Goal: Transaction & Acquisition: Purchase product/service

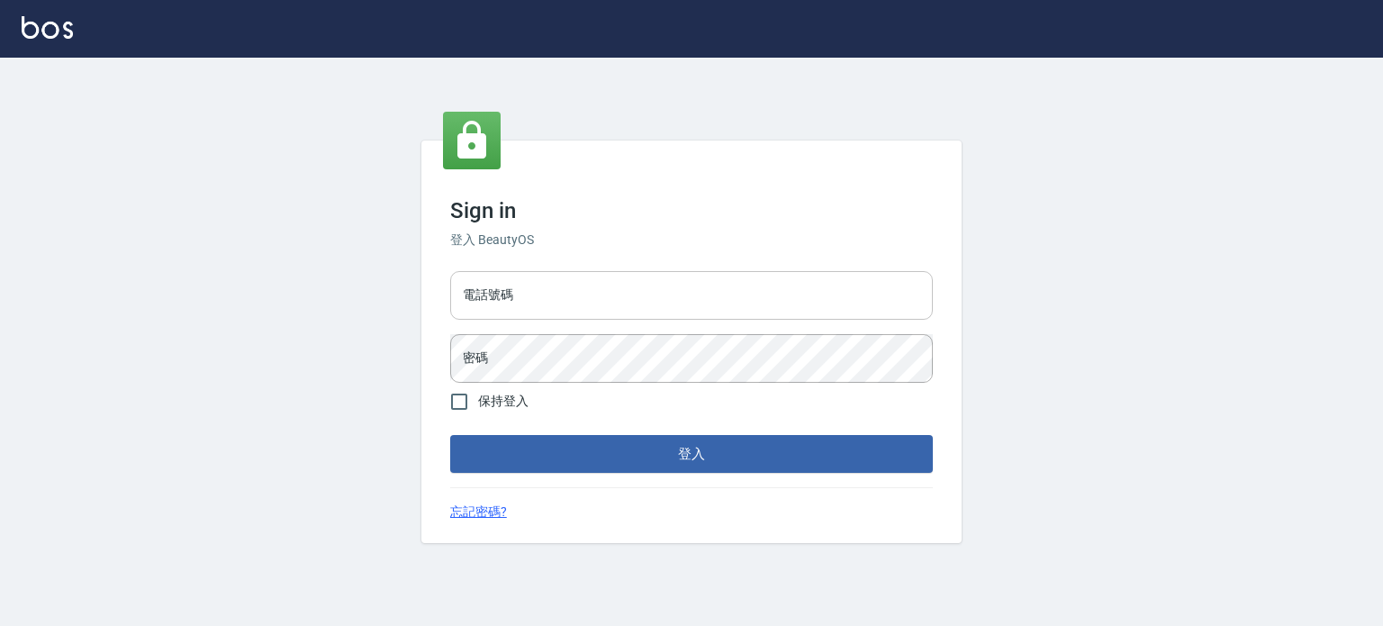
drag, startPoint x: 661, startPoint y: 284, endPoint x: 644, endPoint y: 318, distance: 38.3
click at [661, 284] on input "電話號碼" at bounding box center [691, 295] width 483 height 49
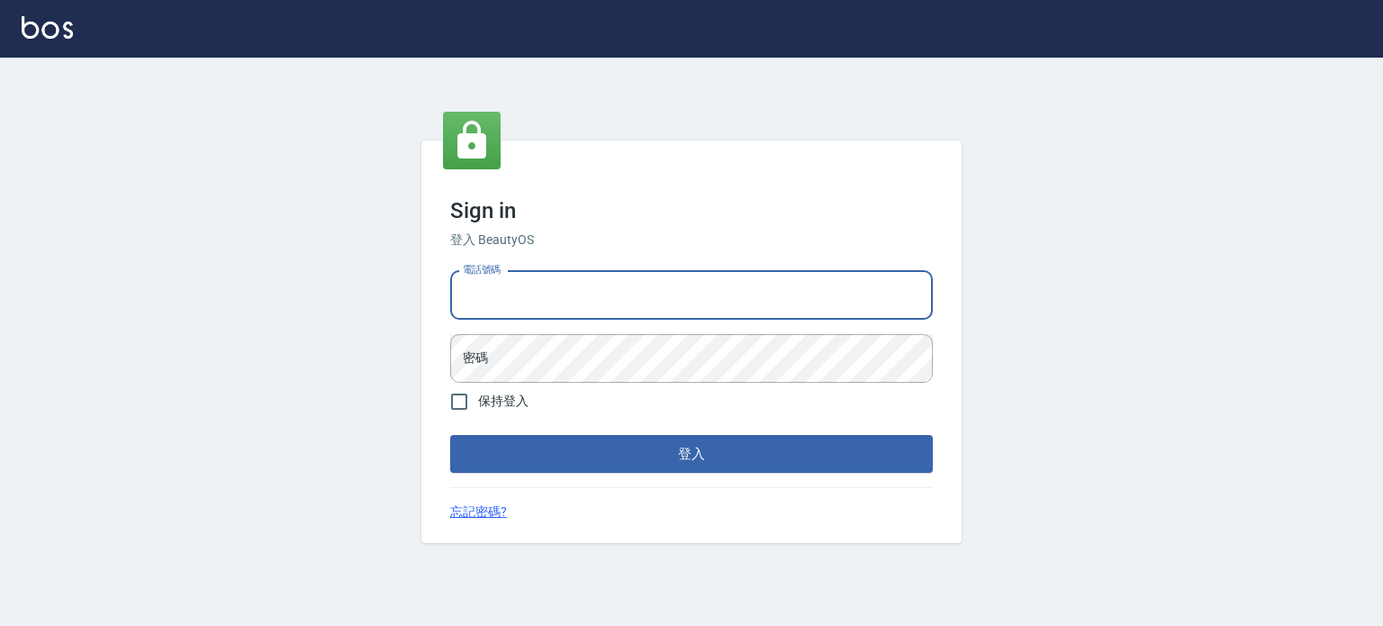
type input "0985335300"
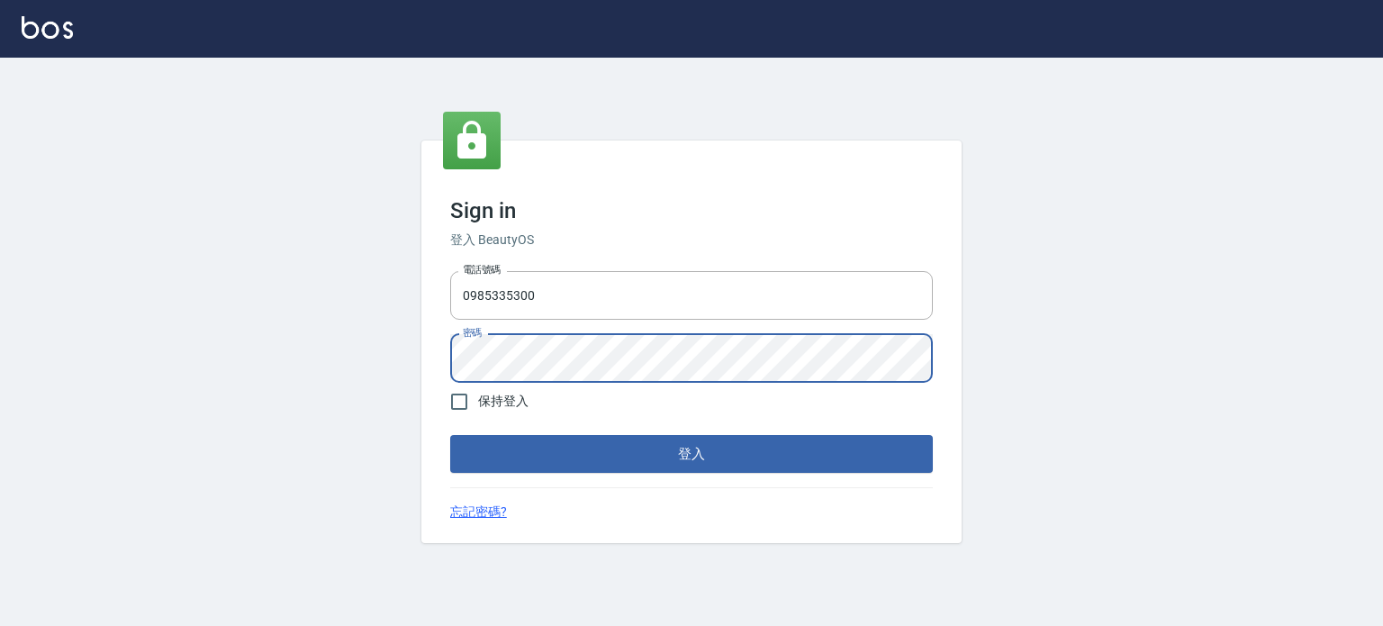
click at [450, 435] on button "登入" at bounding box center [691, 454] width 483 height 38
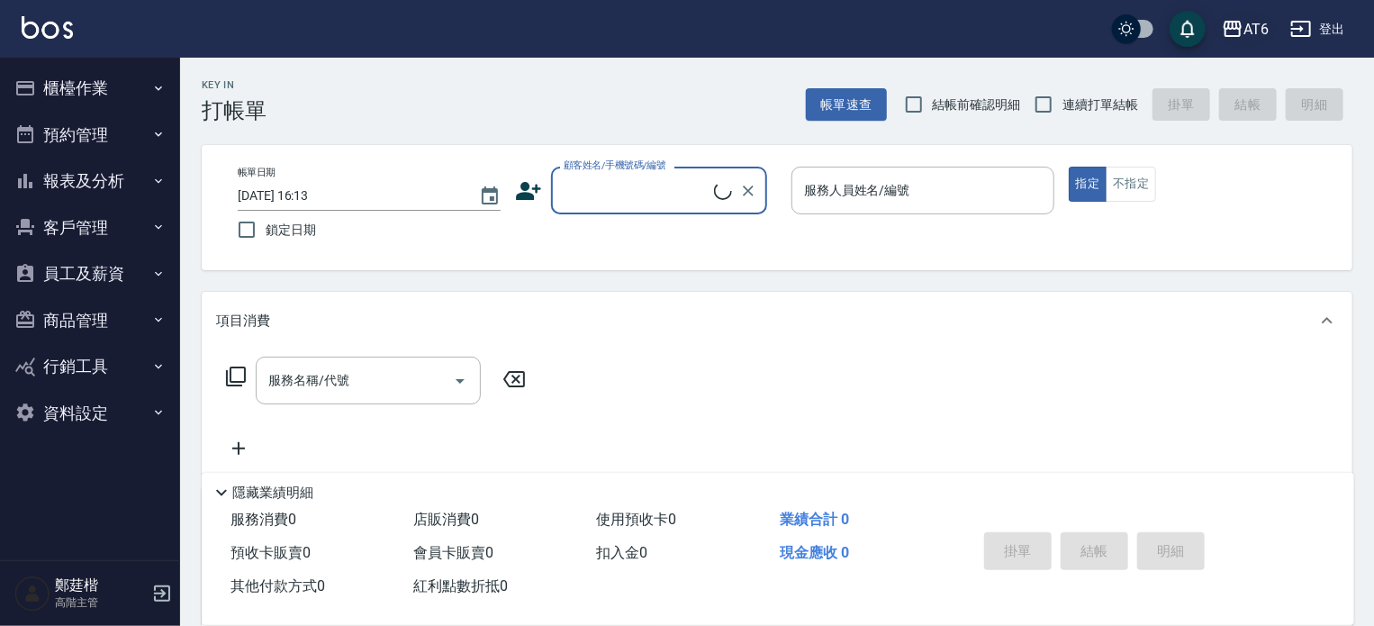
click at [1248, 21] on div "AT6" at bounding box center [1255, 29] width 25 height 23
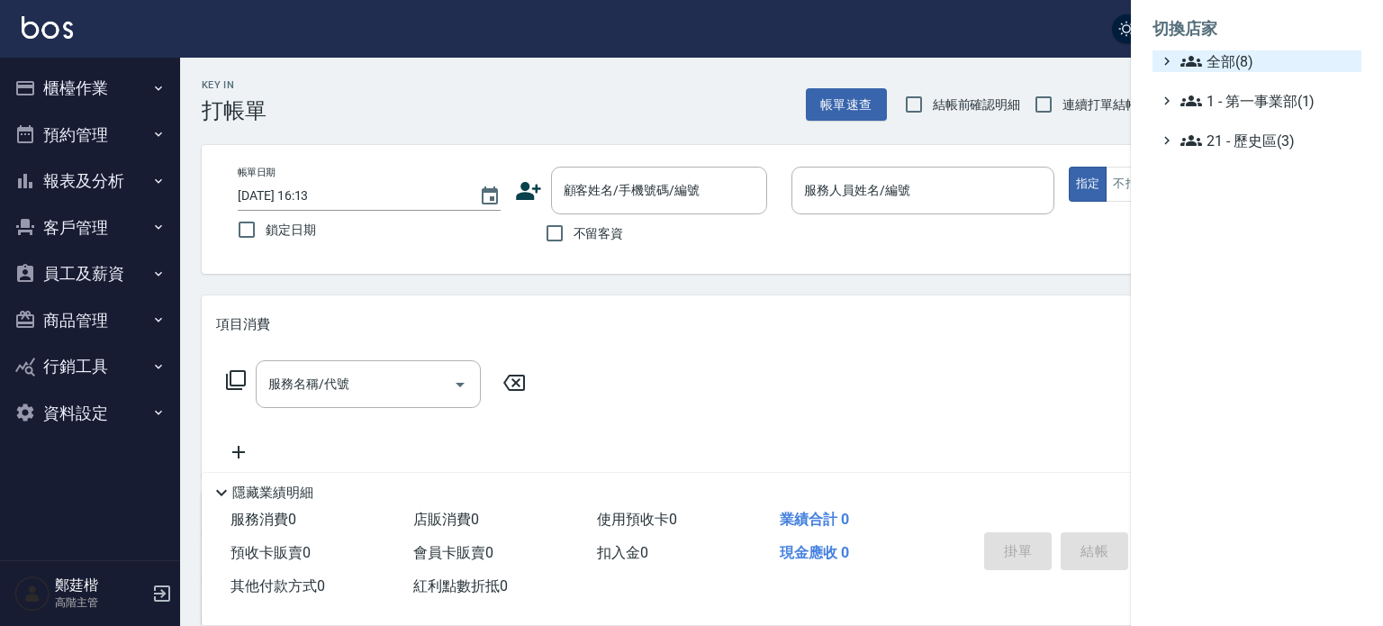
click at [1239, 64] on span "全部(8)" at bounding box center [1267, 61] width 174 height 22
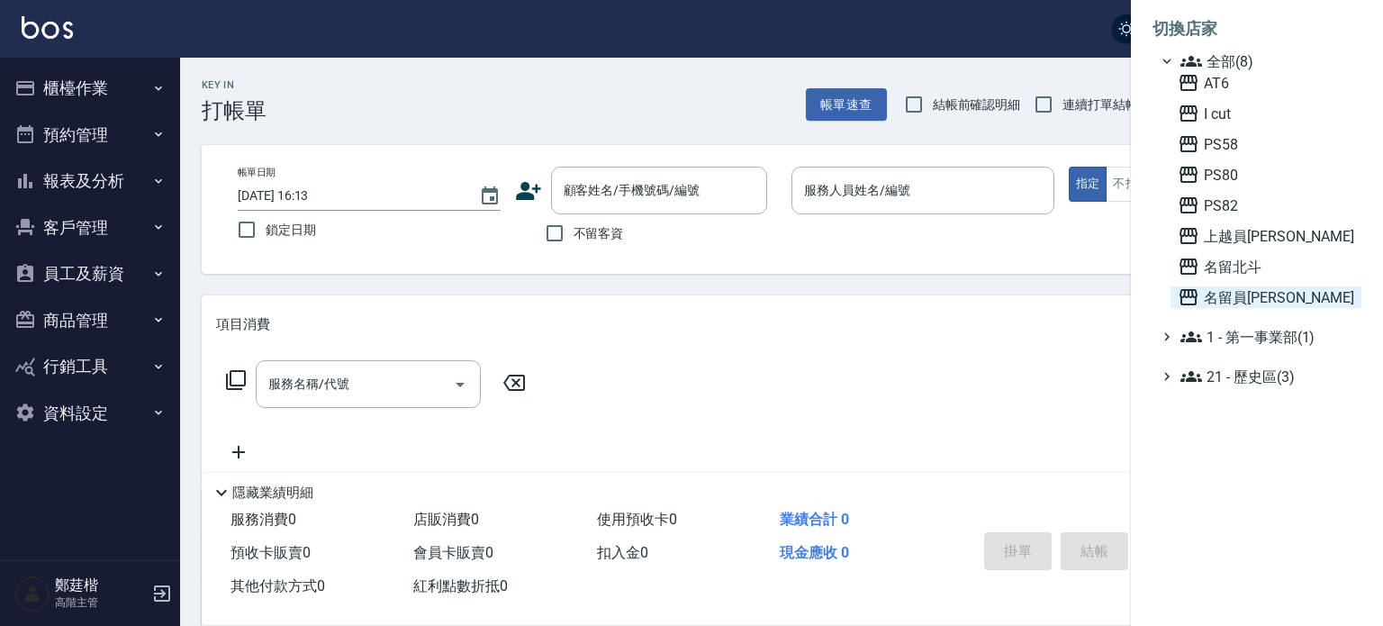
click at [1272, 299] on span "名留員[PERSON_NAME]" at bounding box center [1266, 297] width 176 height 22
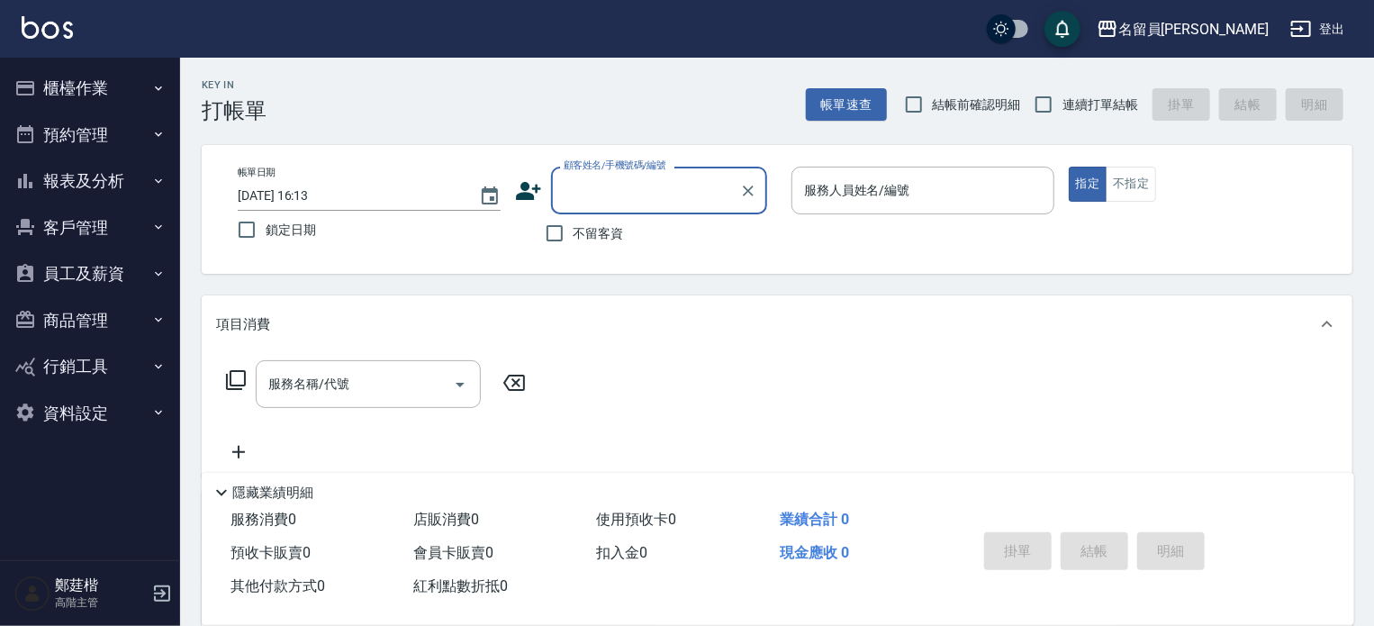
drag, startPoint x: 61, startPoint y: 71, endPoint x: 65, endPoint y: 85, distance: 14.0
click at [61, 71] on button "櫃檯作業" at bounding box center [90, 88] width 166 height 47
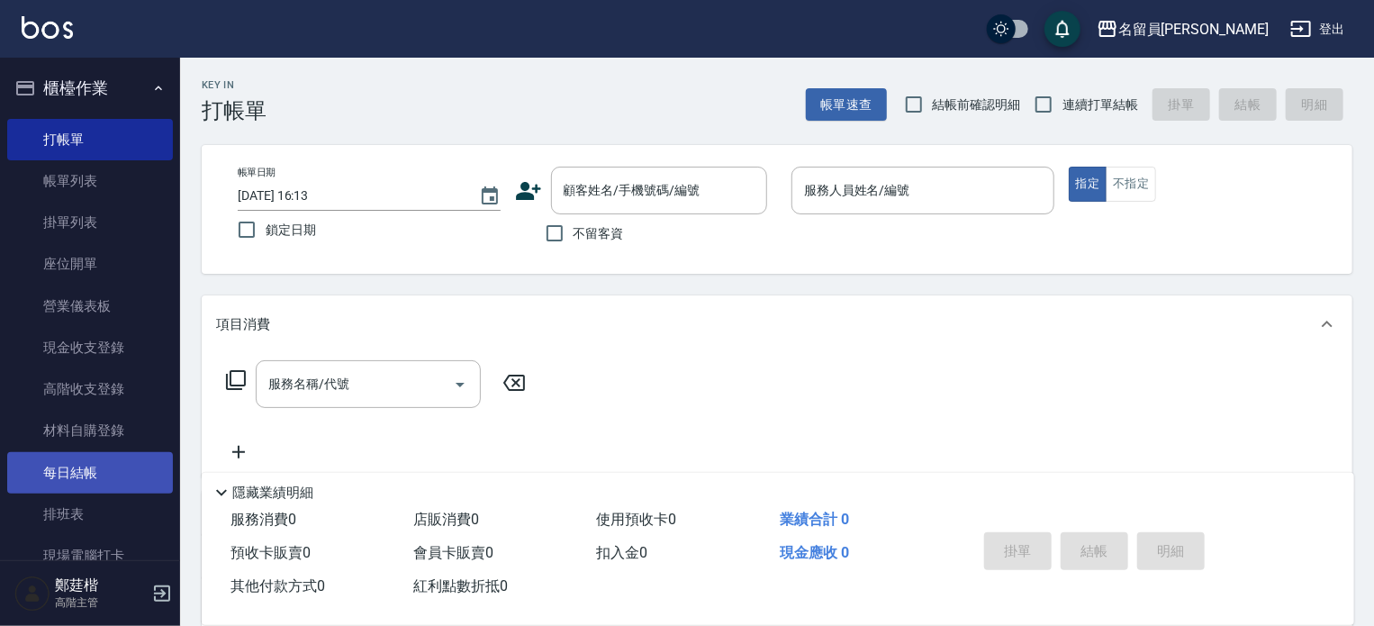
click at [101, 478] on link "每日結帳" at bounding box center [90, 472] width 166 height 41
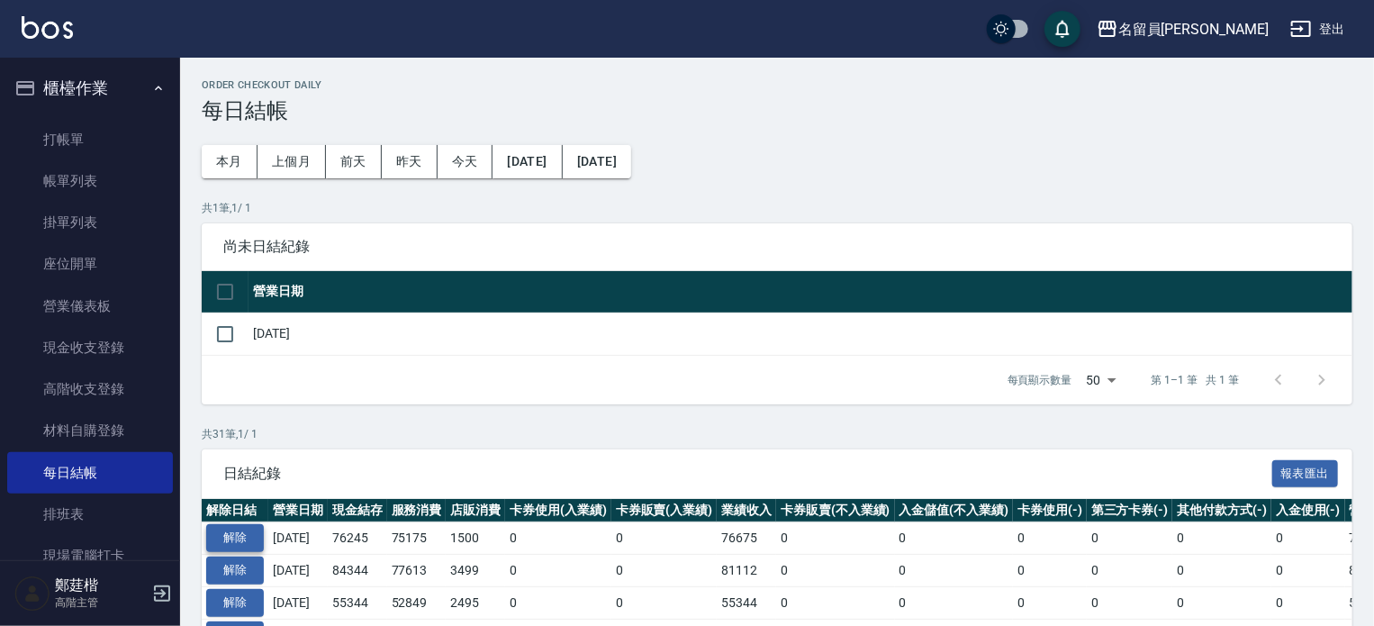
click at [252, 537] on button "解除" at bounding box center [235, 538] width 58 height 28
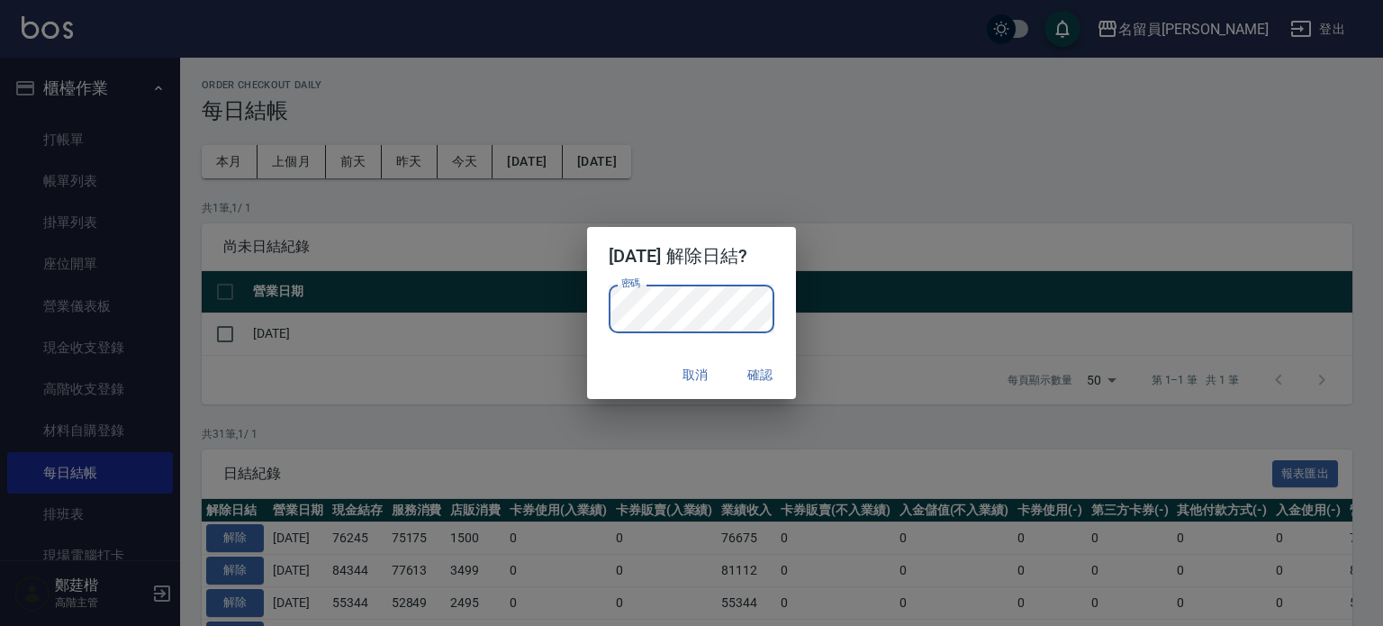
click at [753, 365] on button "確認" at bounding box center [760, 374] width 58 height 33
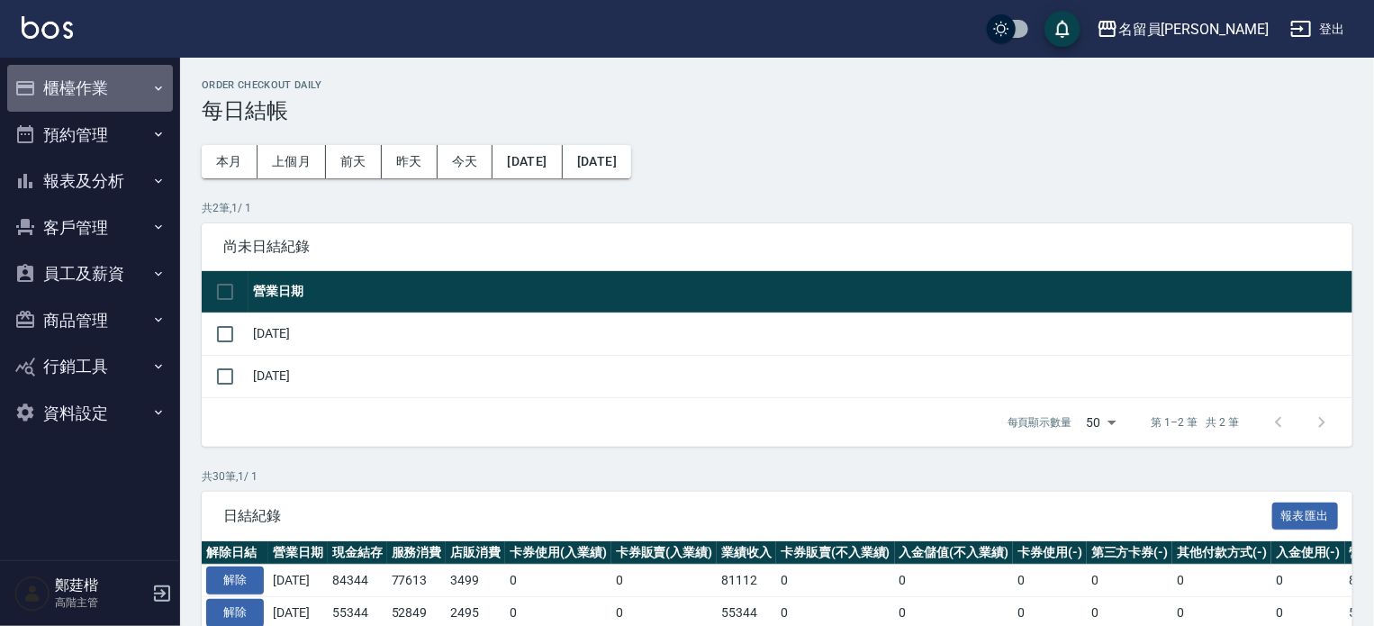
click at [101, 68] on button "櫃檯作業" at bounding box center [90, 88] width 166 height 47
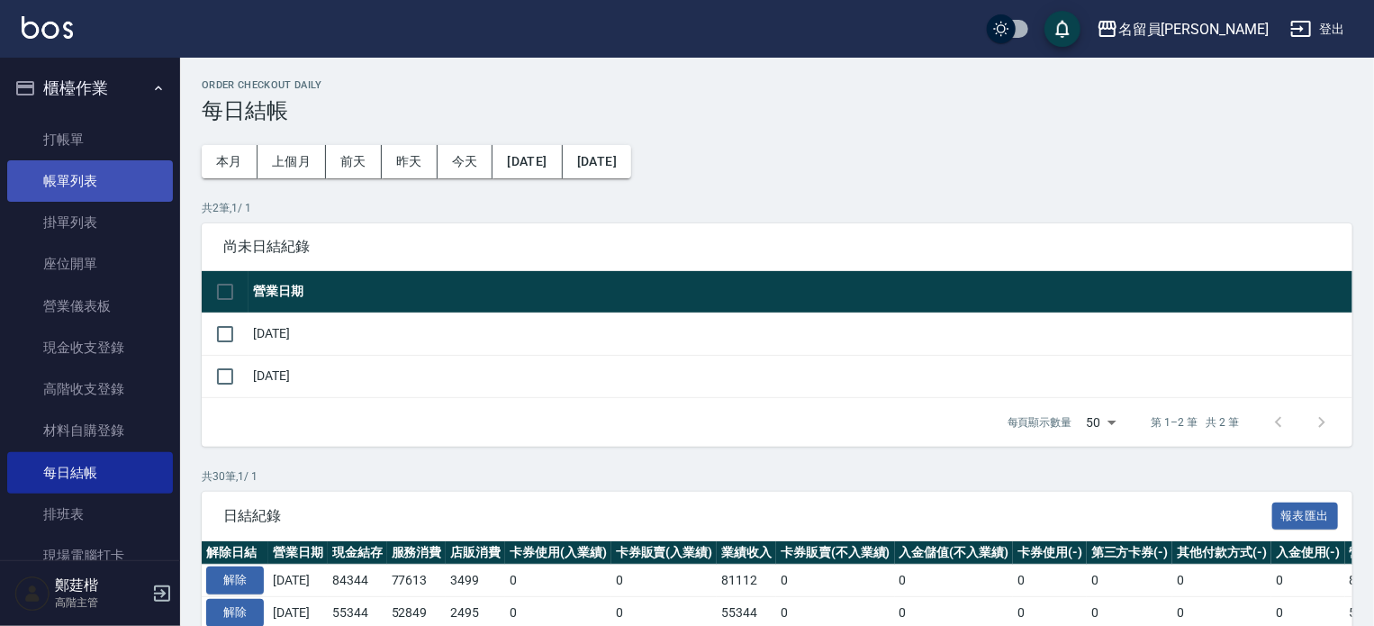
click at [99, 186] on link "帳單列表" at bounding box center [90, 180] width 166 height 41
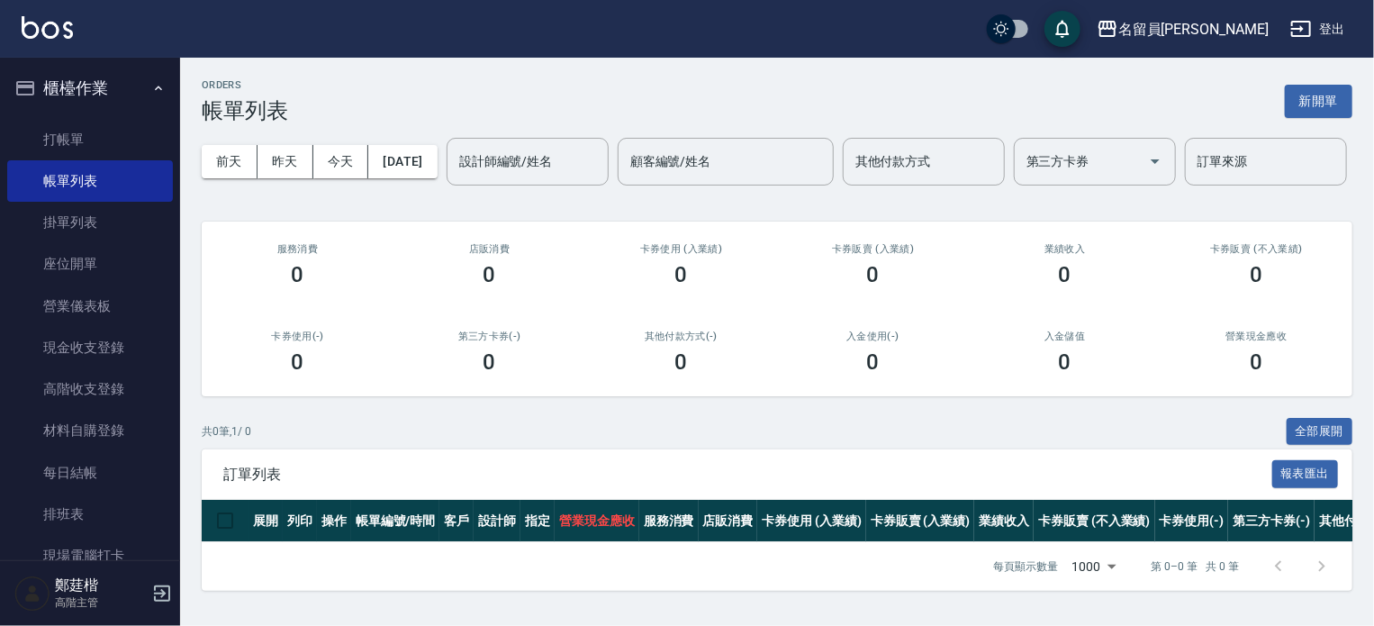
scroll to position [57, 0]
click at [267, 145] on button "昨天" at bounding box center [286, 161] width 56 height 33
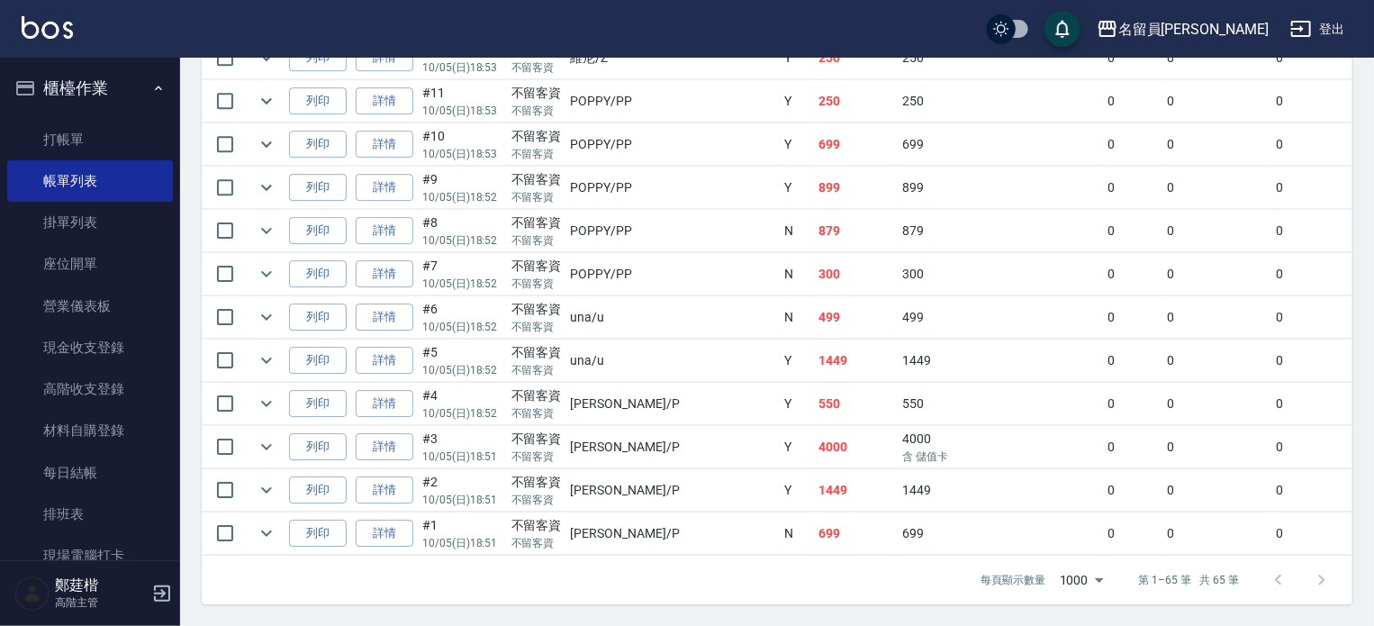
scroll to position [2842, 0]
click at [401, 480] on link "詳情" at bounding box center [385, 490] width 58 height 28
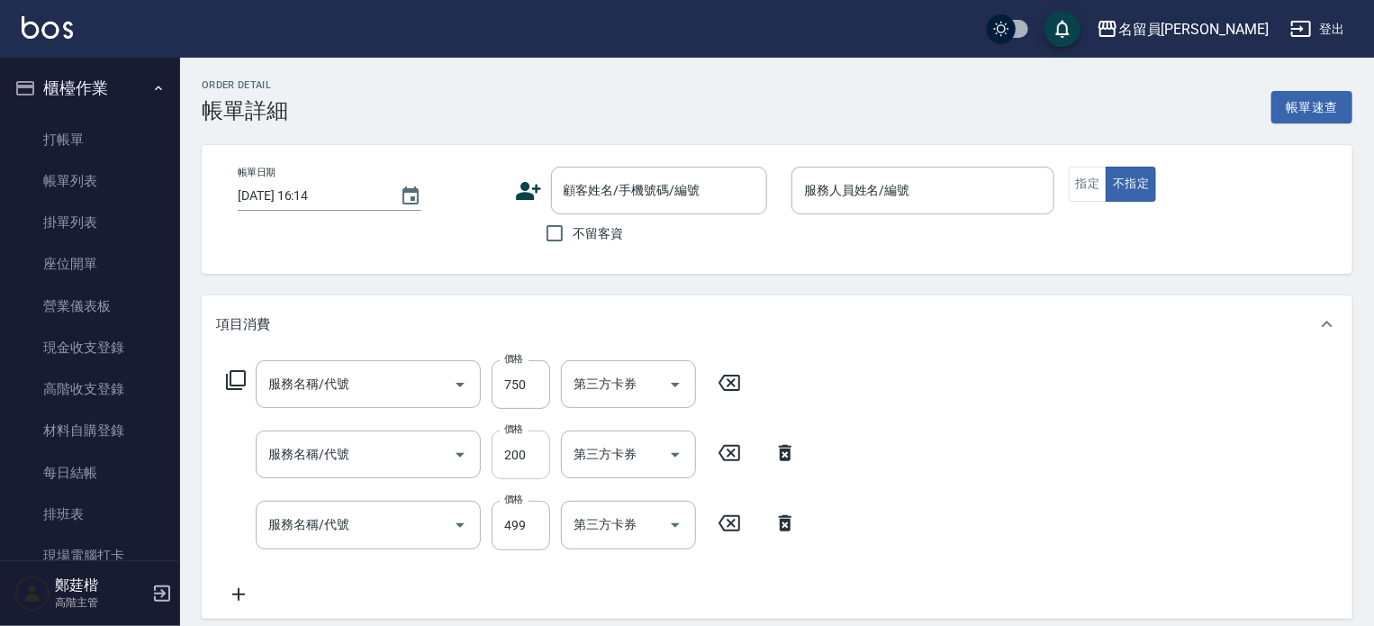
type input "[DATE] 18:51"
checkbox input "true"
type input "[PERSON_NAME]"
type input "日本精漾護髮(750)"
type input "剪髮(302)"
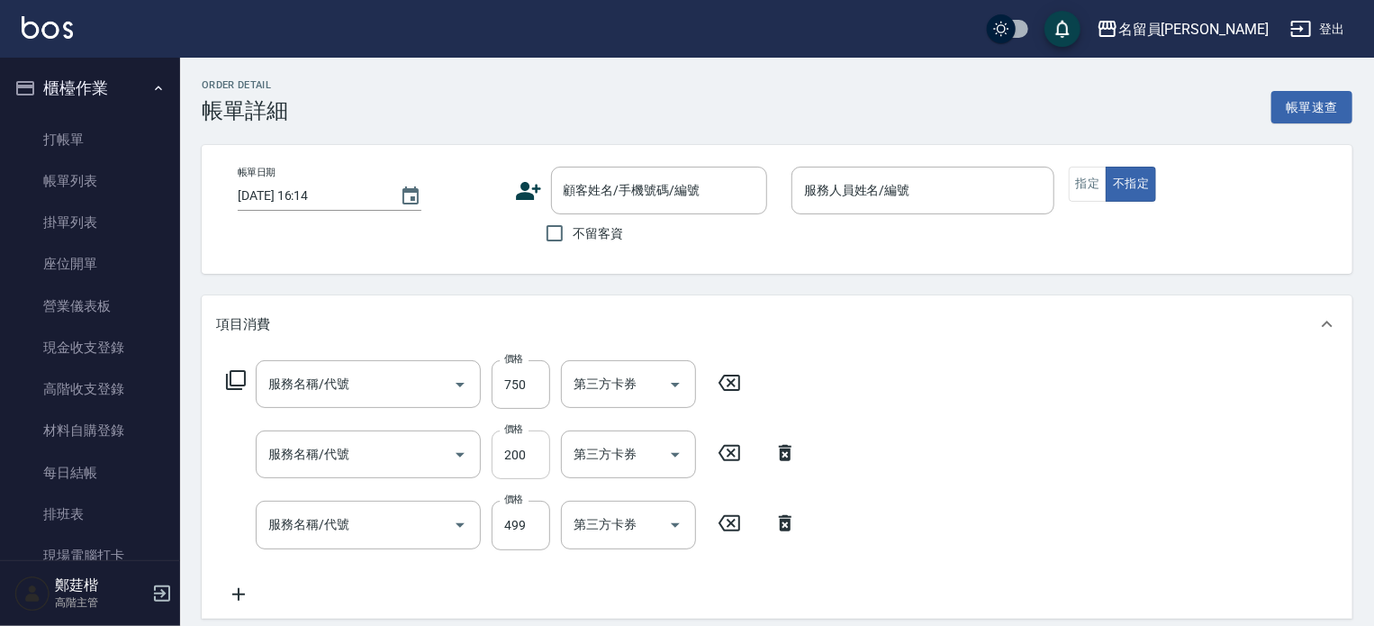
type input "去角質洗髮(499)"
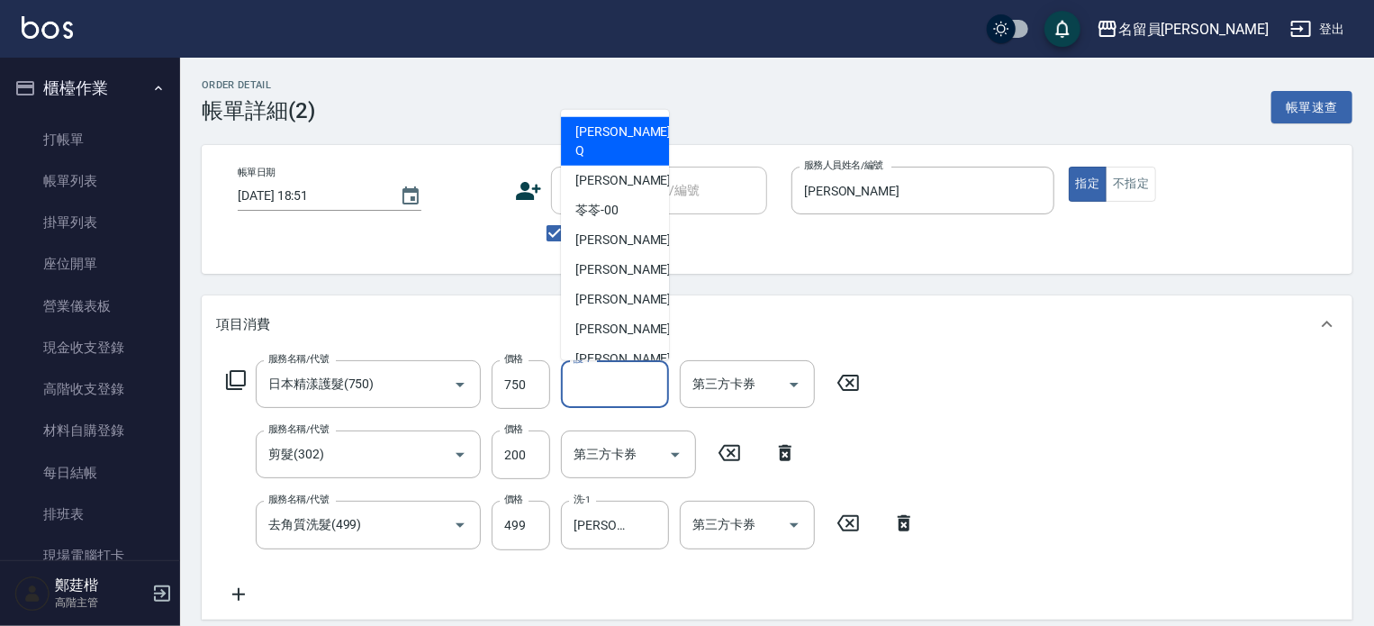
click at [602, 383] on input "護-1" at bounding box center [615, 384] width 92 height 32
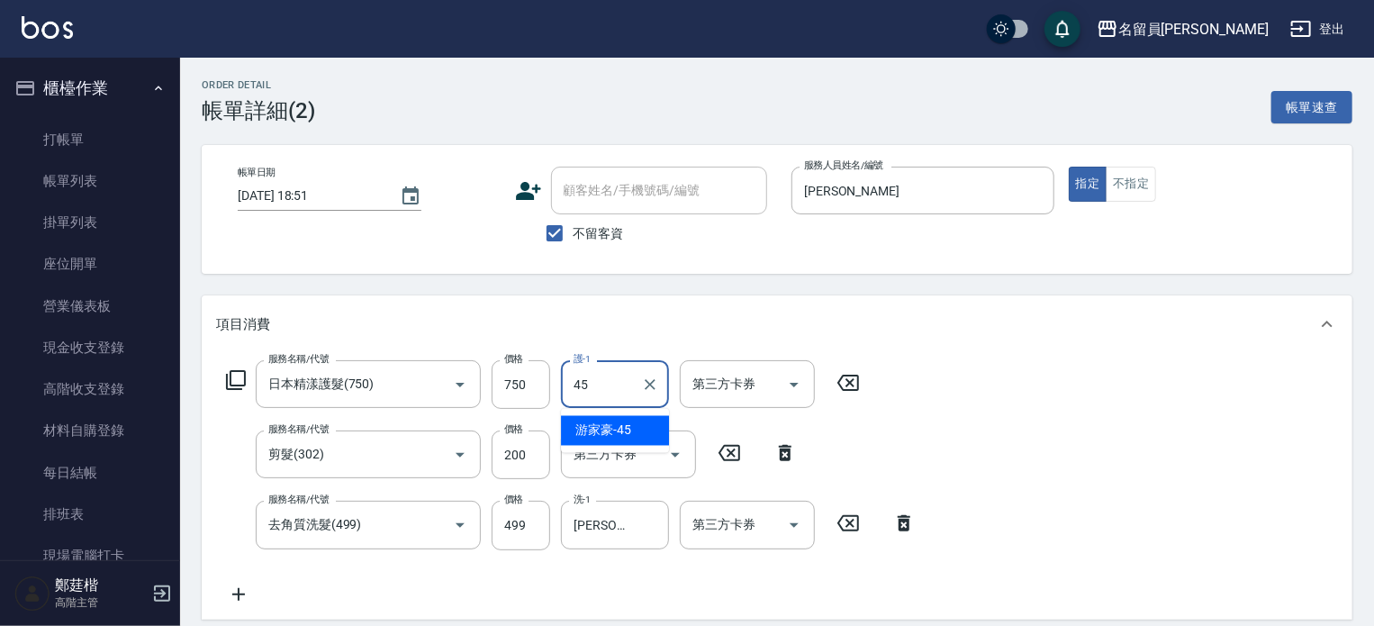
type input "[PERSON_NAME]-45"
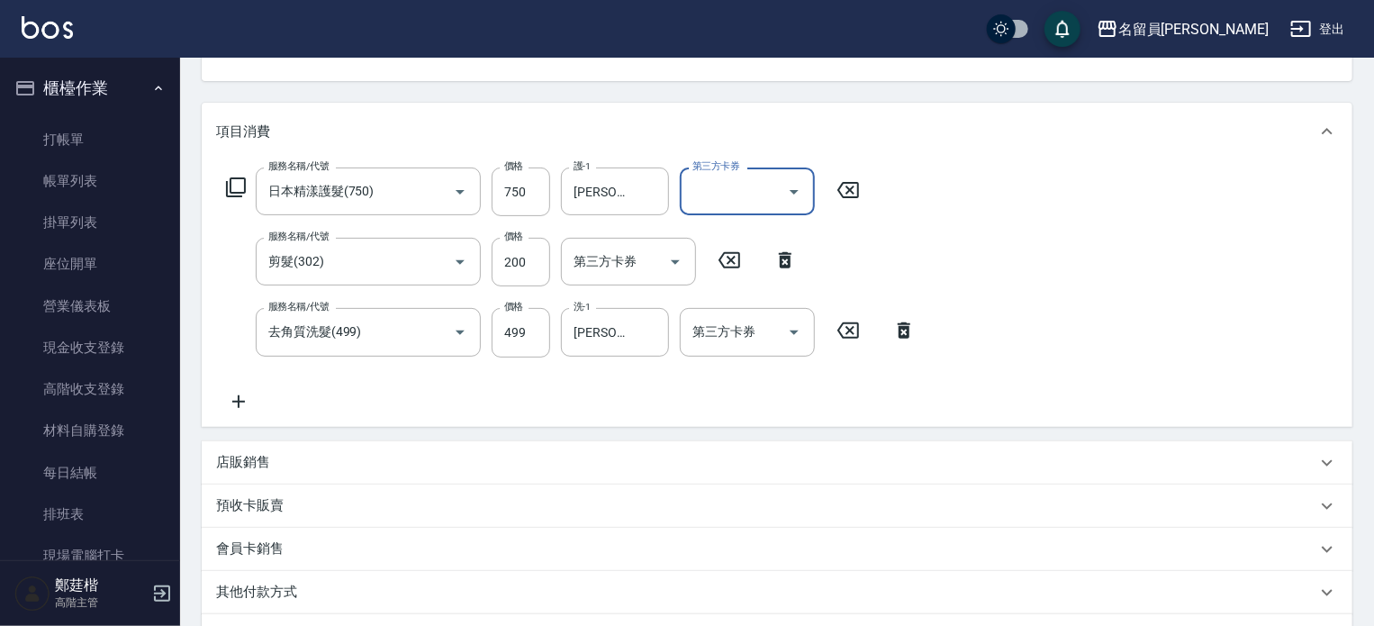
scroll to position [415, 0]
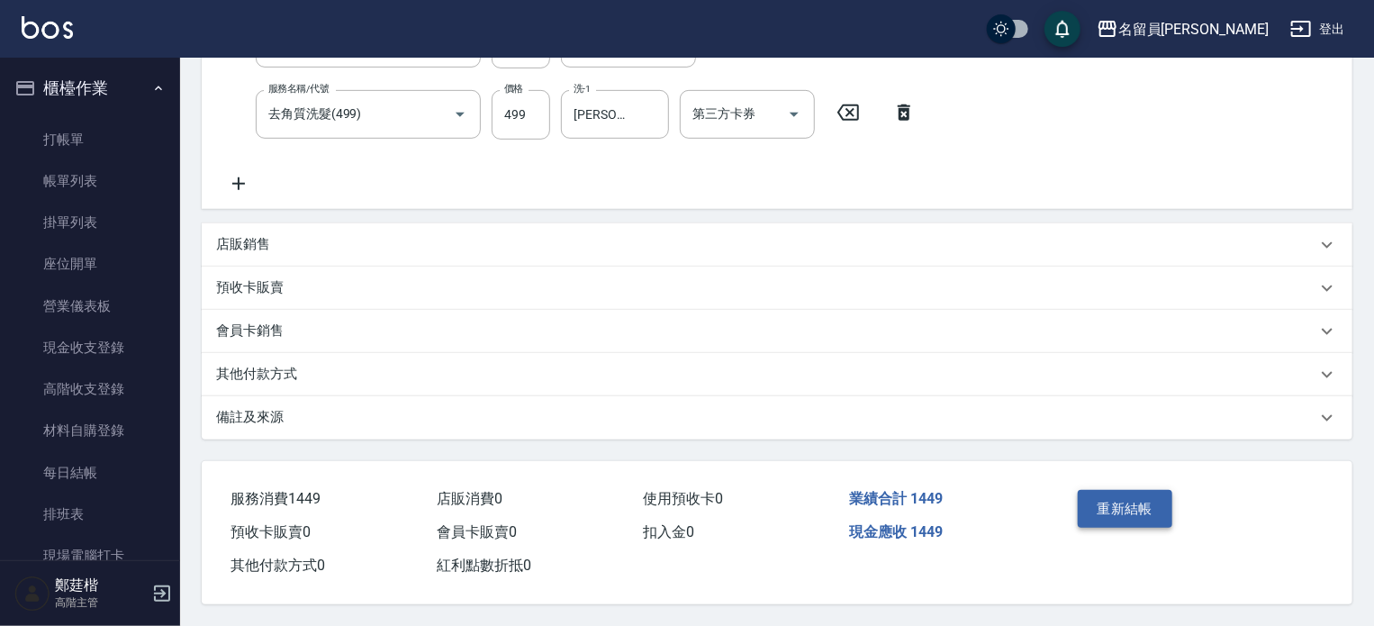
click at [1087, 504] on button "重新結帳" at bounding box center [1125, 509] width 95 height 38
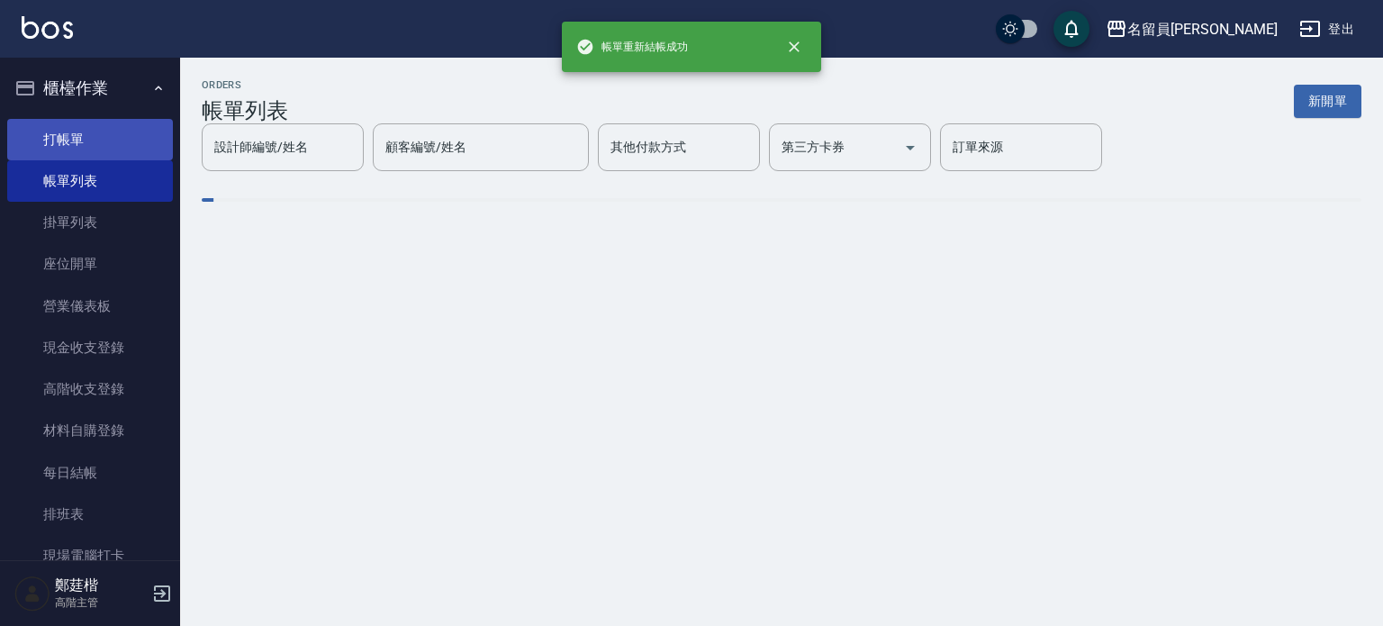
click at [135, 144] on link "打帳單" at bounding box center [90, 139] width 166 height 41
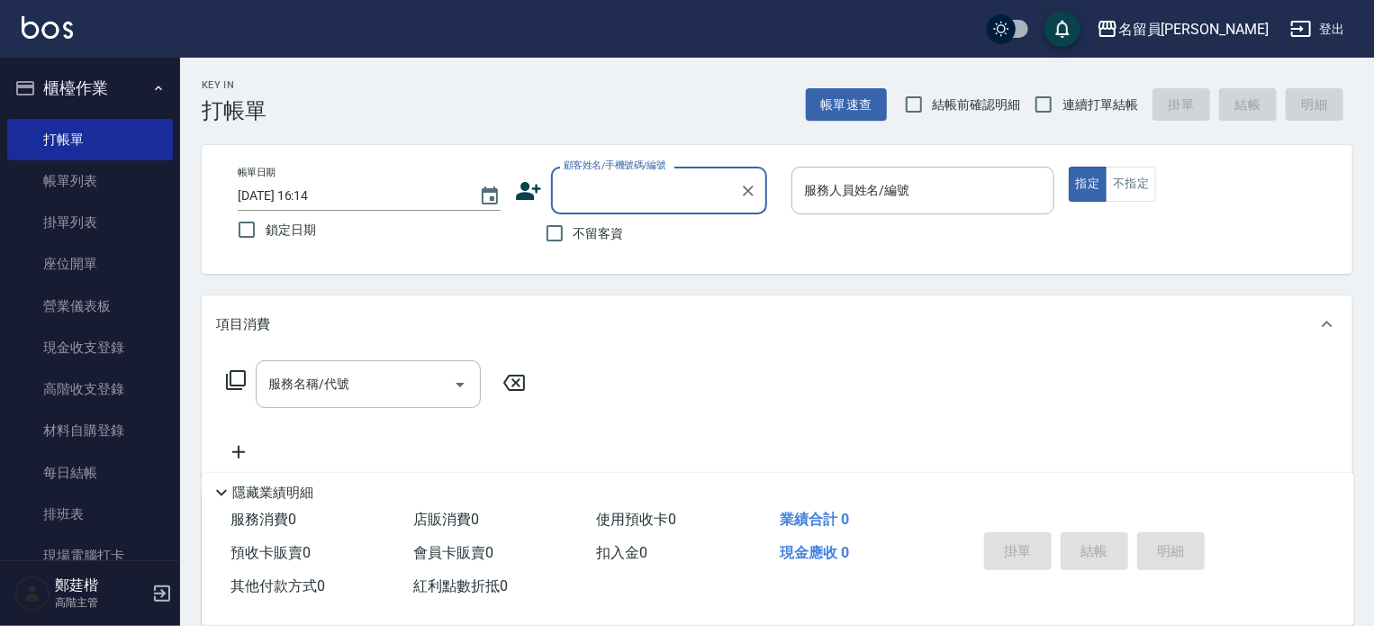
type input "0"
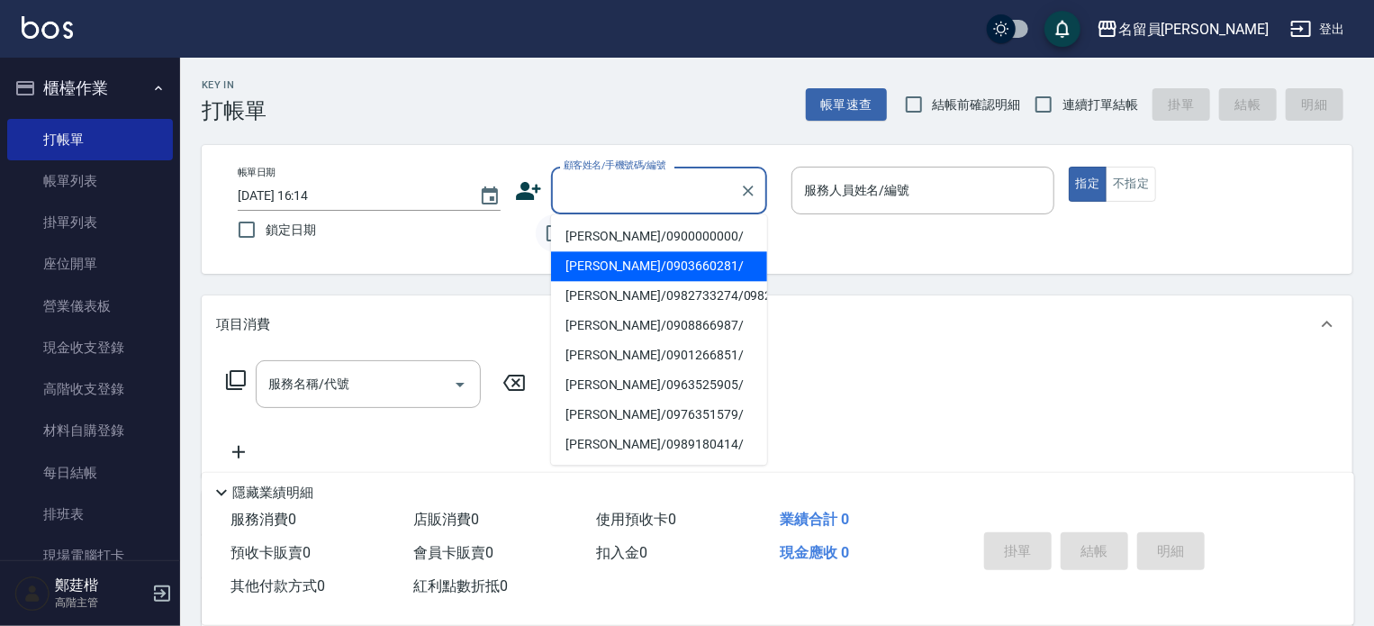
click at [540, 237] on input "不留客資" at bounding box center [555, 233] width 38 height 38
checkbox input "true"
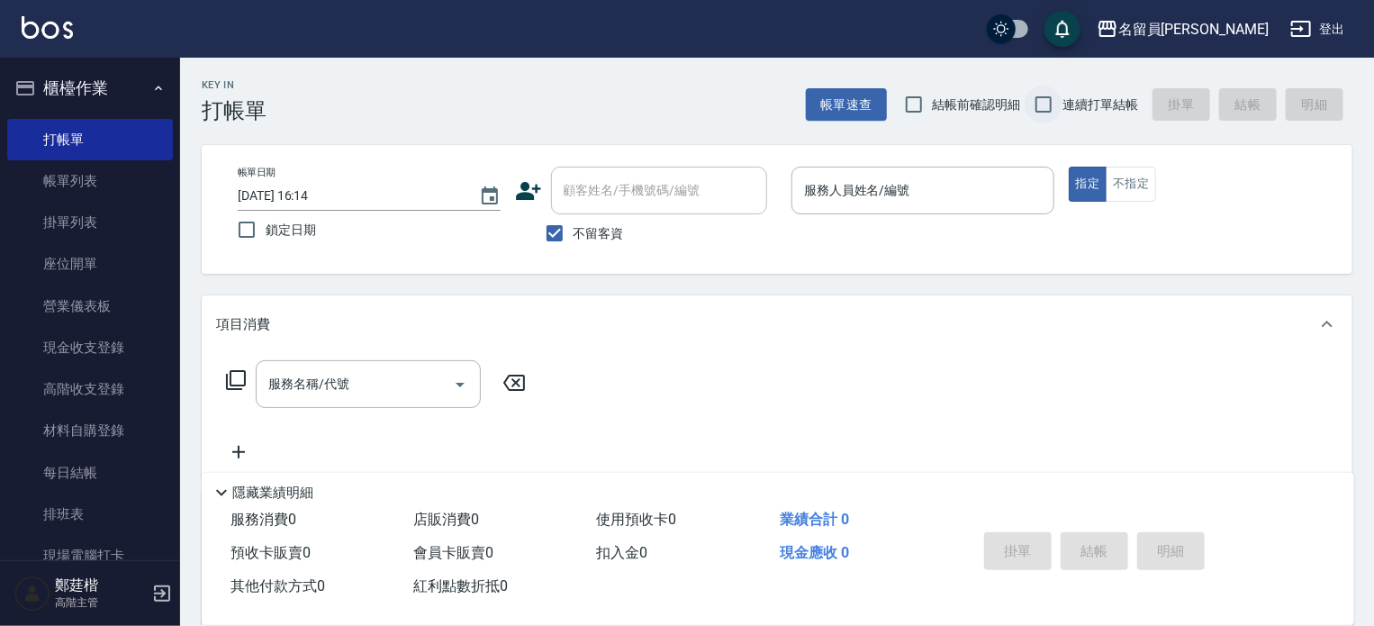
drag, startPoint x: 1011, startPoint y: 109, endPoint x: 1026, endPoint y: 105, distance: 14.9
click at [1014, 108] on span "結帳前確認明細" at bounding box center [977, 104] width 88 height 19
click at [933, 108] on input "結帳前確認明細" at bounding box center [914, 105] width 38 height 38
checkbox input "true"
click at [1051, 105] on input "連續打單結帳" at bounding box center [1044, 105] width 38 height 38
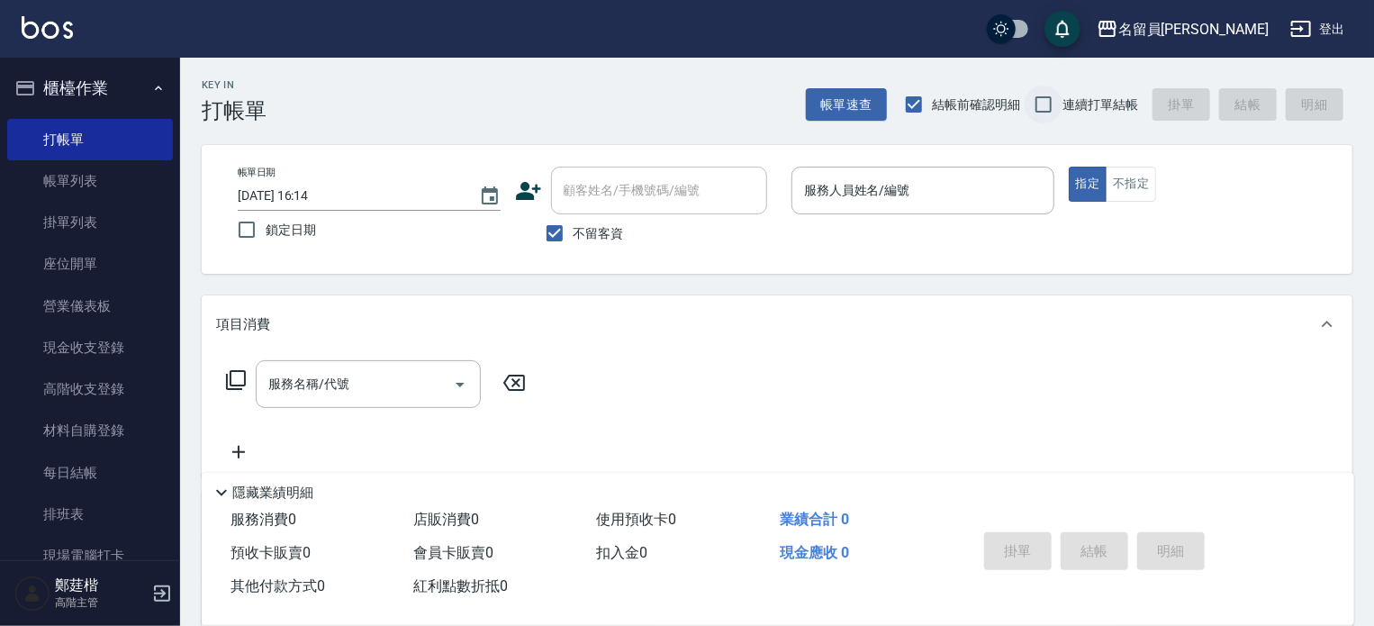
checkbox input "true"
click at [976, 109] on span "結帳前確認明細" at bounding box center [977, 104] width 88 height 19
click at [933, 109] on input "結帳前確認明細" at bounding box center [914, 105] width 38 height 38
checkbox input "false"
click at [930, 178] on input "服務人員姓名/編號" at bounding box center [923, 191] width 247 height 32
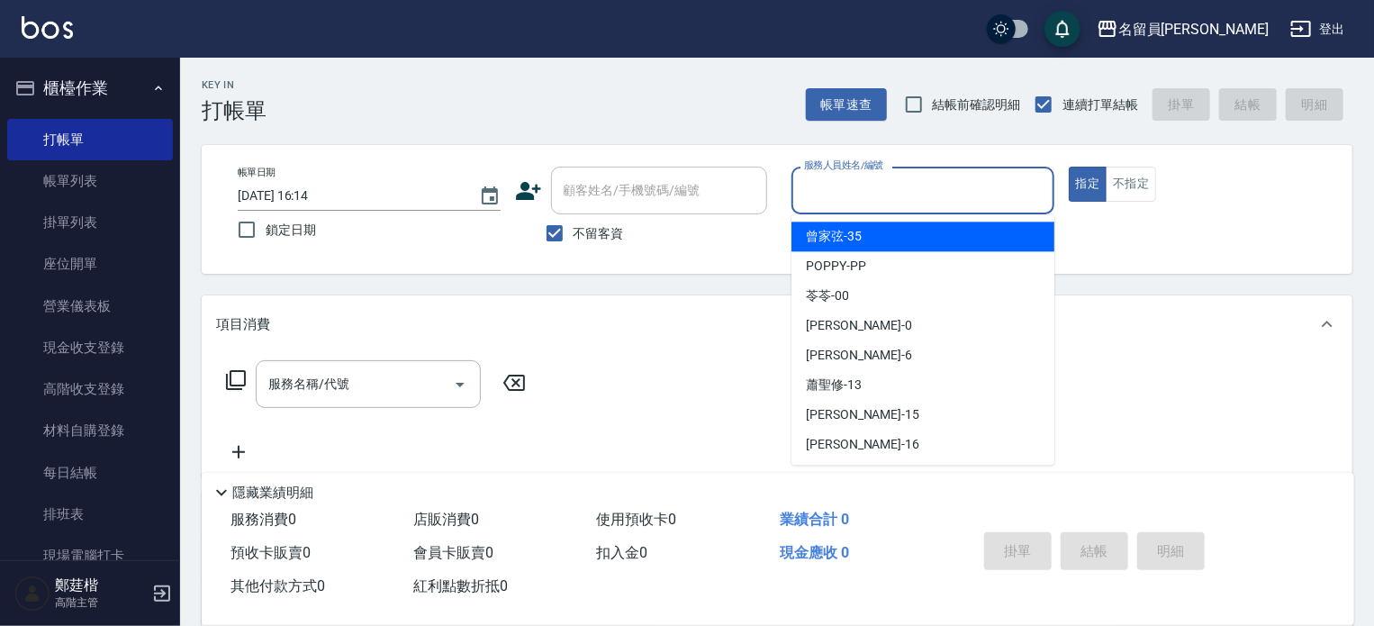
type input "ㄣ"
type input "[PERSON_NAME]"
type button "true"
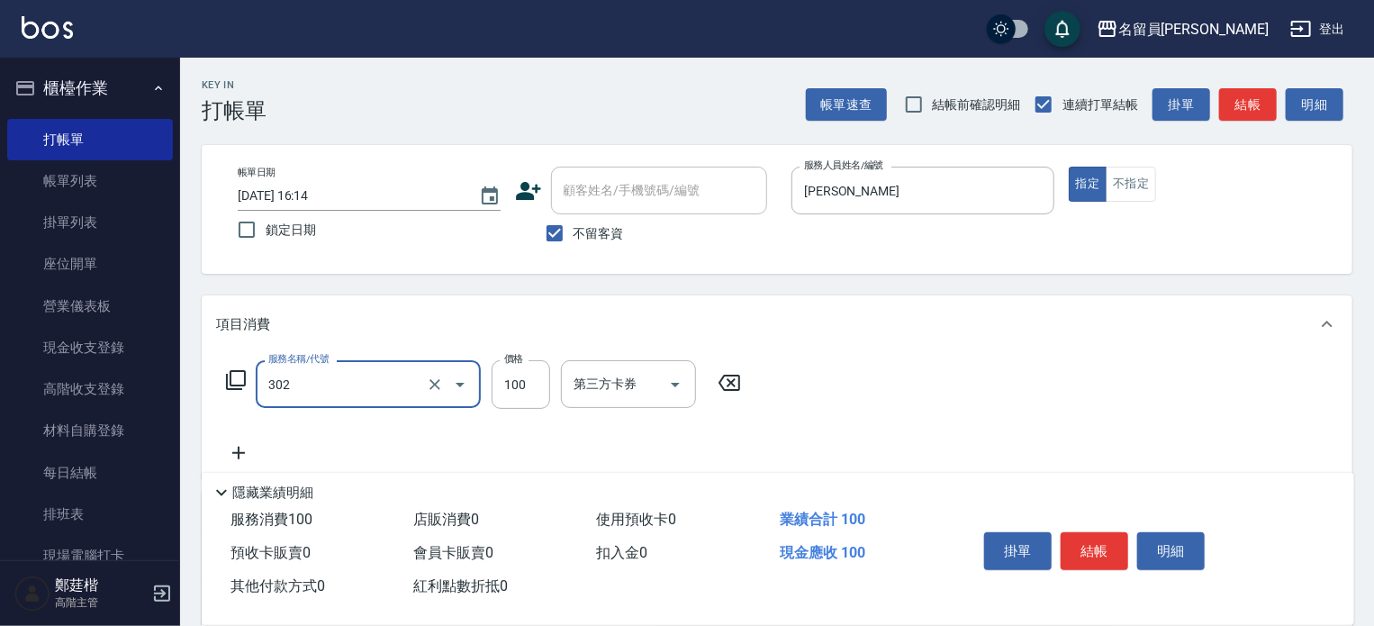
type input "剪髮(302)"
type input "200"
click at [1098, 537] on button "結帳" at bounding box center [1095, 551] width 68 height 38
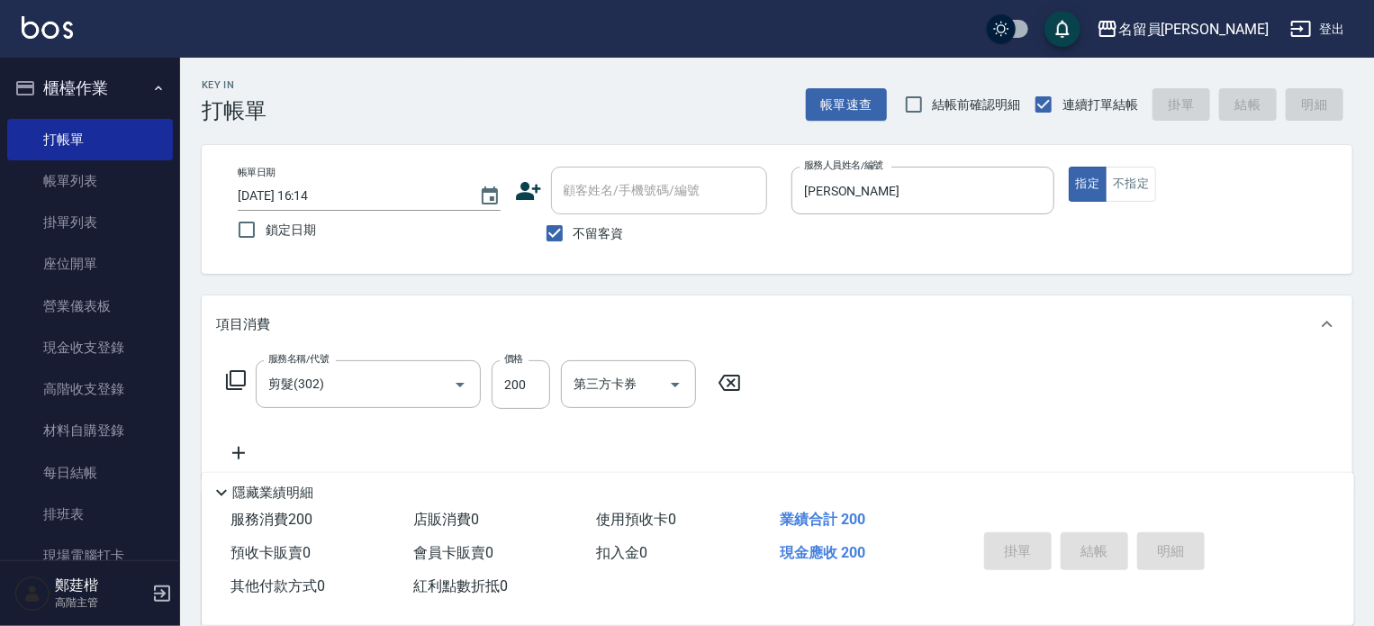
type input "[DATE] 16:15"
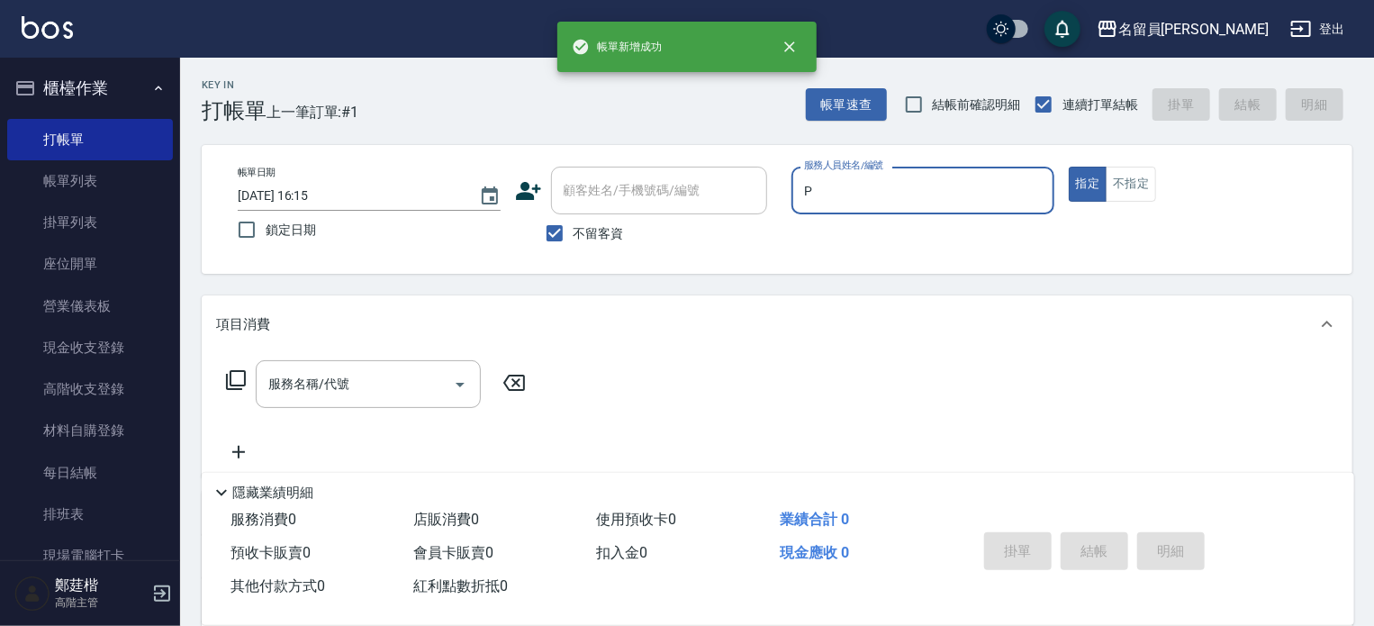
type input "[PERSON_NAME]"
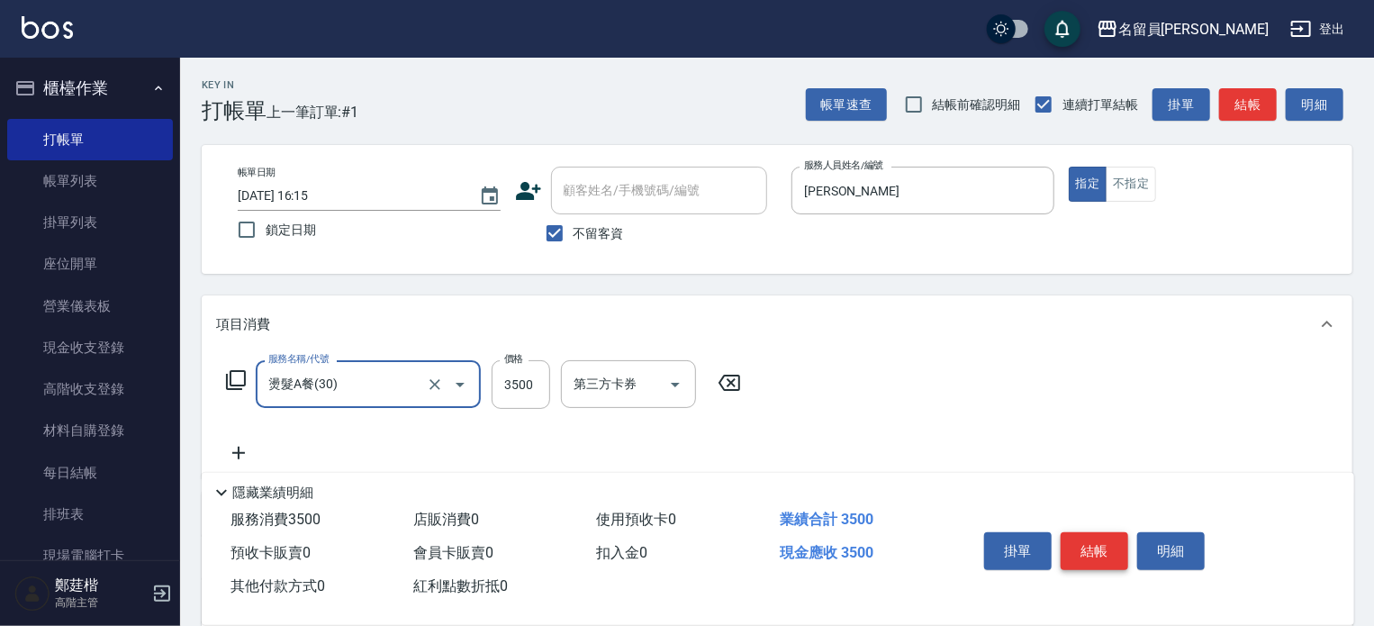
type input "燙髮A餐(30)"
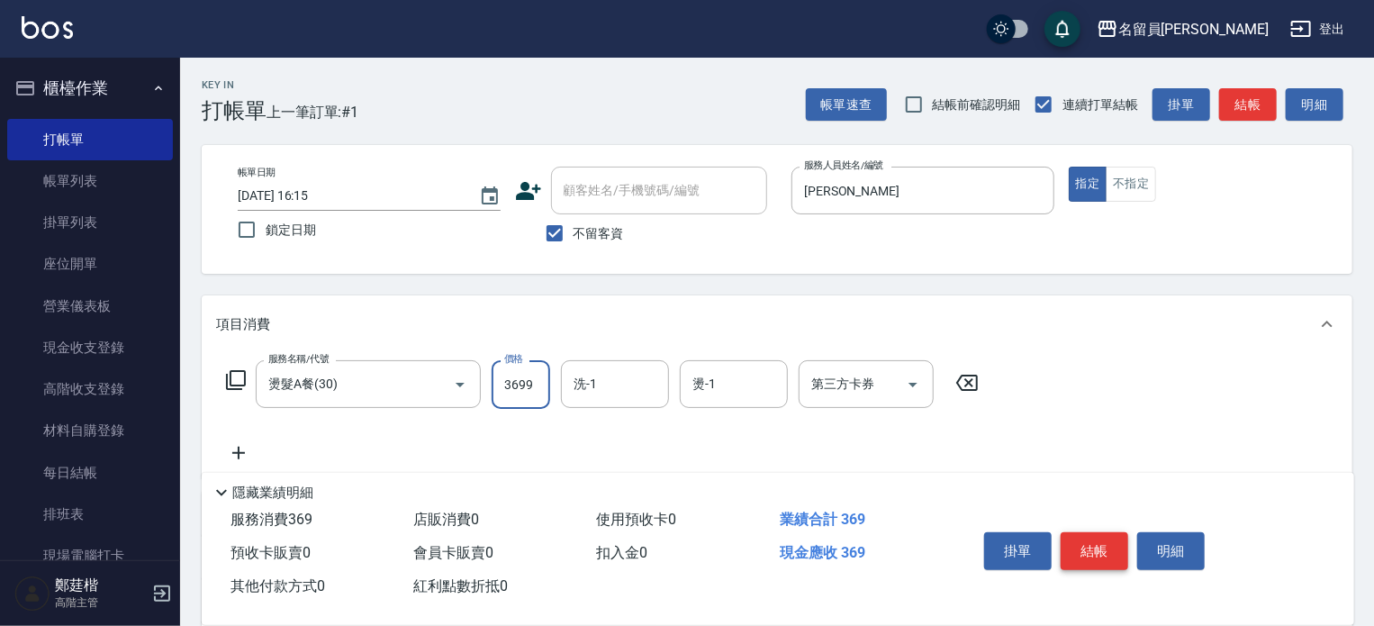
type input "3699"
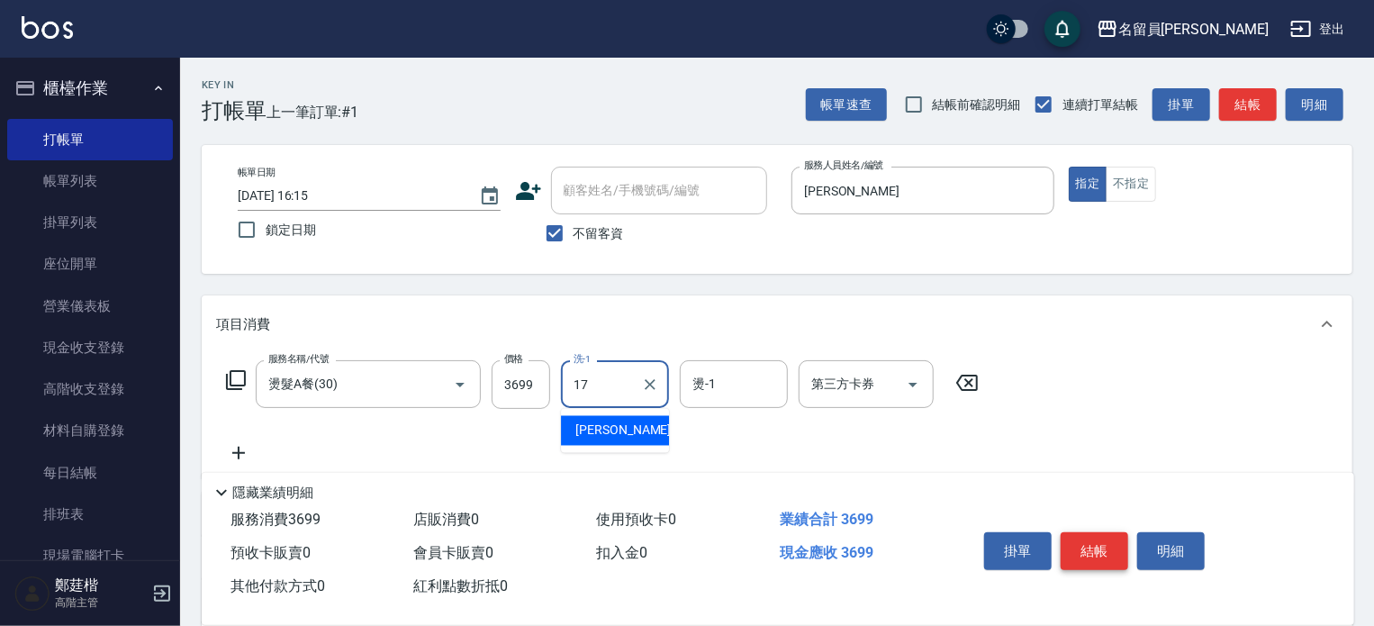
type input "[PERSON_NAME]-17"
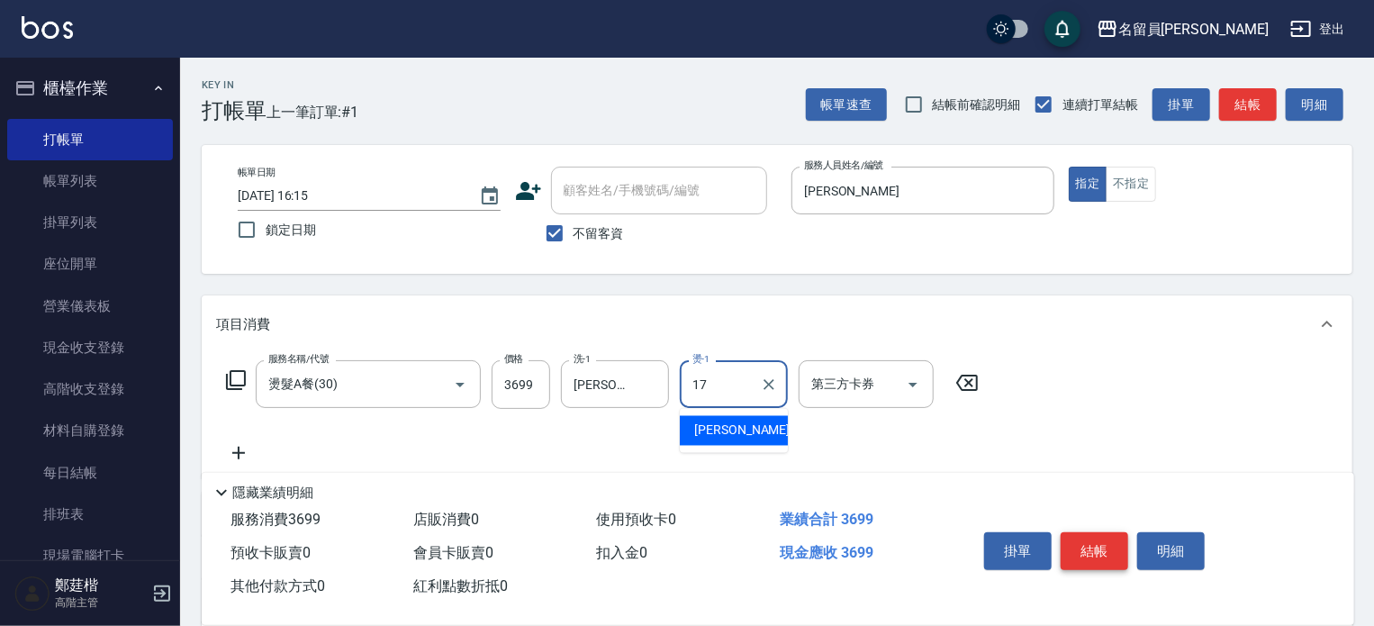
type input "[PERSON_NAME]-17"
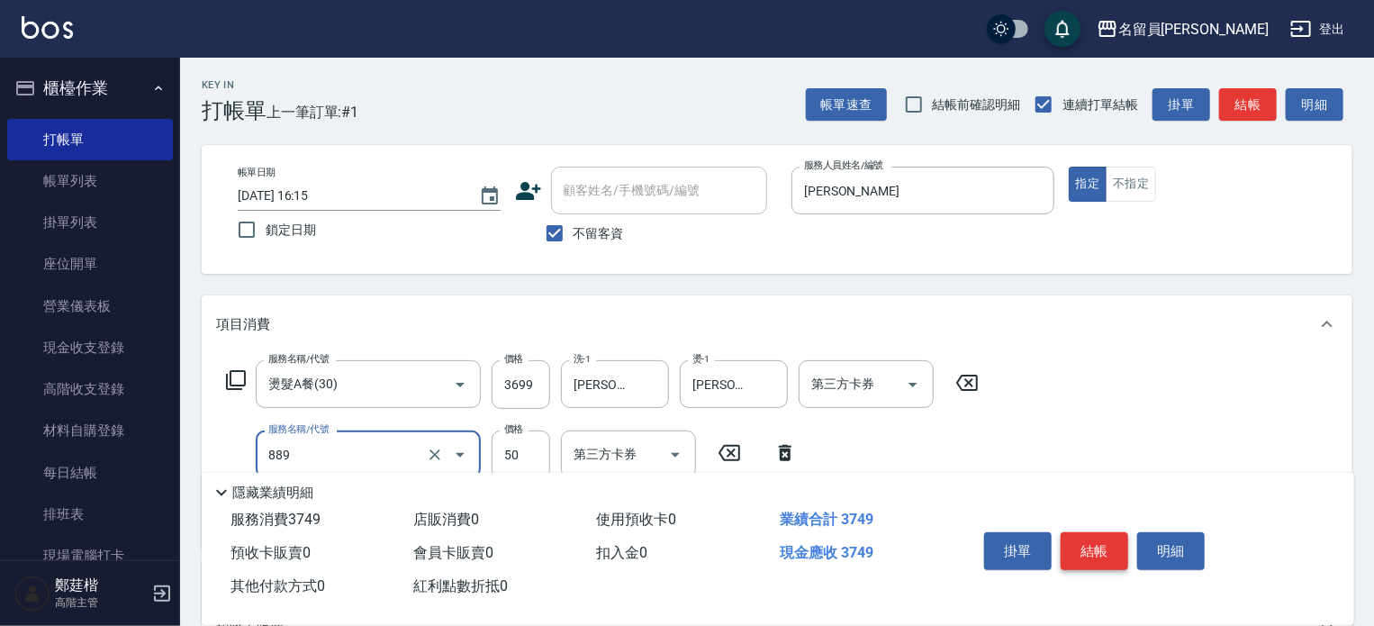
type input "精油(889)"
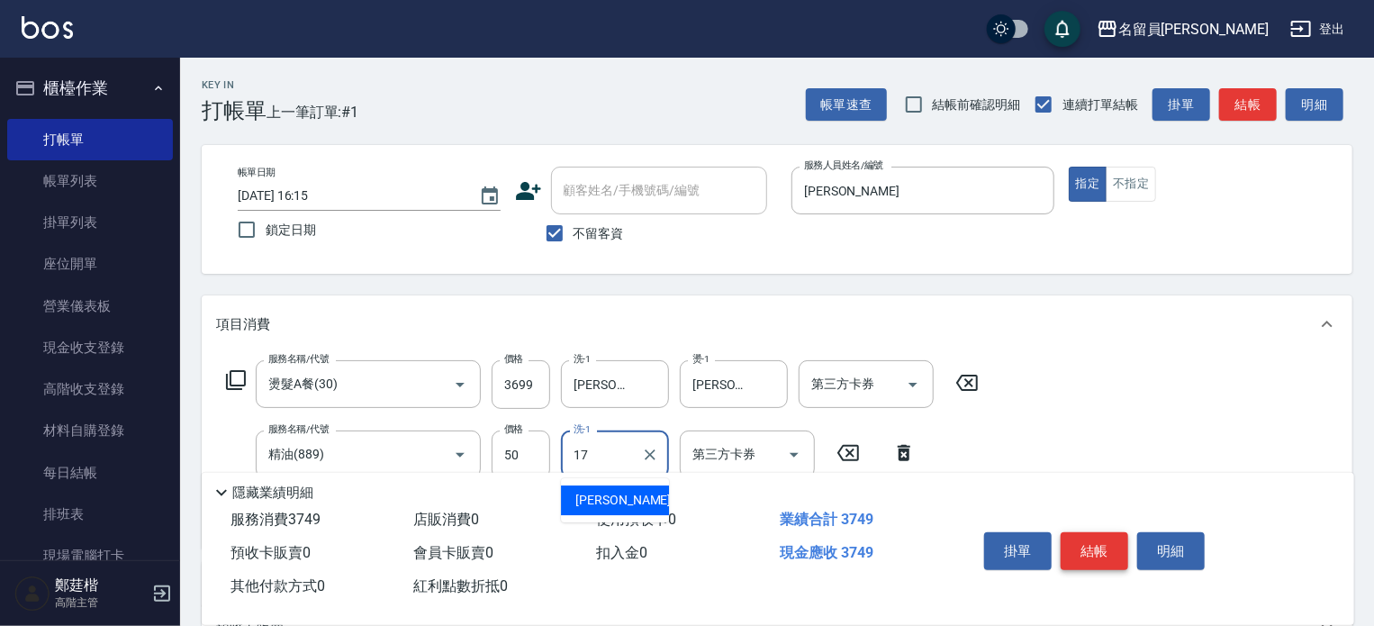
type input "[PERSON_NAME]-17"
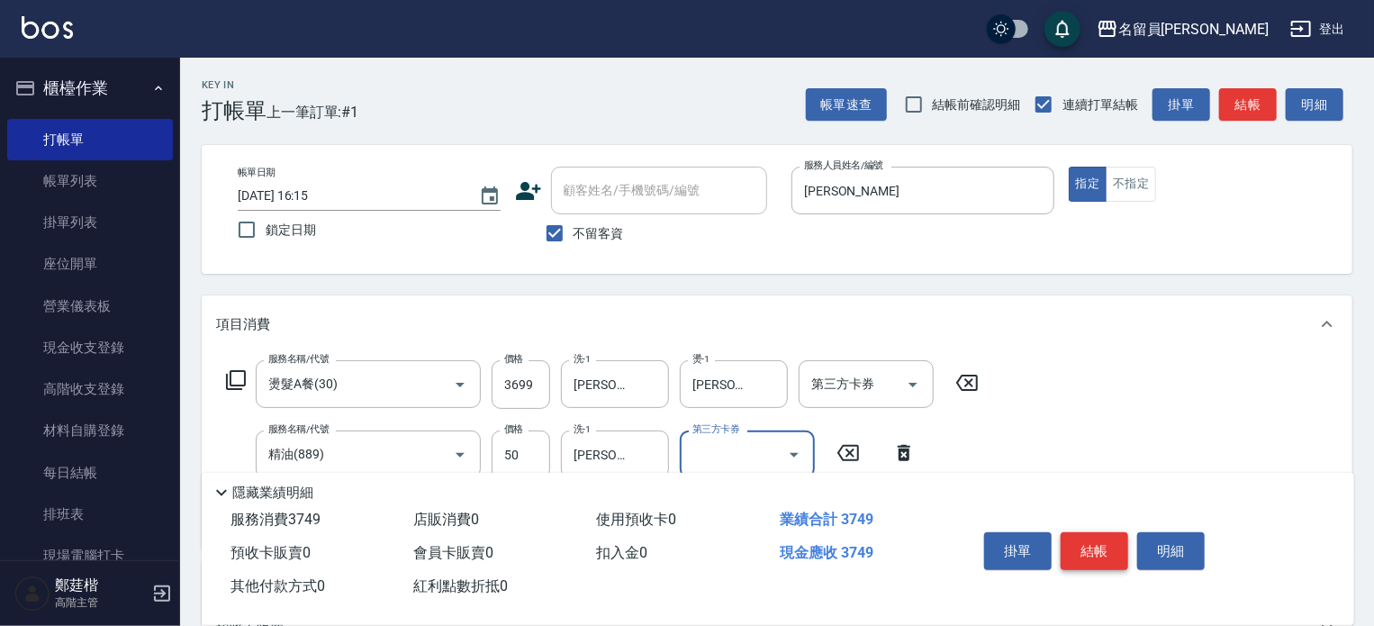
click at [1098, 537] on button "結帳" at bounding box center [1095, 551] width 68 height 38
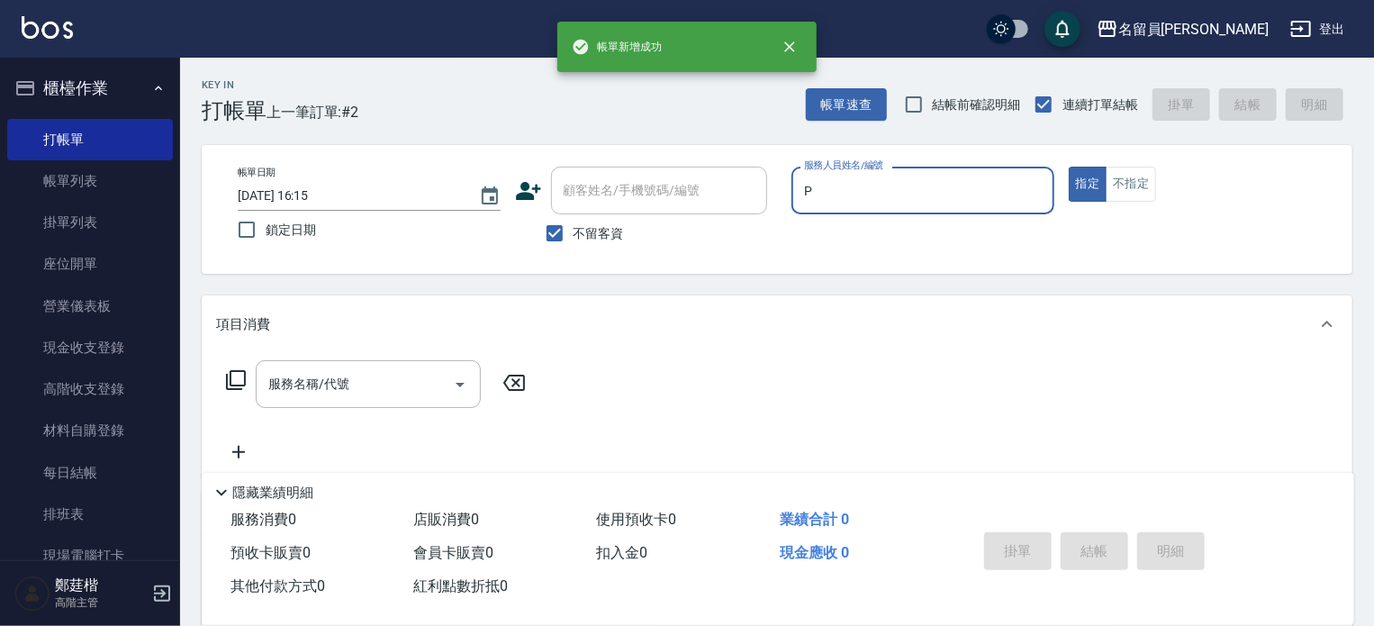
type input "[PERSON_NAME]"
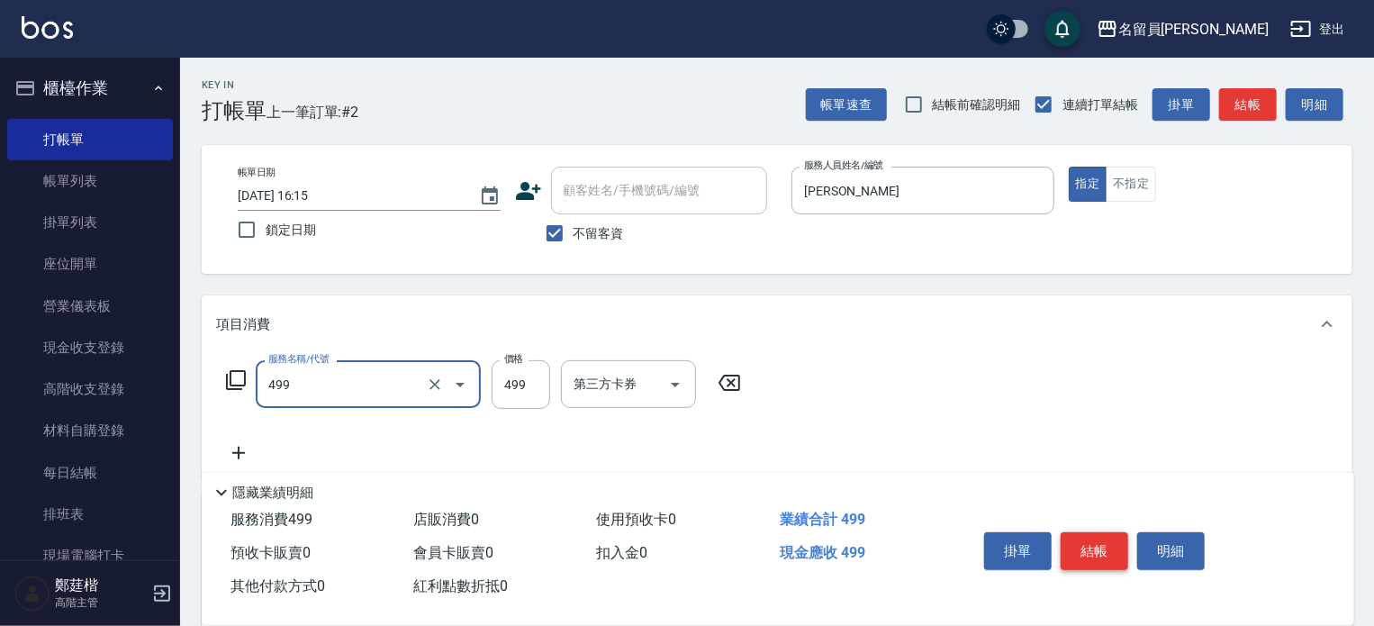
type input "去角質洗髮(499)"
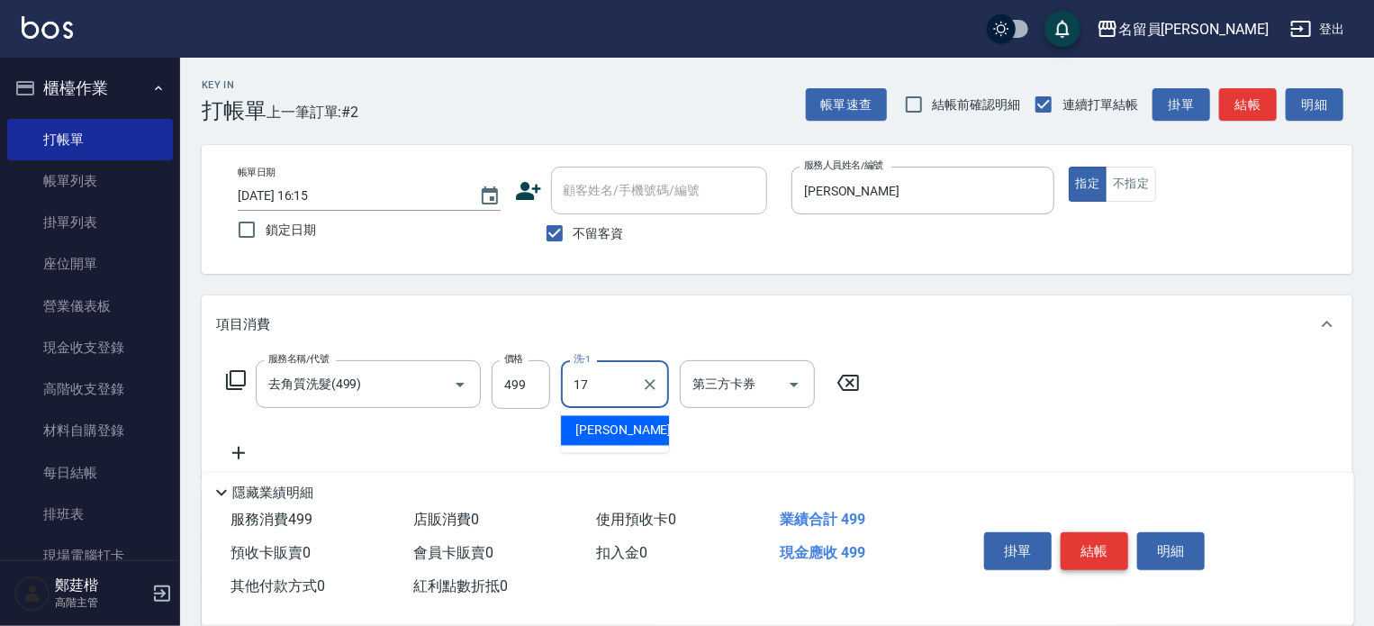
type input "[PERSON_NAME]-17"
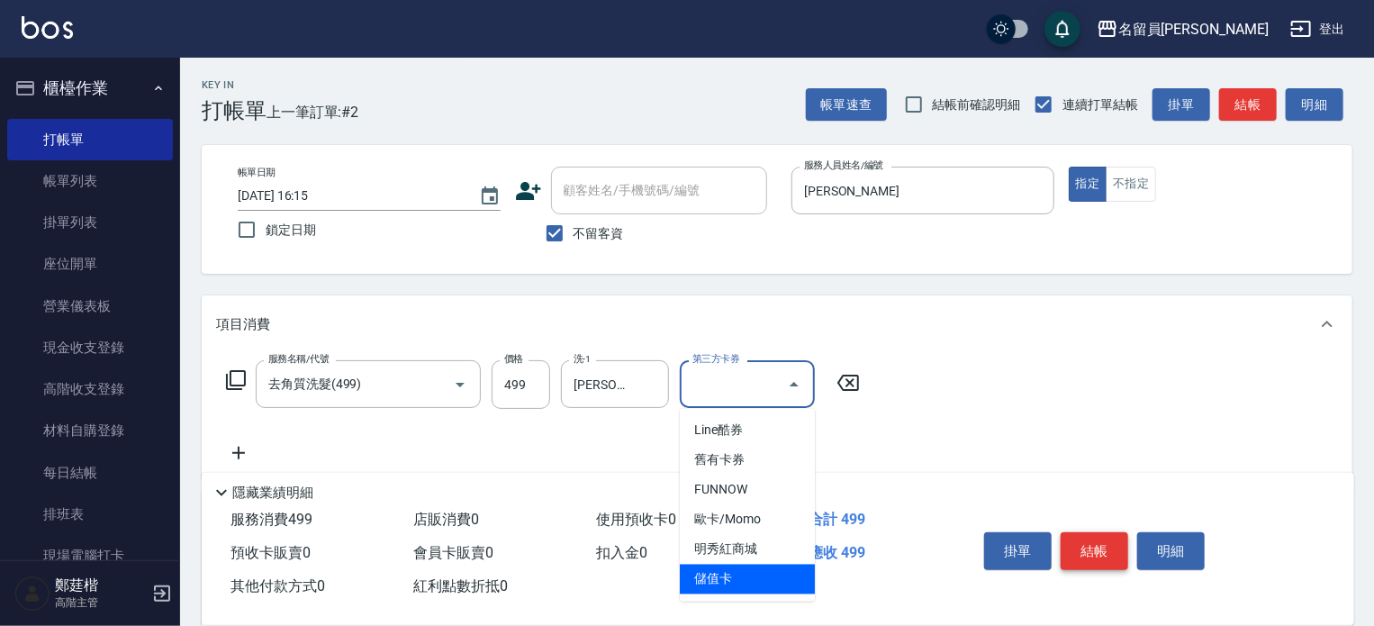
type input "儲值卡"
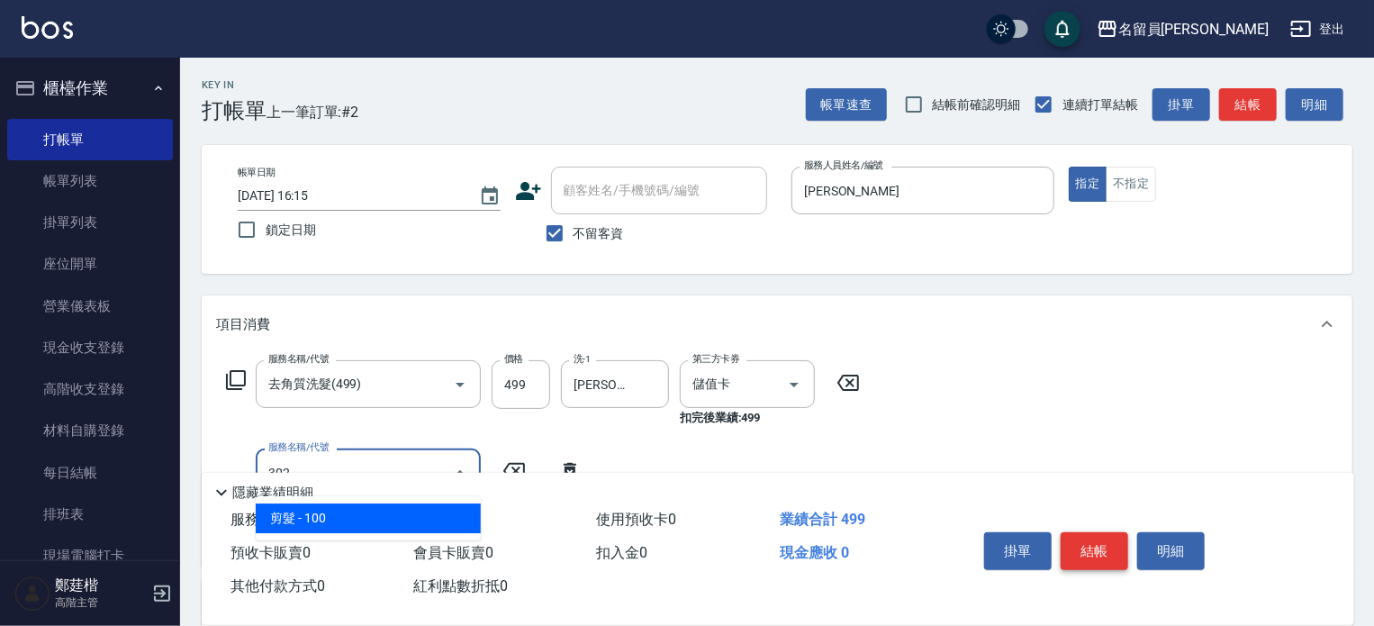
type input "剪髮(302)"
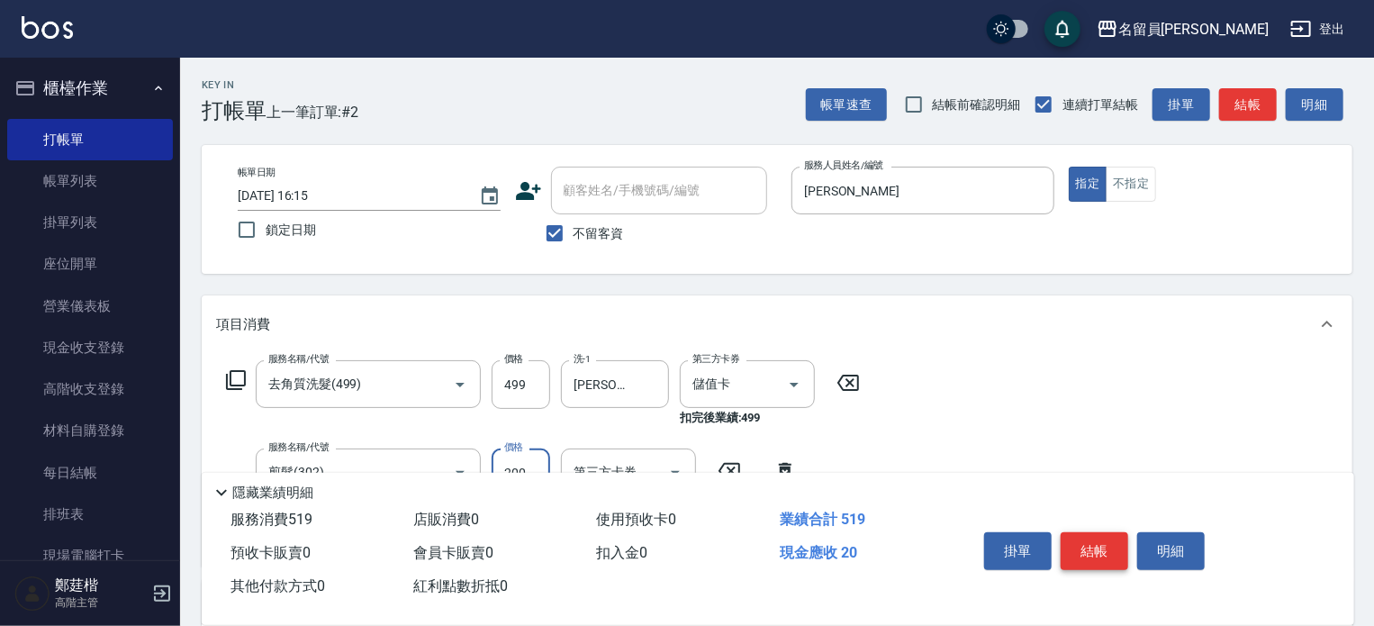
type input "200"
type input "日本精漾護髮(750)"
type input "[PERSON_NAME]-17"
click at [1097, 547] on button "結帳" at bounding box center [1095, 551] width 68 height 38
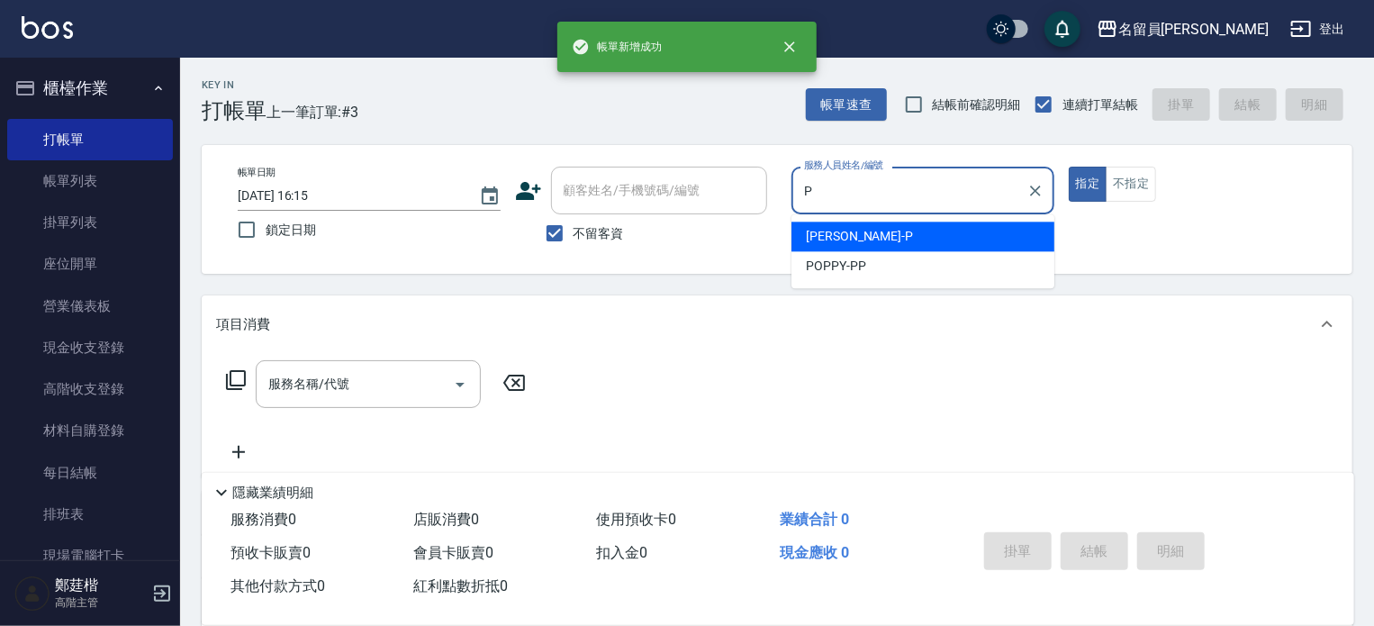
type input "[PERSON_NAME]"
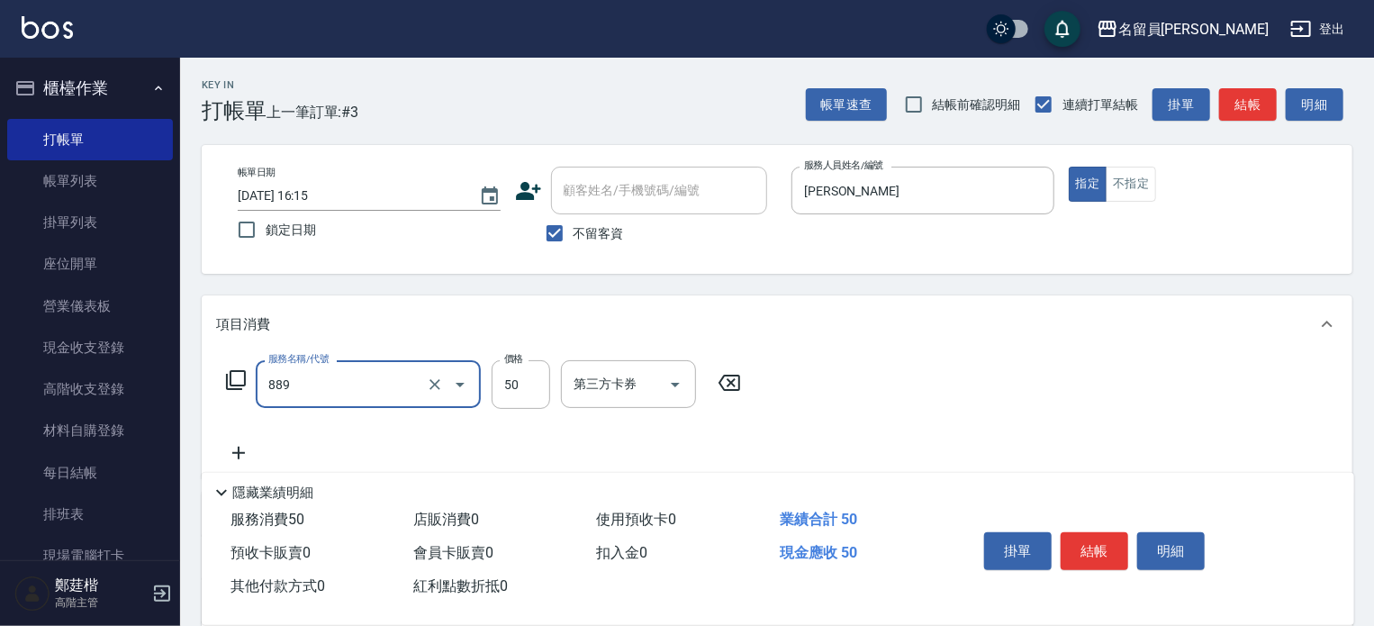
type input "精油(889)"
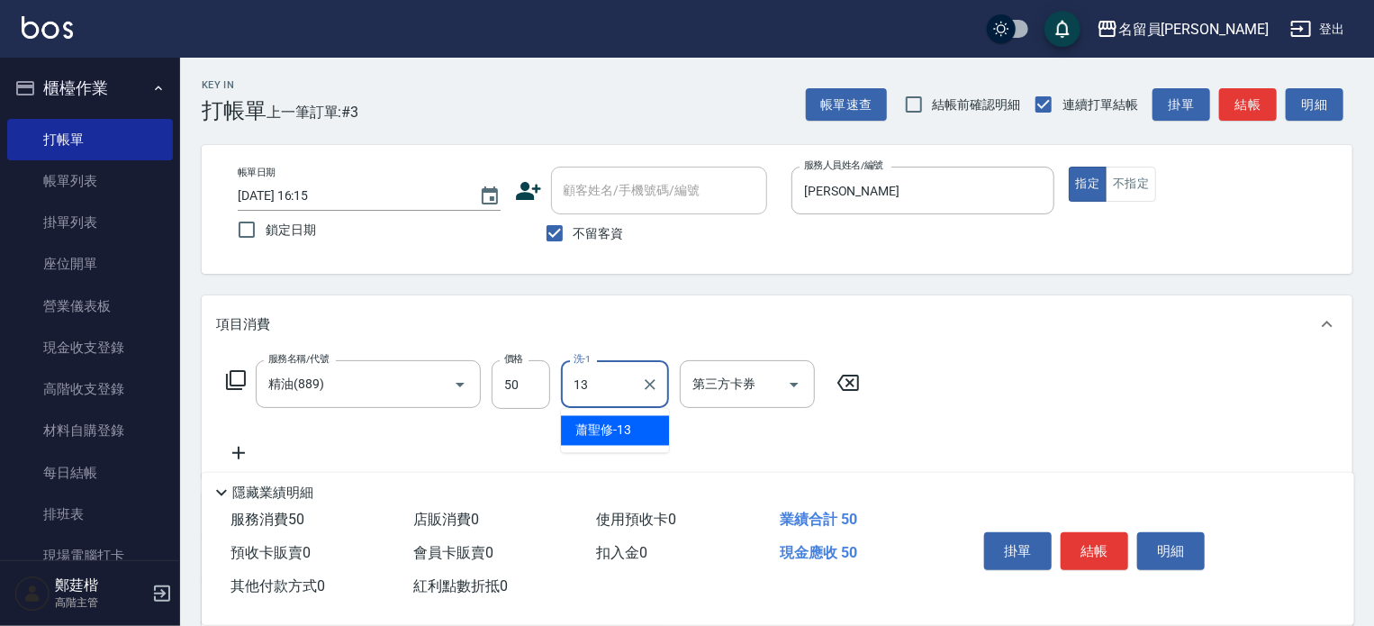
type input "[PERSON_NAME]-13"
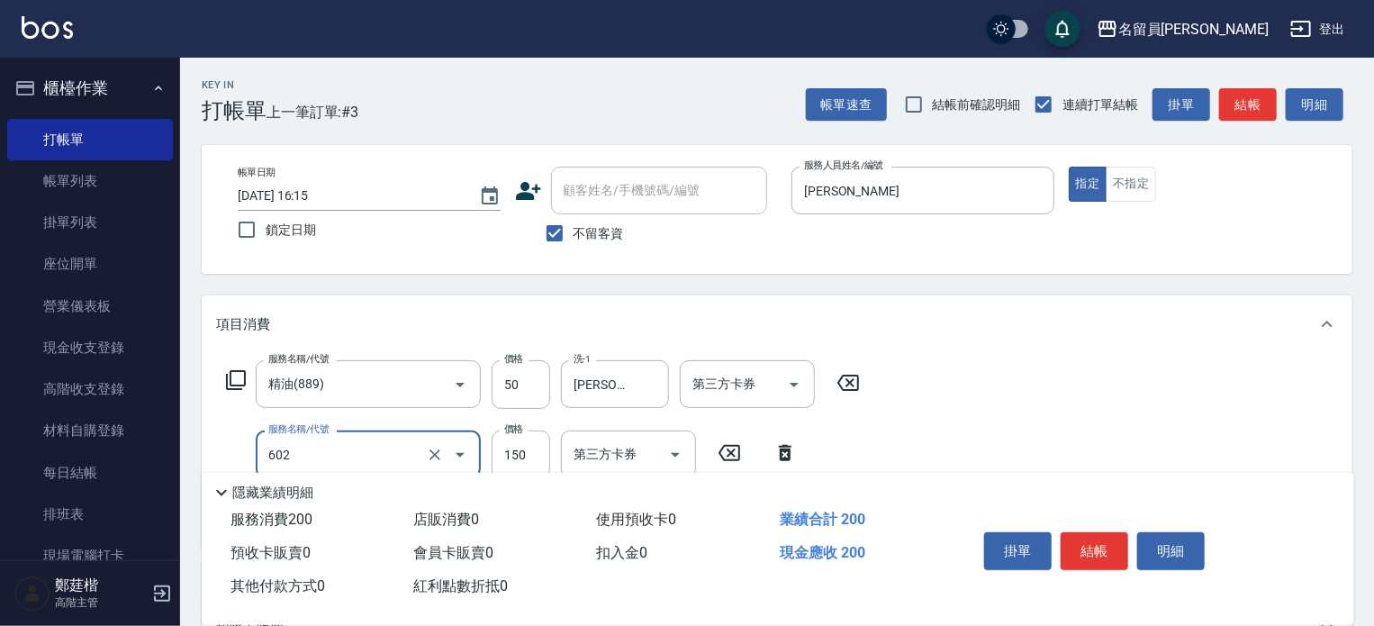
type input "一般洗髮(602)"
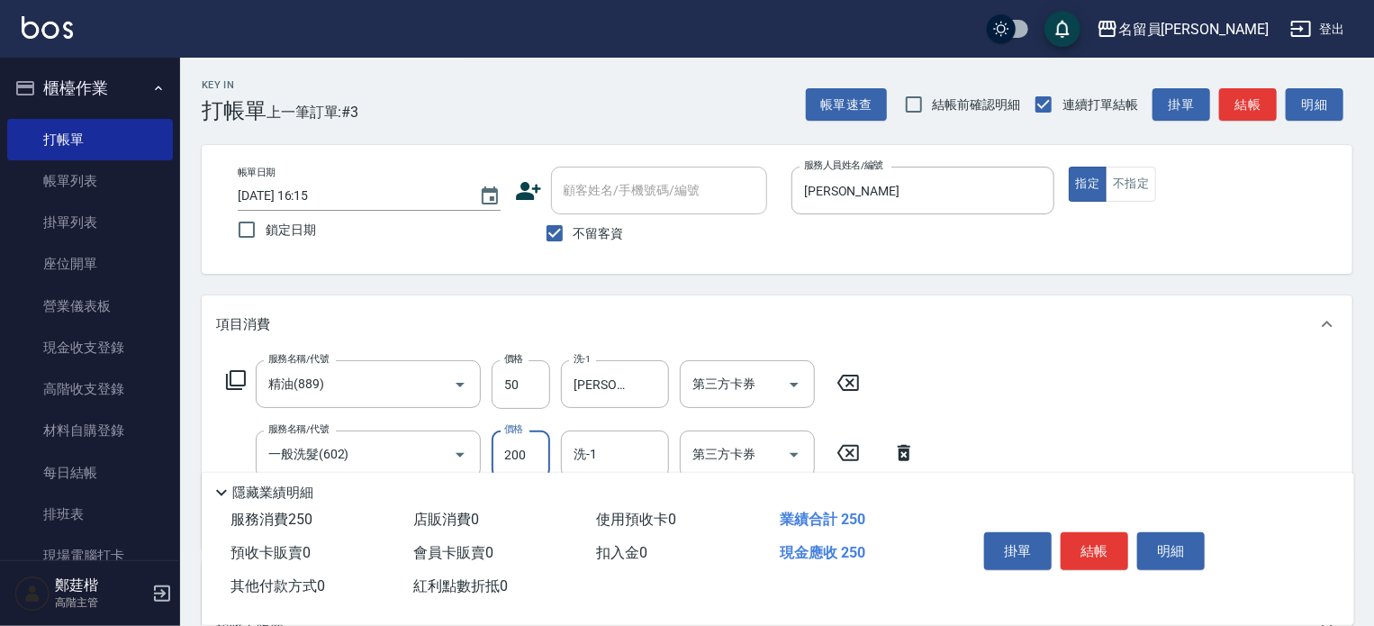
type input "200"
type input "[PERSON_NAME]-13"
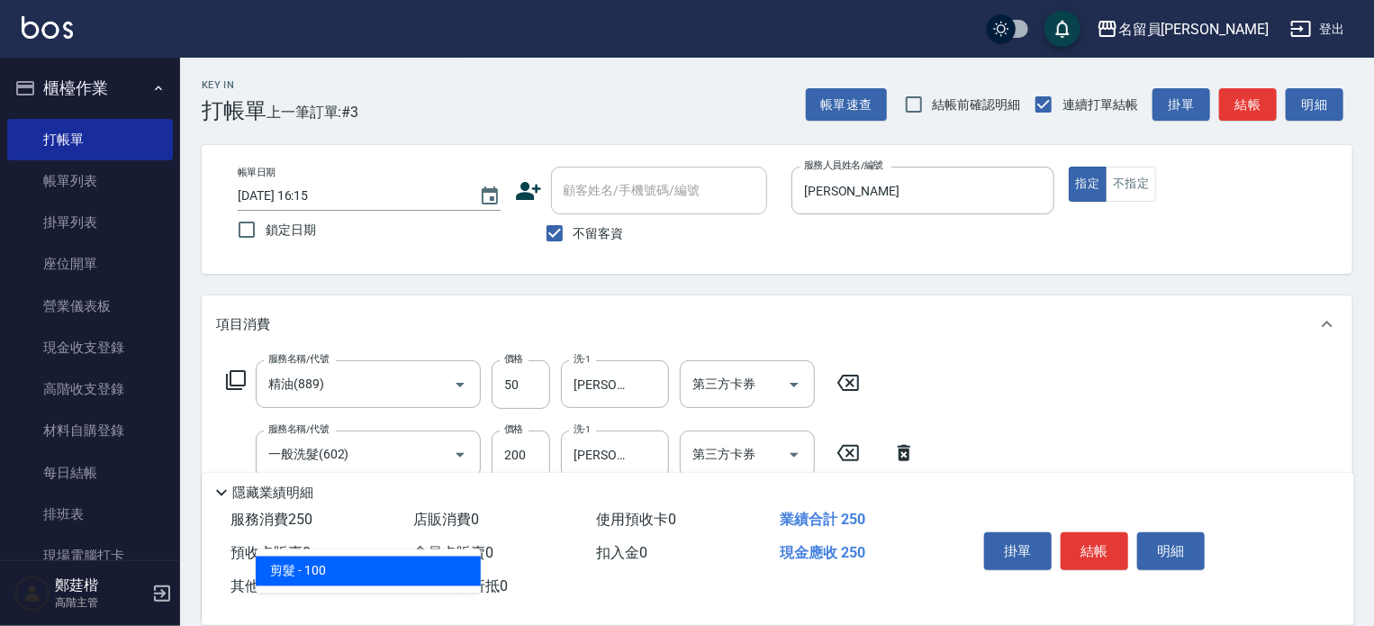
type input "剪髮(302)"
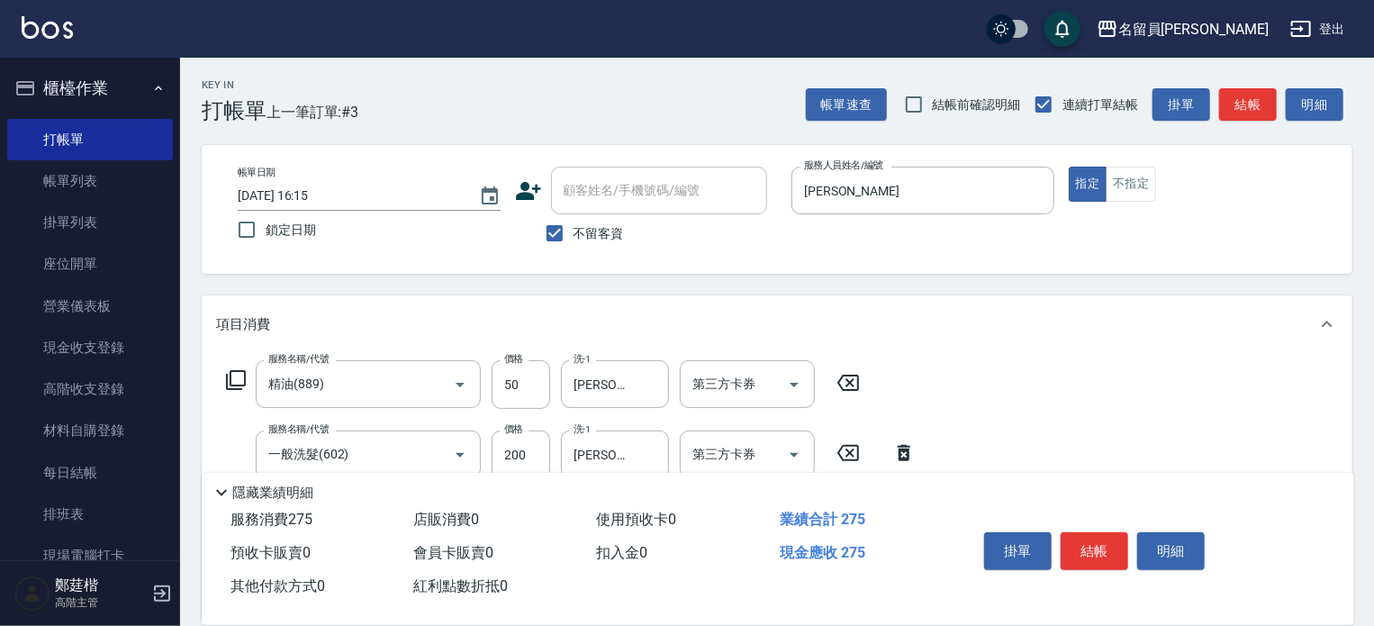
type input "250"
click at [1096, 547] on button "結帳" at bounding box center [1095, 551] width 68 height 38
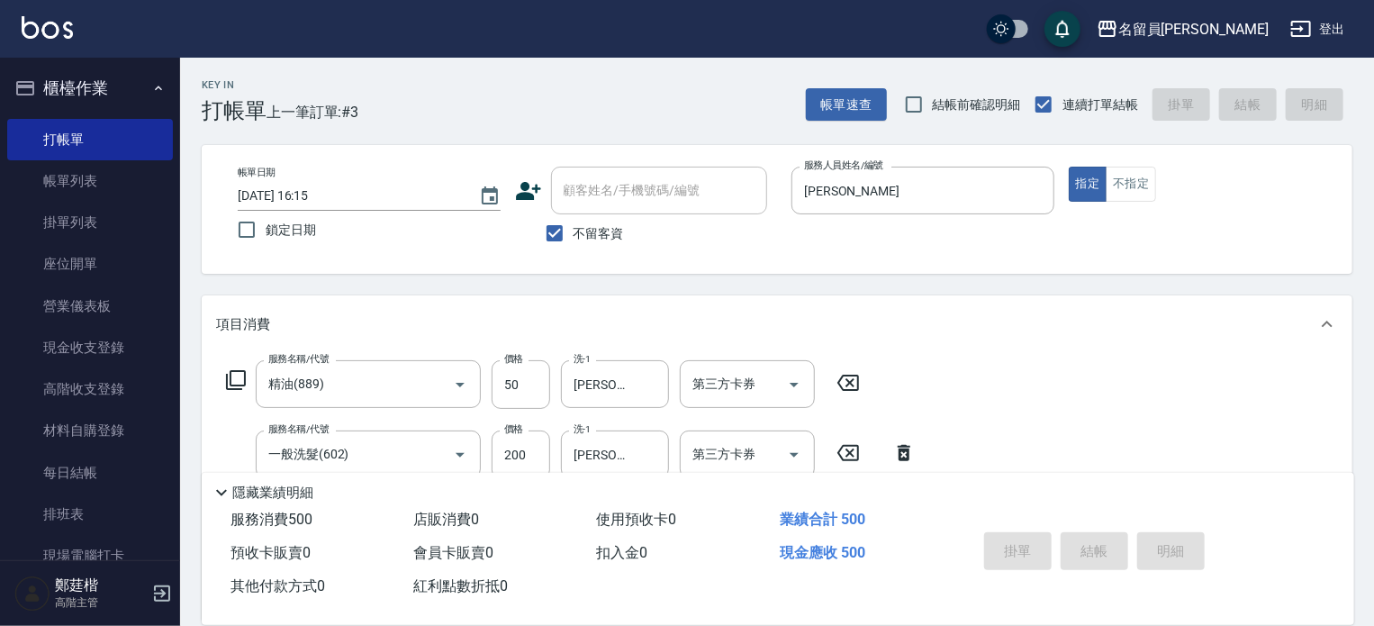
type input "[DATE] 16:16"
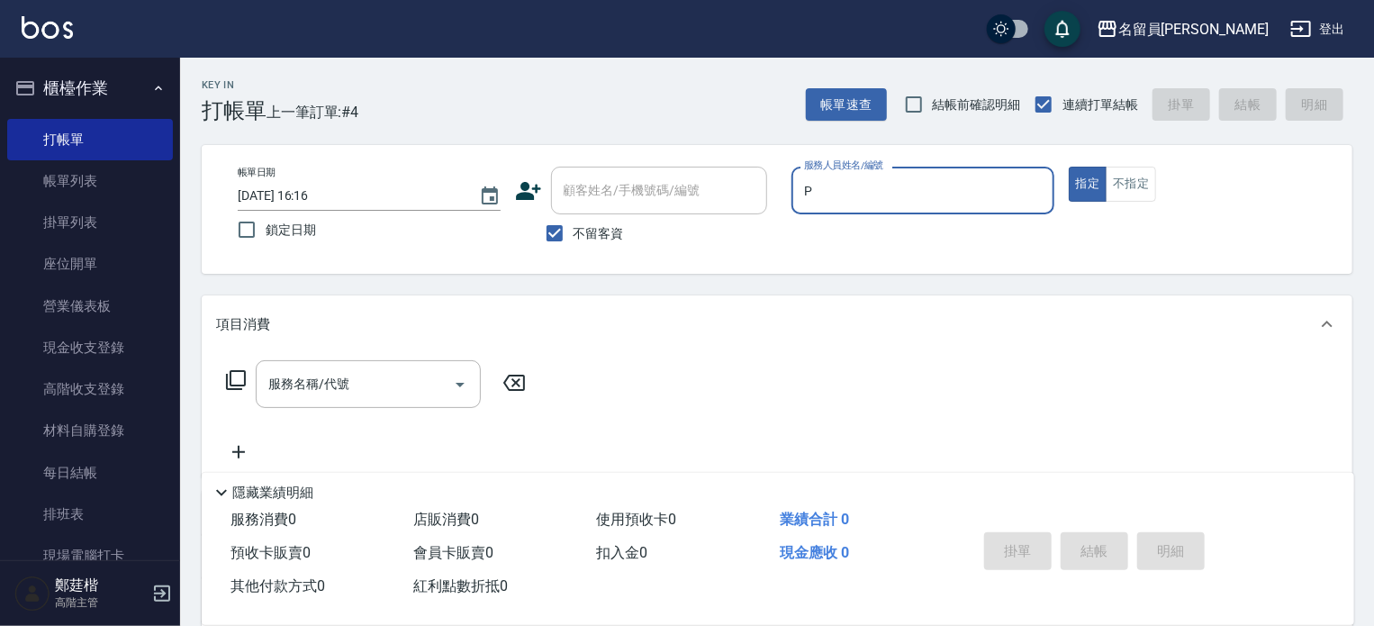
type input "[PERSON_NAME]"
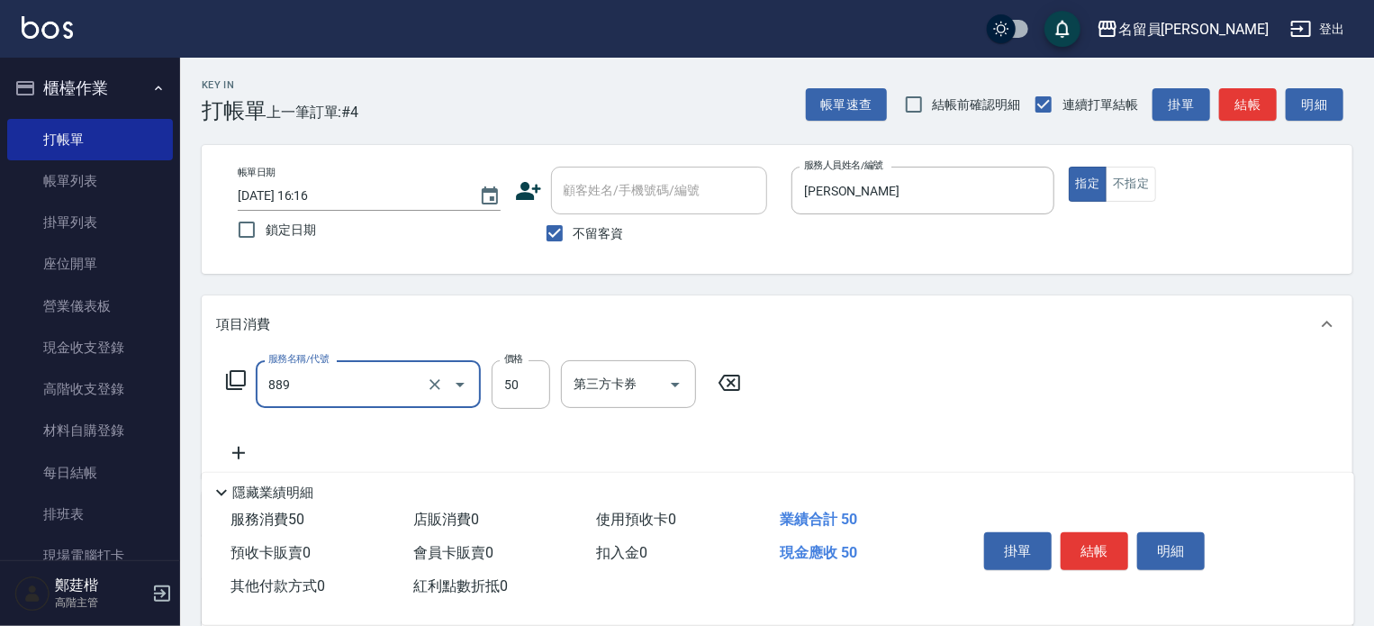
type input "精油(889)"
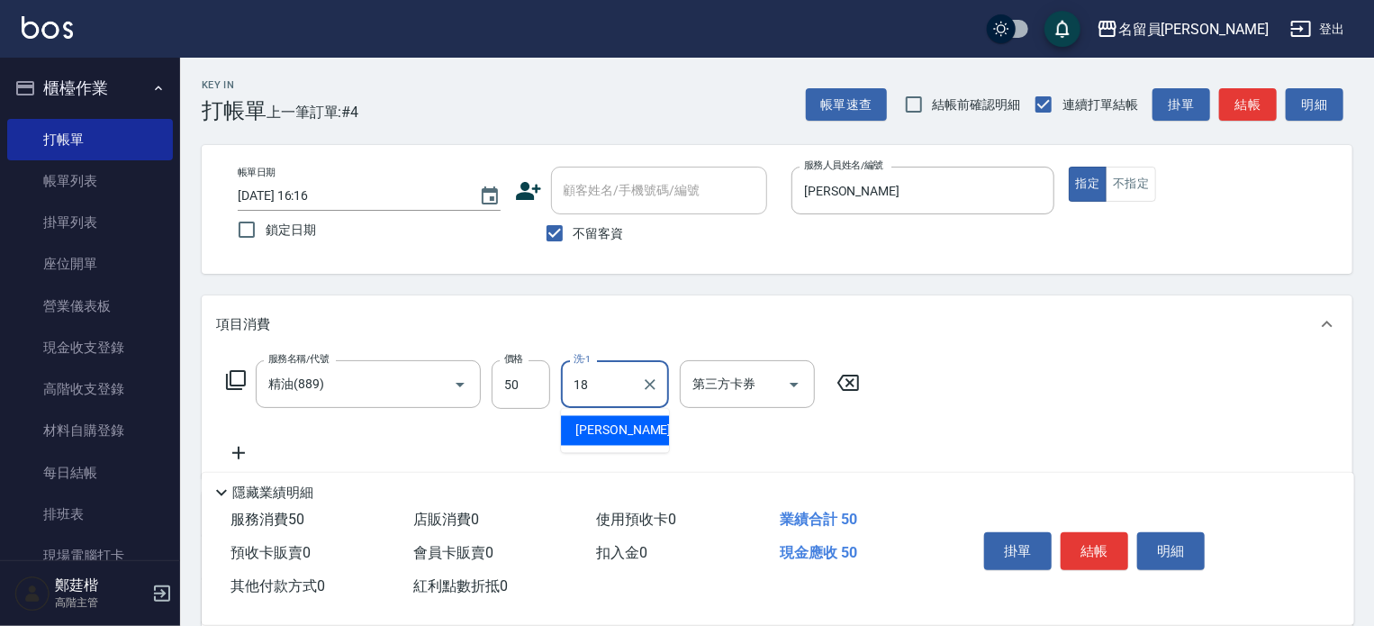
type input "[PERSON_NAME]-18"
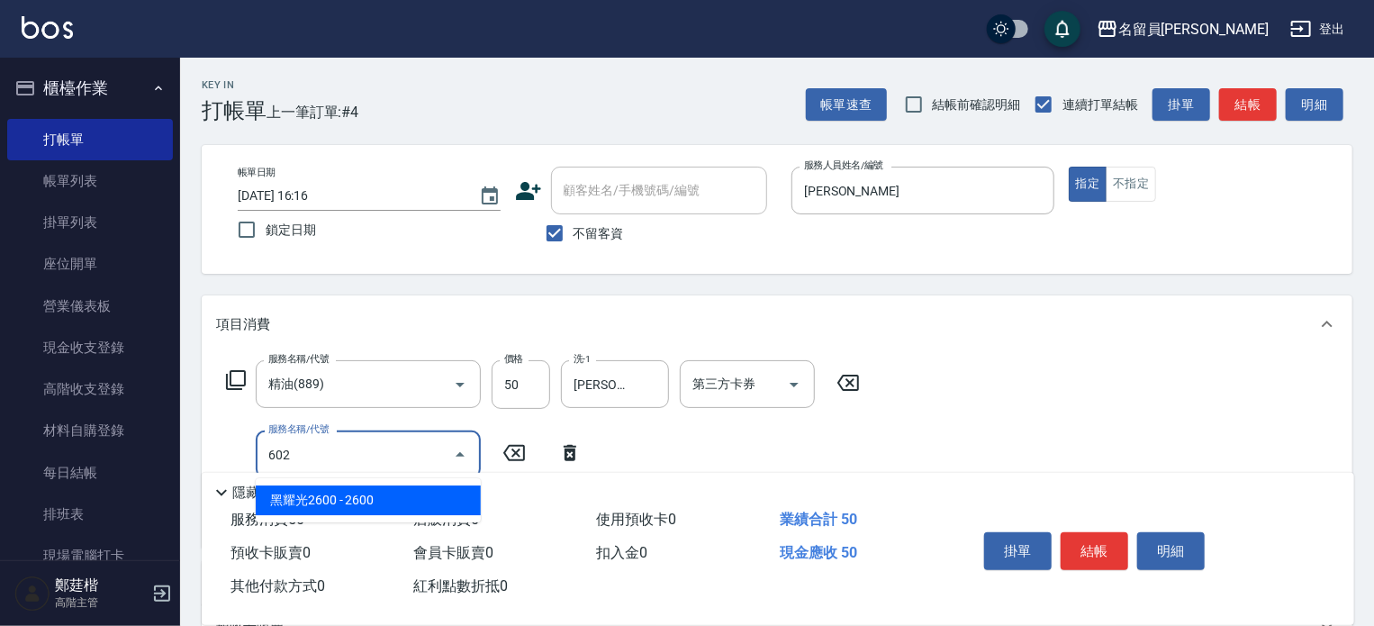
type input "一般洗髮(602)"
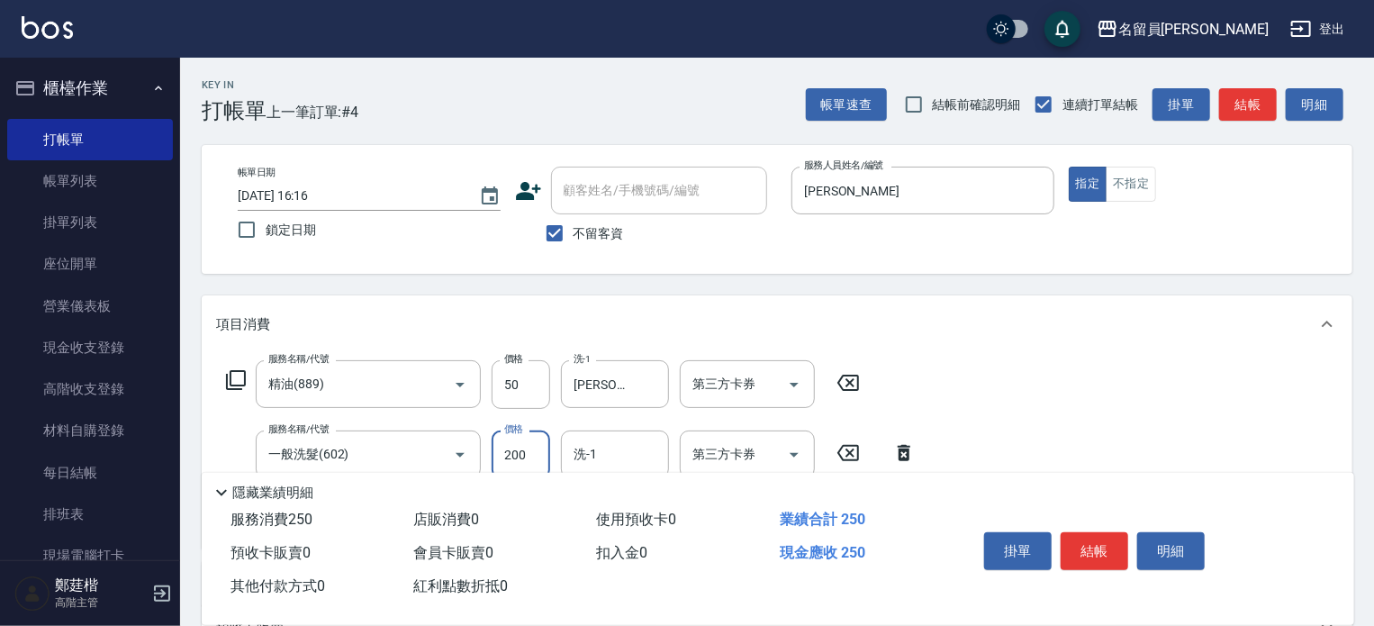
type input "200"
type input "[PERSON_NAME]-18"
type input "剪髮(302)"
type input "250"
click at [1096, 547] on button "結帳" at bounding box center [1095, 551] width 68 height 38
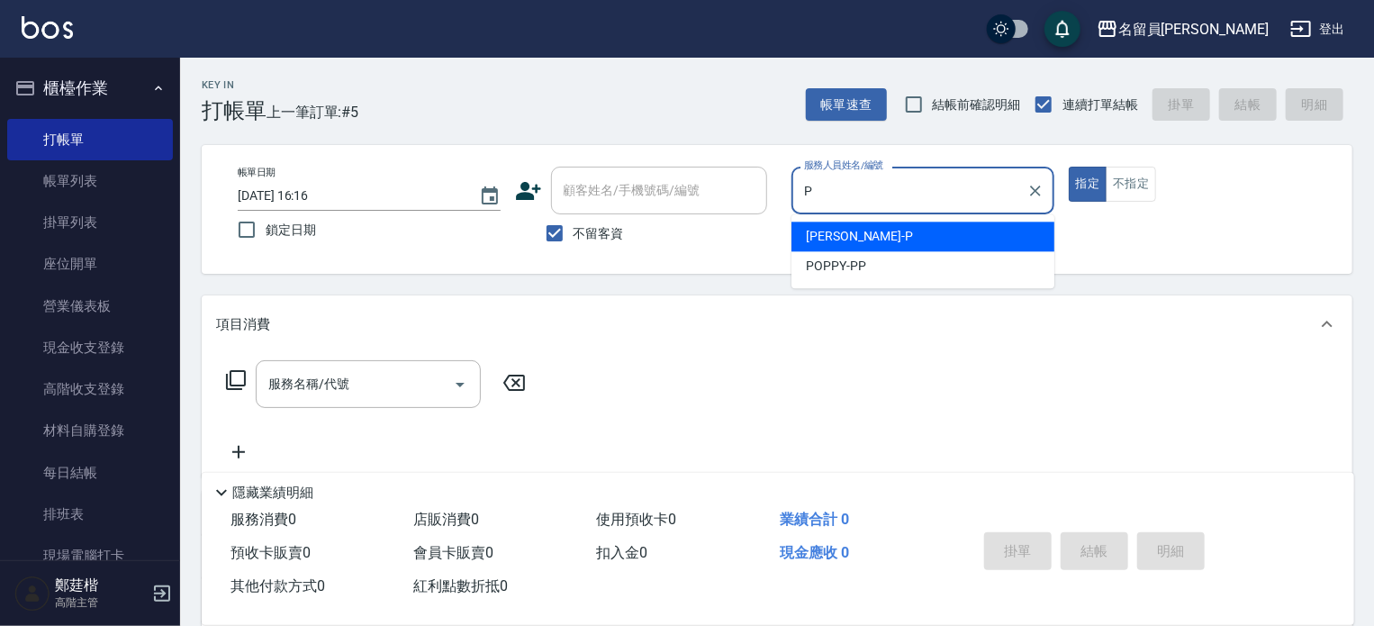
type input "[PERSON_NAME]"
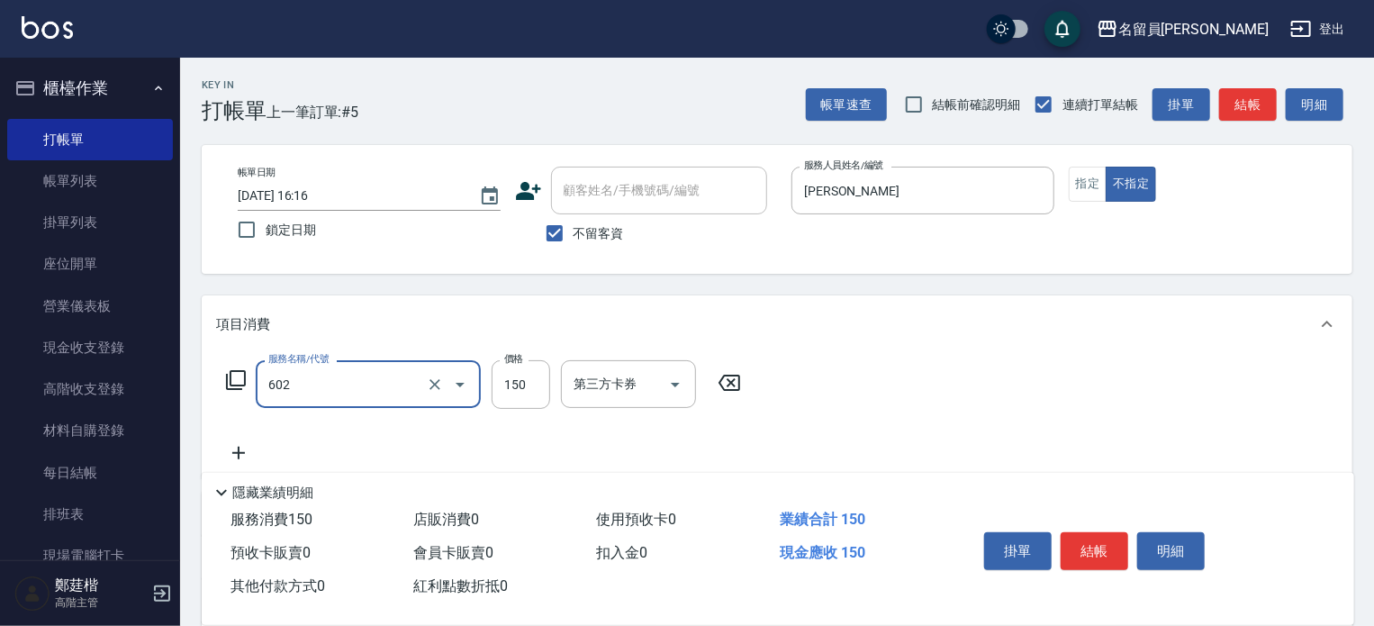
type input "一般洗髮(602)"
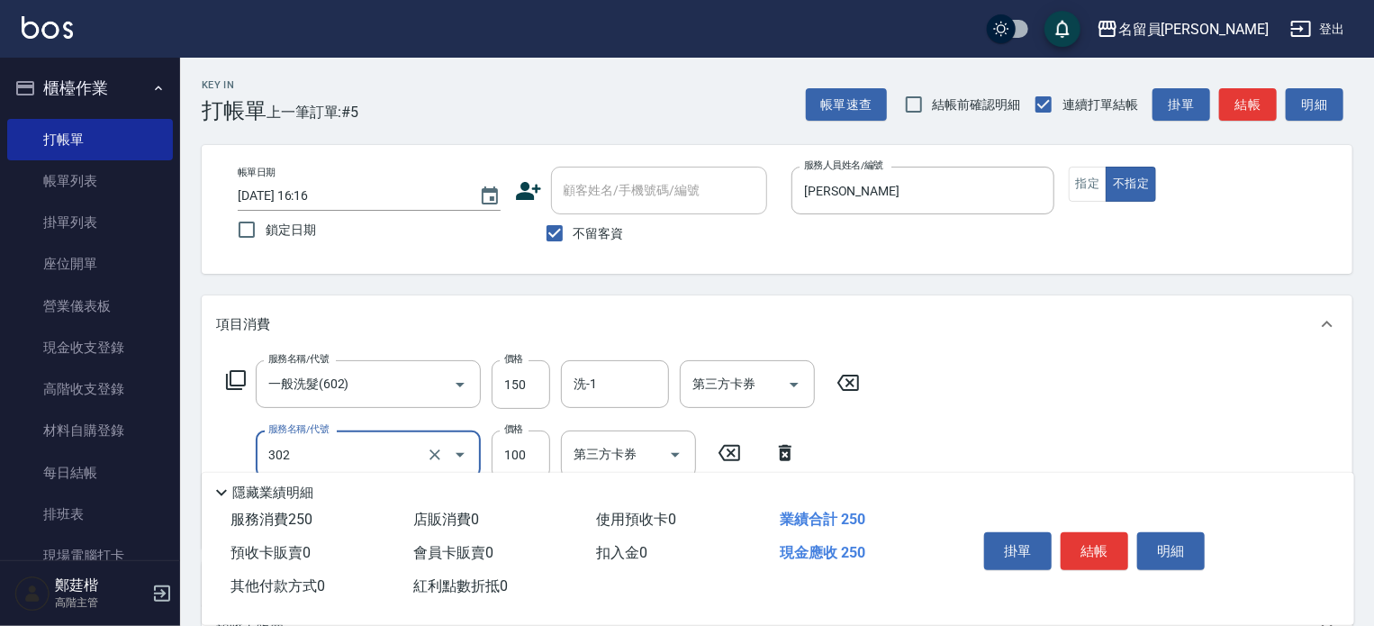
type input "剪髮(302)"
type input "180"
click at [1096, 547] on button "結帳" at bounding box center [1095, 551] width 68 height 38
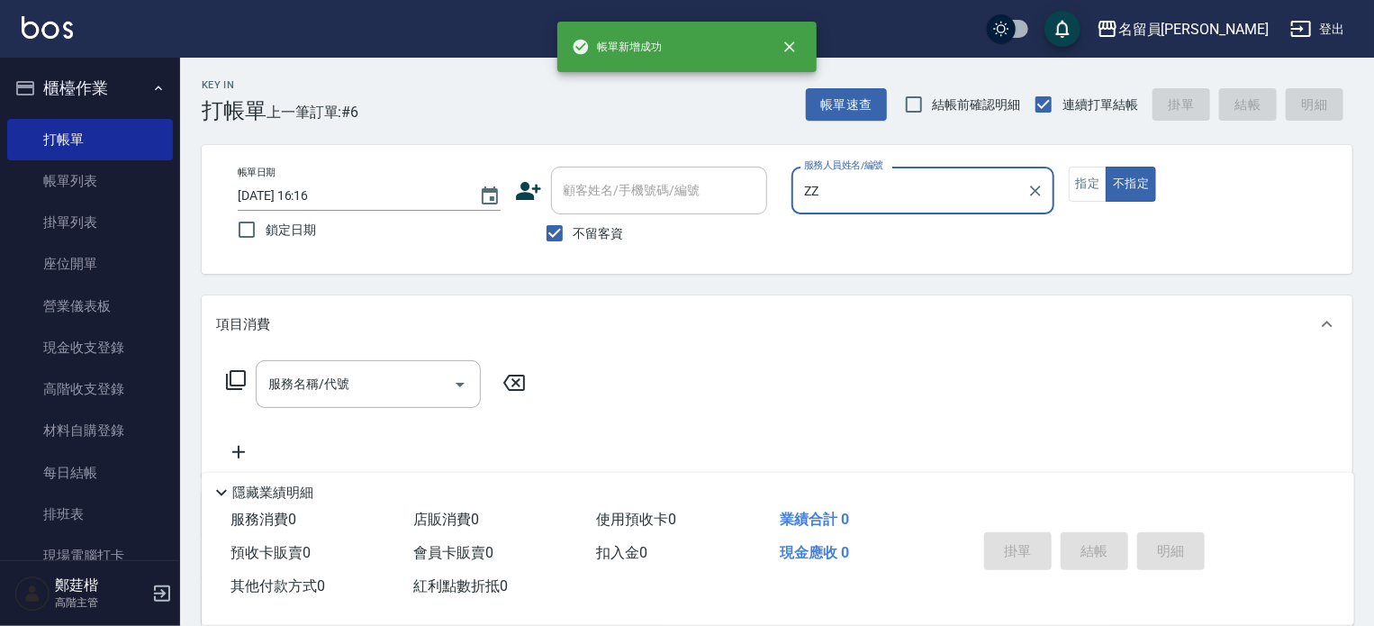
type input "ZZ"
click at [1106, 167] on button "不指定" at bounding box center [1131, 184] width 50 height 35
type button "false"
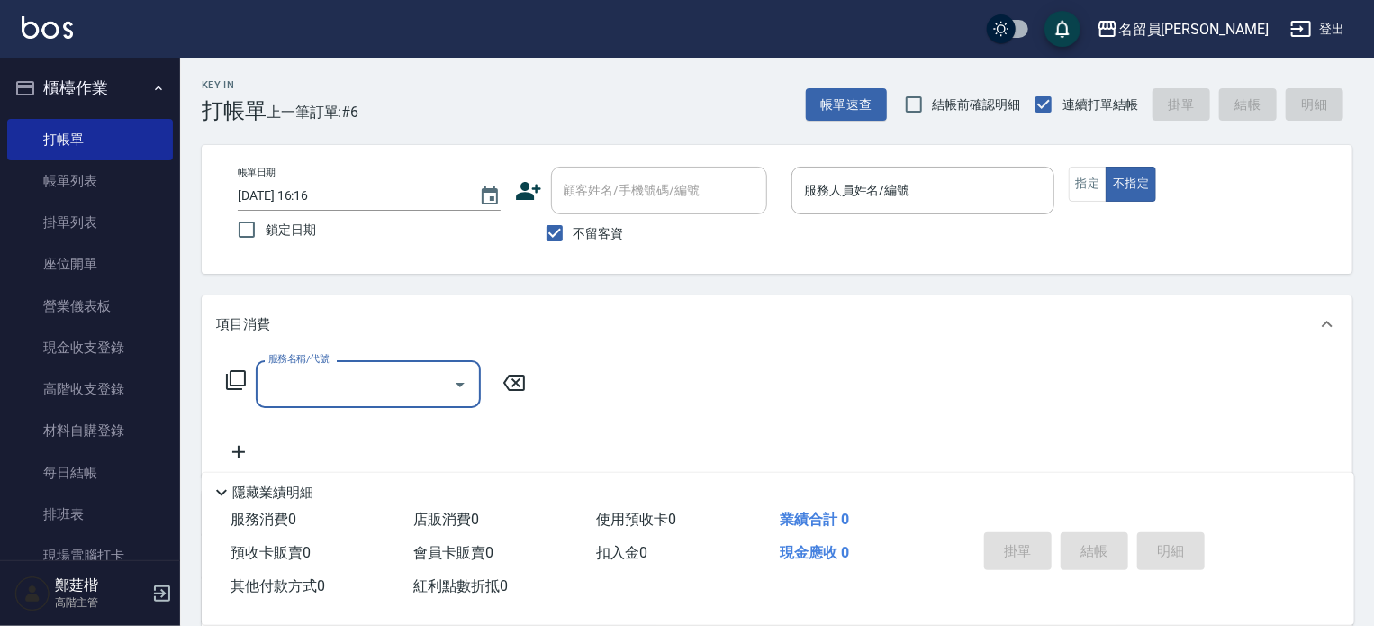
type input "Z"
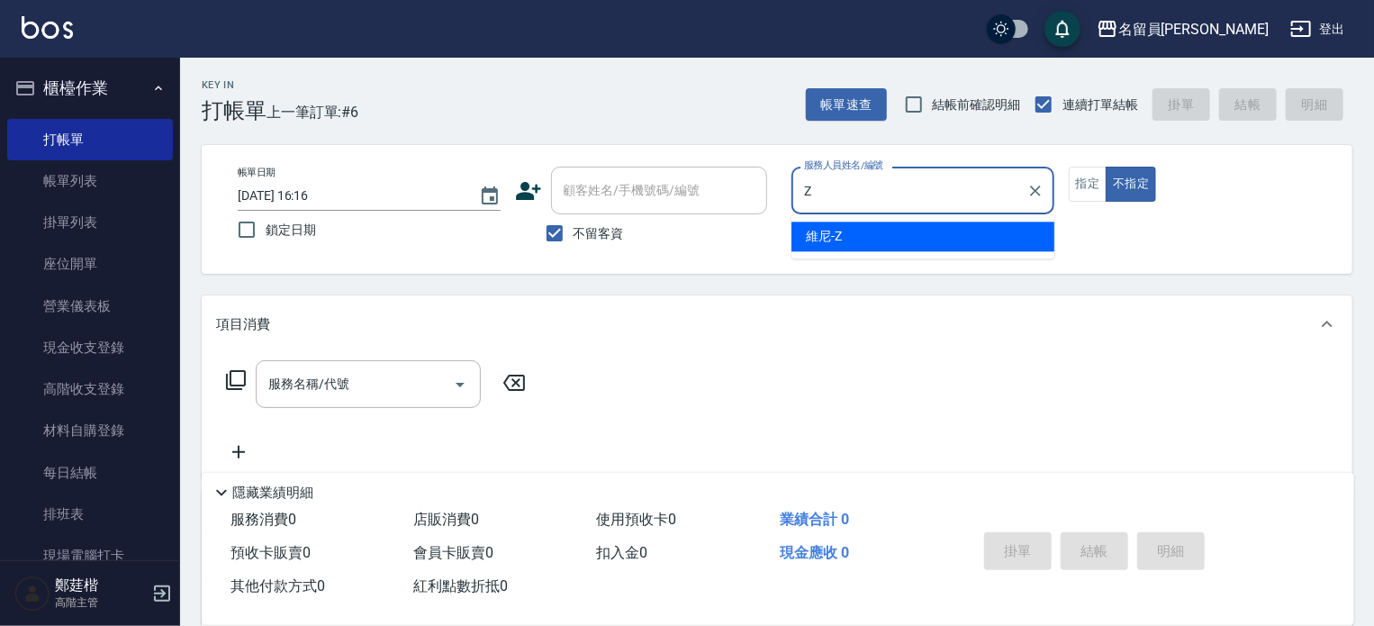
type input "維尼-Z"
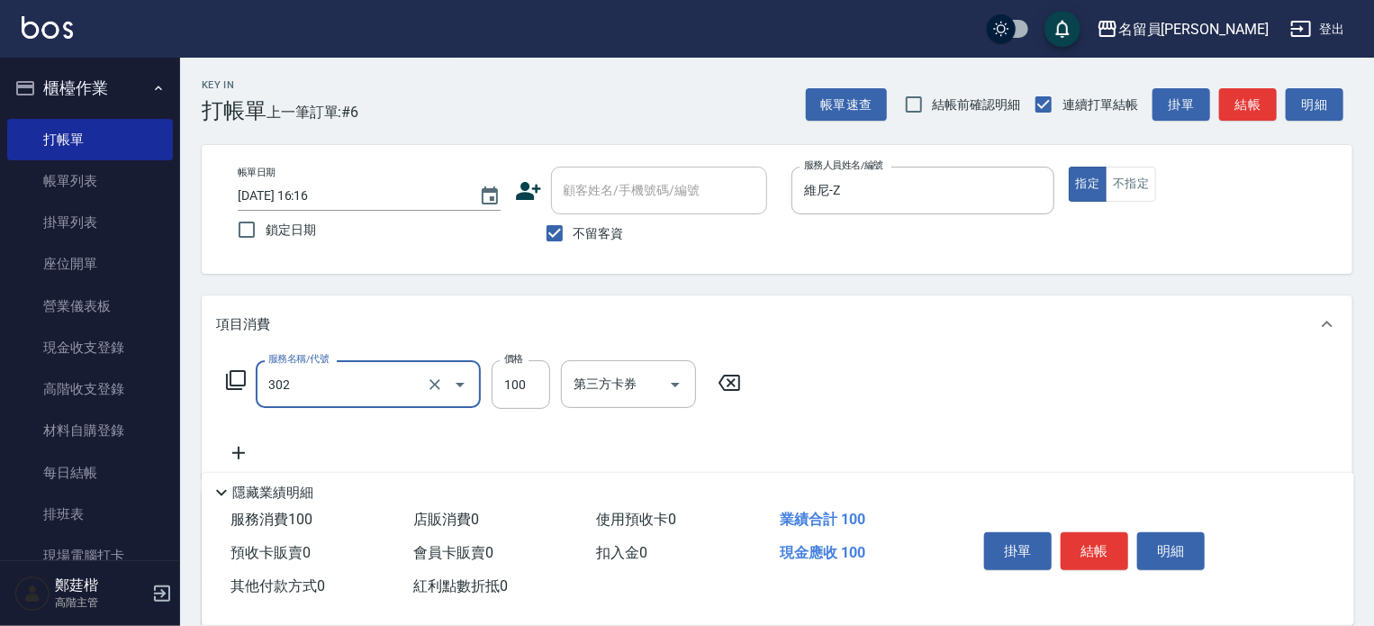
type input "剪髮(302)"
type input "250"
click at [1096, 550] on button "結帳" at bounding box center [1095, 551] width 68 height 38
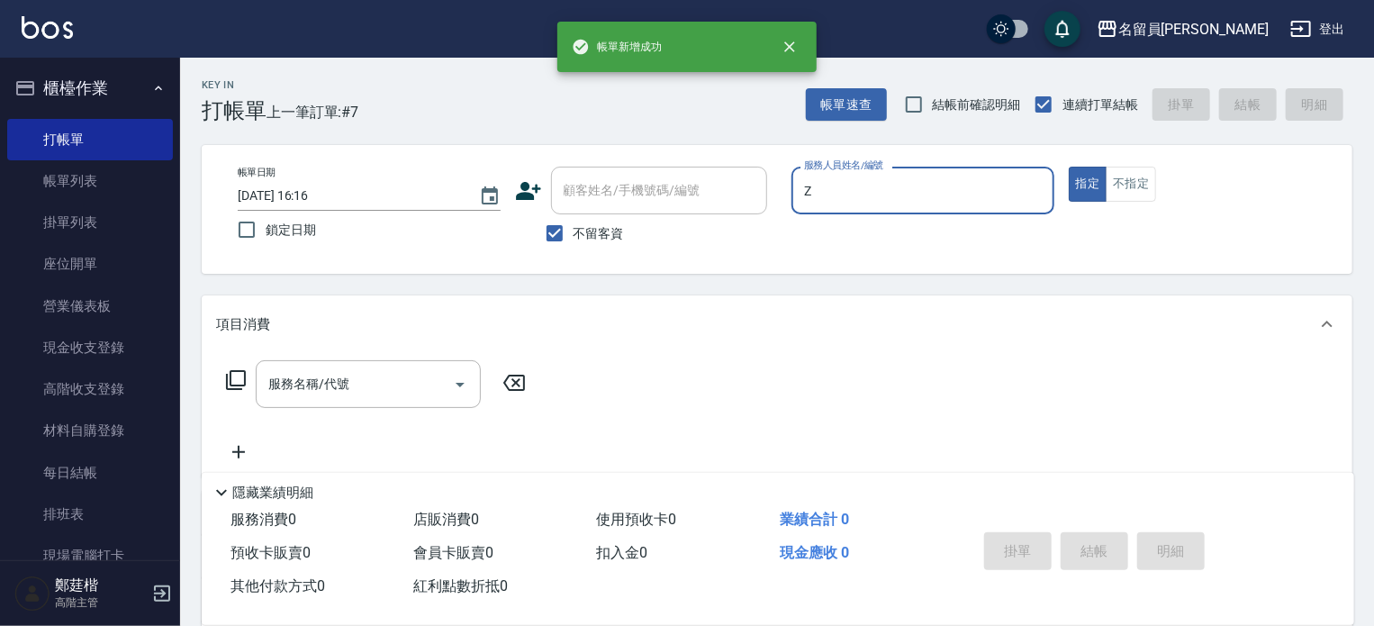
type input "維尼-Z"
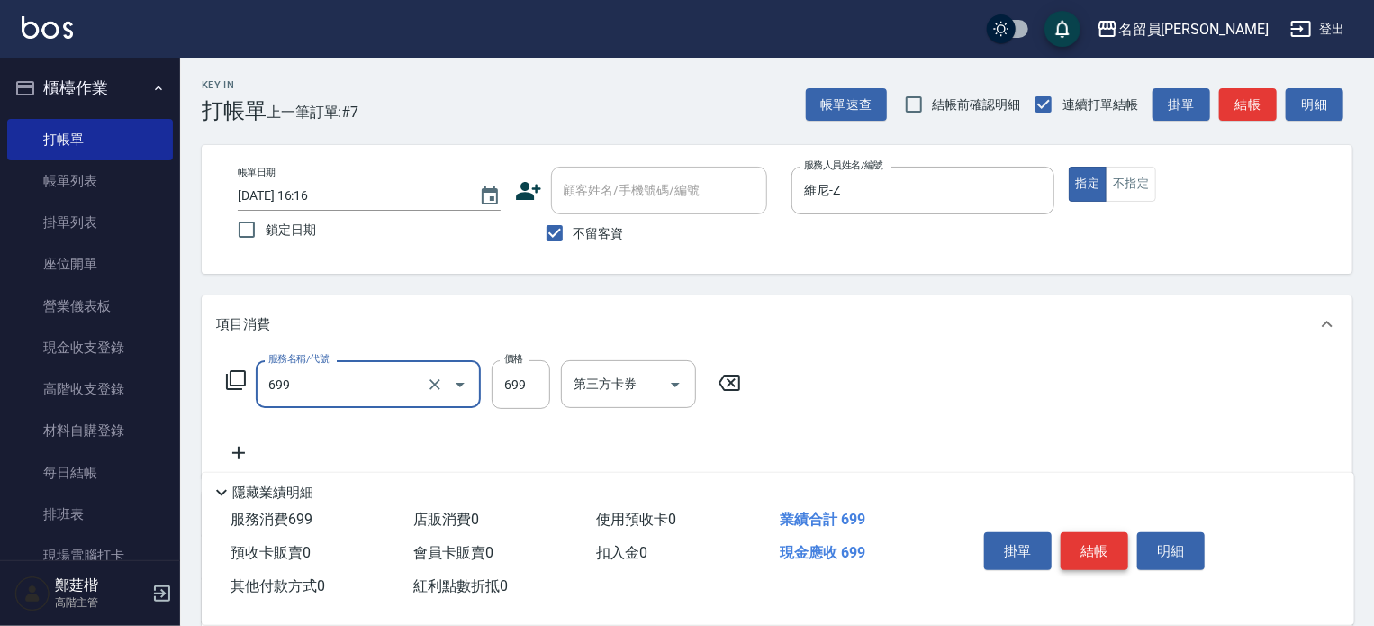
type input "精油洗髮(699)"
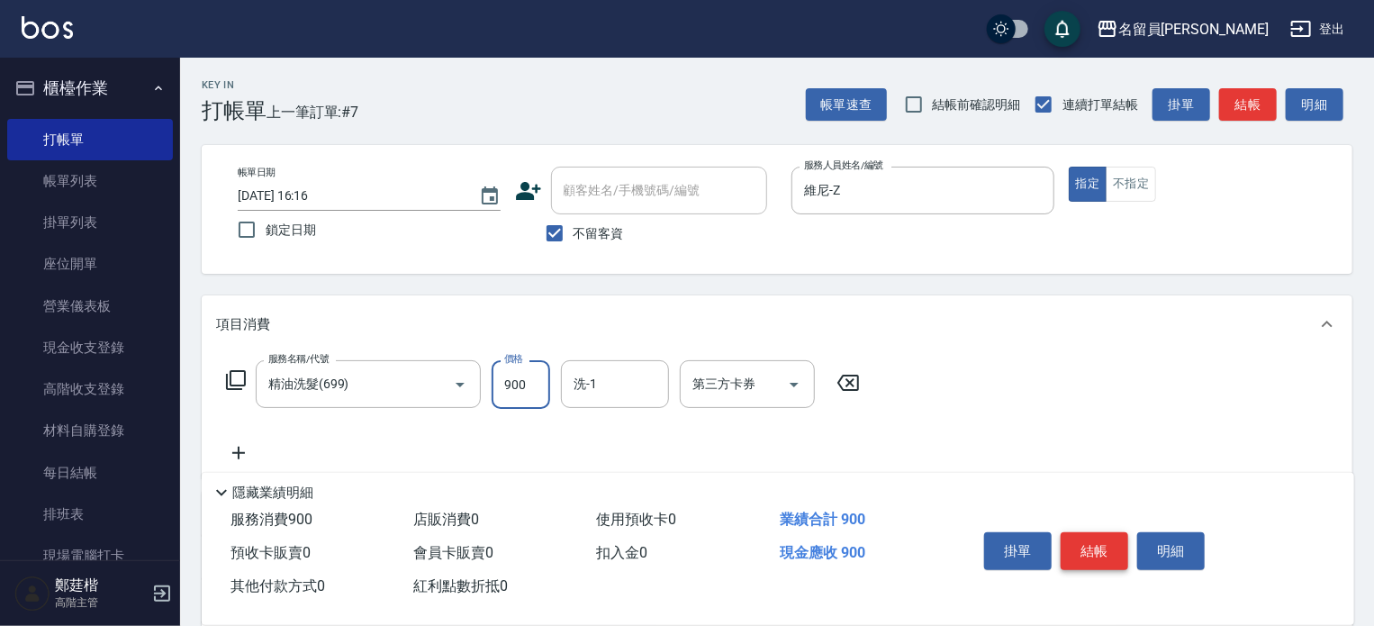
type input "900"
type input "[PERSON_NAME]-45"
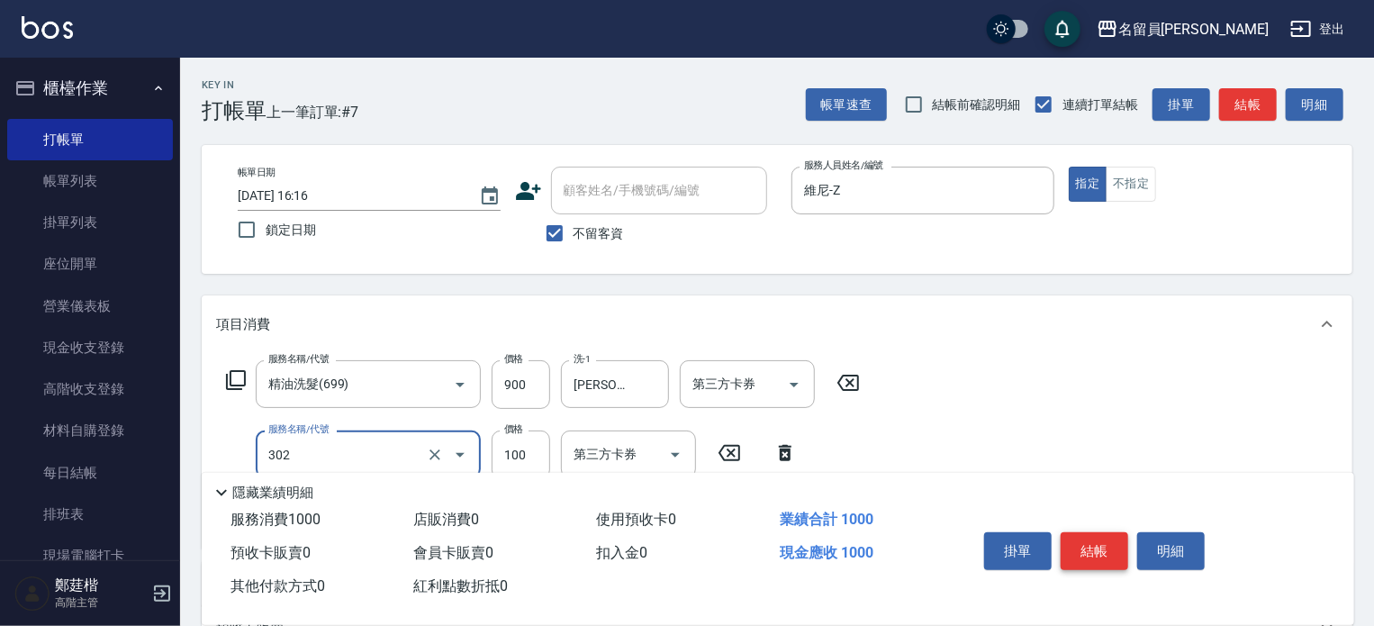
type input "剪髮(302)"
type input "300"
click at [1096, 550] on button "結帳" at bounding box center [1095, 551] width 68 height 38
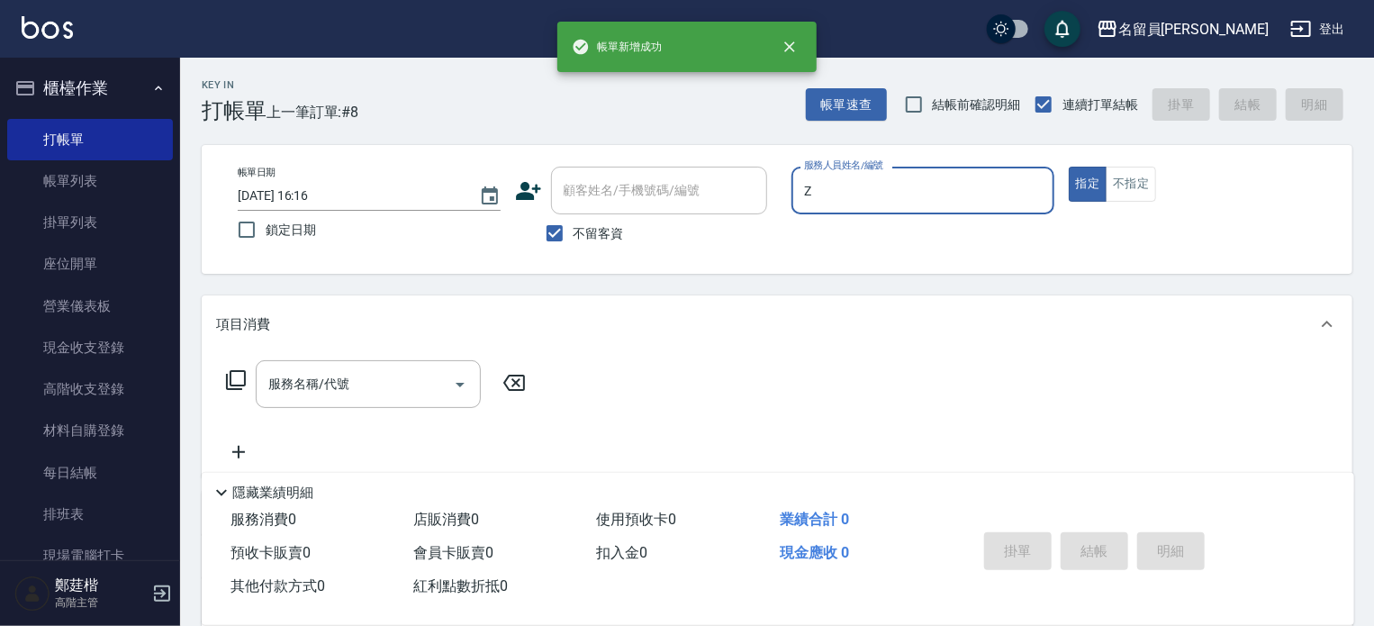
type input "維尼-Z"
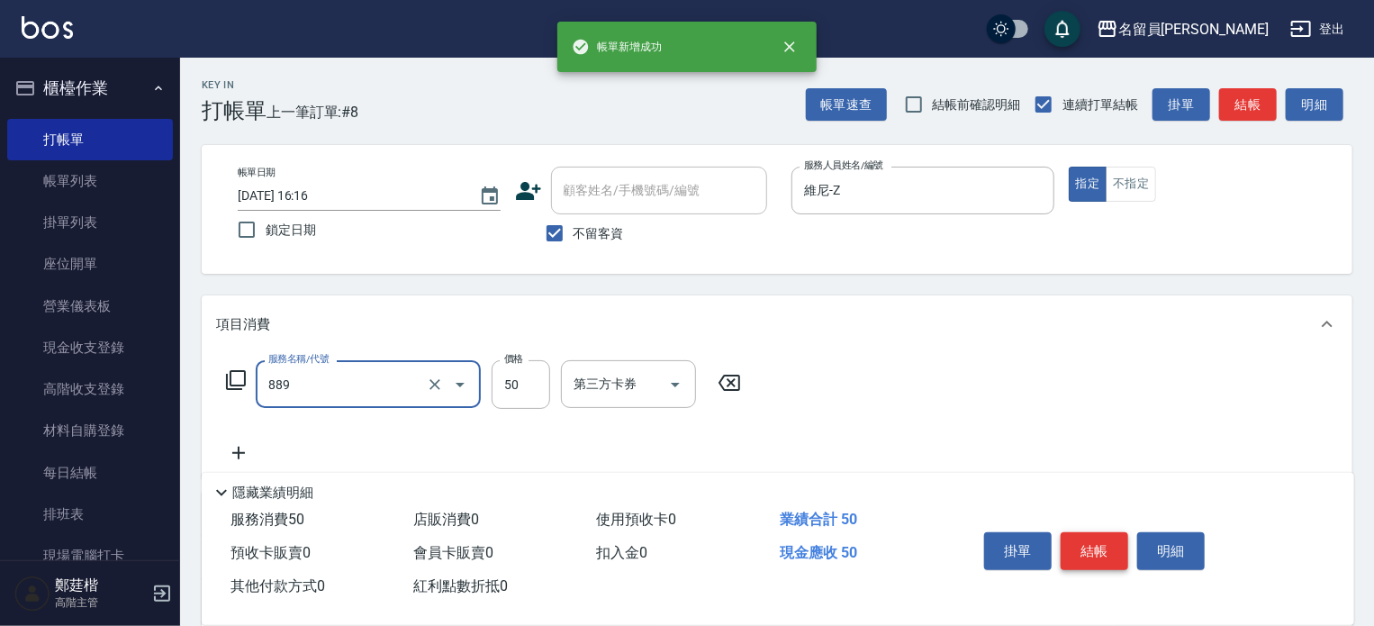
type input "精油(889)"
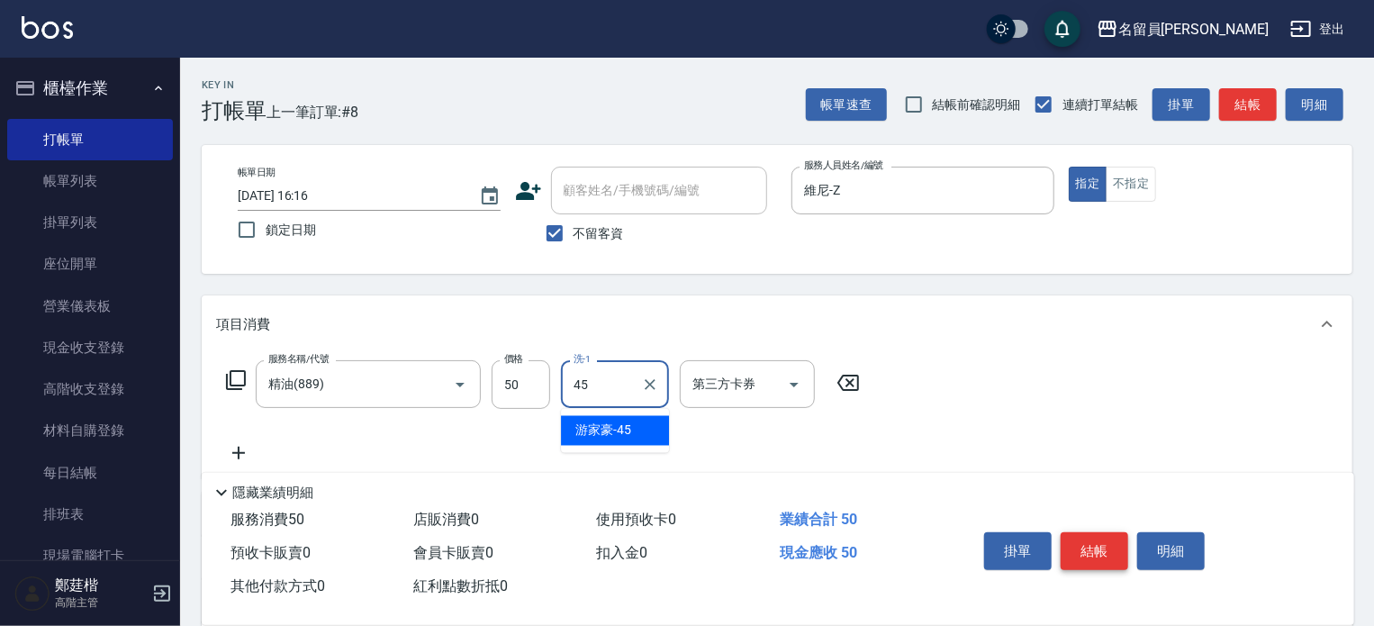
type input "[PERSON_NAME]-45"
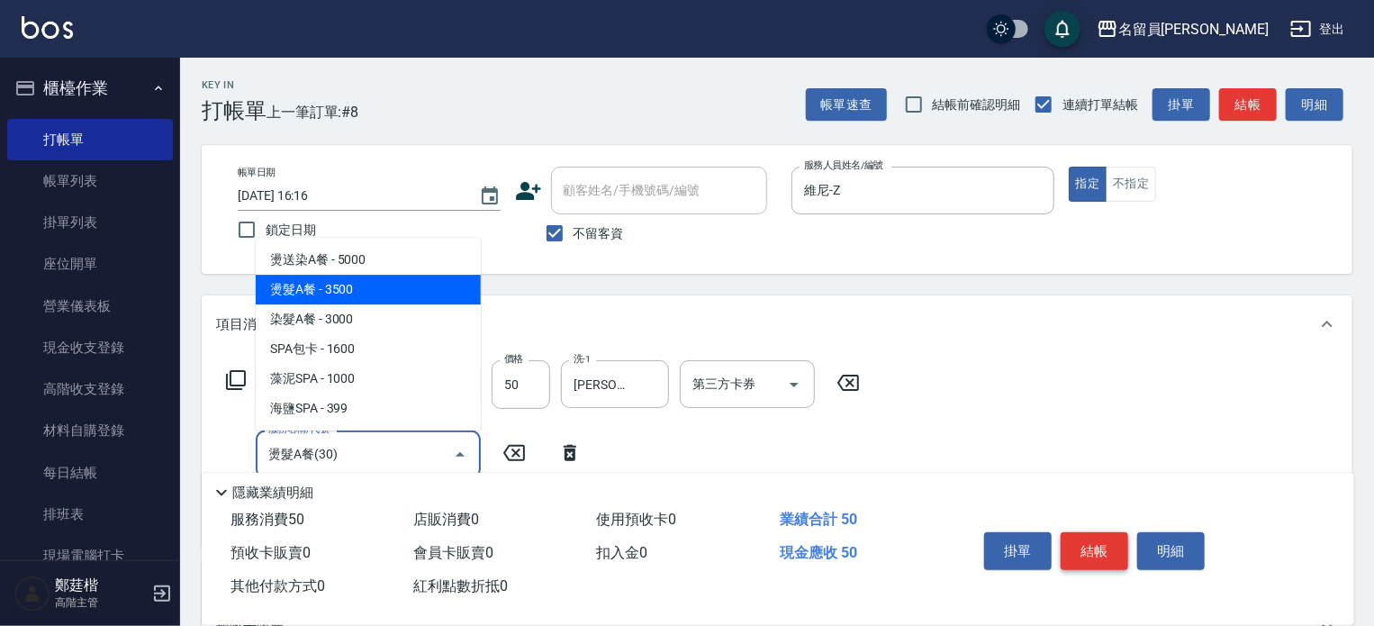
type input "燙髮A餐(30)"
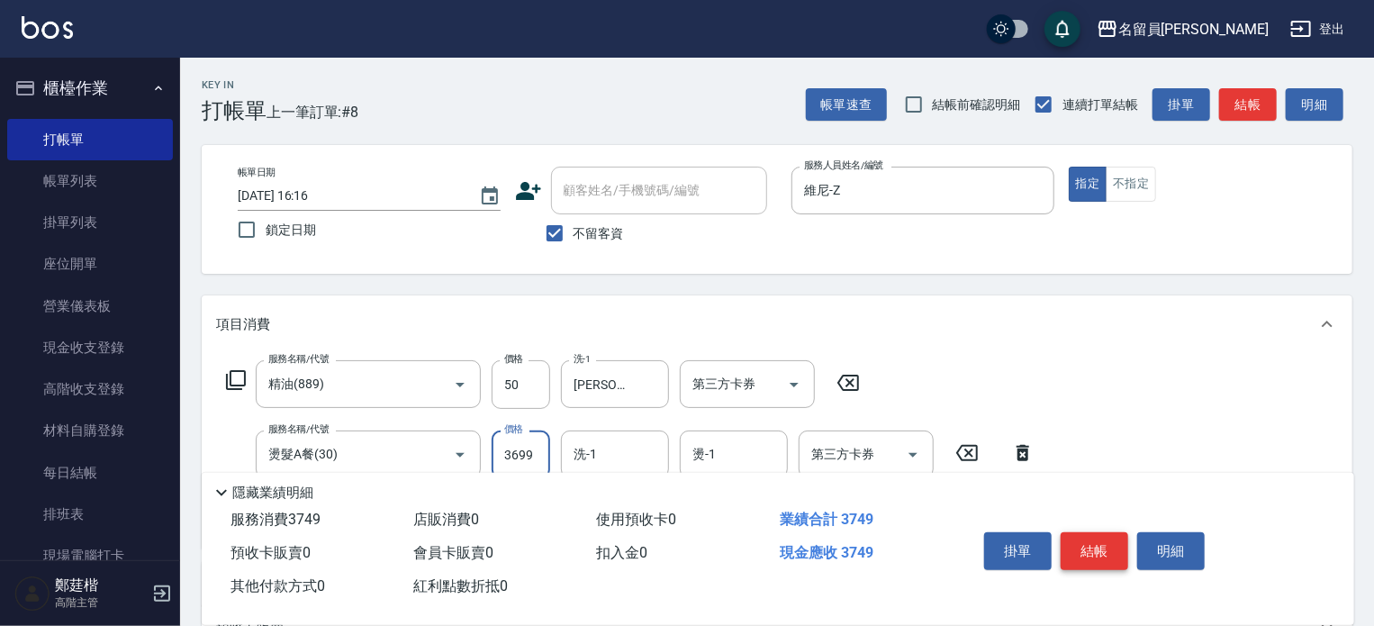
type input "3699"
type input "1"
type input "[PERSON_NAME]-45"
click at [1096, 550] on button "結帳" at bounding box center [1095, 551] width 68 height 38
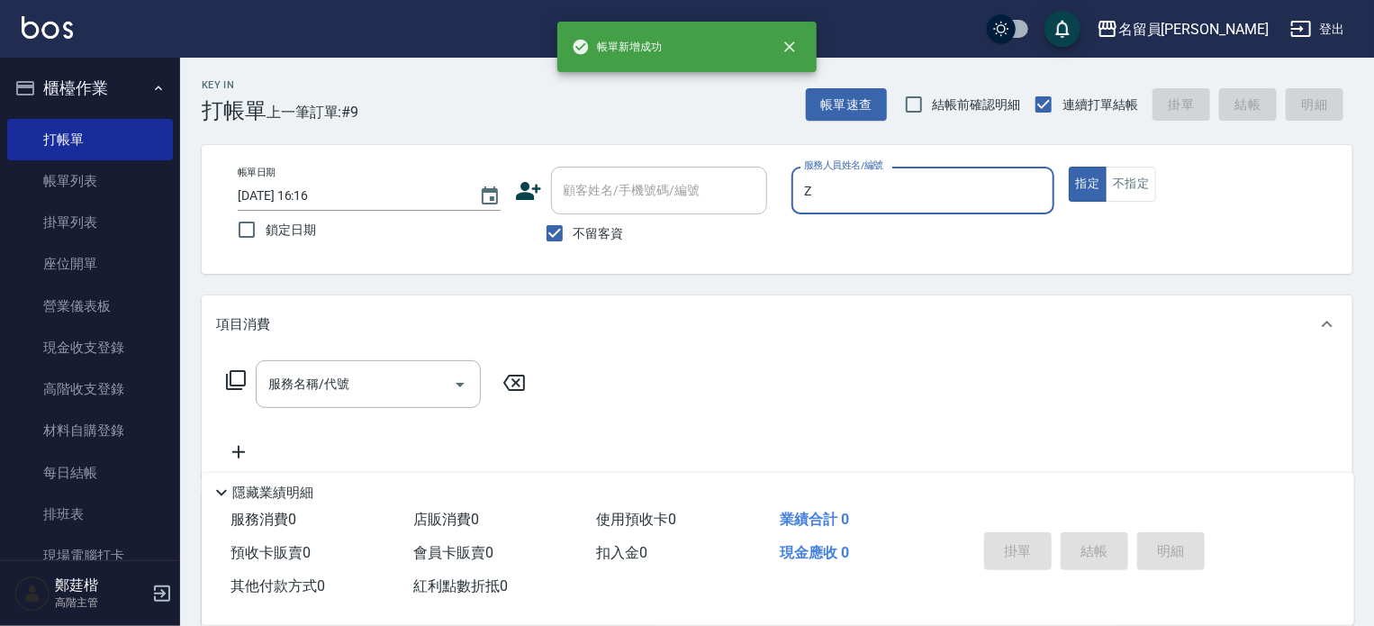
type input "維尼-Z"
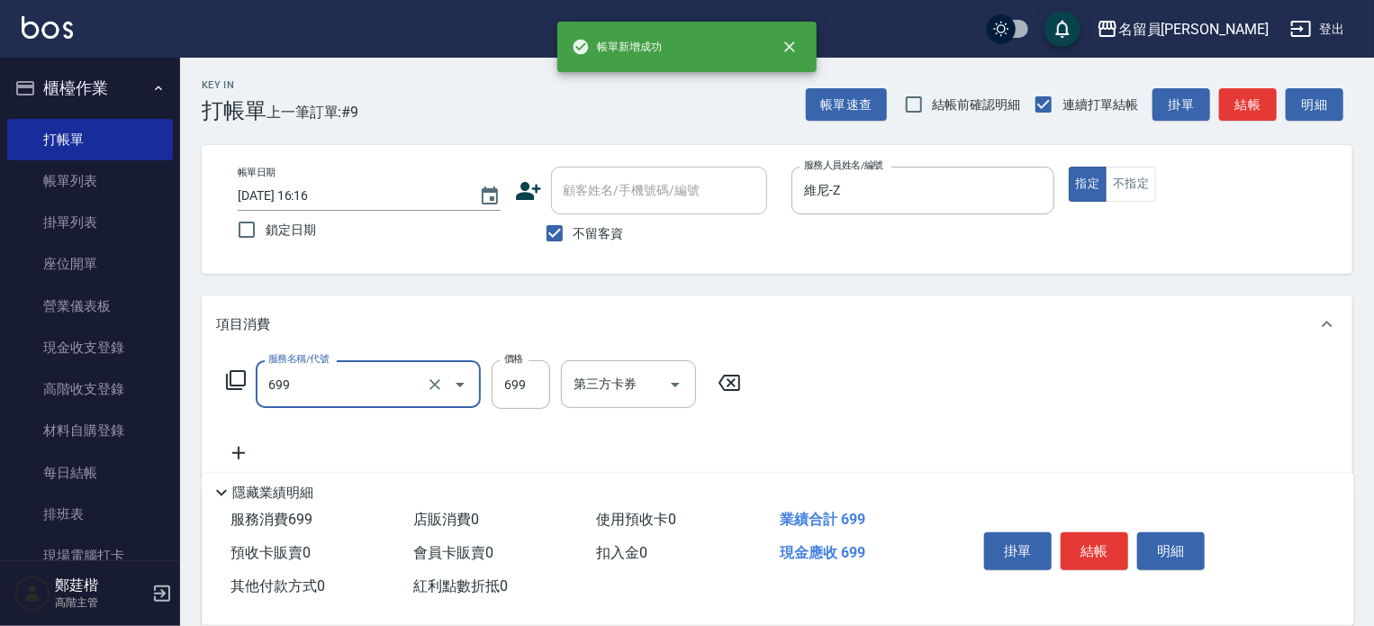
type input "精油洗髮(699)"
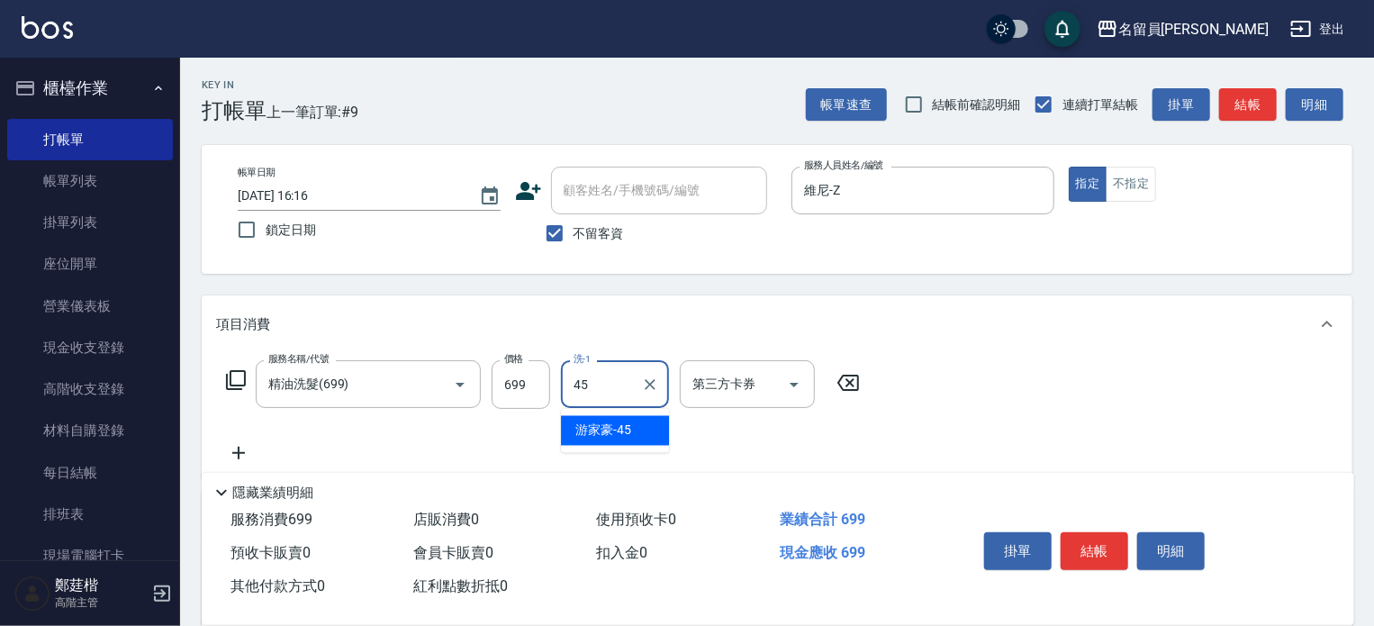
type input "[PERSON_NAME]-45"
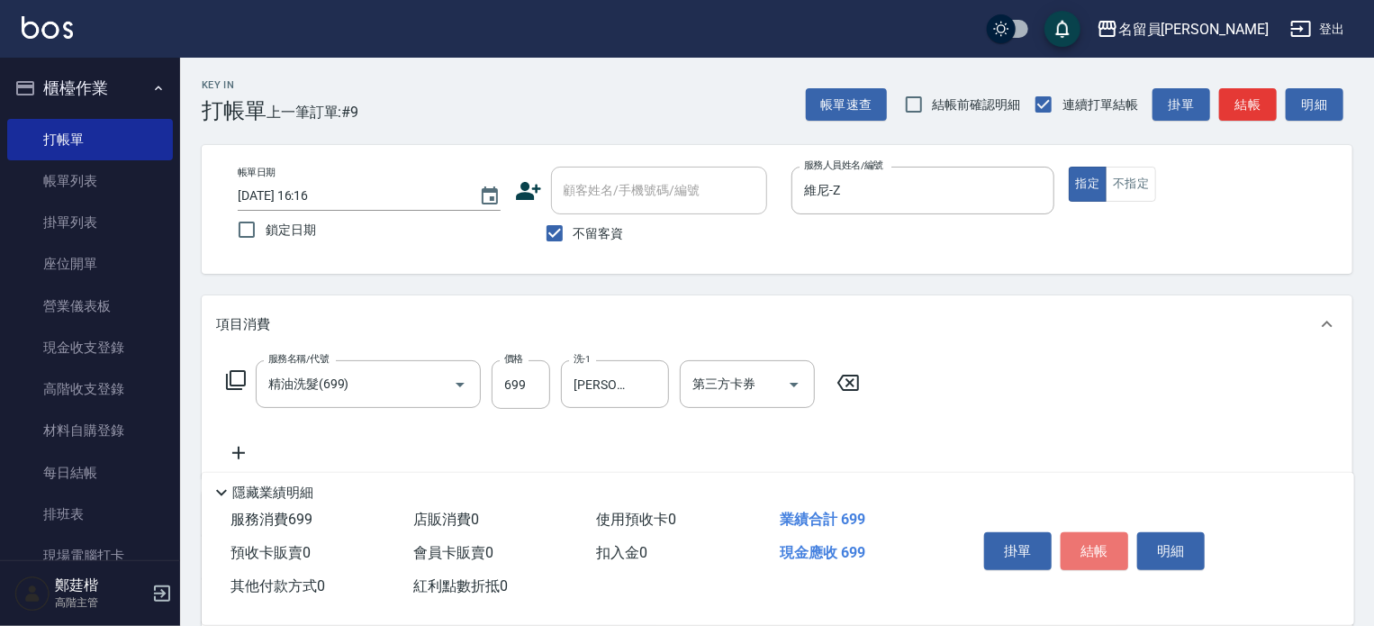
click at [1096, 551] on button "結帳" at bounding box center [1095, 551] width 68 height 38
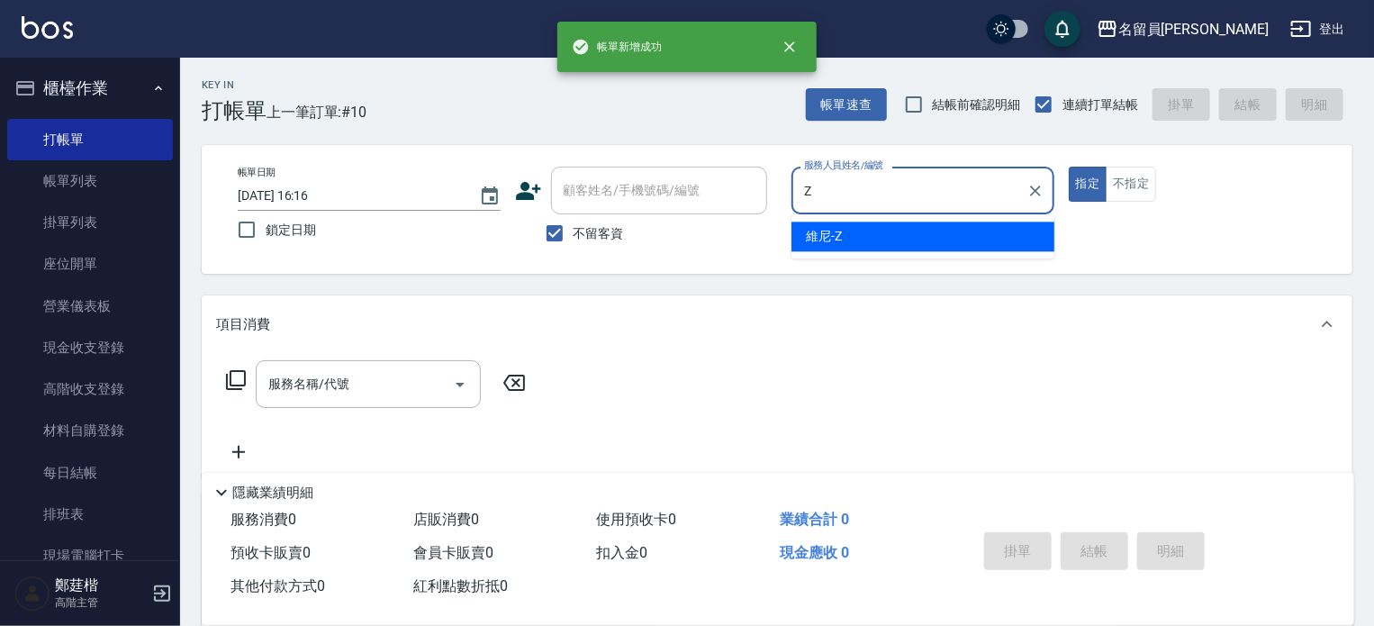
type input "維尼-Z"
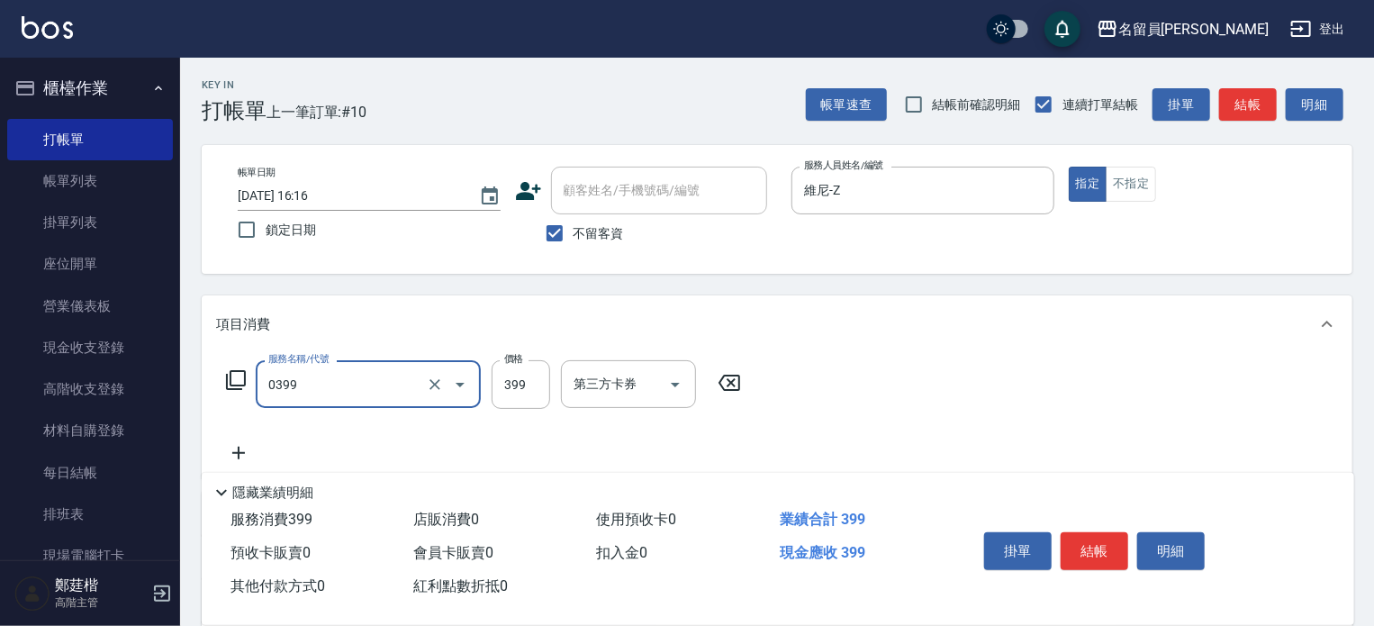
type input "海鹽SPA(0399)"
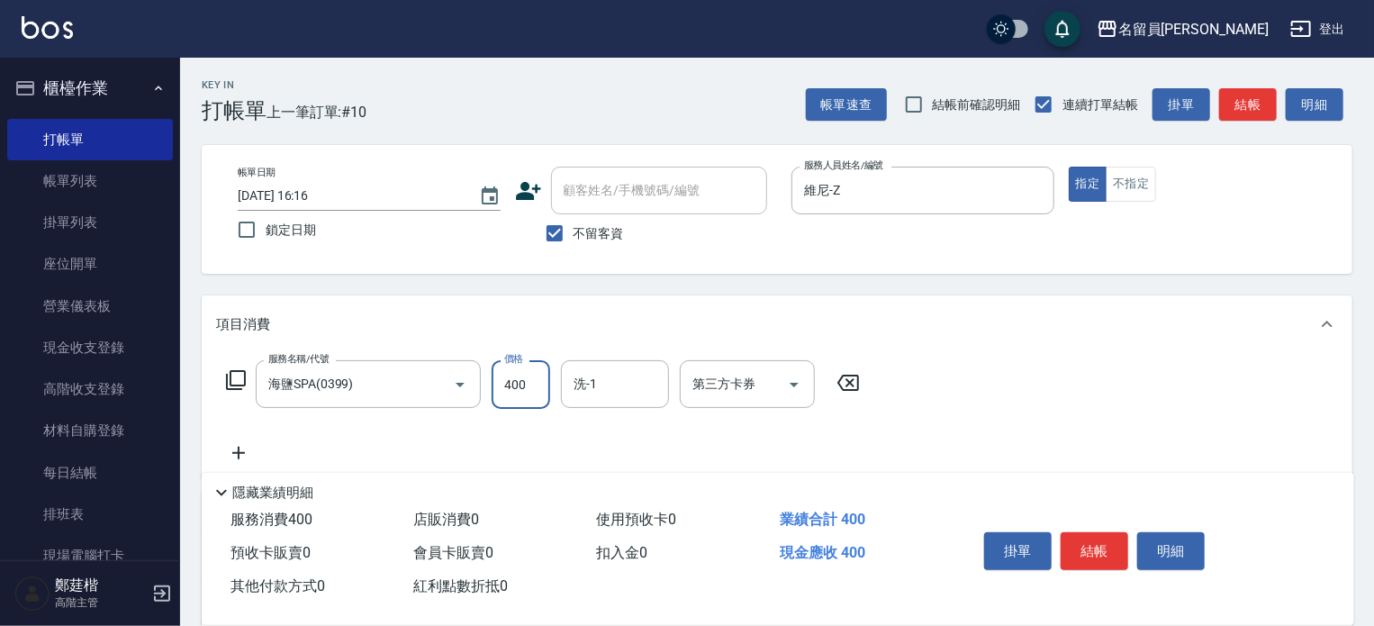
type input "400"
type input "[PERSON_NAME]-45"
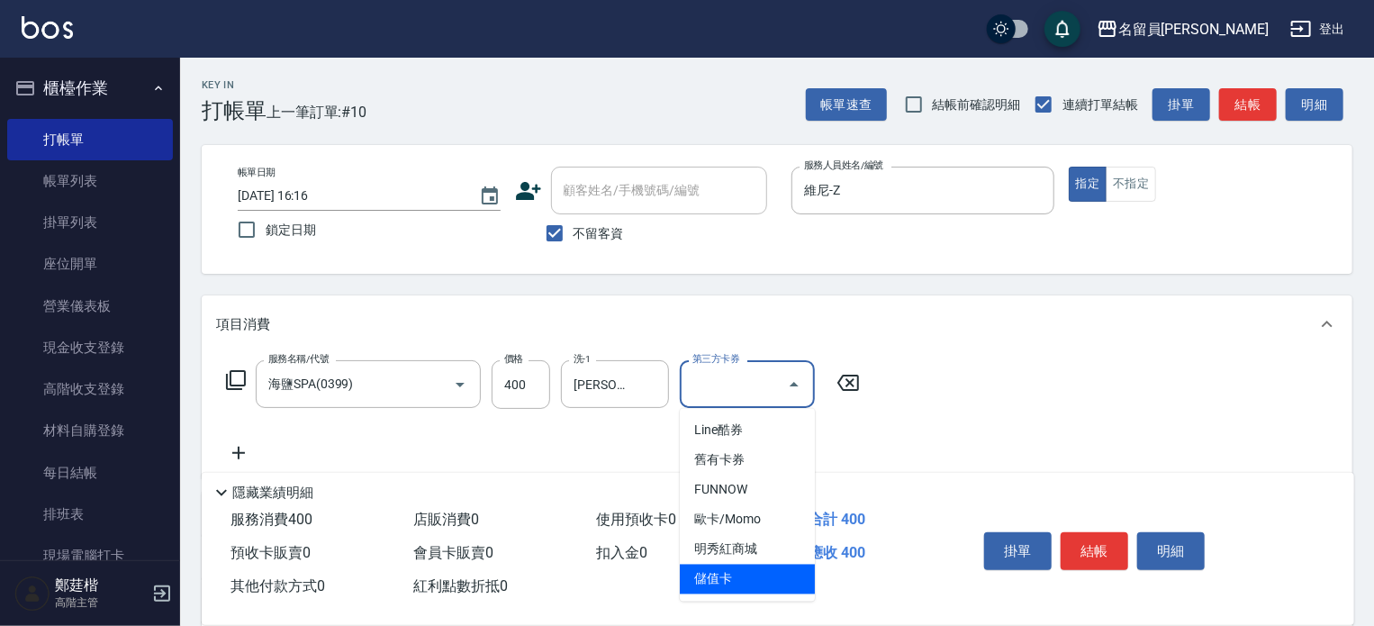
type input "儲值卡"
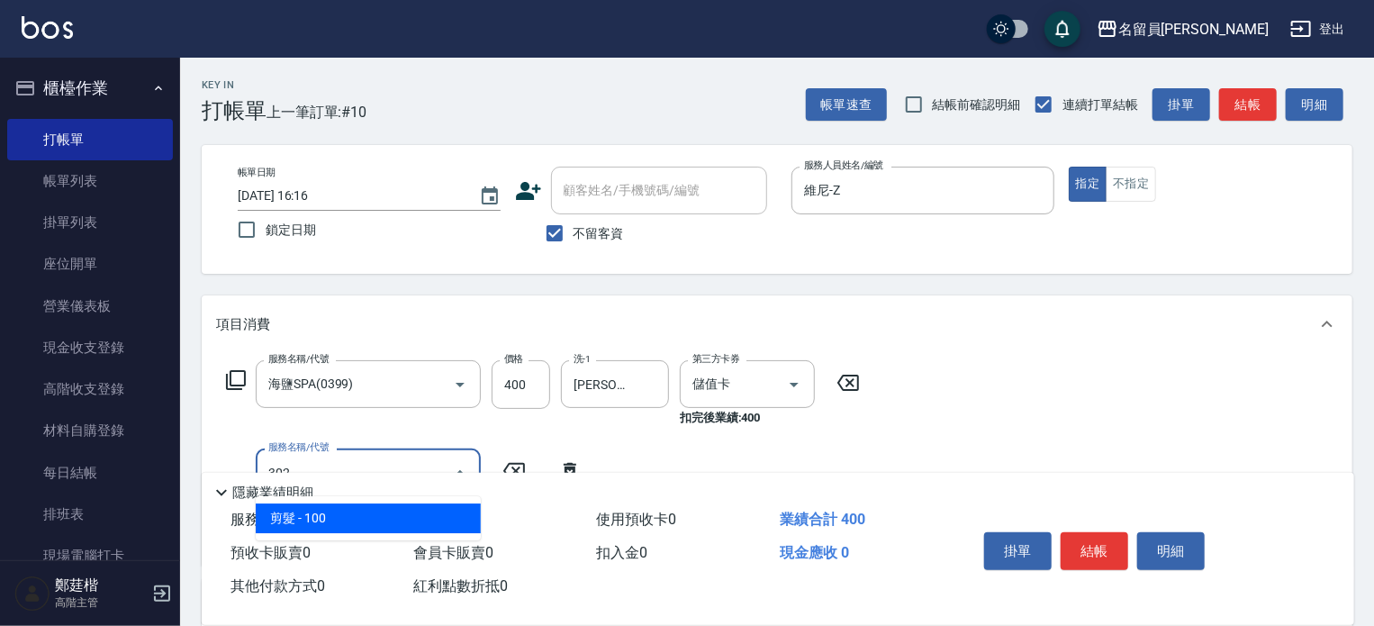
type input "剪髮(302)"
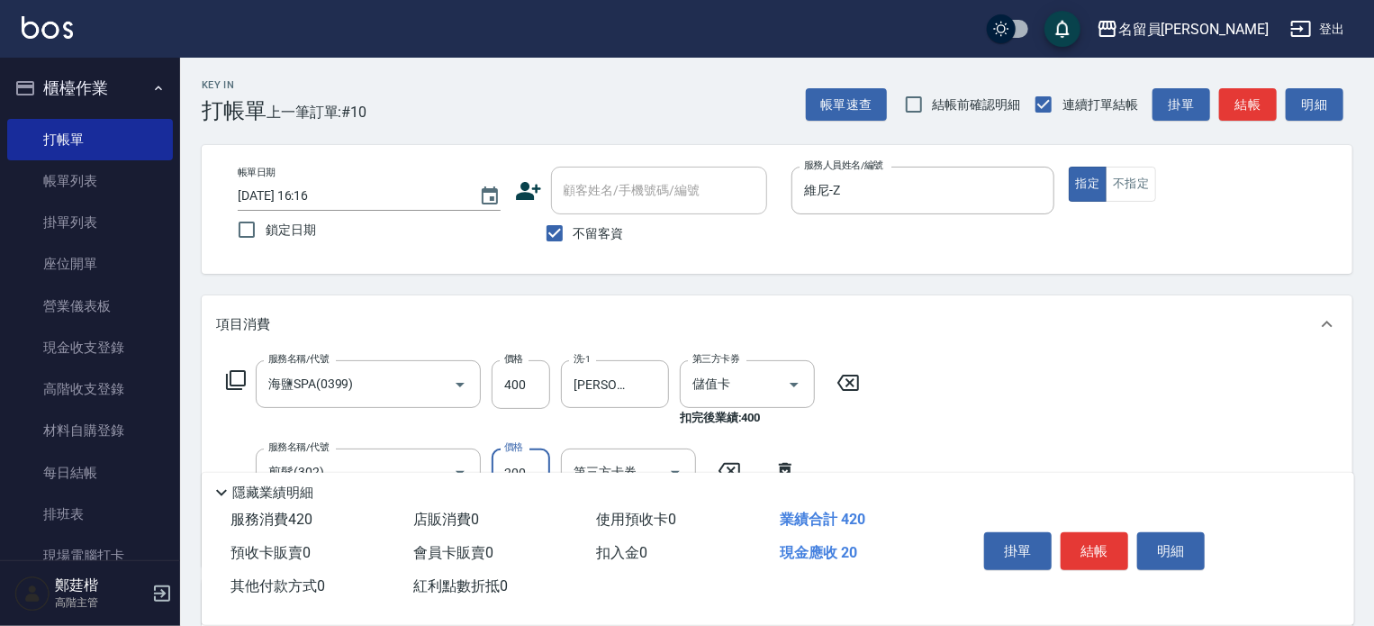
type input "200"
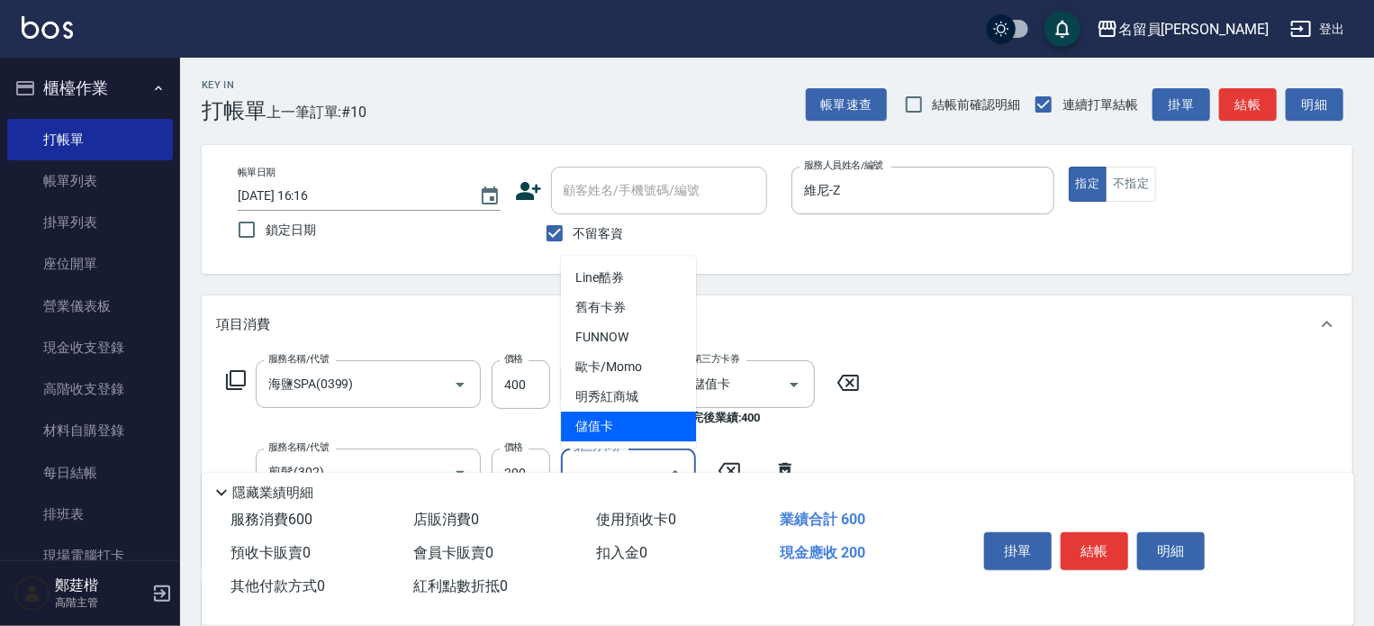
type input "儲值卡"
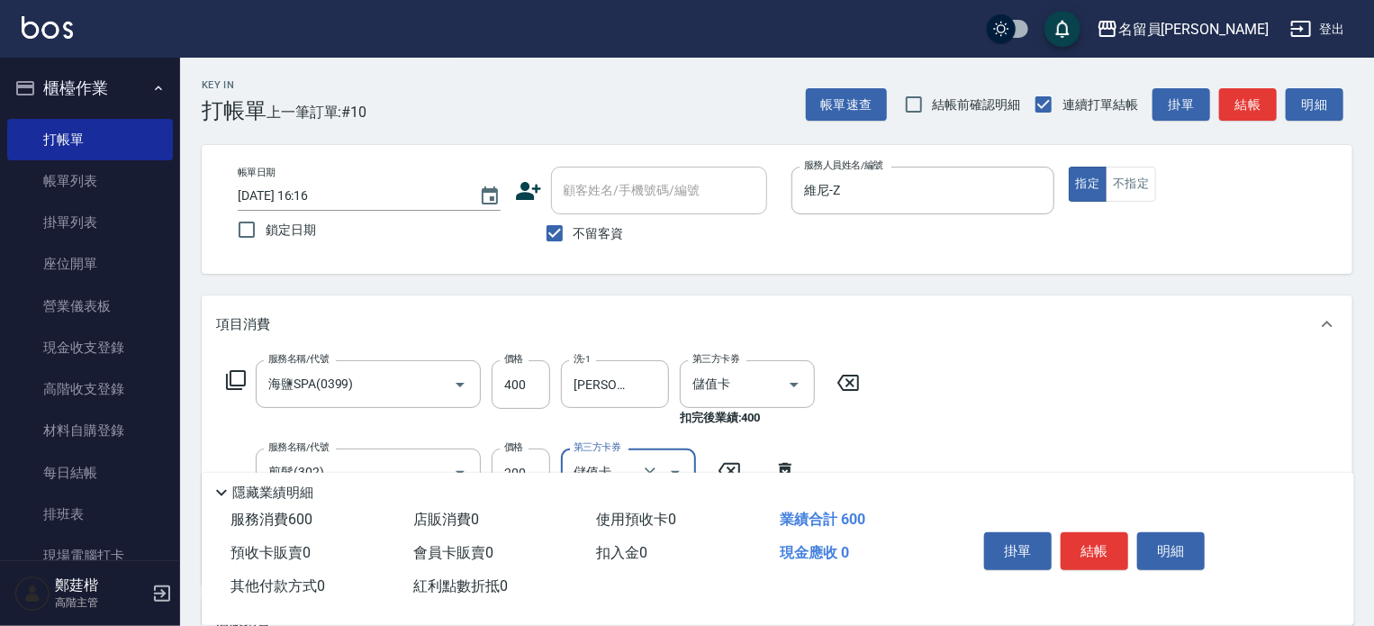
click at [1096, 551] on button "結帳" at bounding box center [1095, 551] width 68 height 38
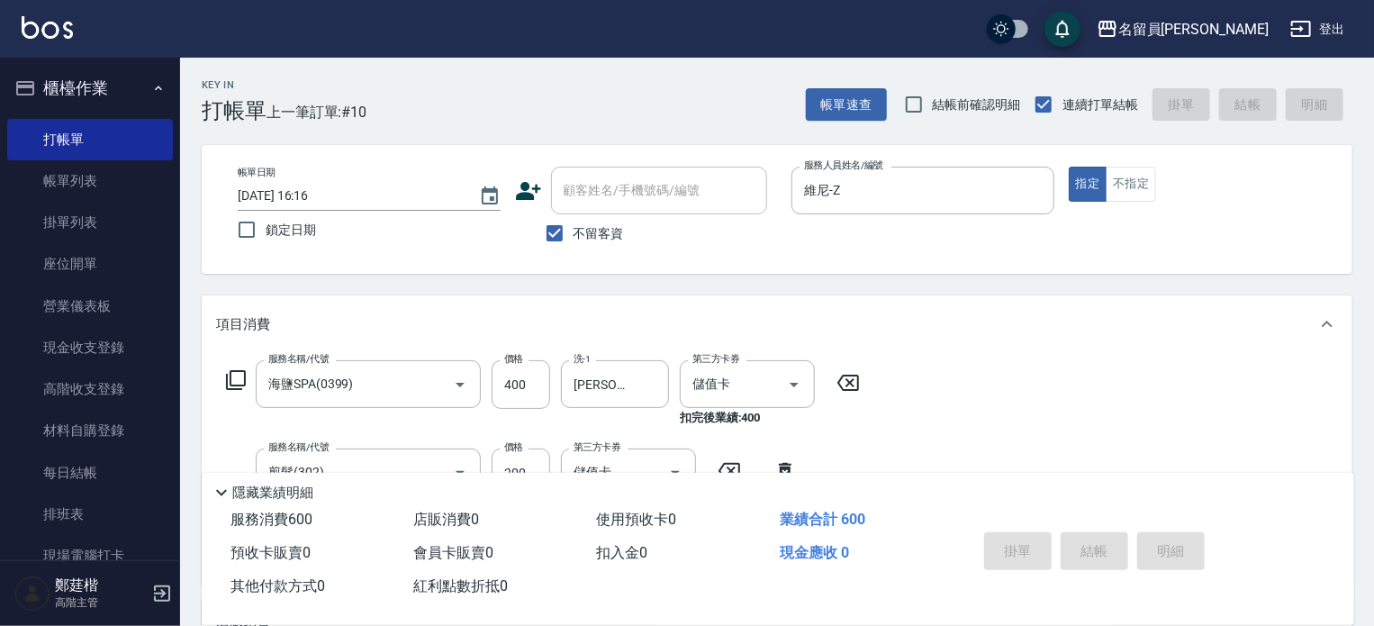
type input "[DATE] 16:17"
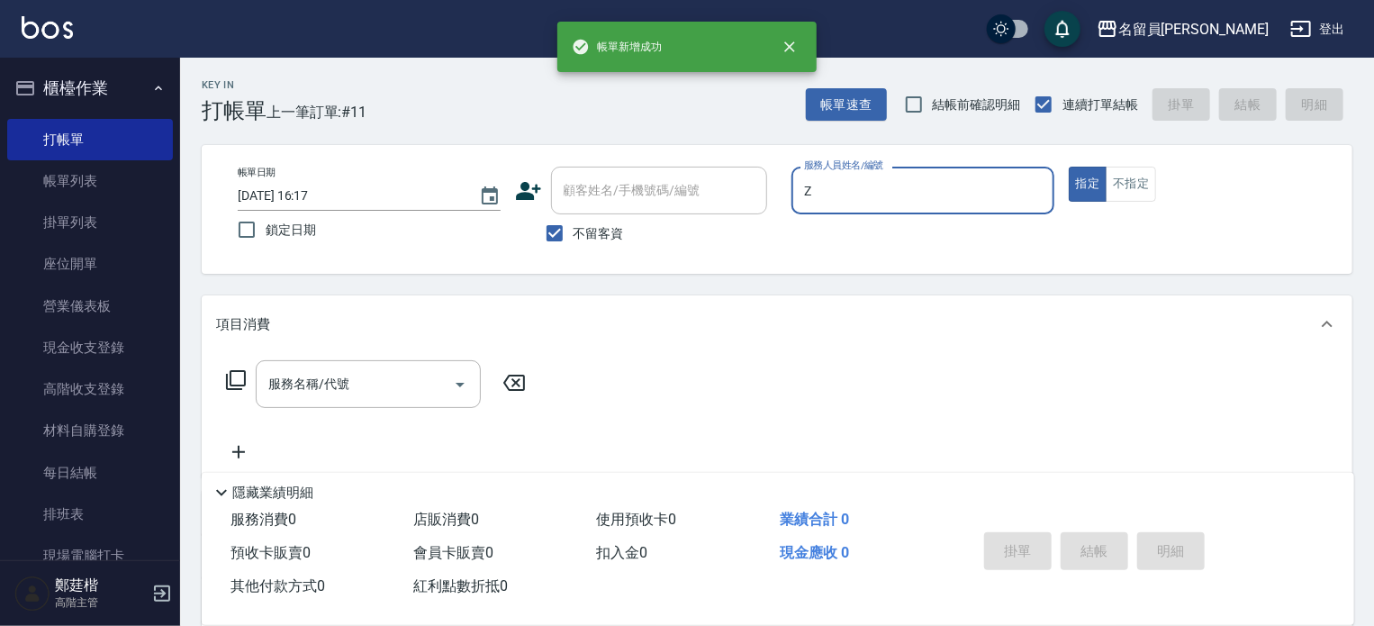
type input "維尼-Z"
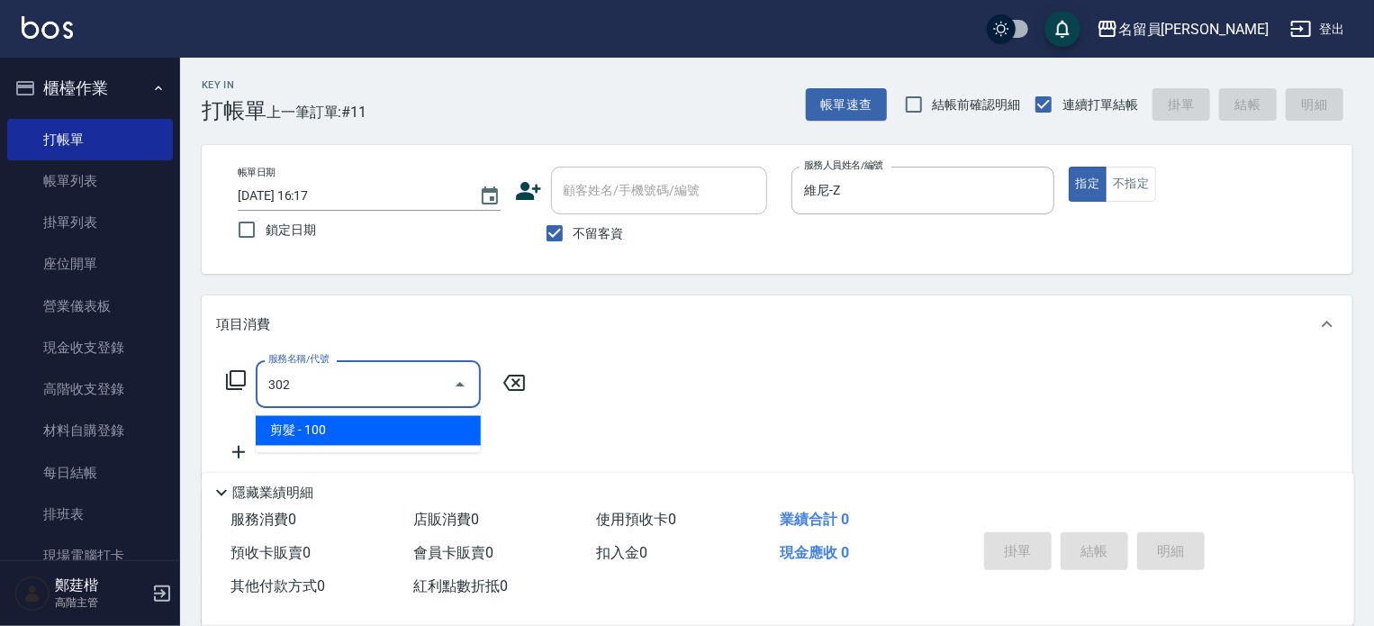
type input "剪髮(302)"
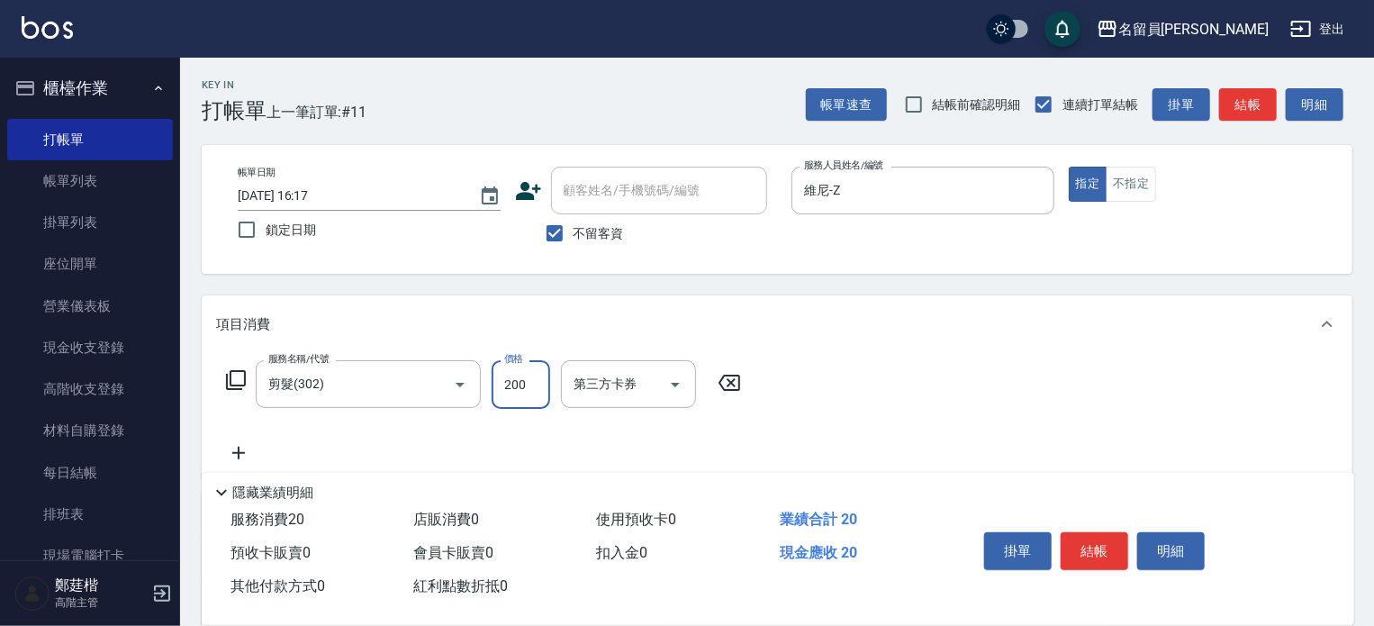
type input "200"
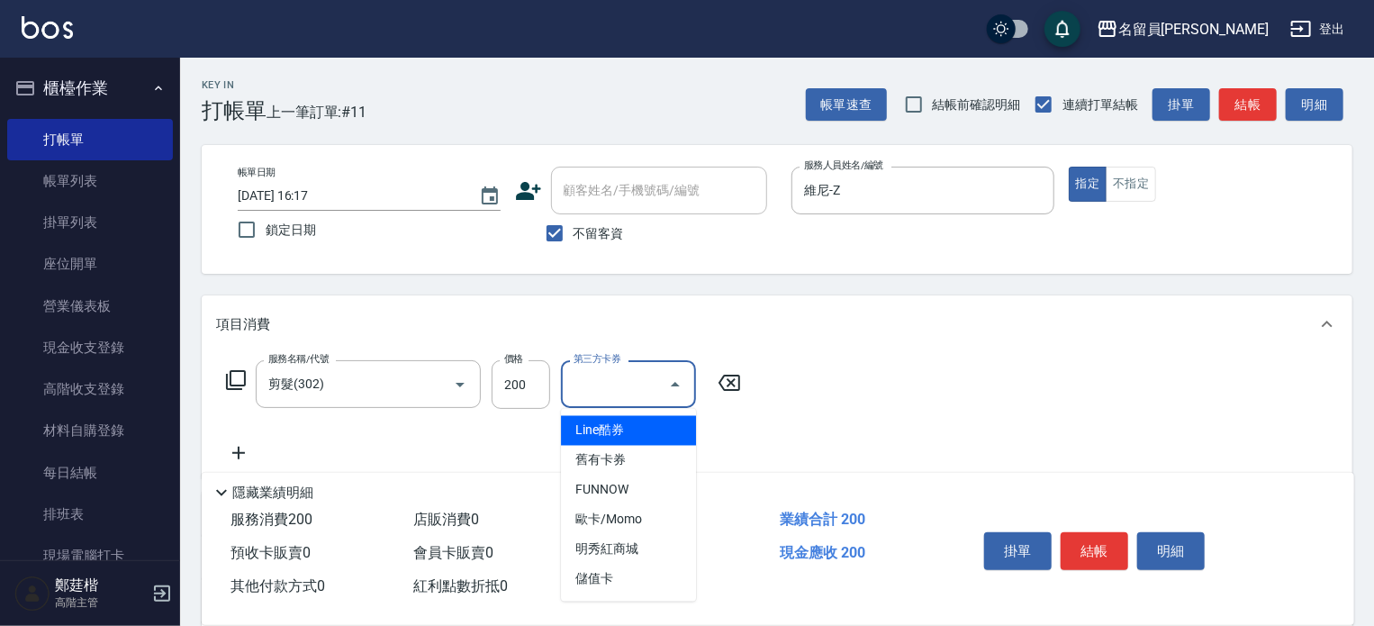
type input "儲值卡"
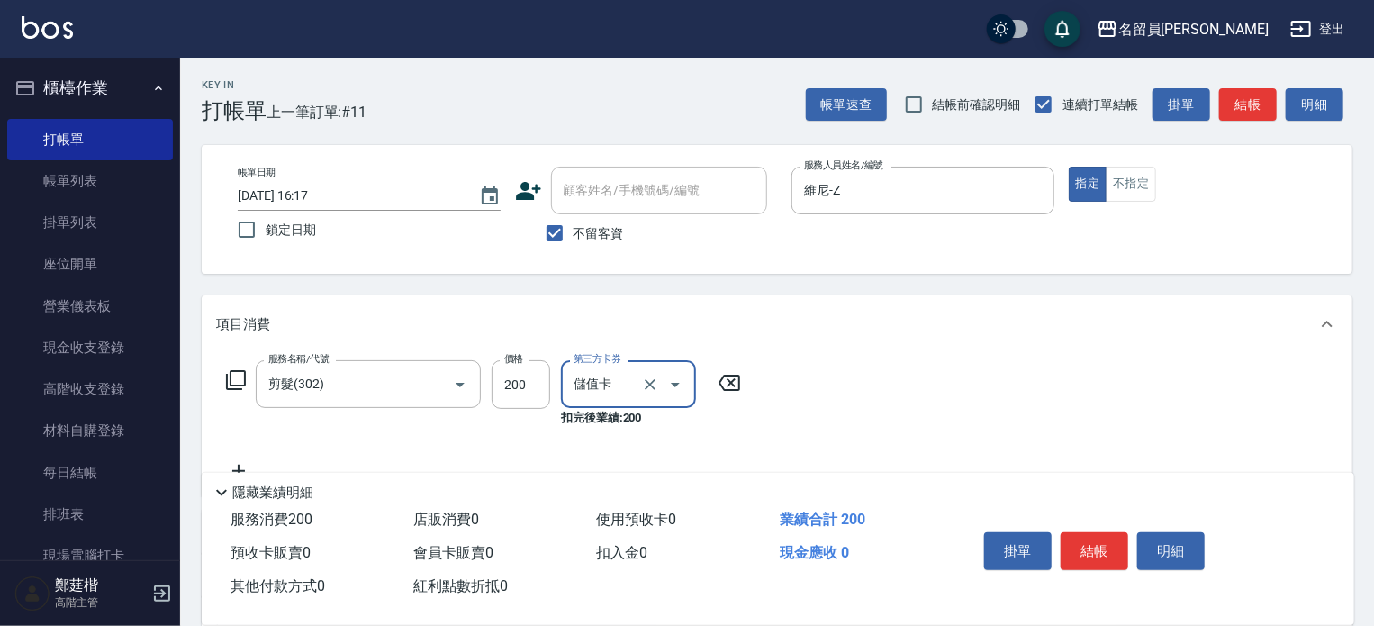
click at [1096, 551] on button "結帳" at bounding box center [1095, 551] width 68 height 38
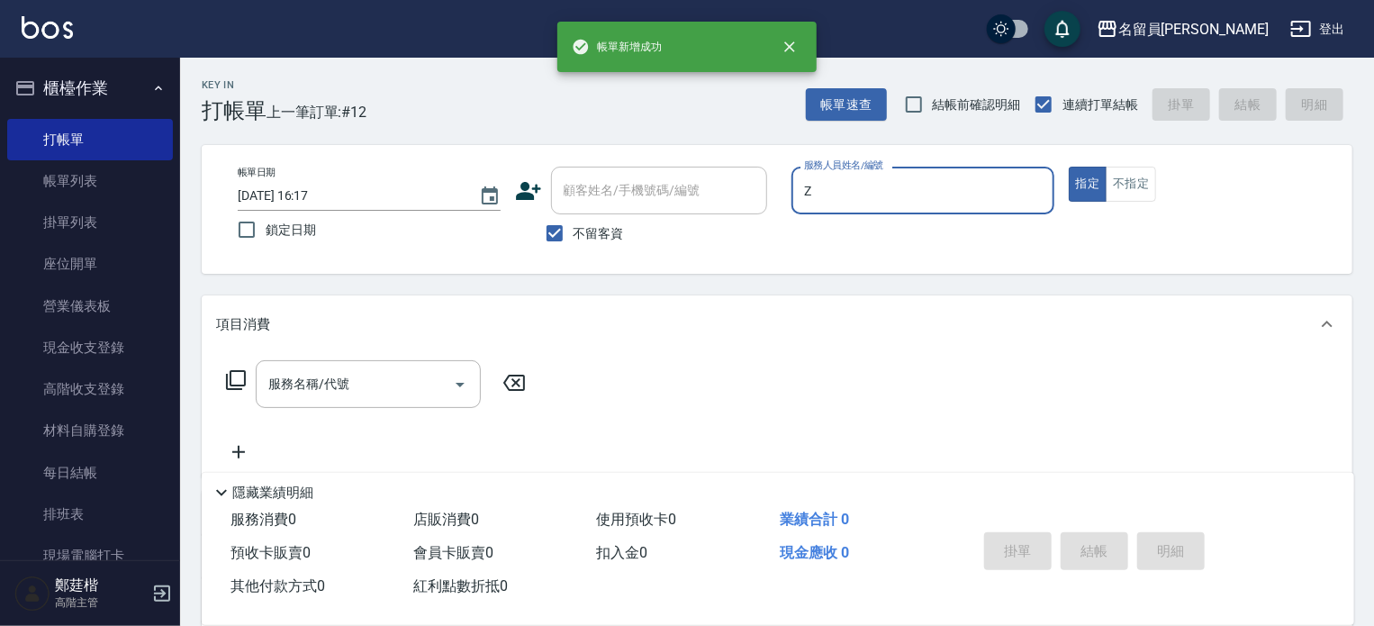
type input "維尼-Z"
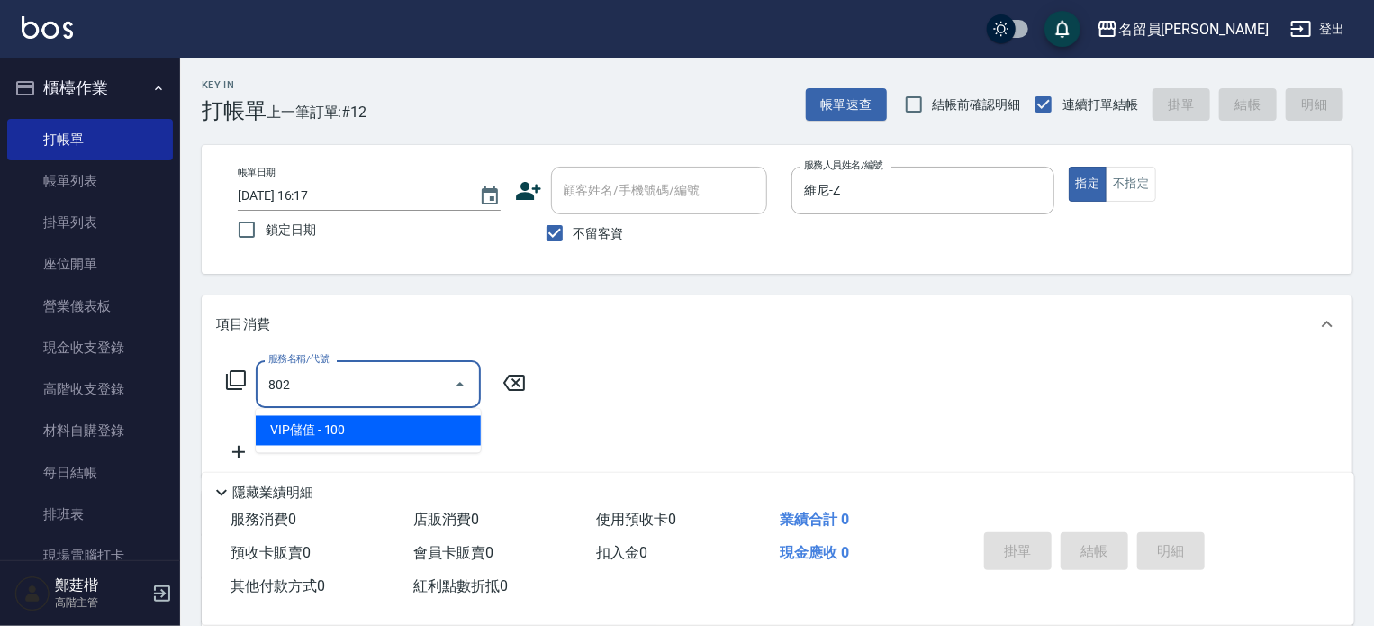
type input "VIP儲值(802)"
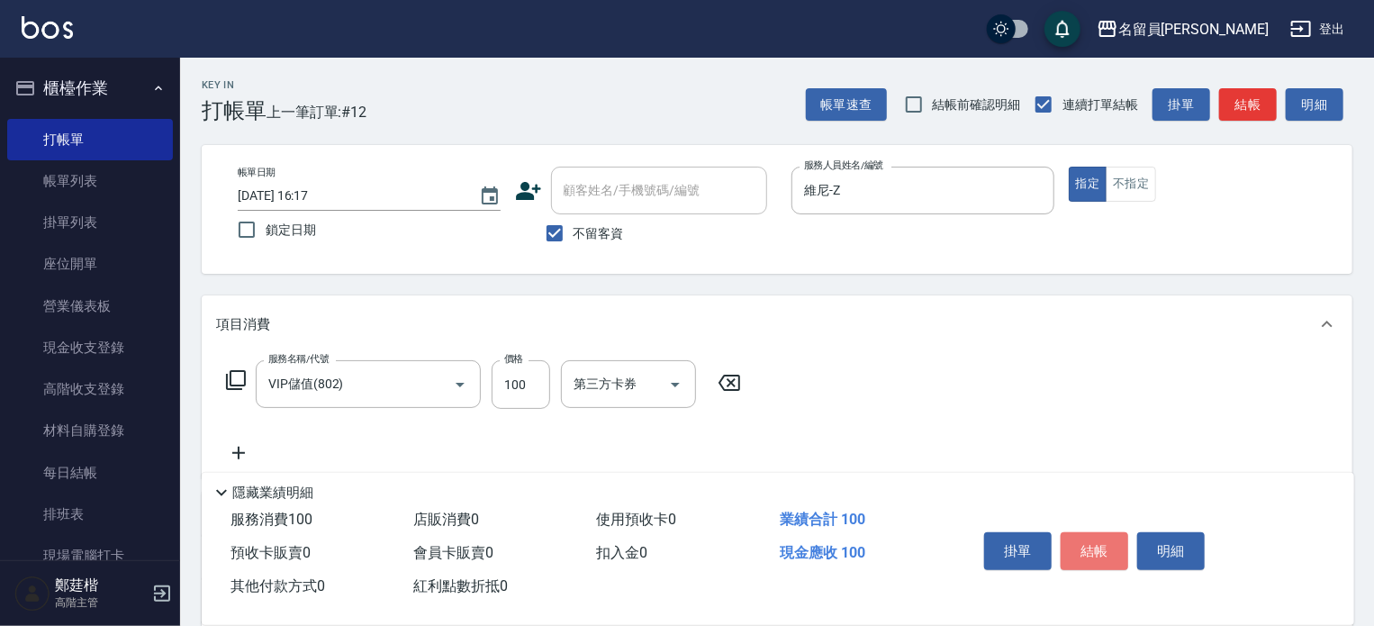
click at [1095, 549] on button "結帳" at bounding box center [1095, 551] width 68 height 38
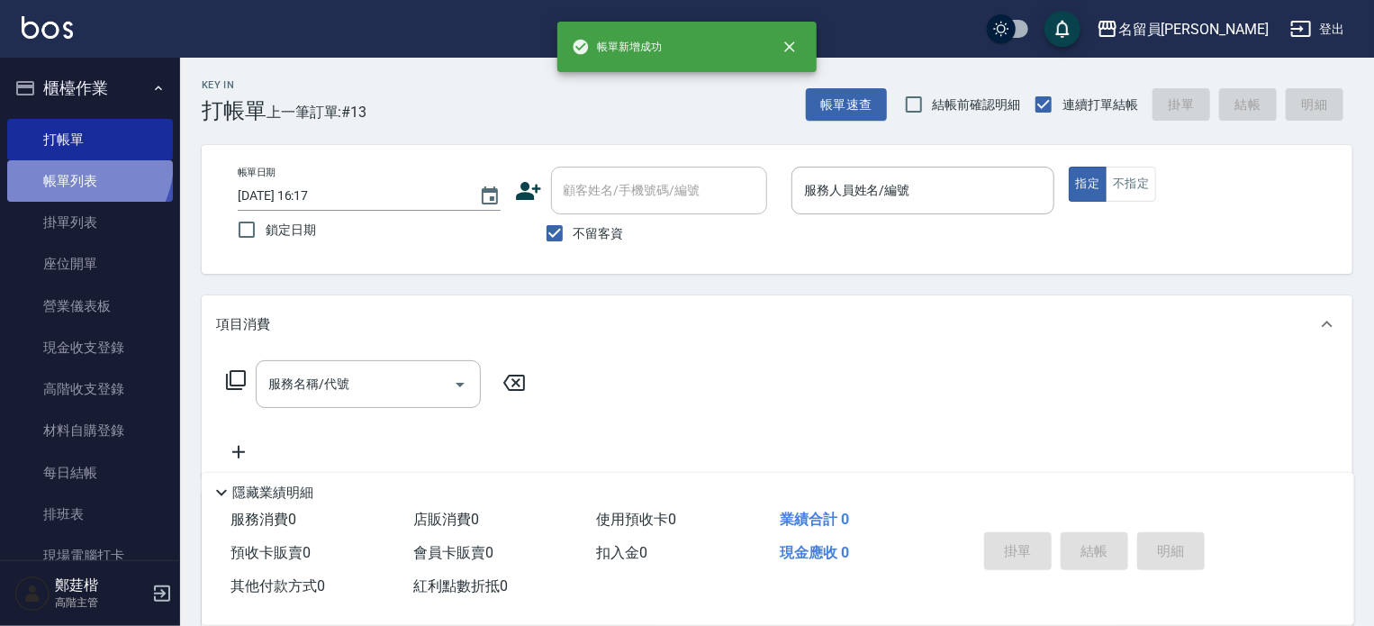
click at [74, 162] on link "帳單列表" at bounding box center [90, 180] width 166 height 41
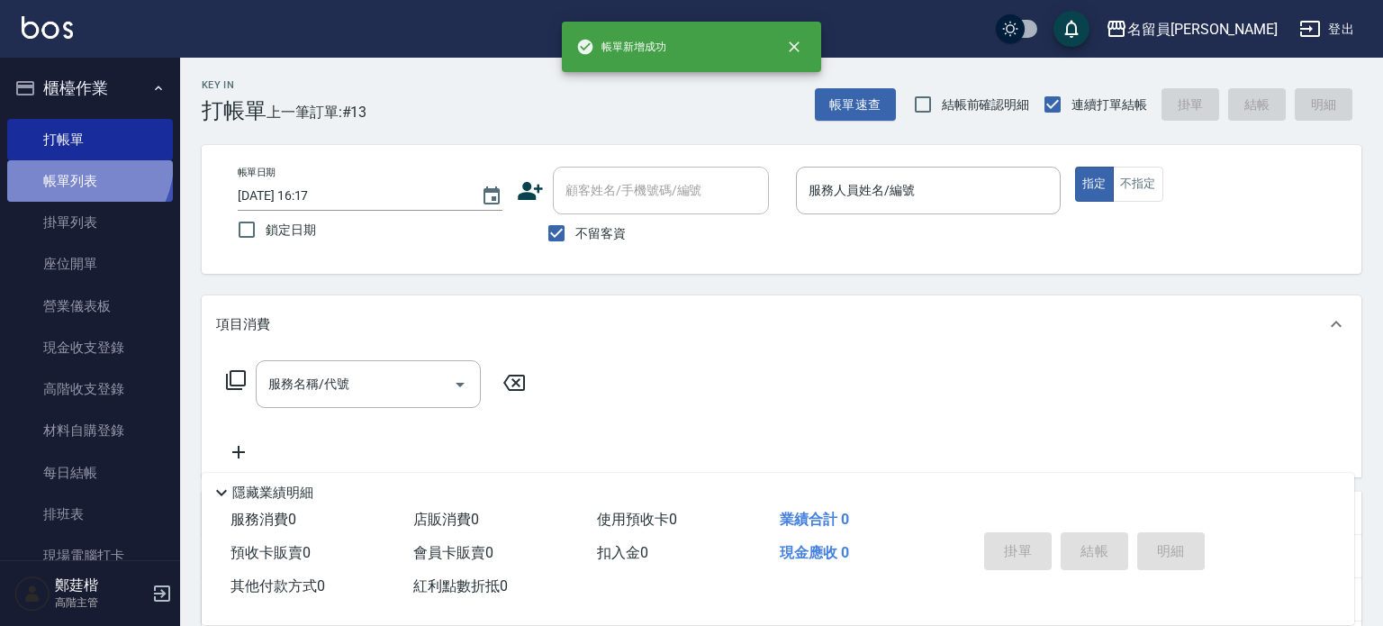
click at [74, 162] on link "帳單列表" at bounding box center [90, 180] width 166 height 41
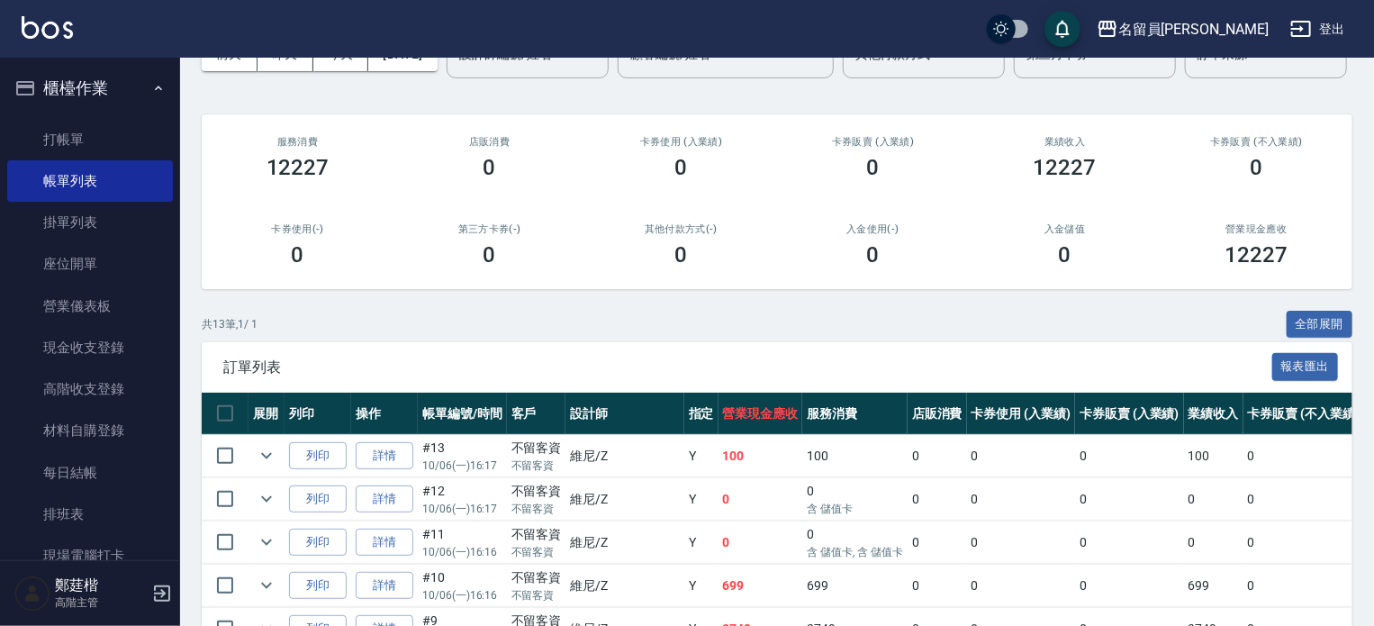
scroll to position [270, 0]
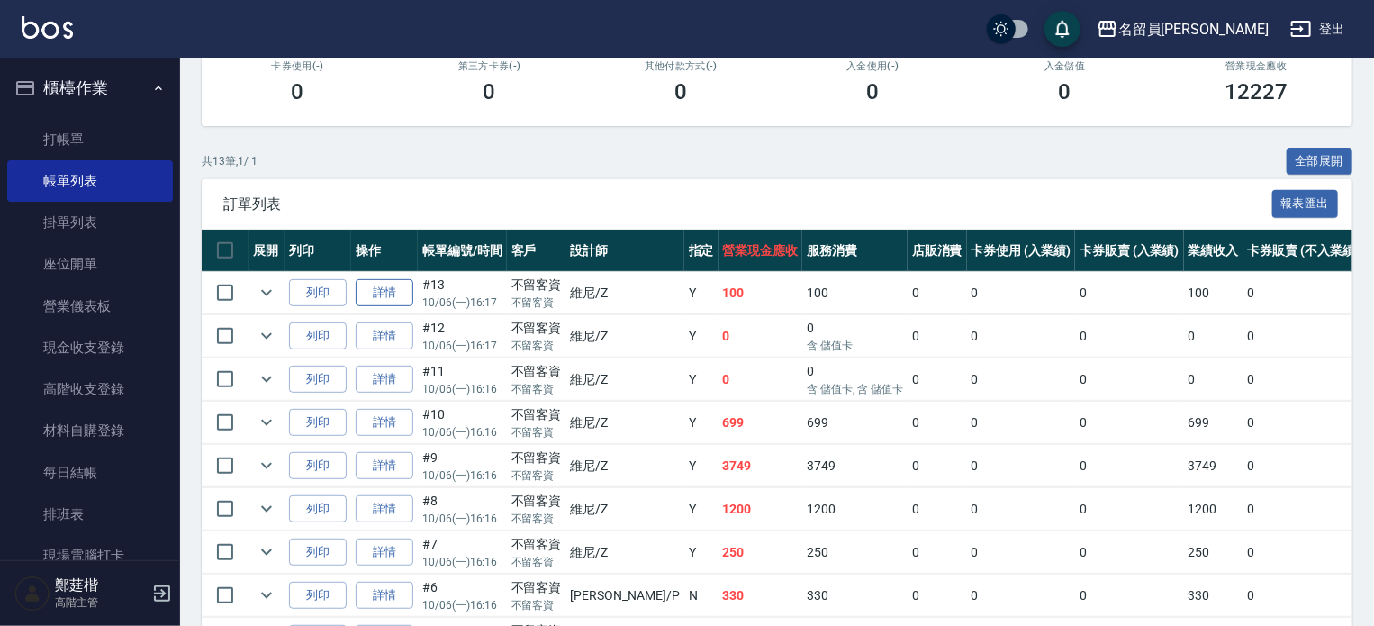
click at [376, 307] on link "詳情" at bounding box center [385, 293] width 58 height 28
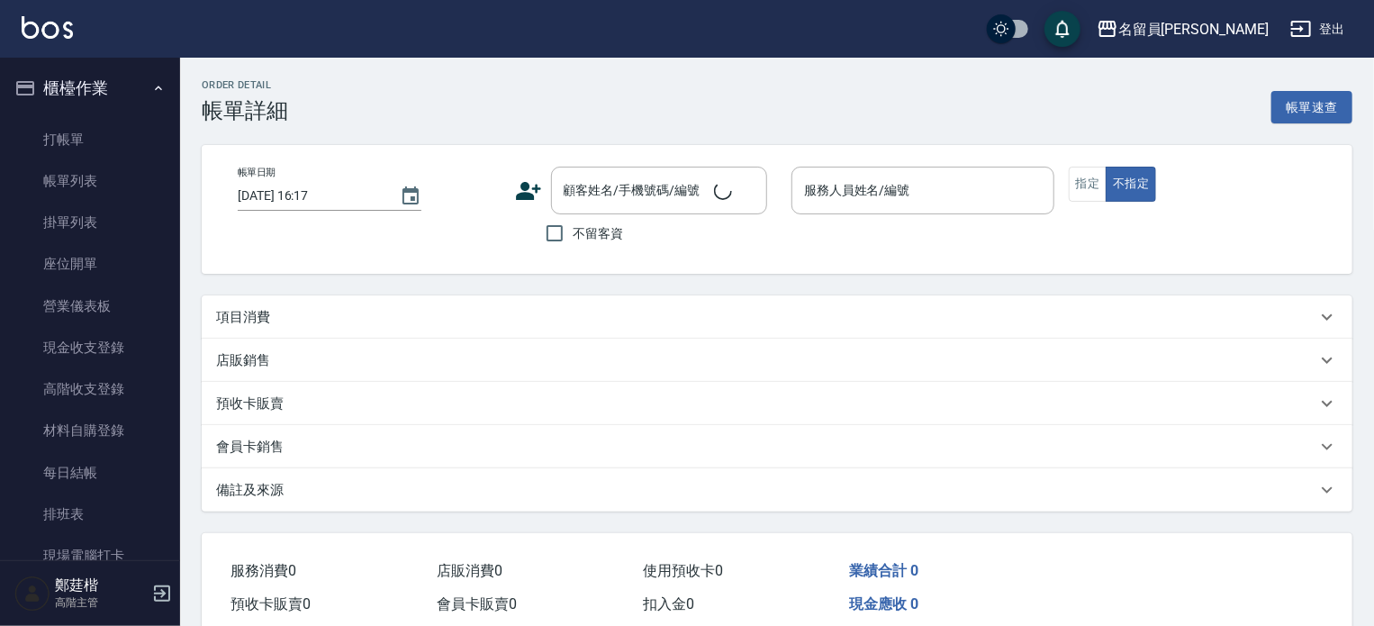
checkbox input "true"
type input "維尼-Z"
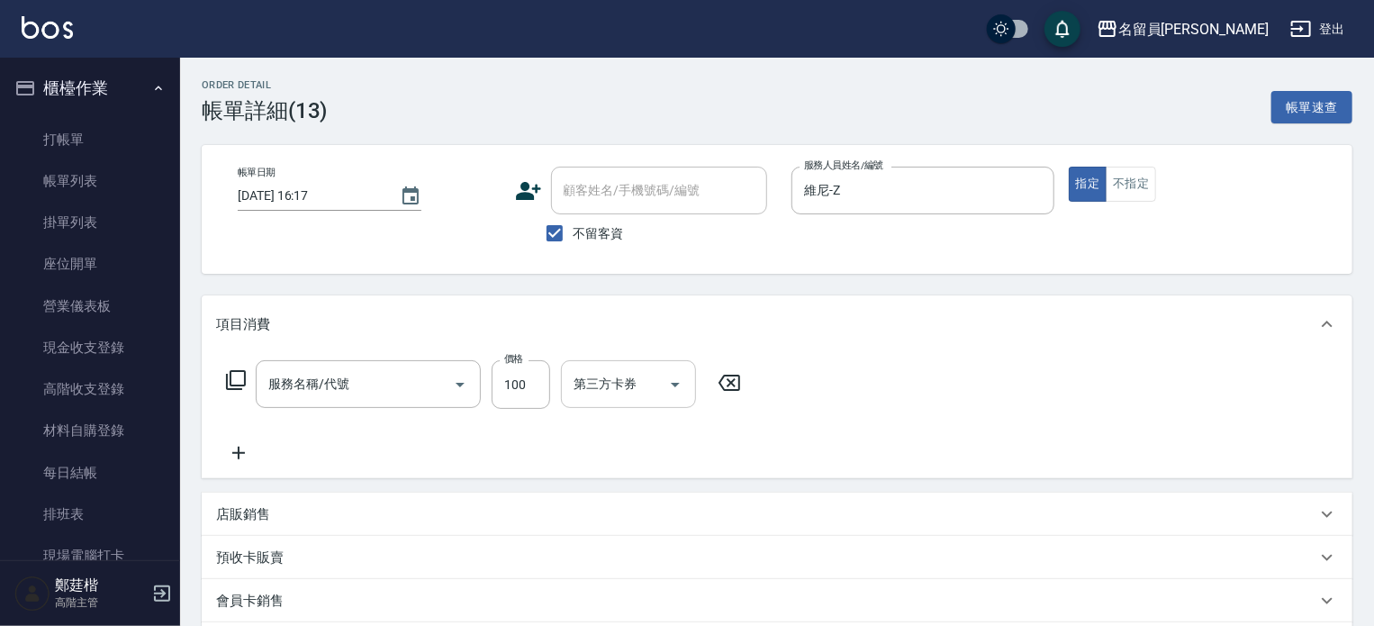
type input "VIP儲值(802)"
click at [520, 388] on input "100" at bounding box center [521, 384] width 59 height 49
type input "1000"
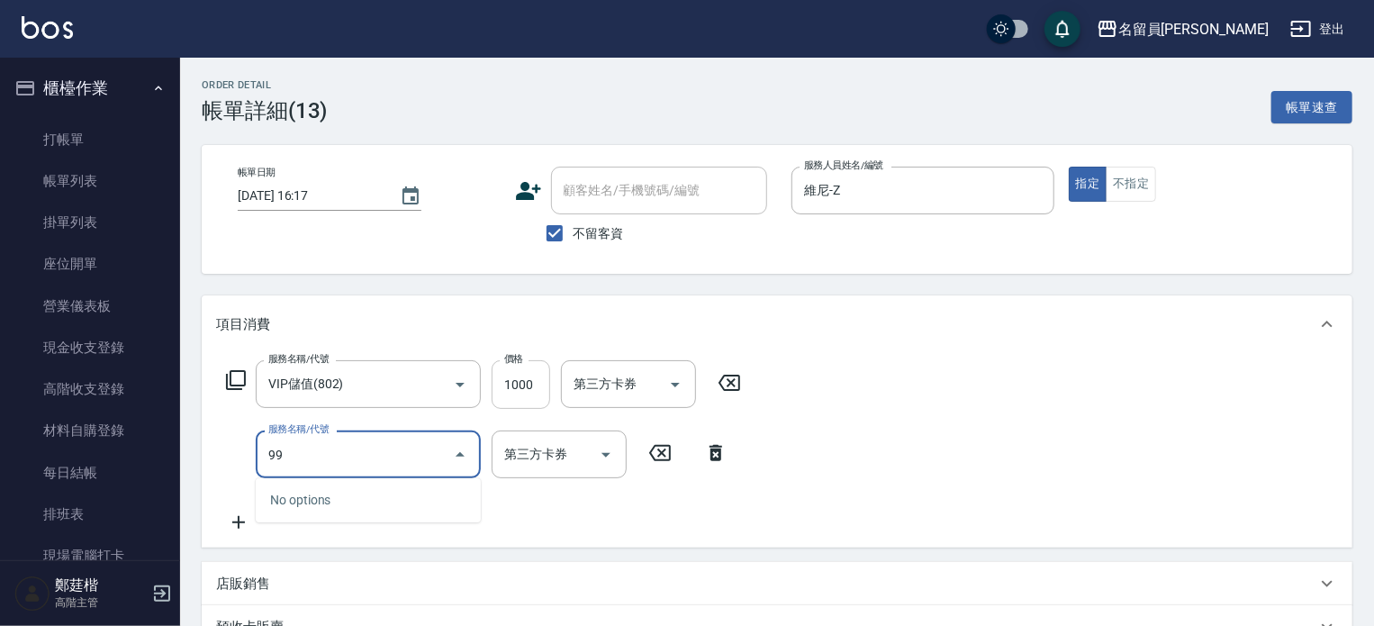
type input "9"
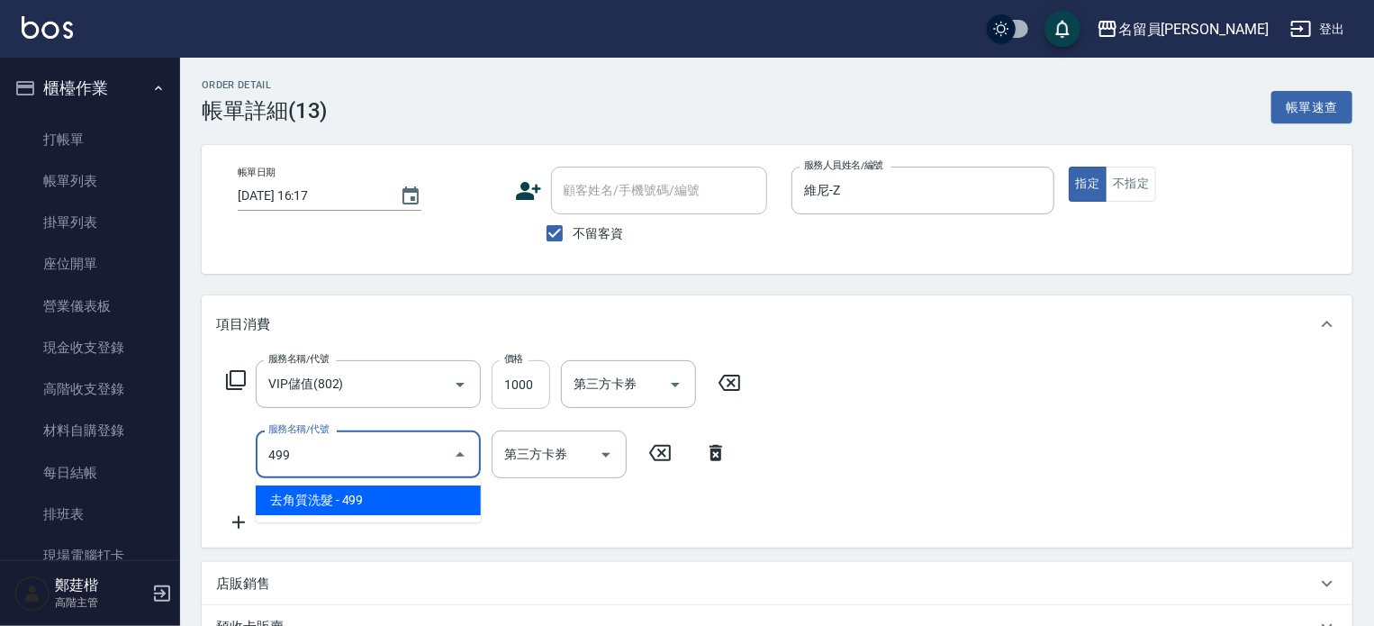
type input "去角質洗髮(499)"
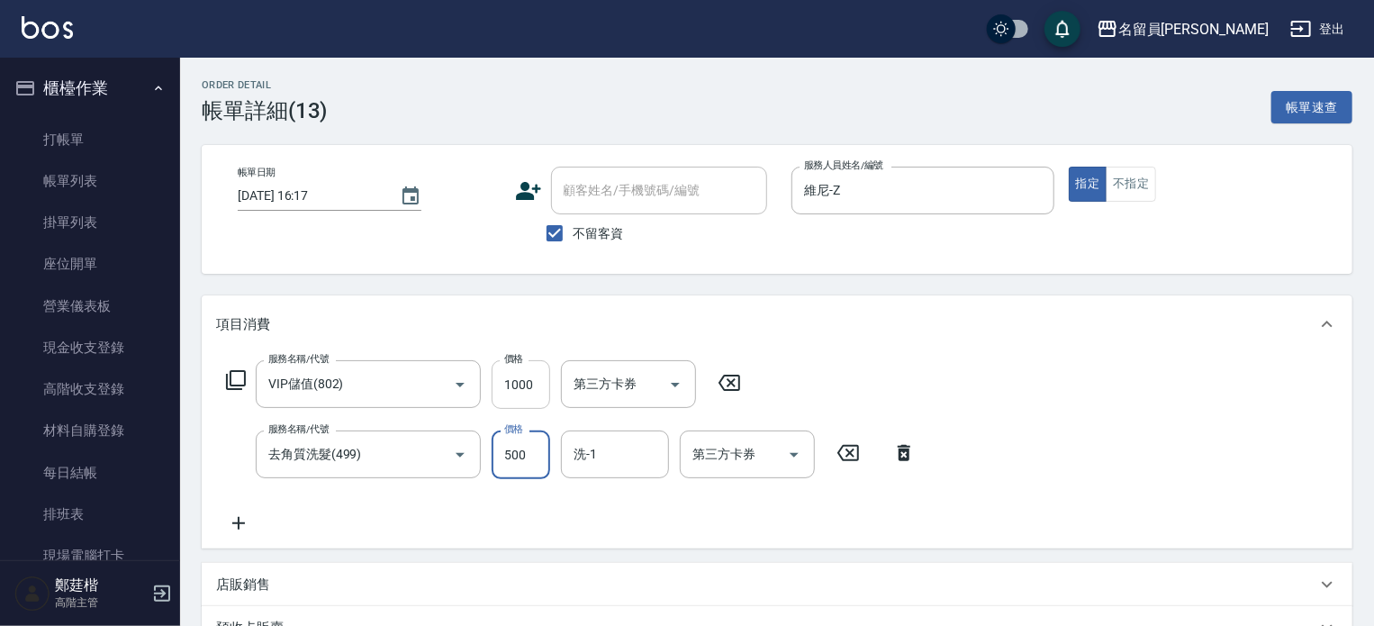
type input "500"
type input "[PERSON_NAME]-45"
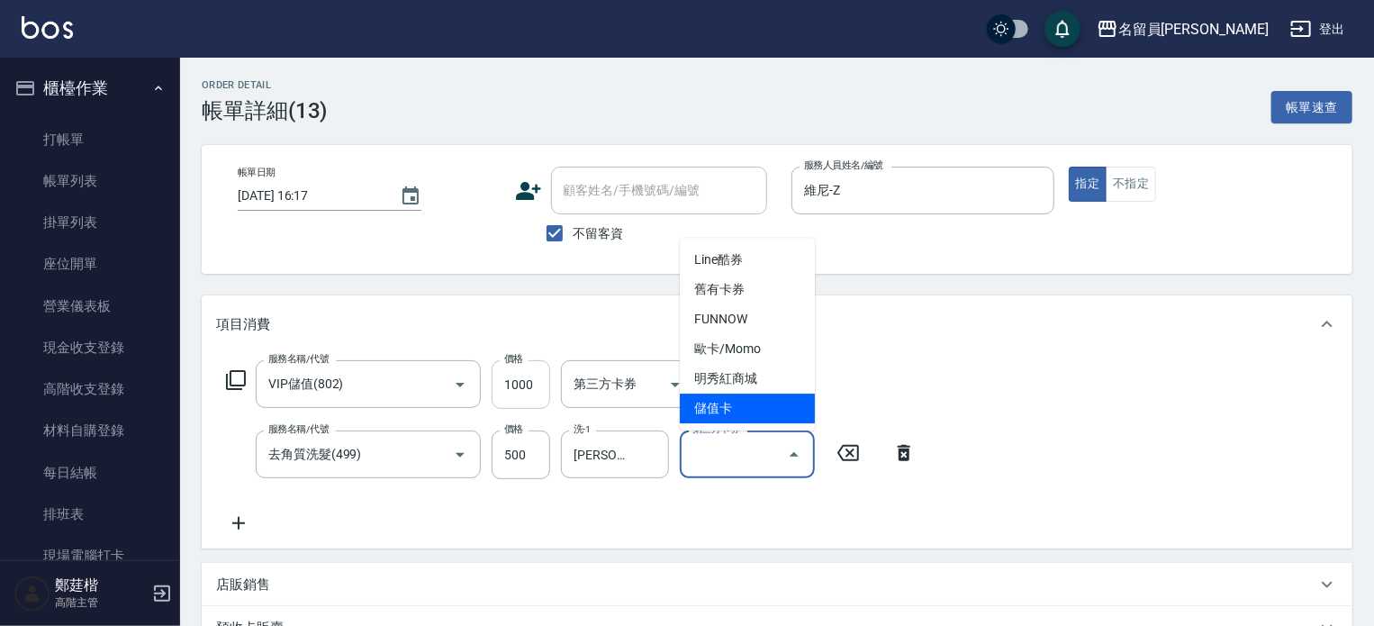
type input "儲值卡"
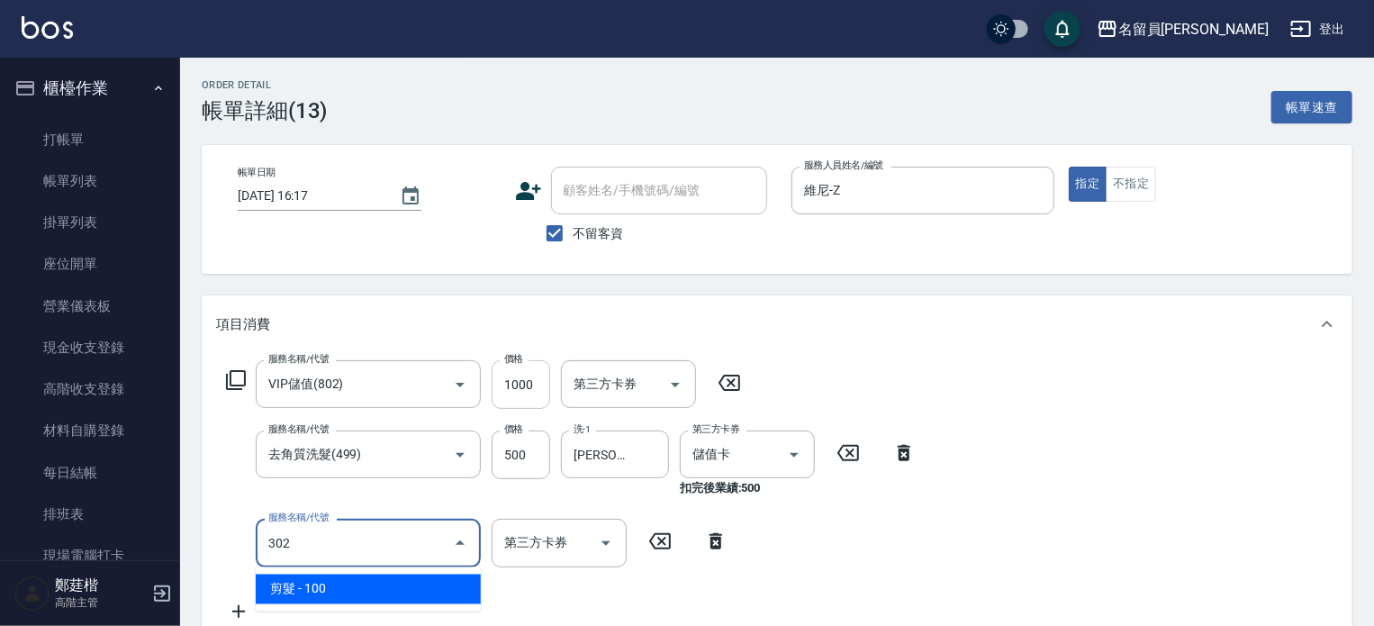
type input "剪髮(302)"
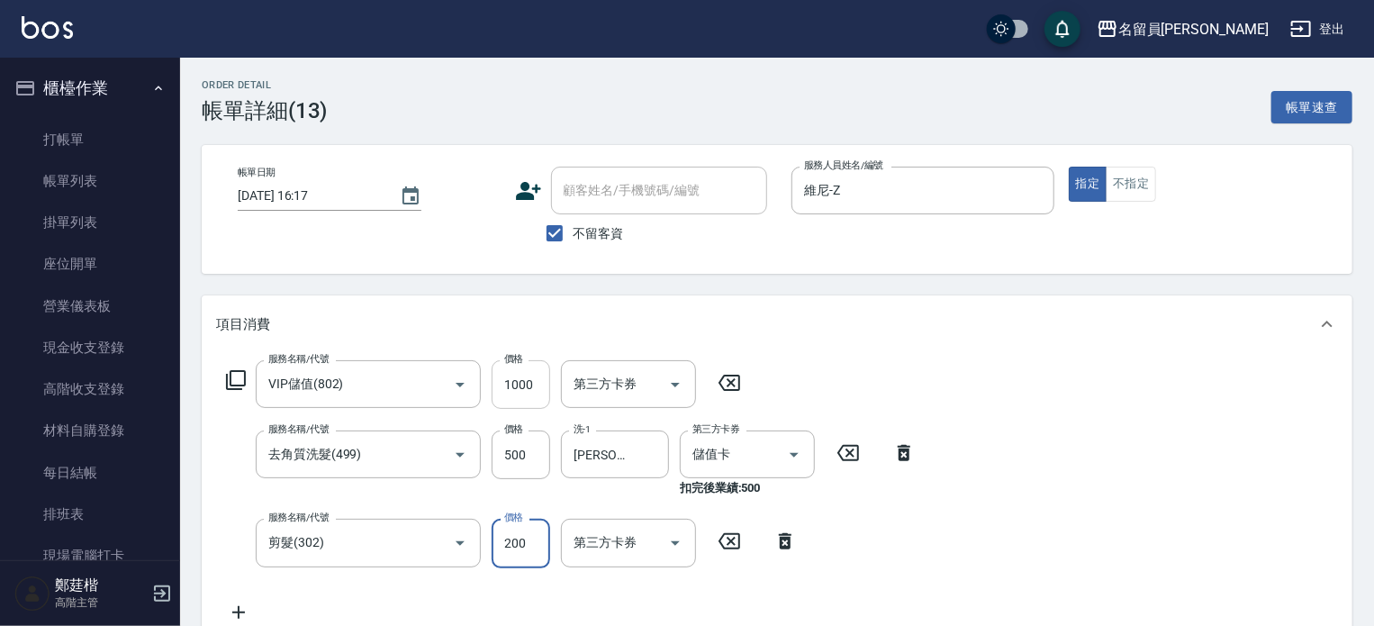
type input "200"
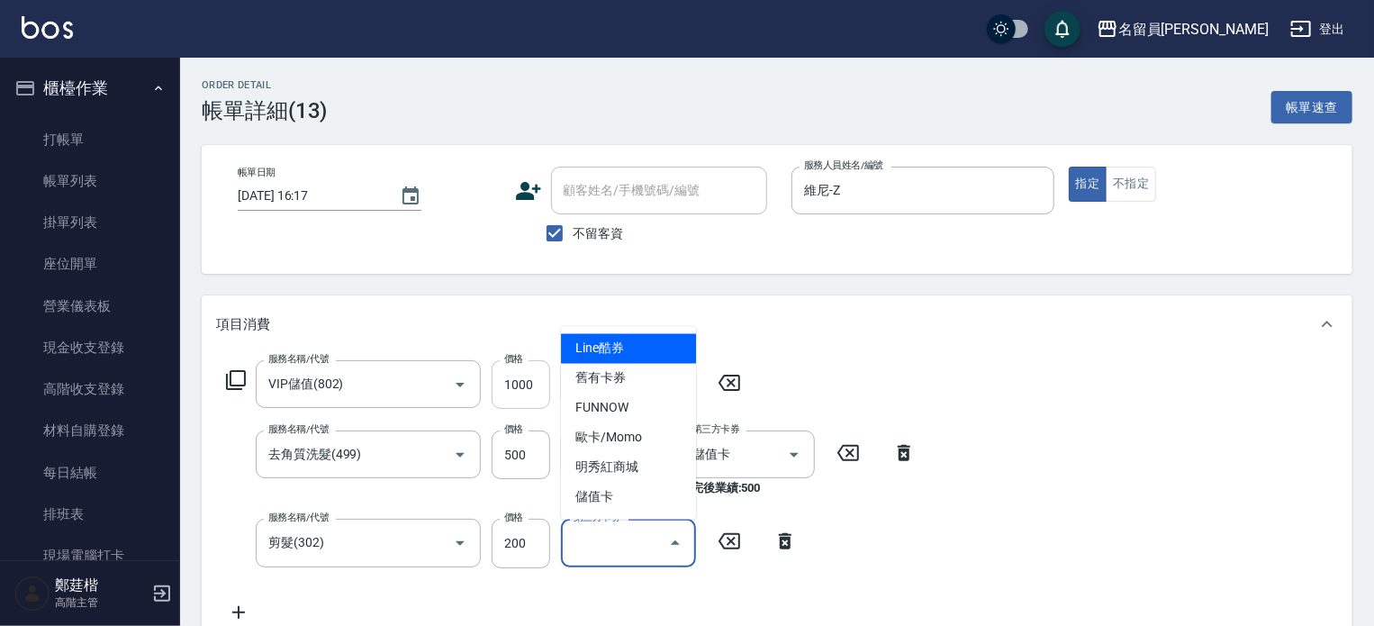
type input "儲值卡"
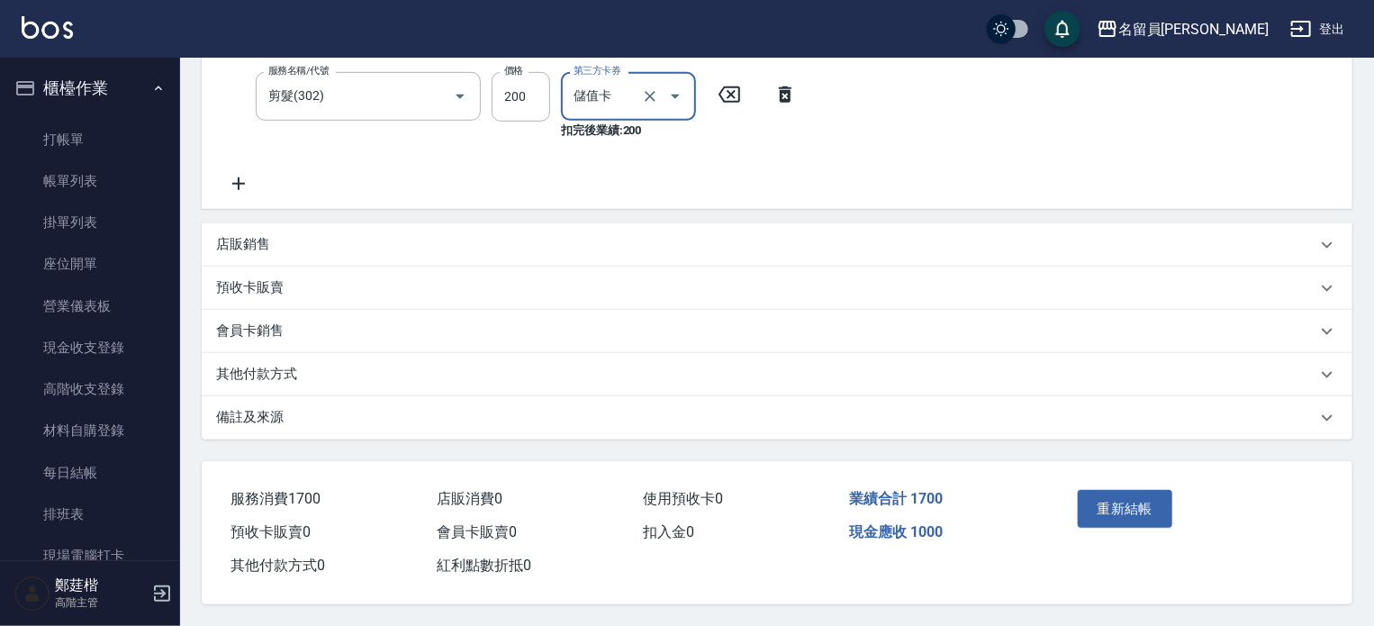
scroll to position [451, 0]
click at [1134, 498] on button "重新結帳" at bounding box center [1125, 509] width 95 height 38
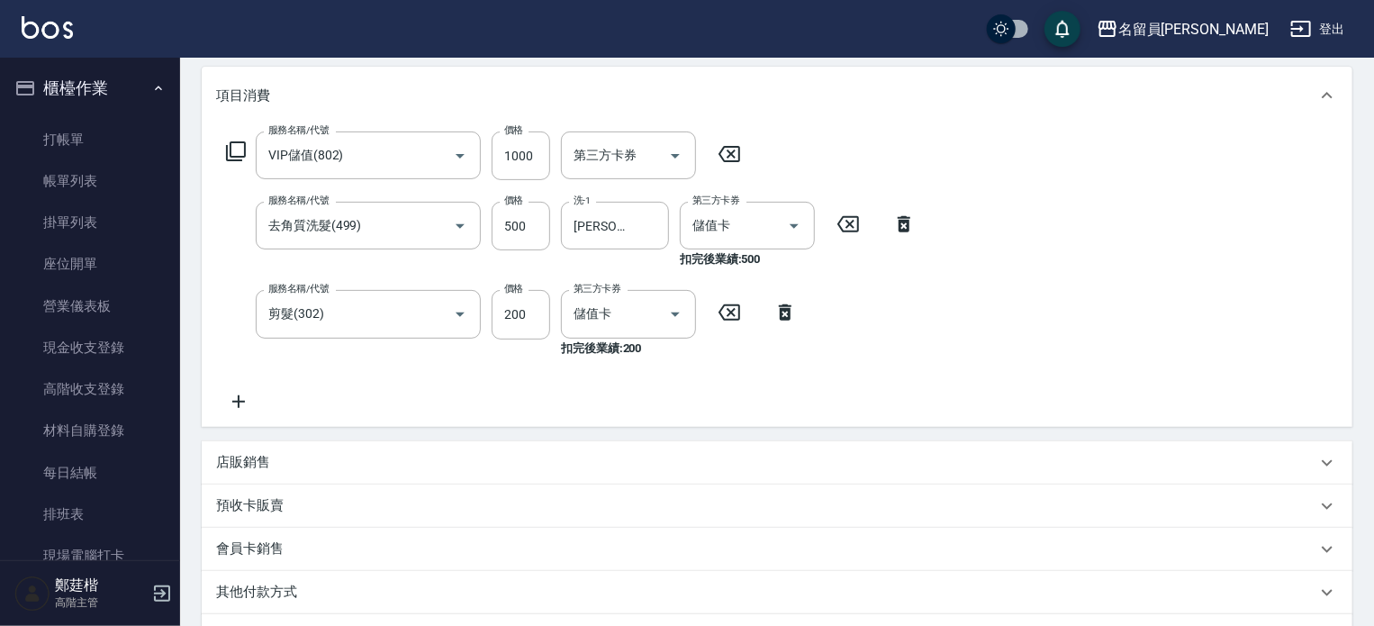
scroll to position [1, 0]
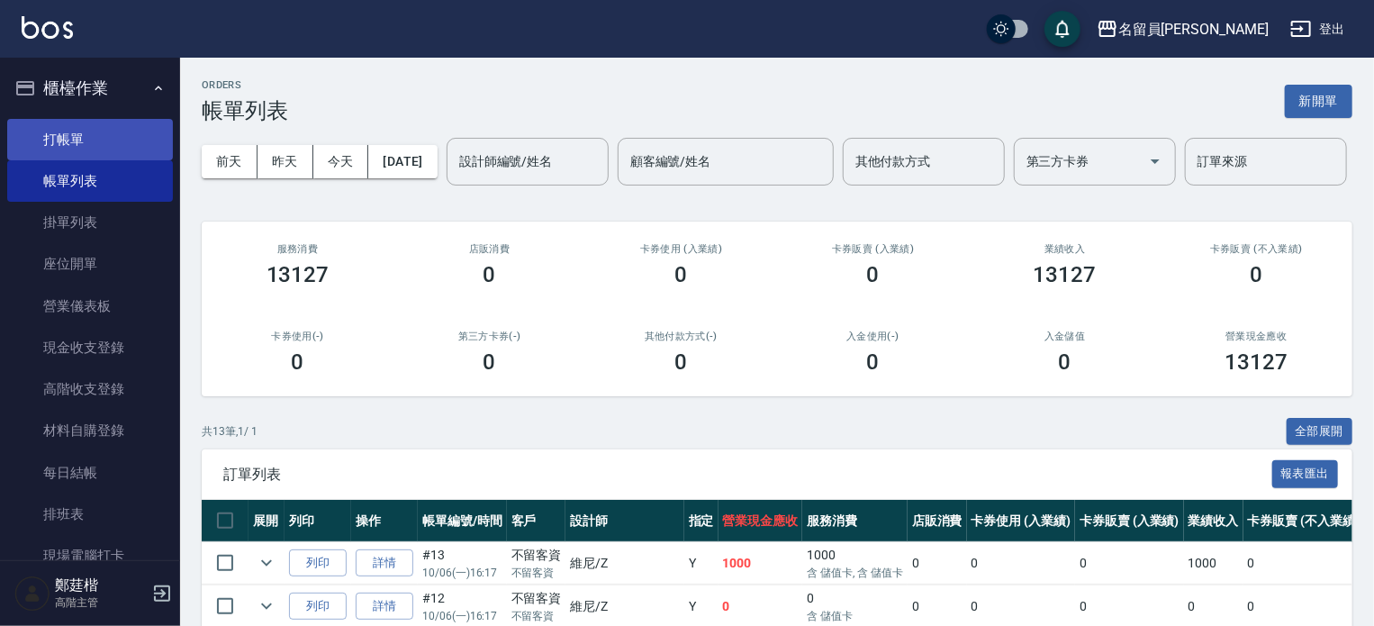
drag, startPoint x: 112, startPoint y: 145, endPoint x: 121, endPoint y: 140, distance: 10.1
click at [113, 144] on link "打帳單" at bounding box center [90, 139] width 166 height 41
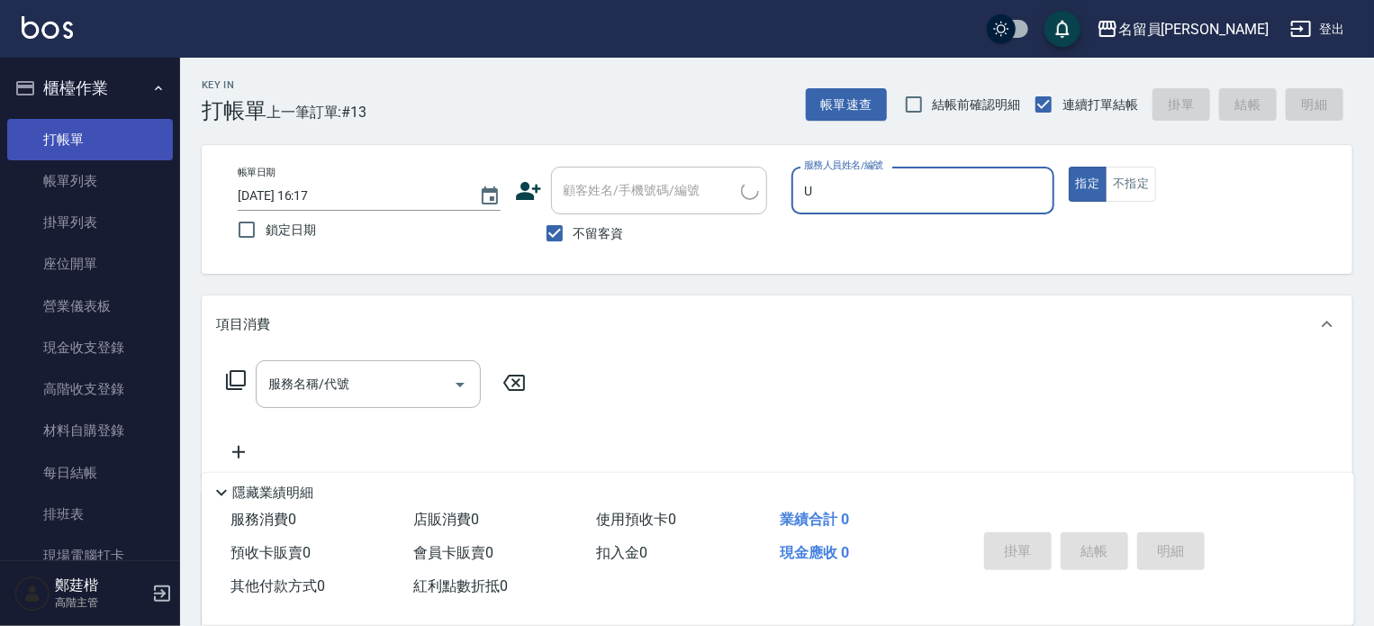
type input "una-u"
type button "true"
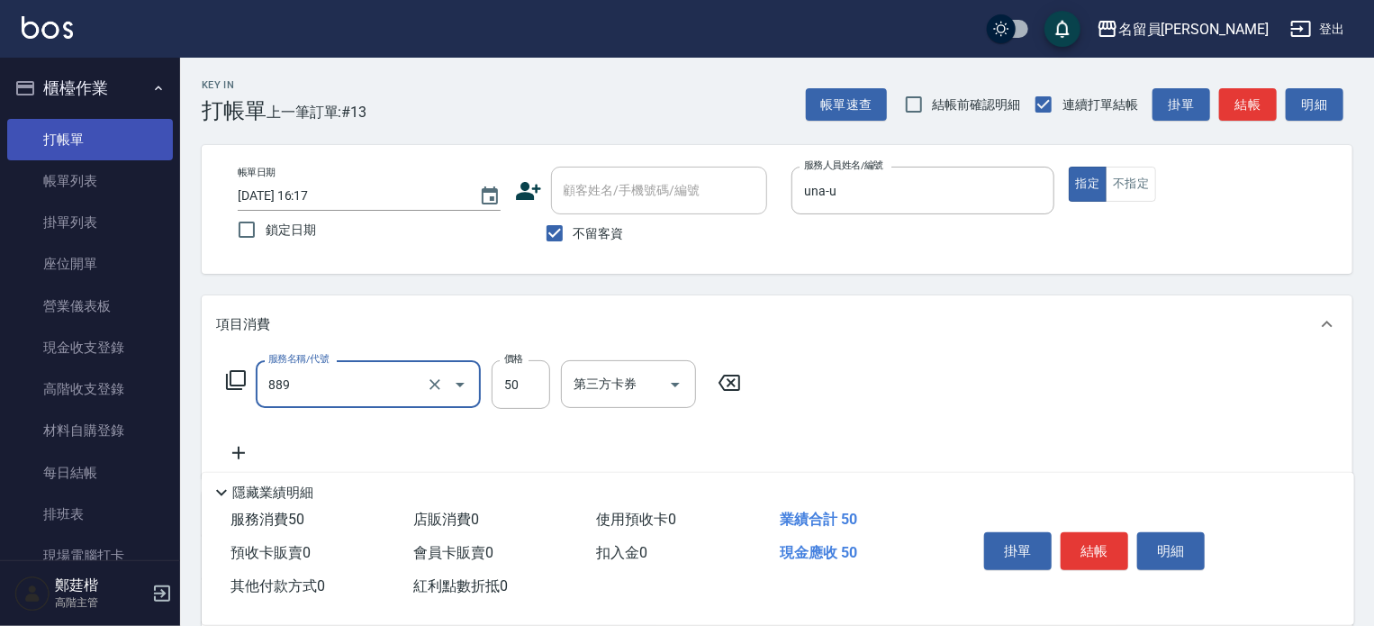
type input "精油(889)"
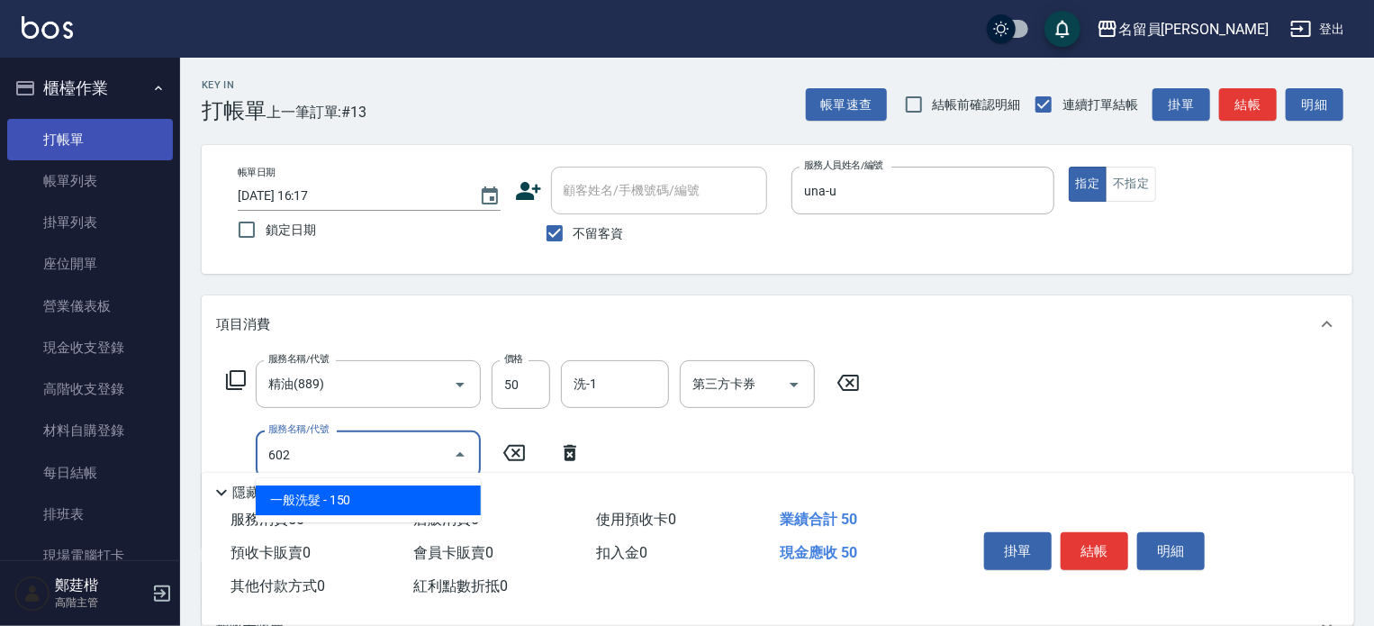
type input "一般洗髮(602)"
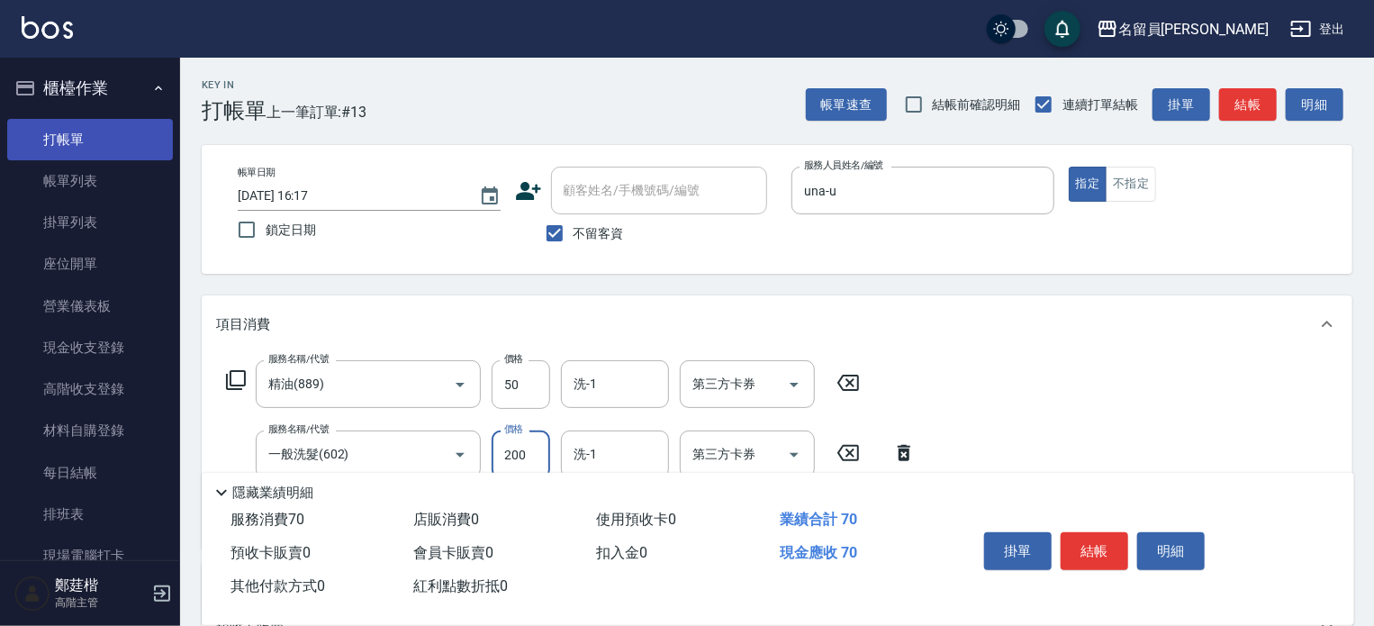
type input "200"
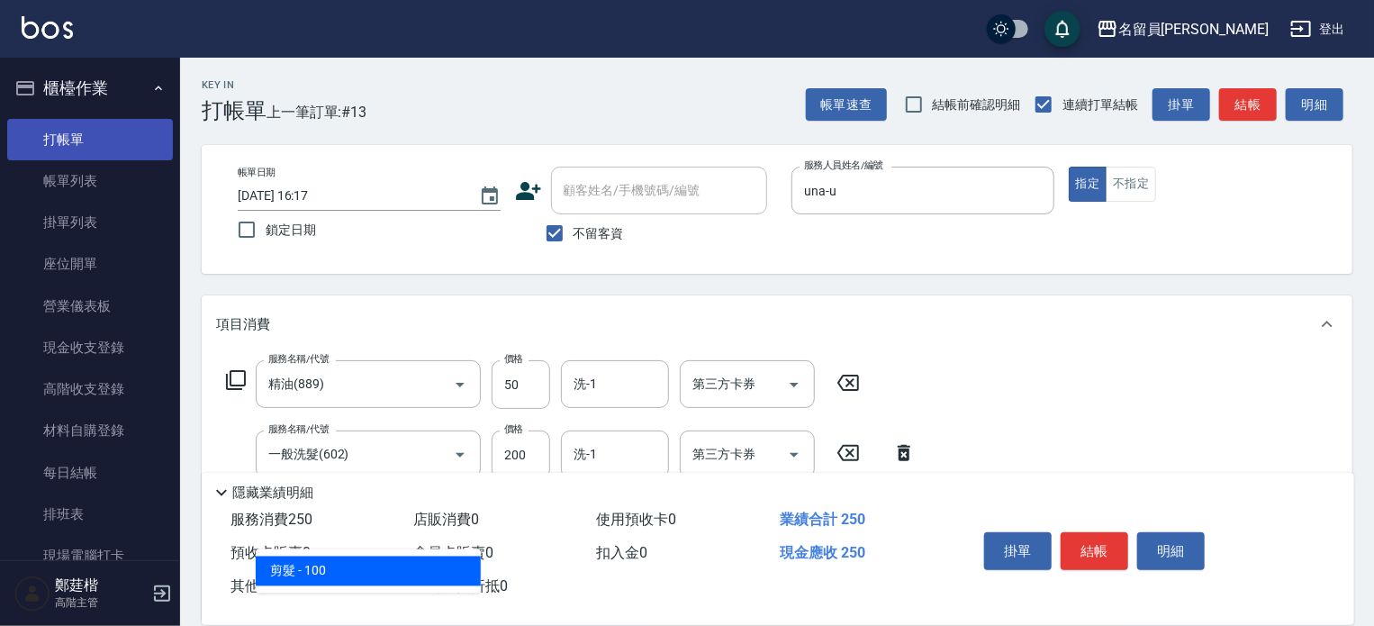
type input "剪髮(302)"
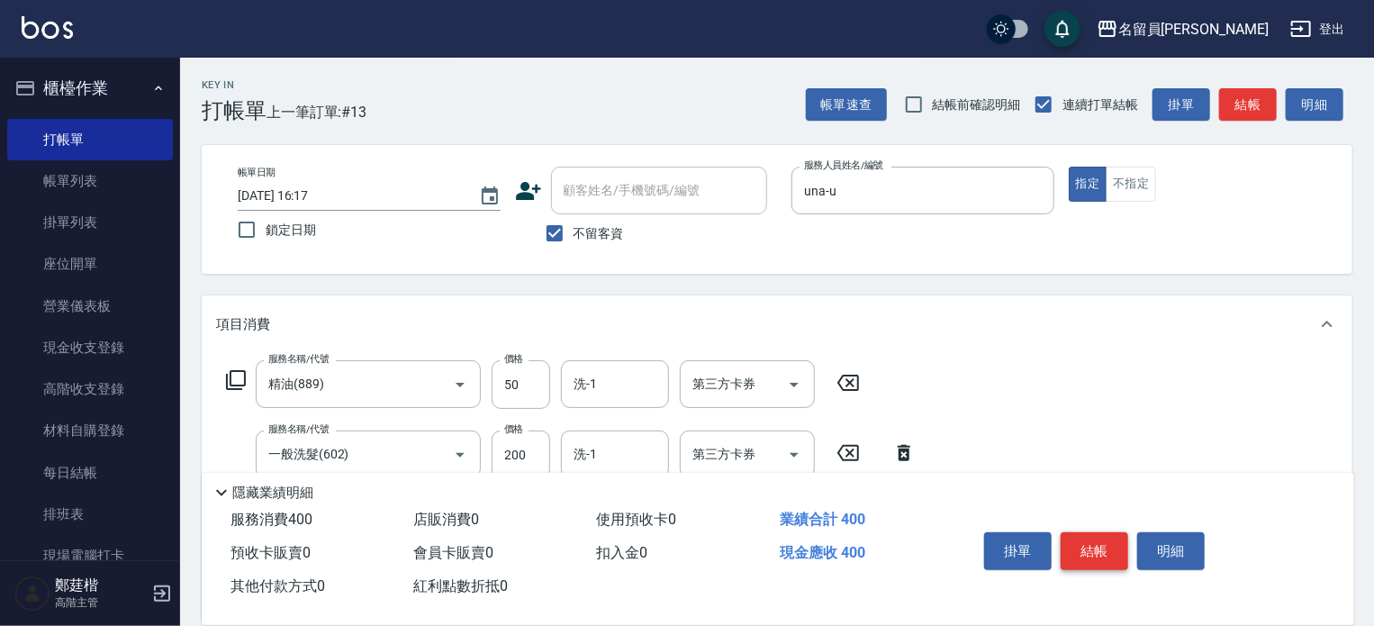
type input "150"
click at [1083, 550] on button "結帳" at bounding box center [1095, 551] width 68 height 38
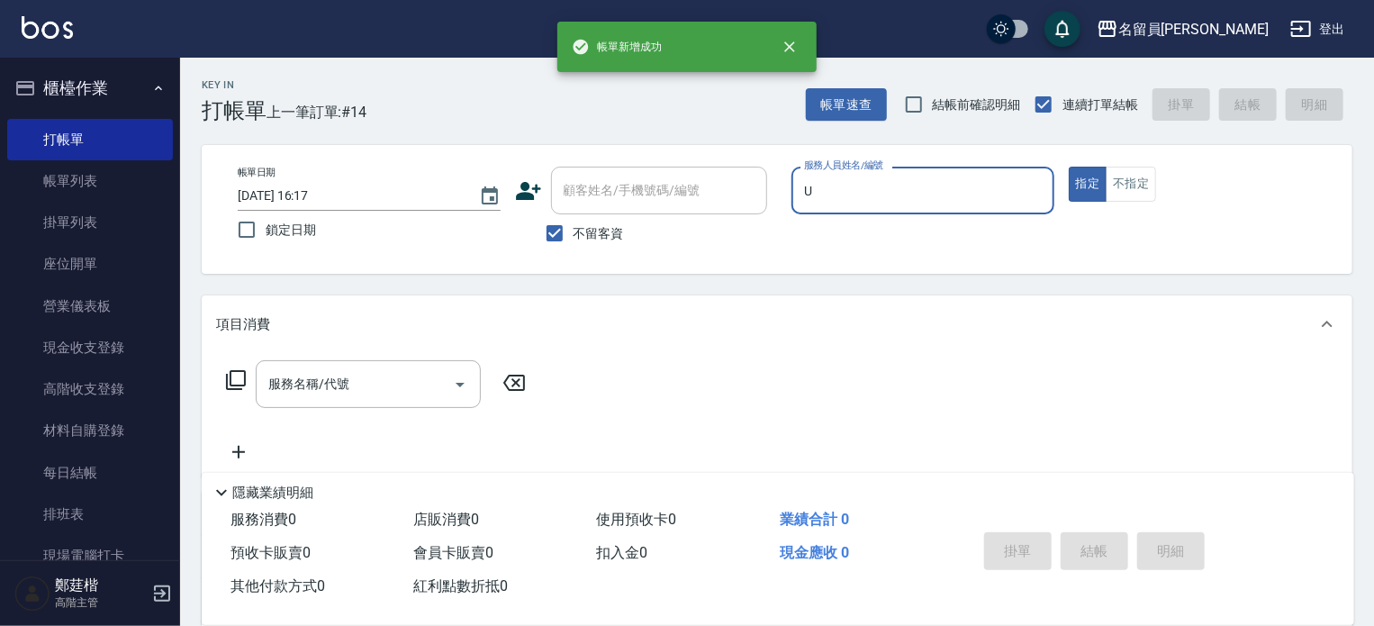
type input "una-u"
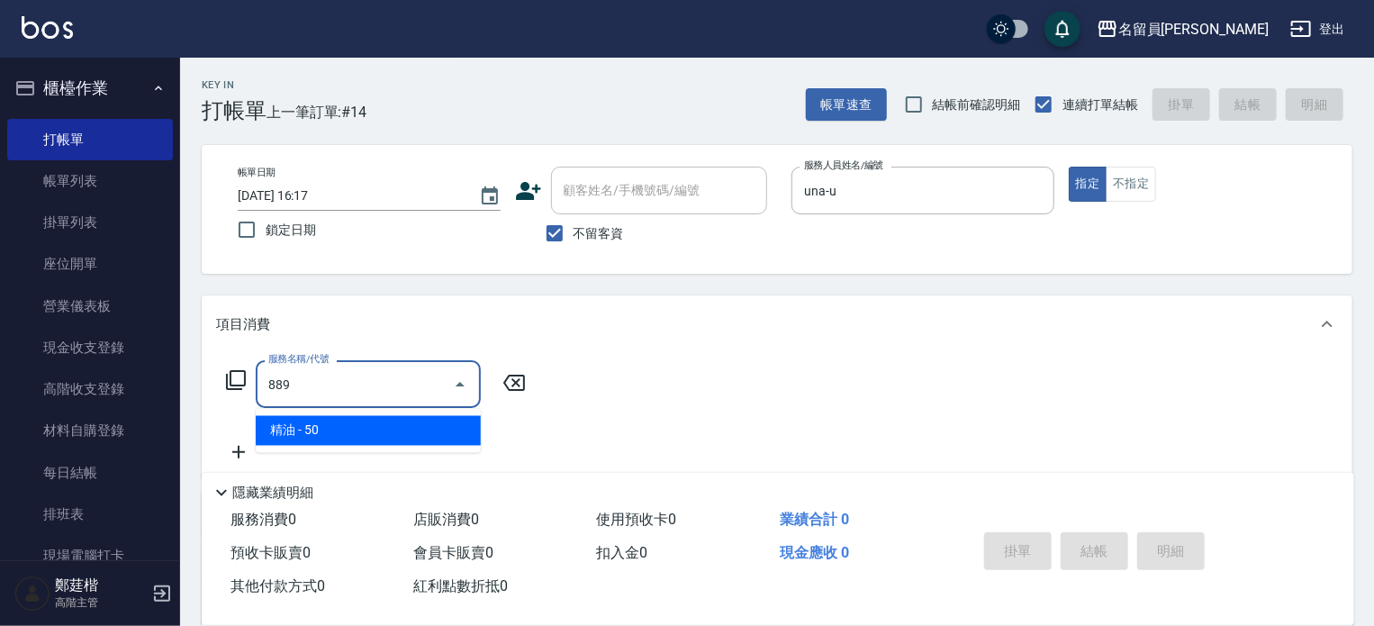
type input "精油(889)"
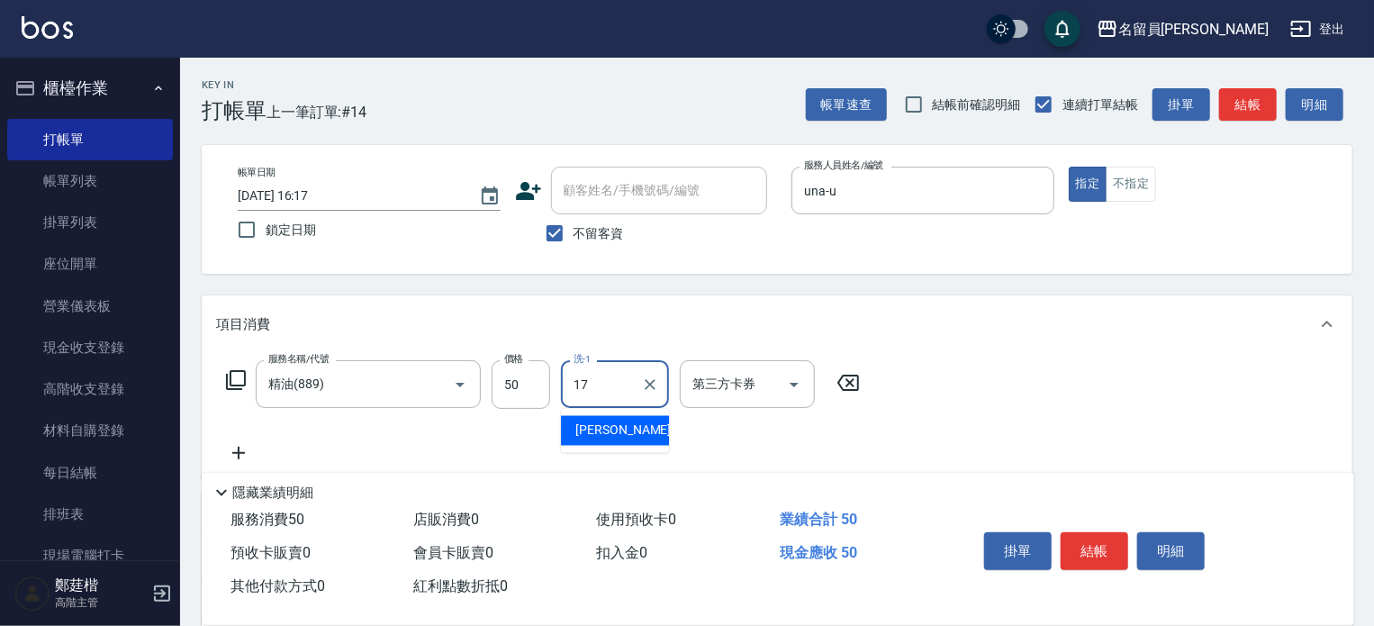
type input "[PERSON_NAME]-17"
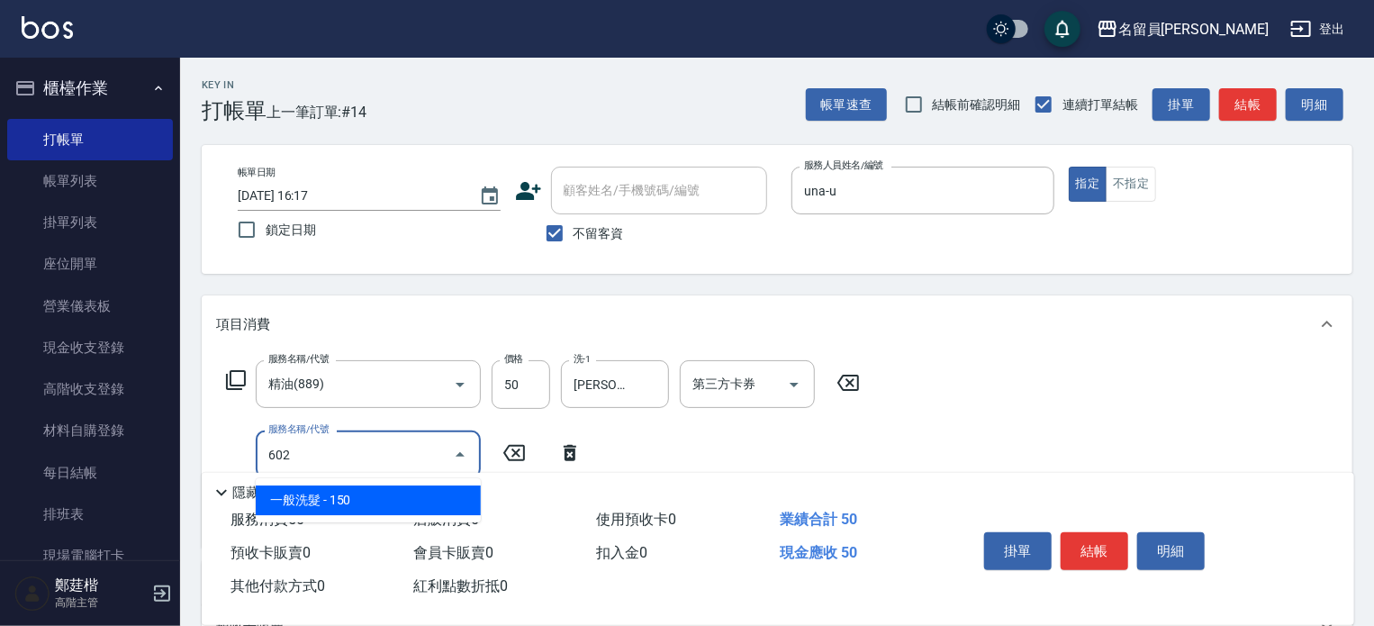
type input "一般洗髮(602)"
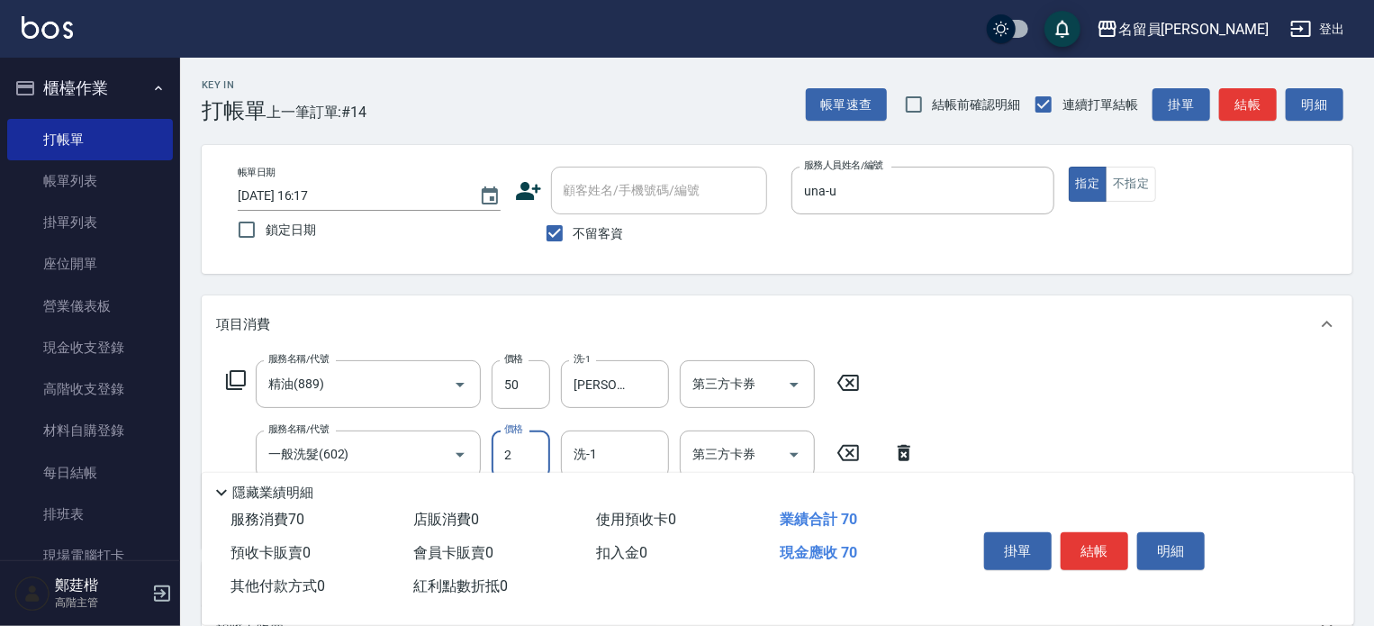
click at [539, 452] on input "2" at bounding box center [521, 454] width 59 height 49
type input "200"
type input "[PERSON_NAME]-17"
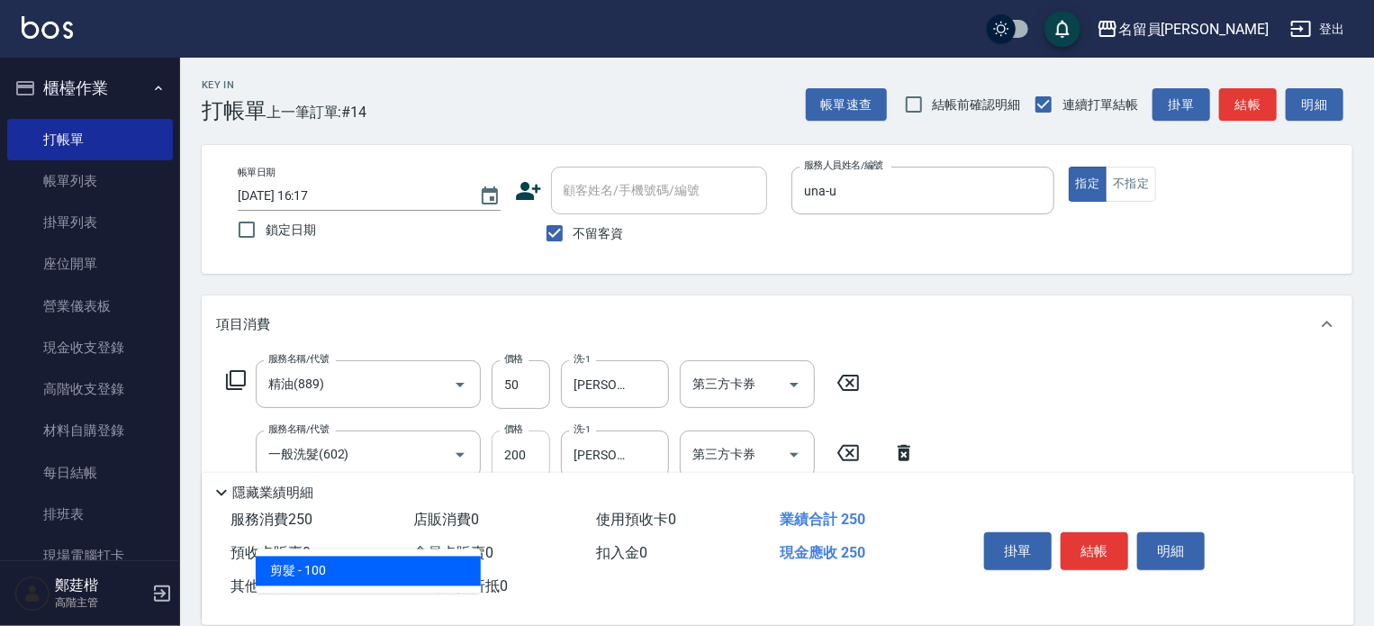
type input "剪髮(302)"
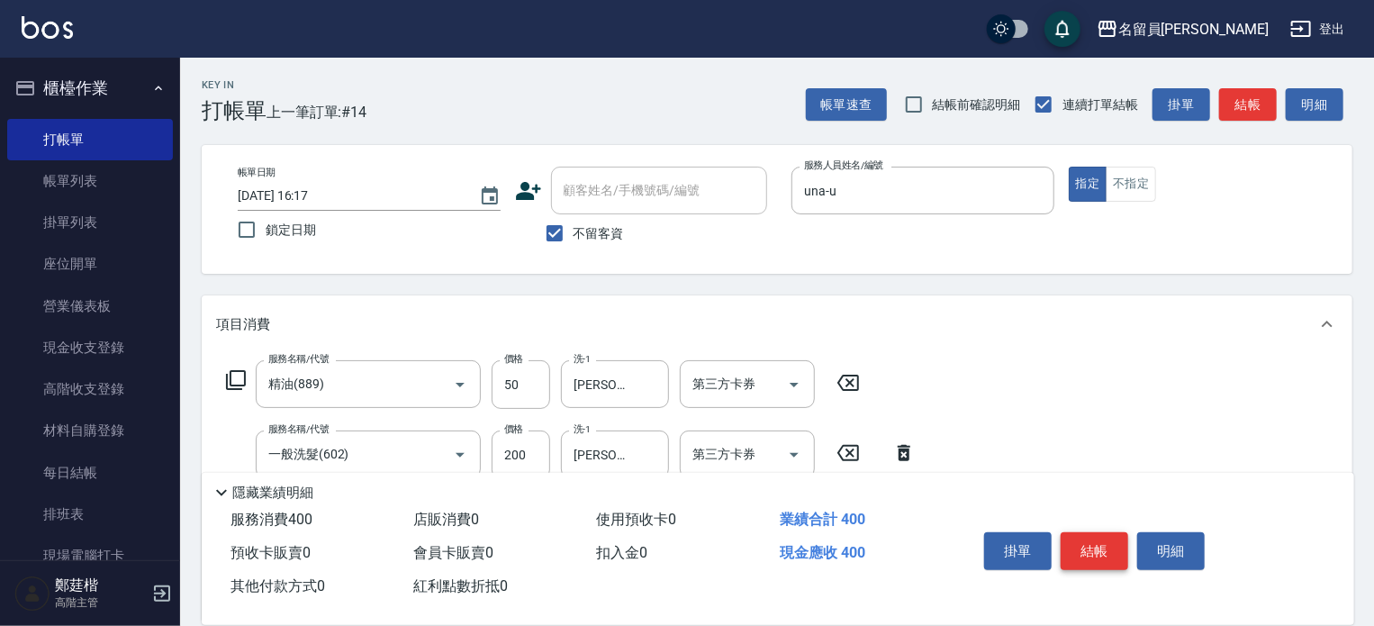
type input "150"
click at [1081, 556] on button "結帳" at bounding box center [1095, 551] width 68 height 38
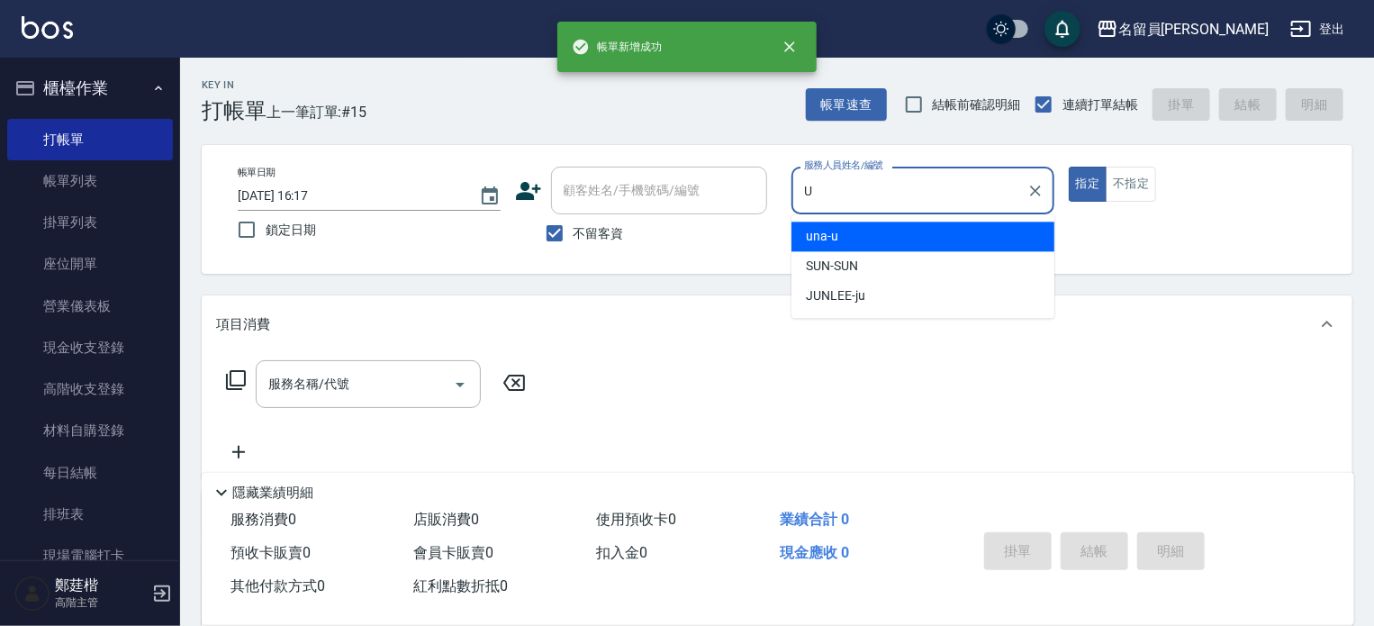
type input "una-u"
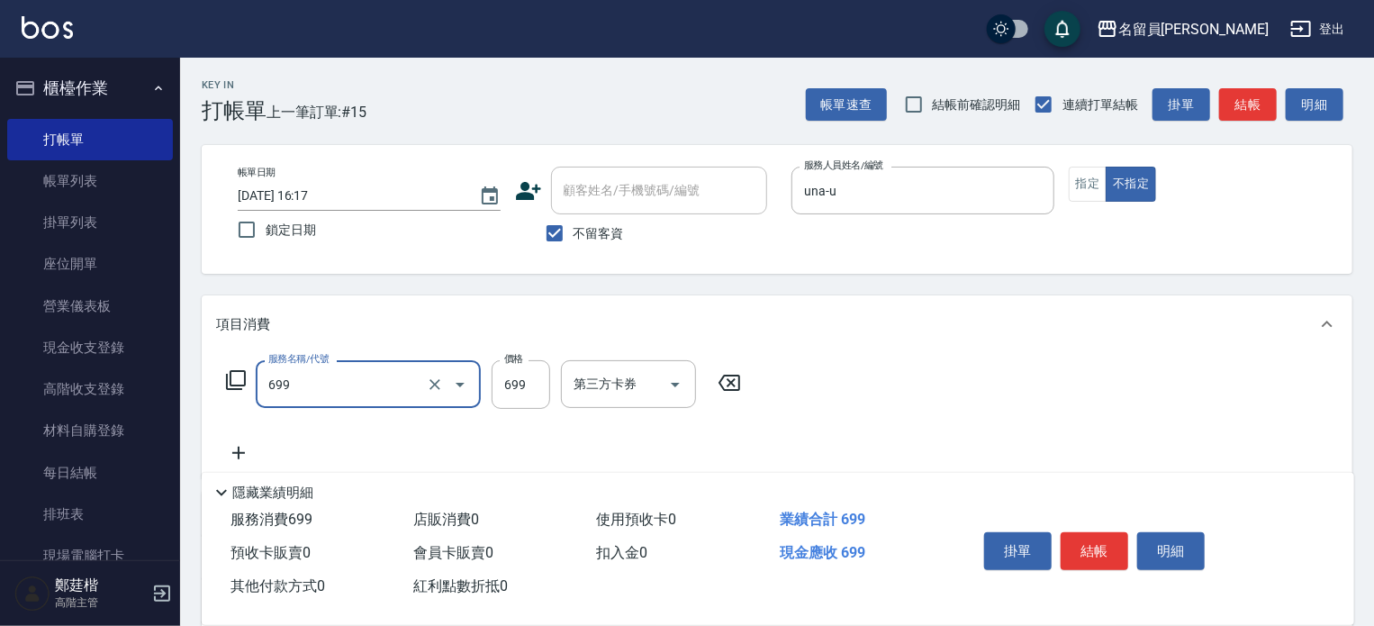
type input "精油洗髮(699)"
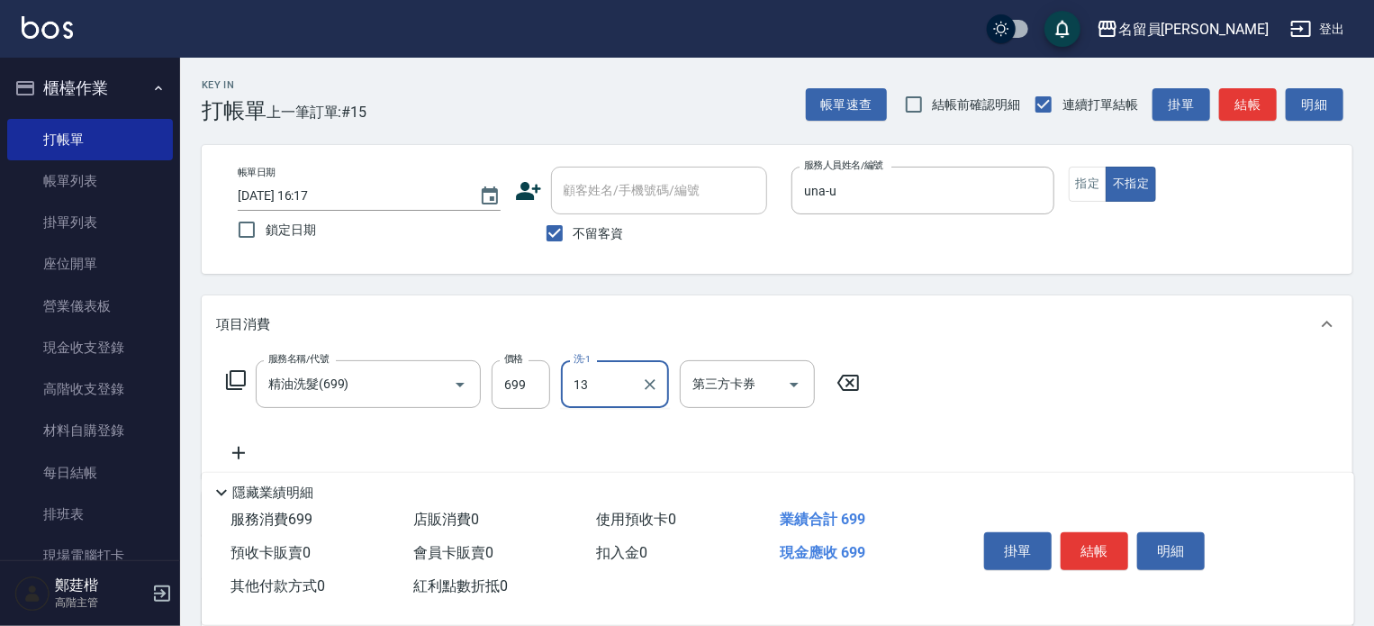
type input "[PERSON_NAME]-13"
click at [1078, 551] on button "結帳" at bounding box center [1095, 551] width 68 height 38
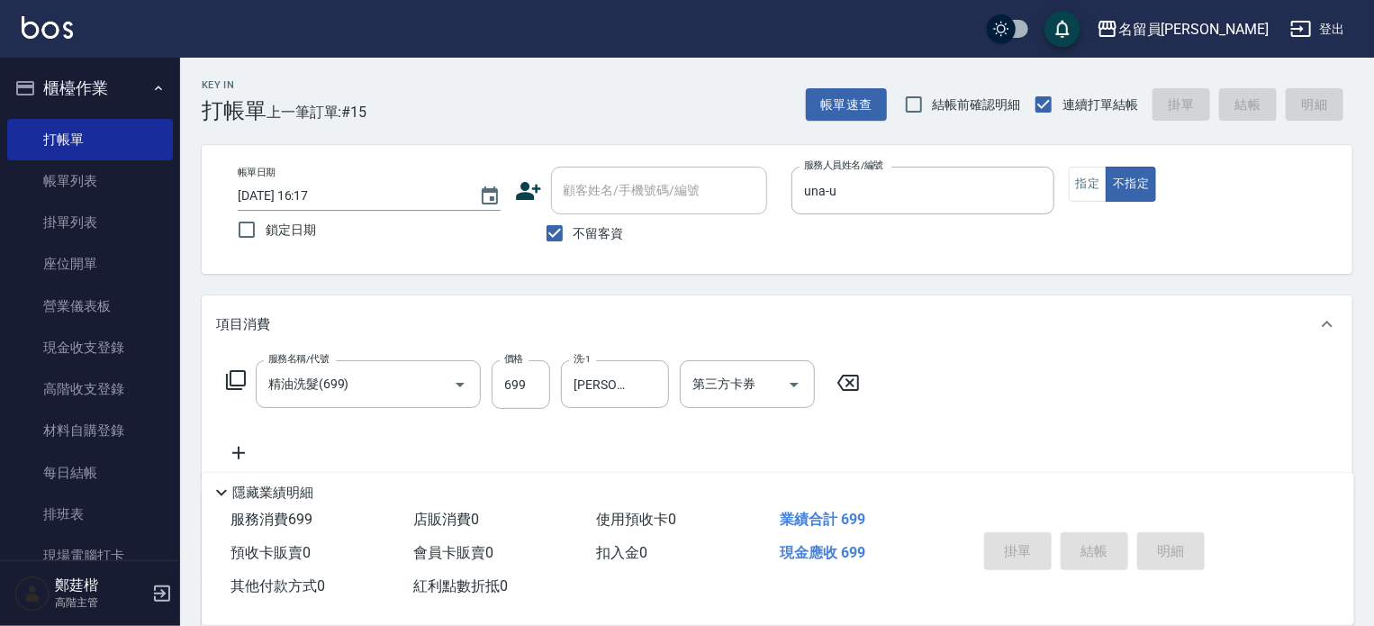
type input "[DATE] 16:18"
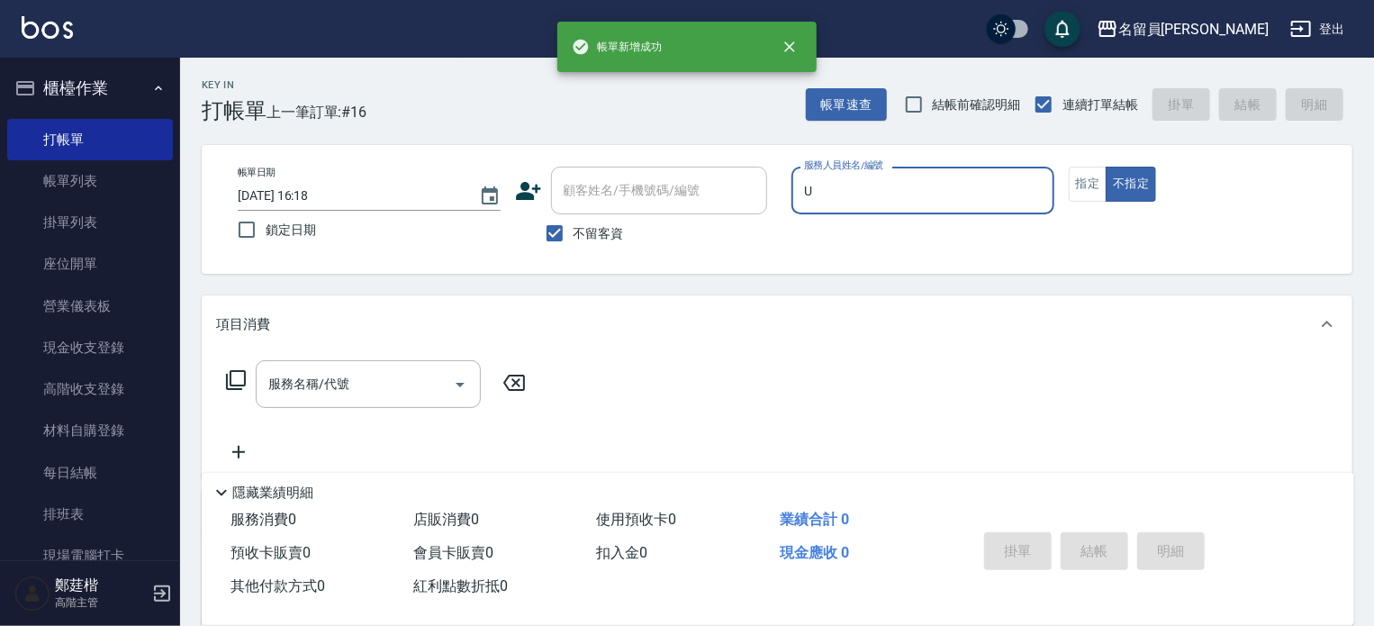
type input "una-u"
type button "false"
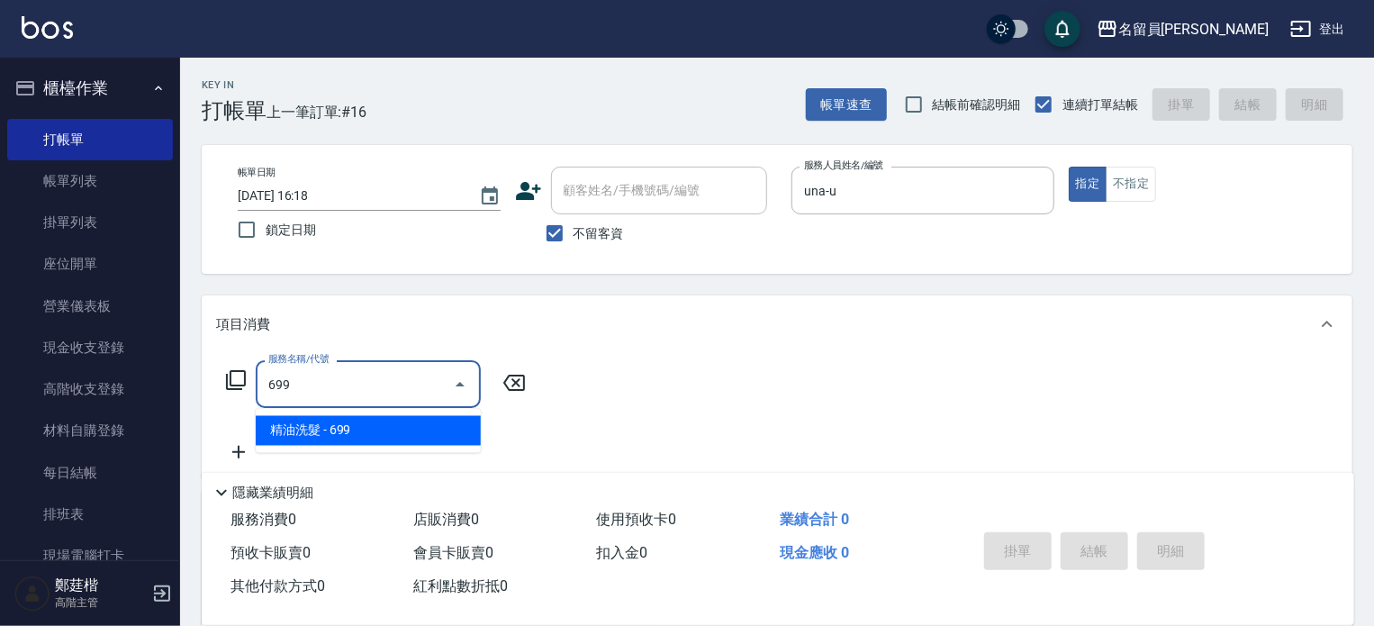
type input "精油洗髮(699)"
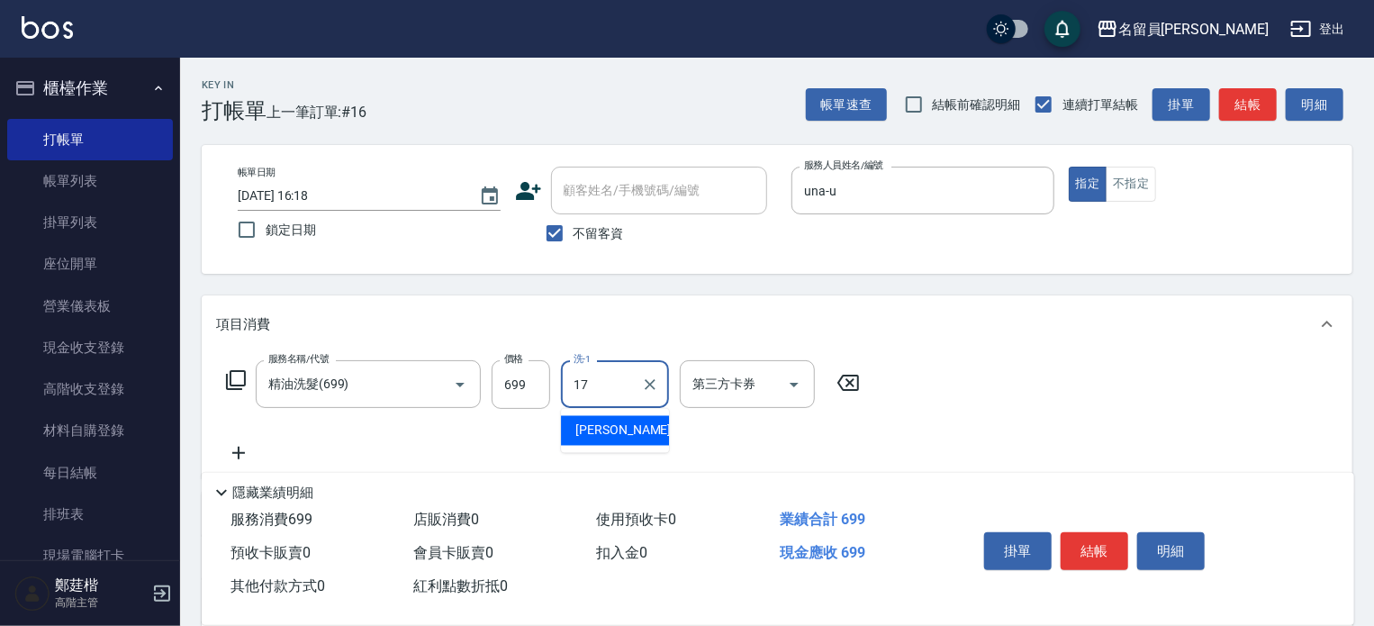
type input "[PERSON_NAME]-17"
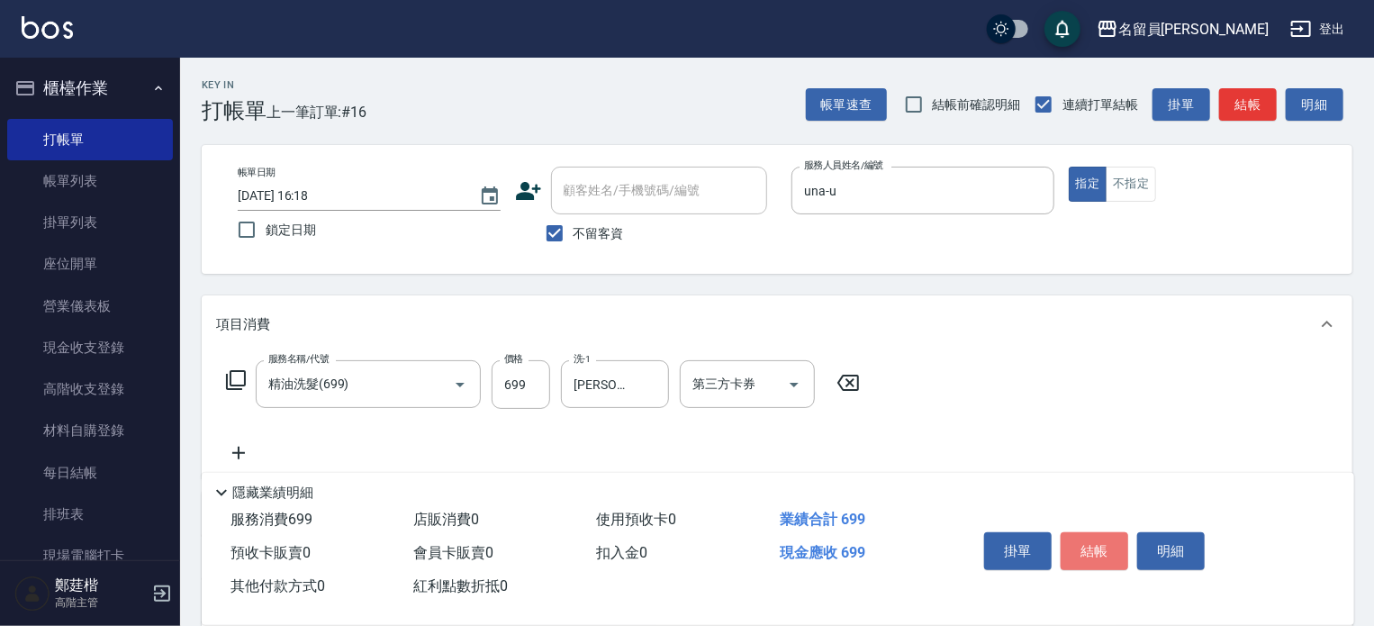
click at [1078, 551] on button "結帳" at bounding box center [1095, 551] width 68 height 38
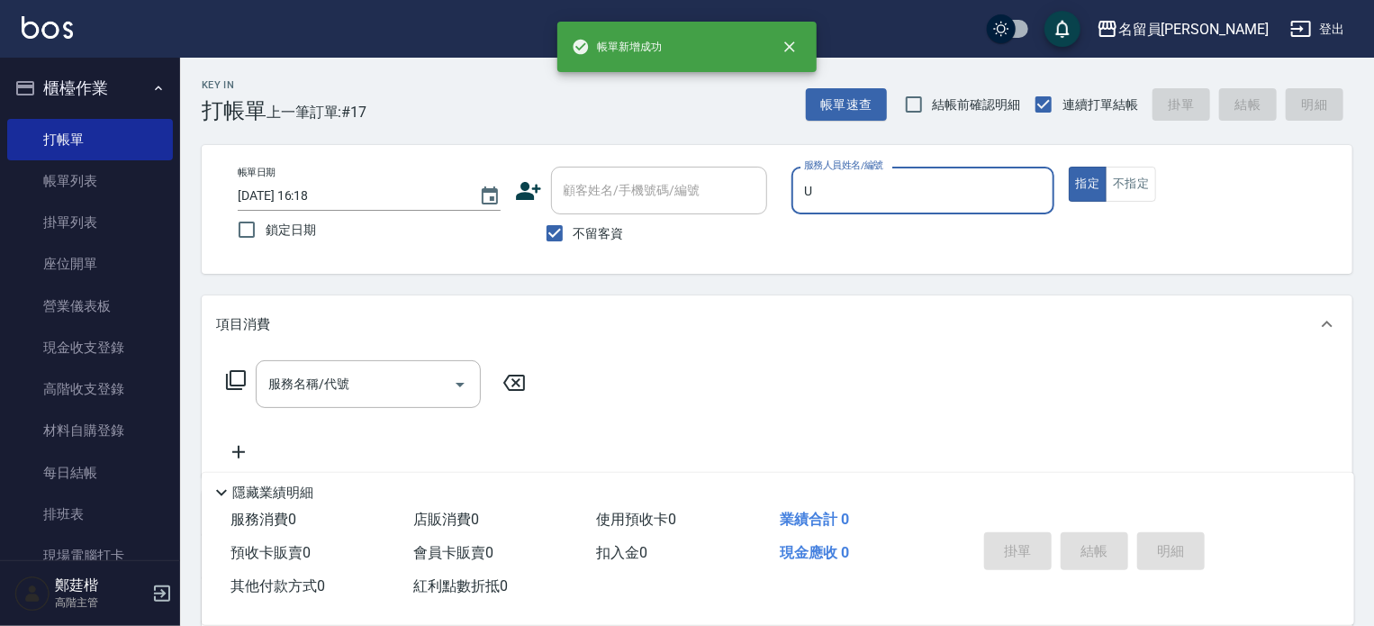
type input "una-u"
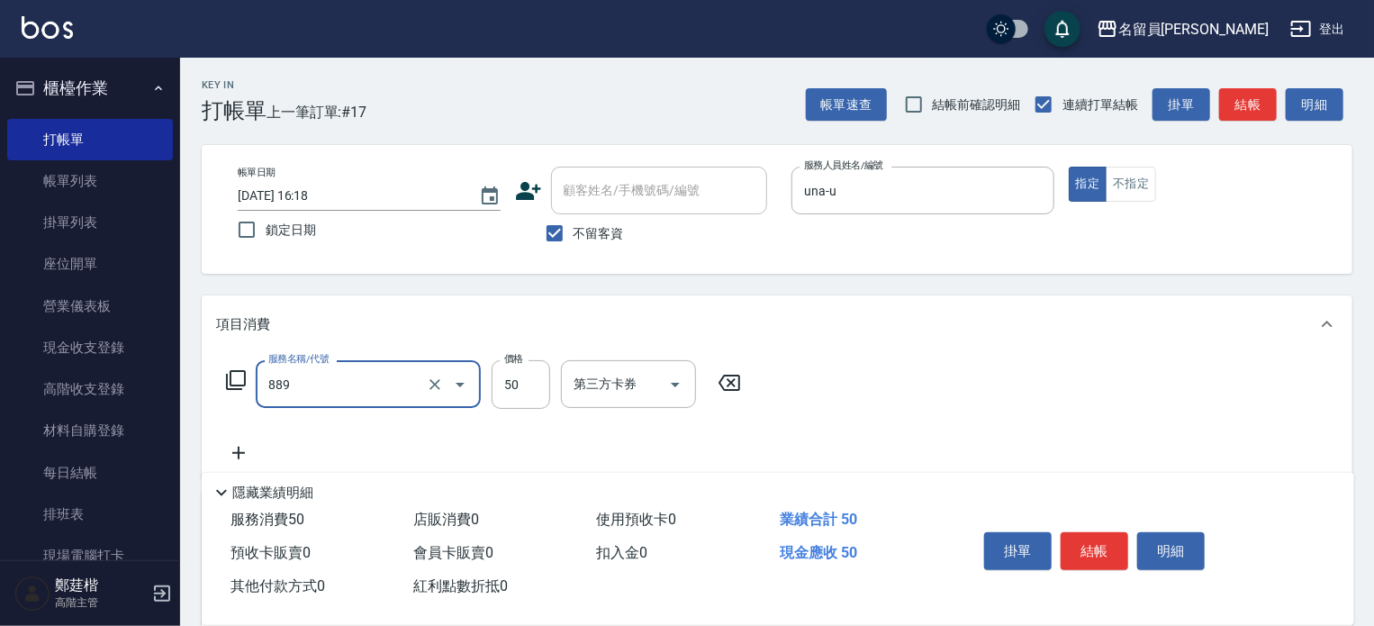
type input "精油(889)"
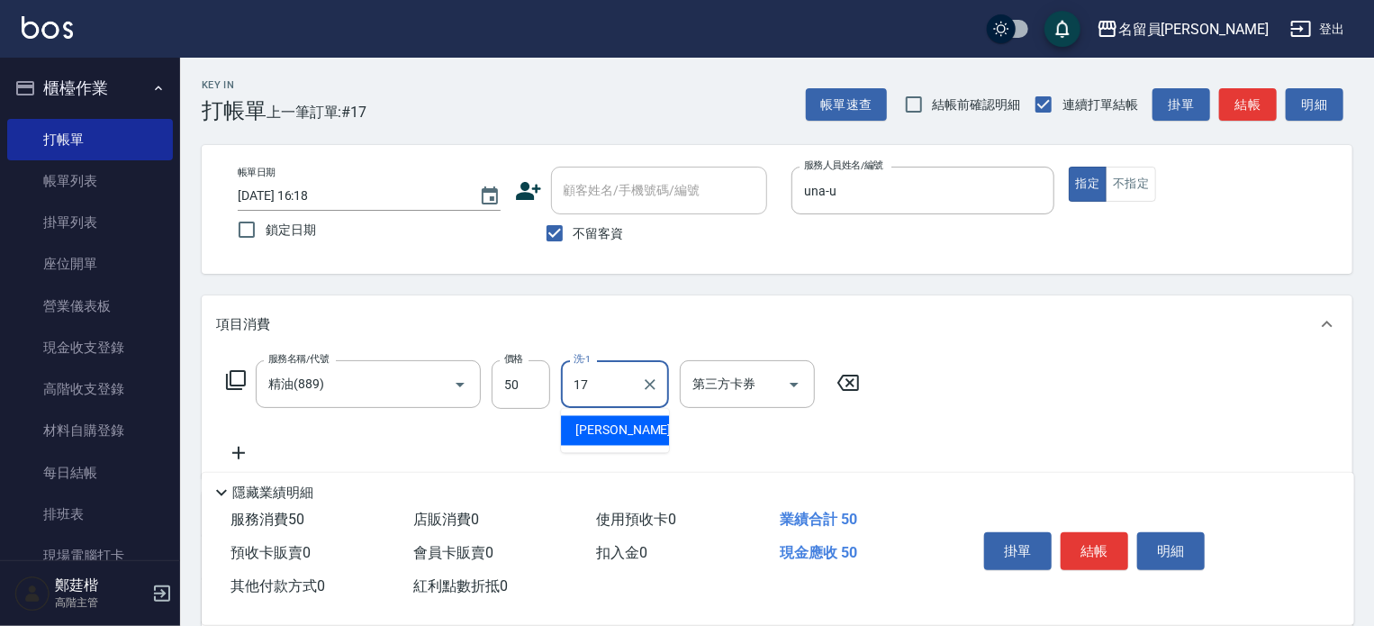
type input "[PERSON_NAME]-17"
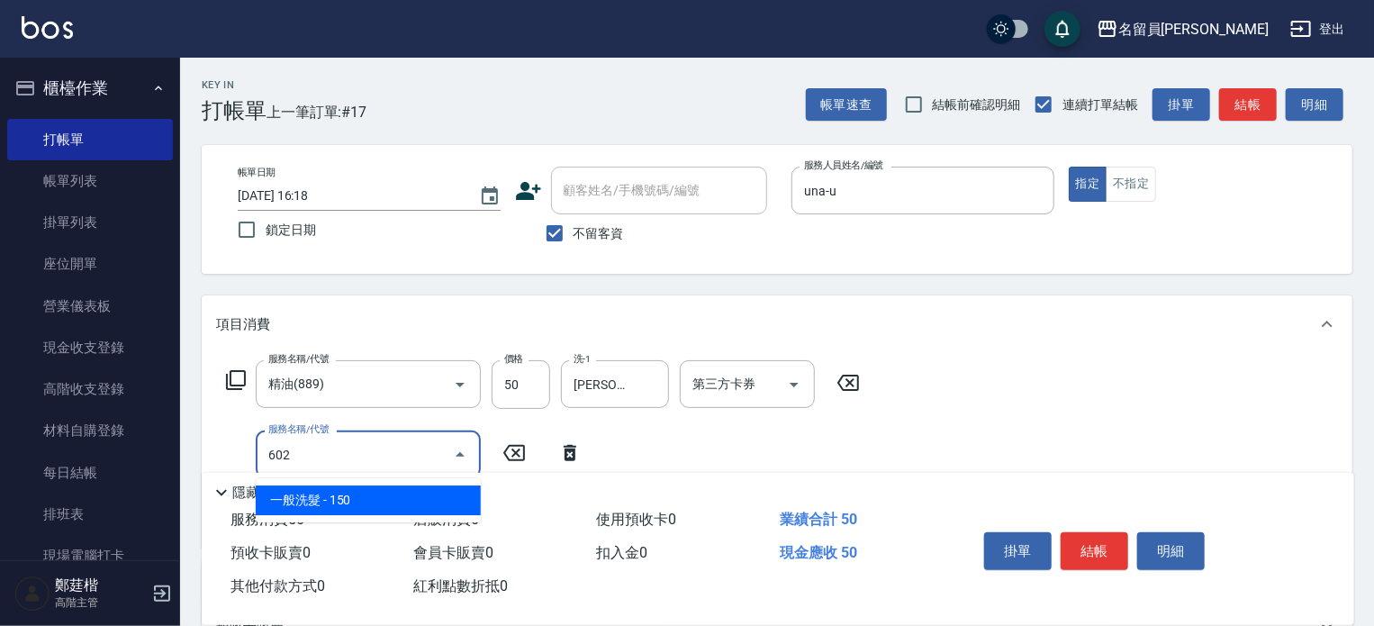
type input "一般洗髮(602)"
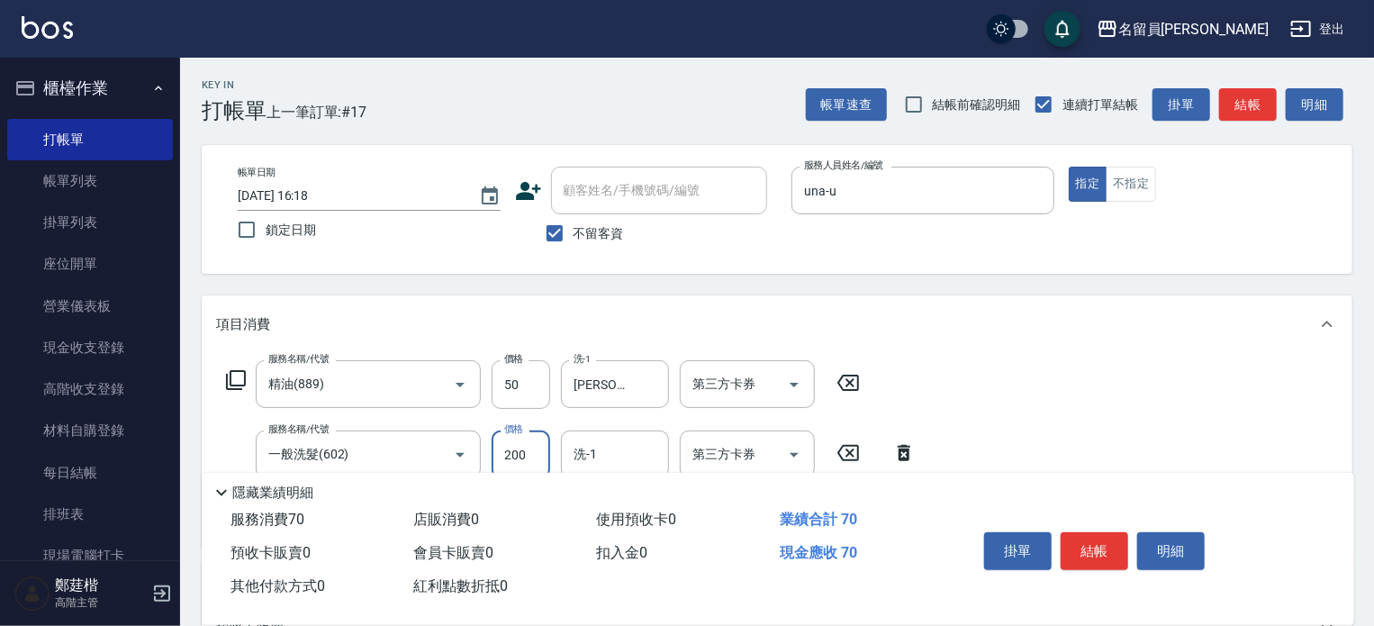
type input "200"
type input "[PERSON_NAME]-17"
type input "剪髮(302)"
type input "150"
click at [1075, 547] on button "結帳" at bounding box center [1095, 551] width 68 height 38
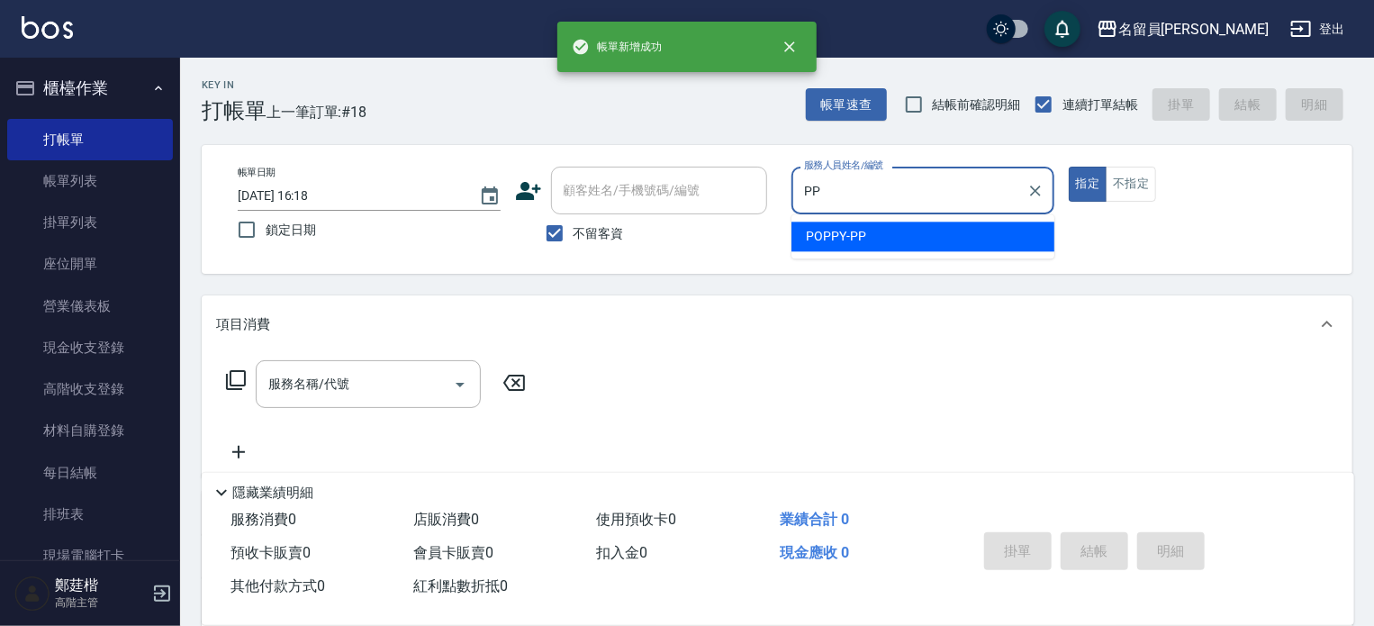
type input "POPPY-PP"
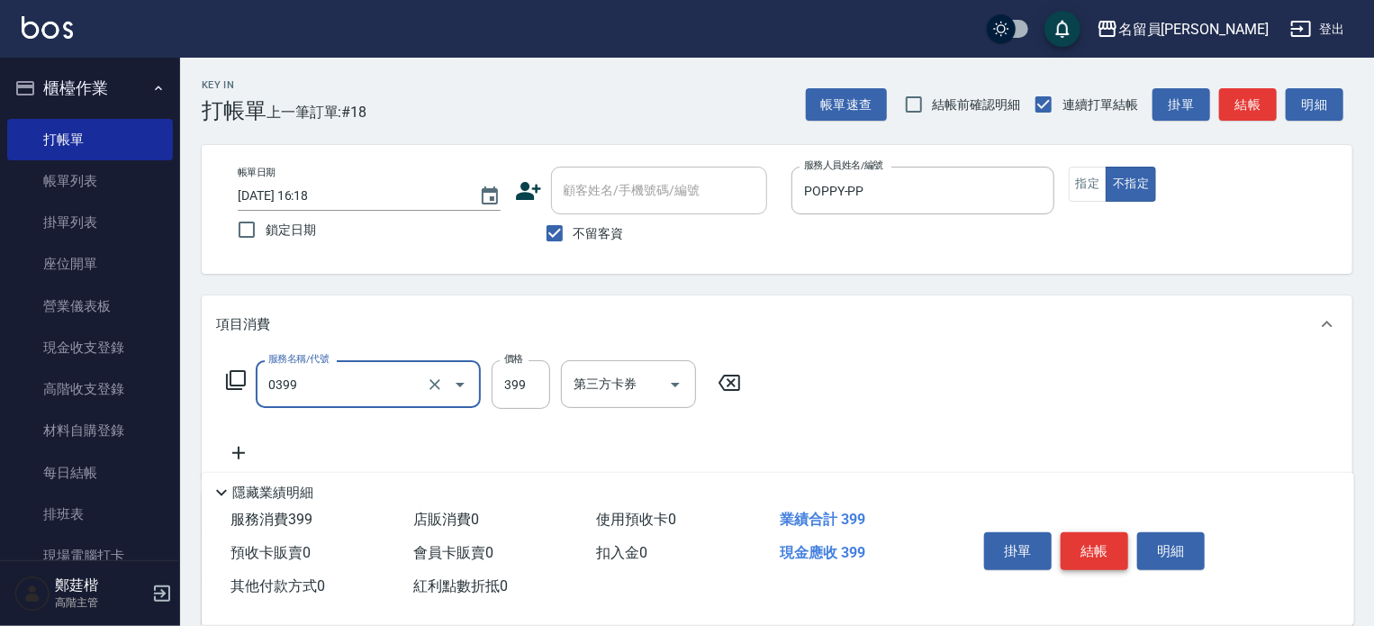
type input "海鹽SPA(0399)"
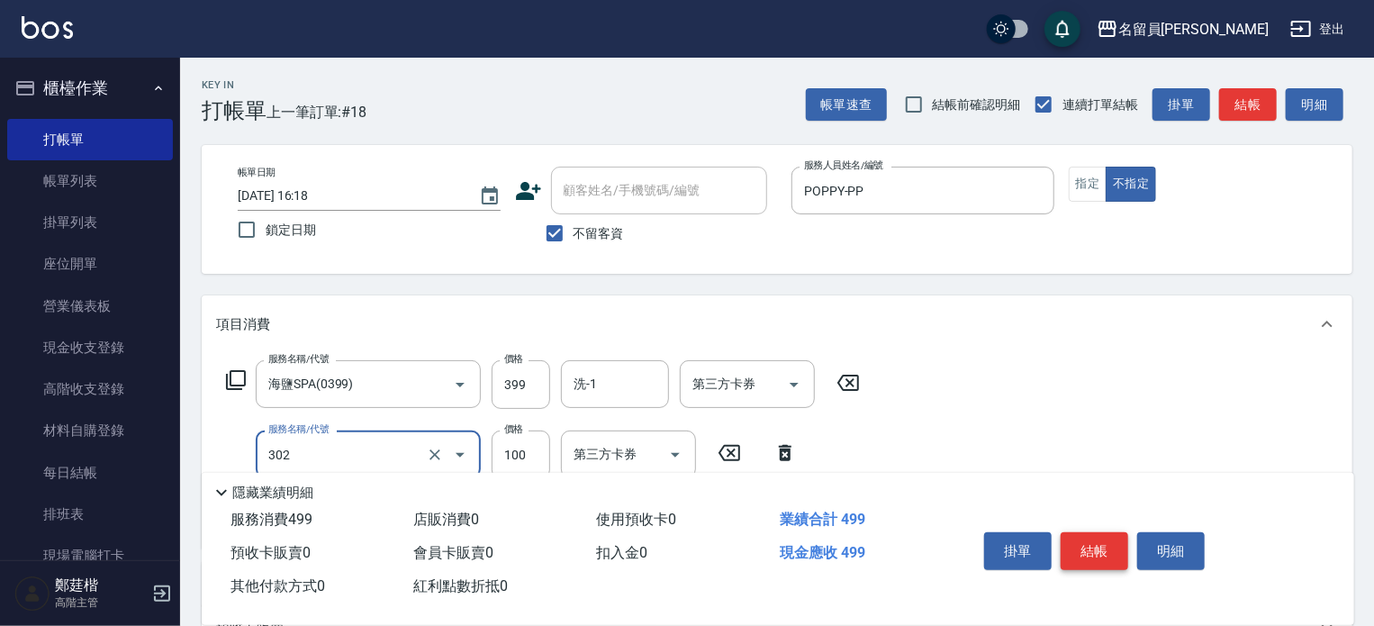
type input "剪髮(302)"
type input "180"
click at [1075, 547] on button "結帳" at bounding box center [1095, 551] width 68 height 38
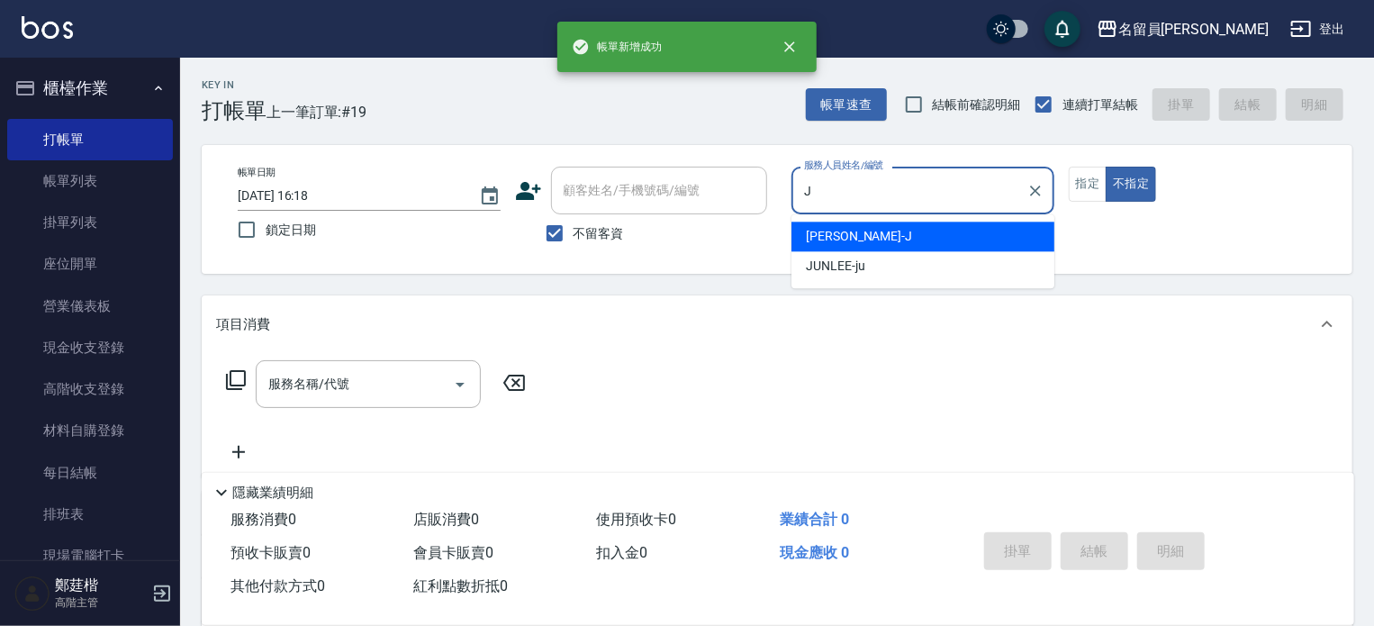
type input "[PERSON_NAME]"
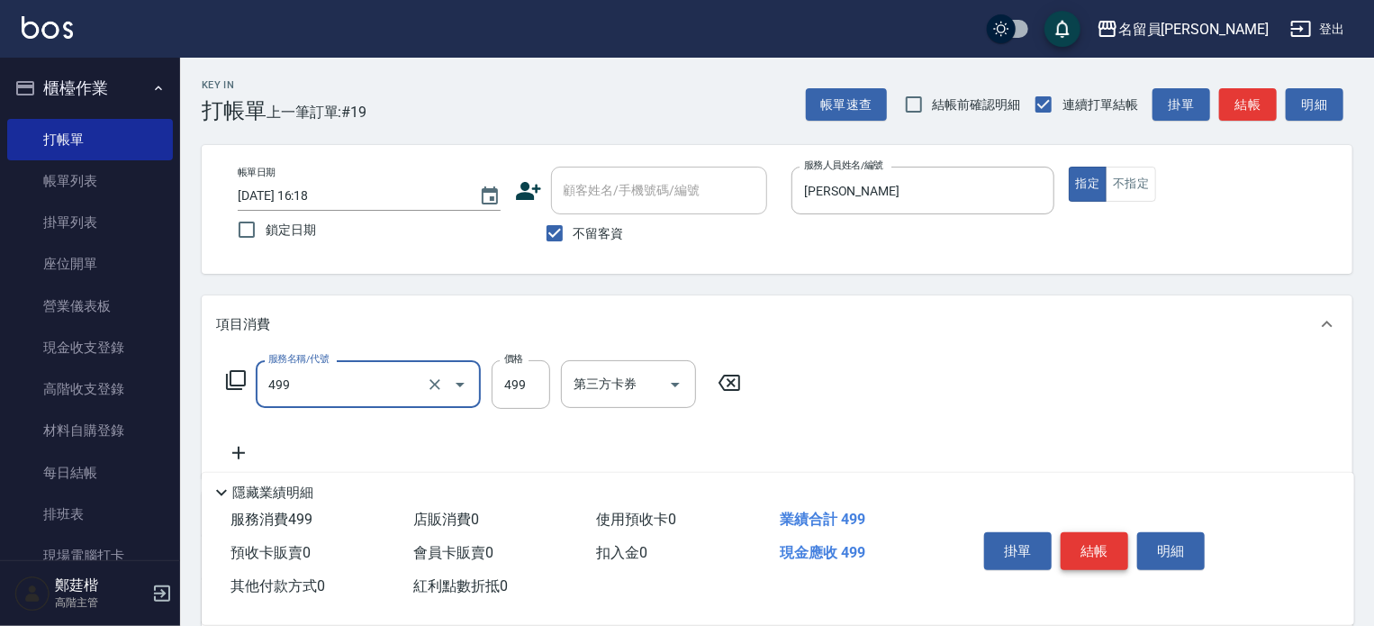
type input "去角質洗髮(499)"
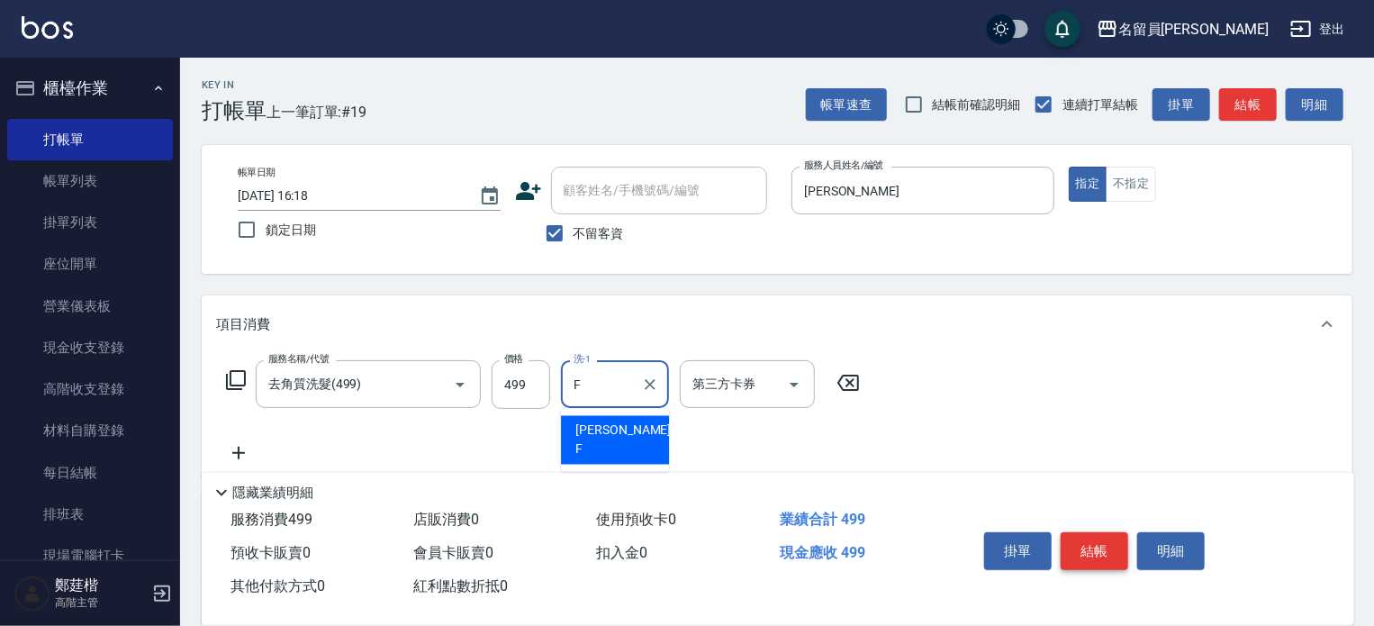
type input "[PERSON_NAME]-F"
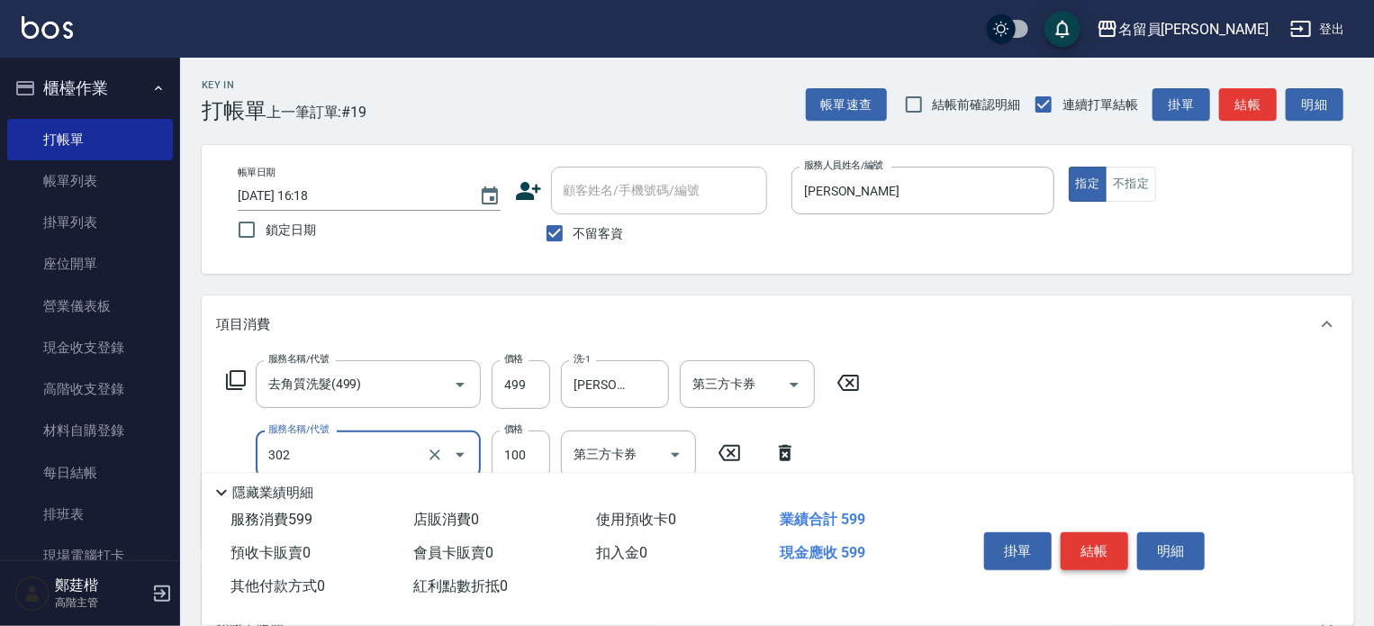
type input "剪髮(302)"
type input "230"
click at [1075, 547] on button "結帳" at bounding box center [1095, 551] width 68 height 38
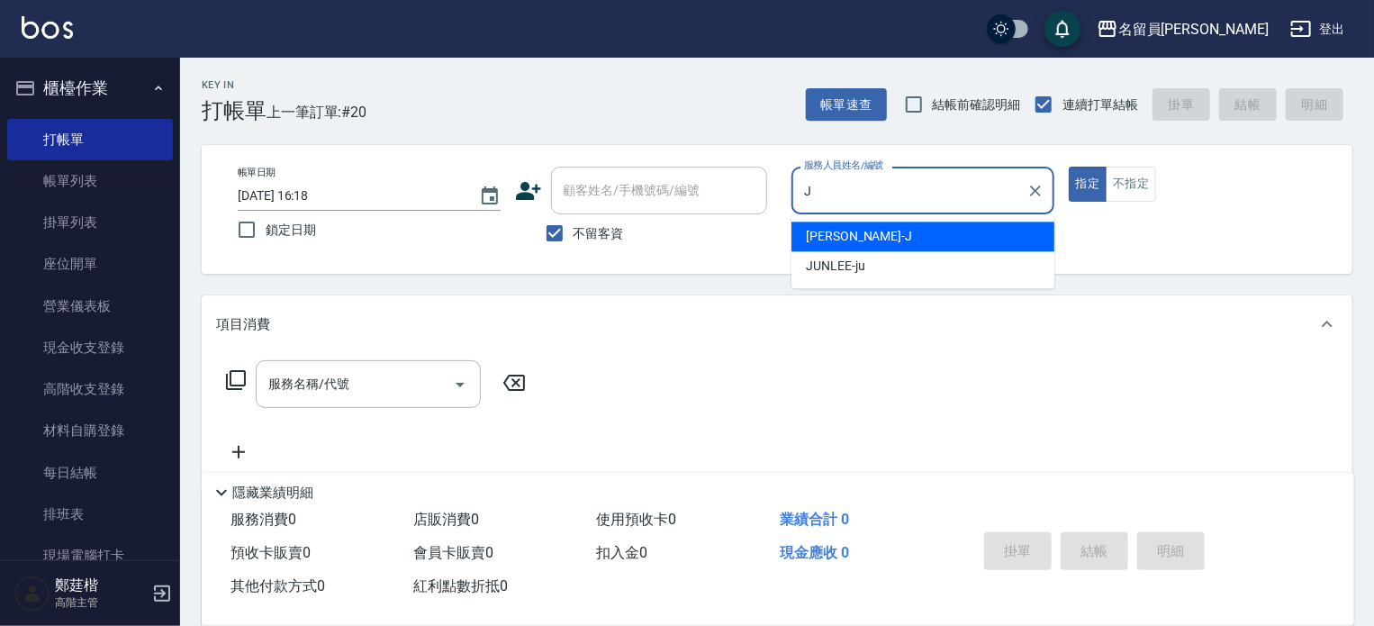
type input "[PERSON_NAME]"
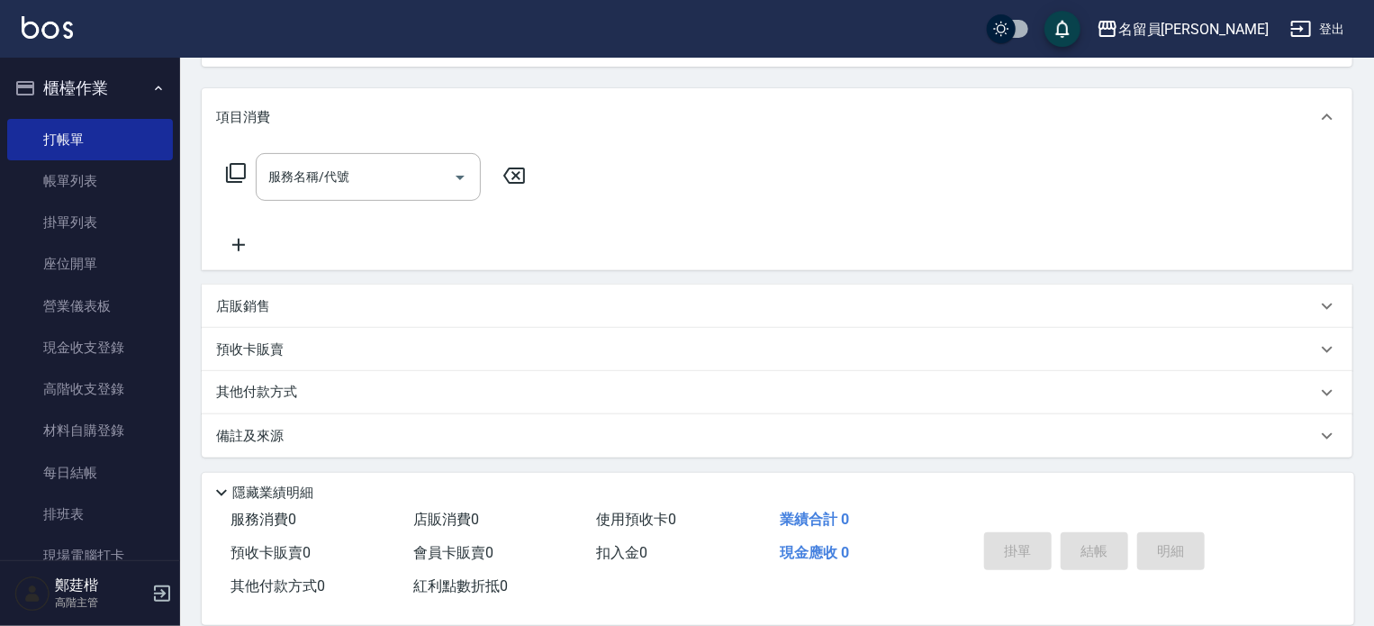
scroll to position [209, 0]
click at [623, 307] on div "店販銷售" at bounding box center [766, 304] width 1100 height 19
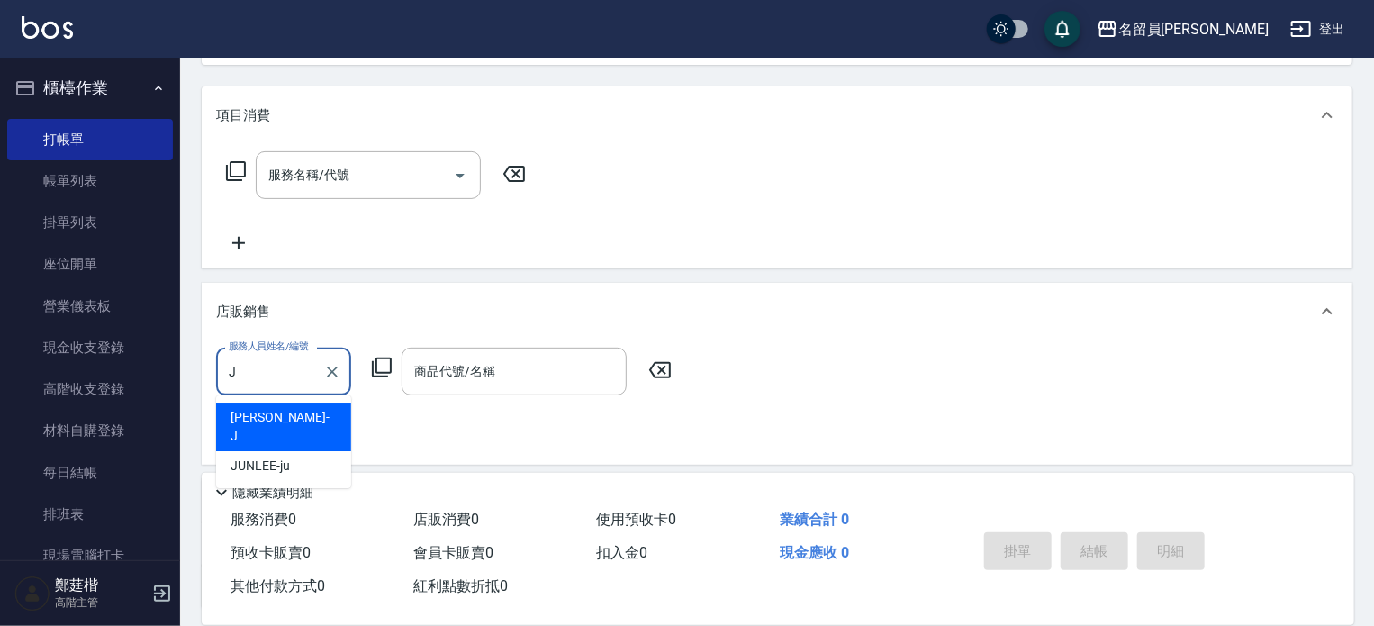
scroll to position [0, 0]
type input "[PERSON_NAME]"
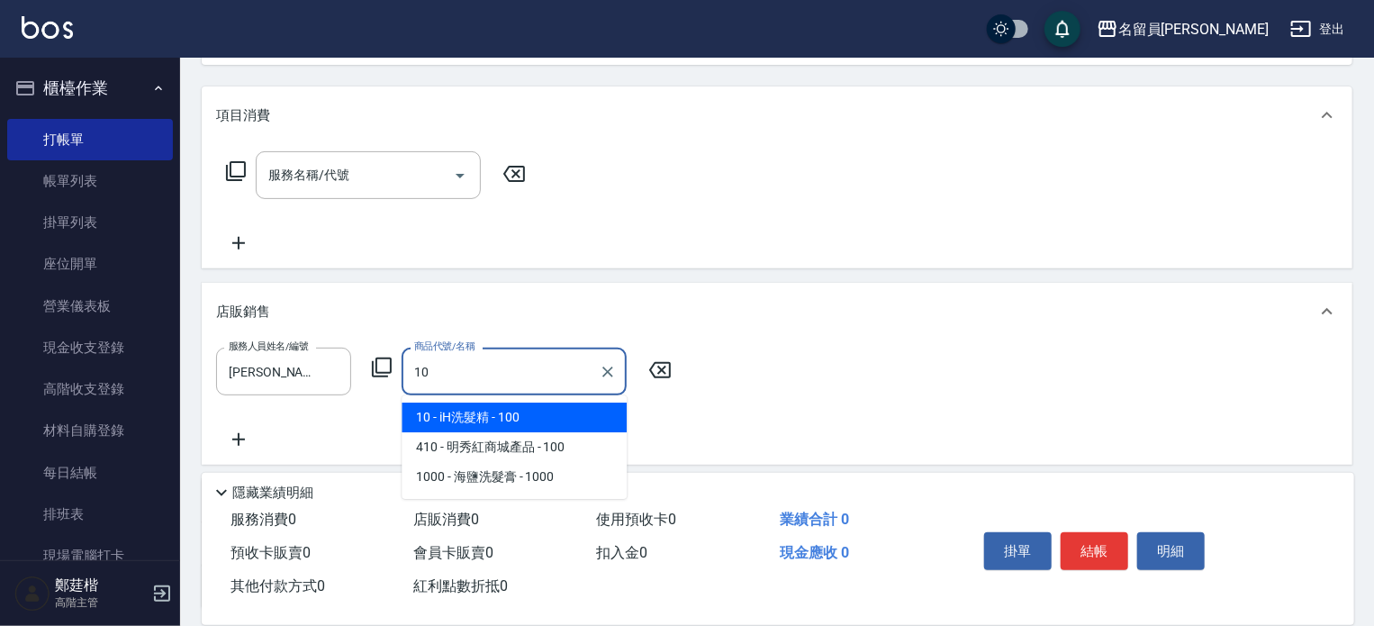
type input "iH洗髮精"
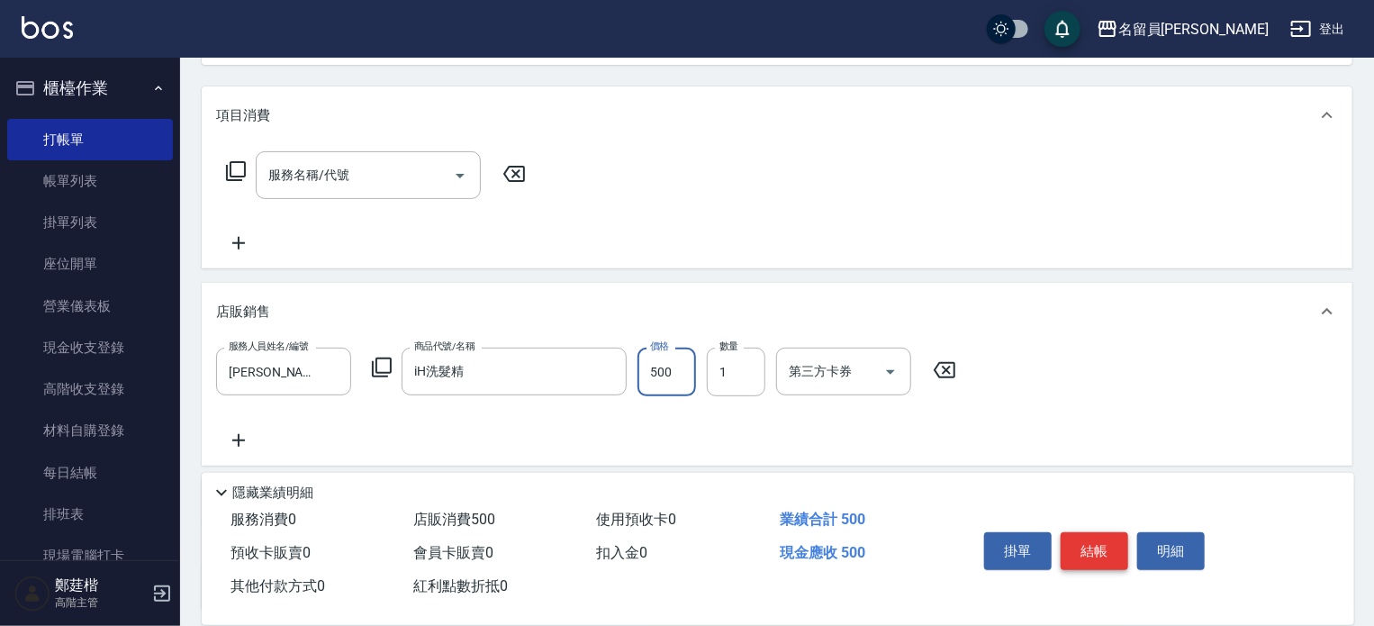
type input "500"
click at [1081, 548] on button "結帳" at bounding box center [1095, 551] width 68 height 38
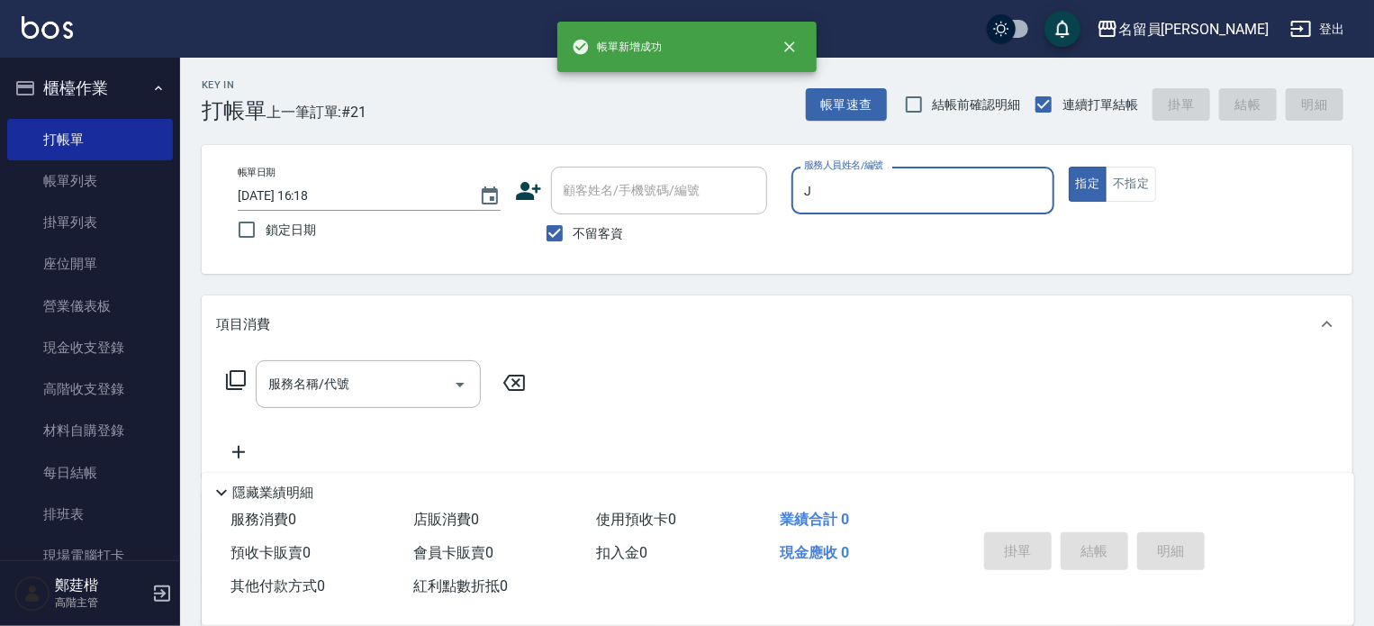
type input "[PERSON_NAME]"
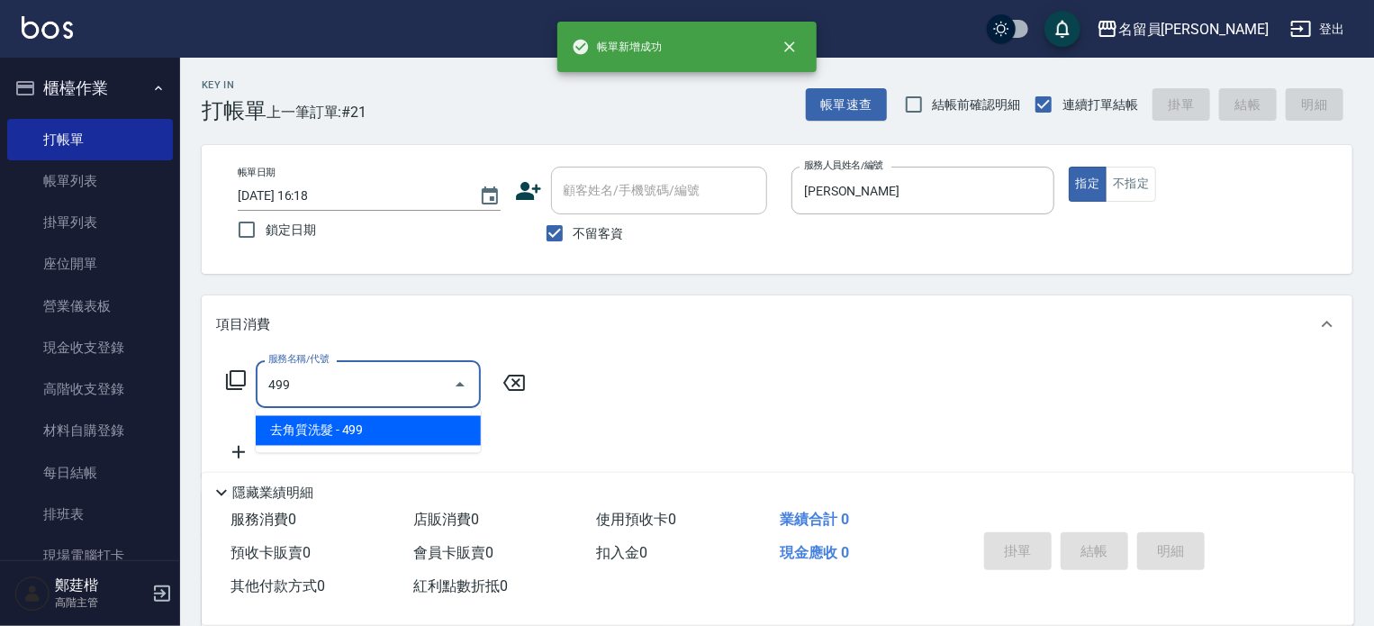
type input "去角質洗髮(499)"
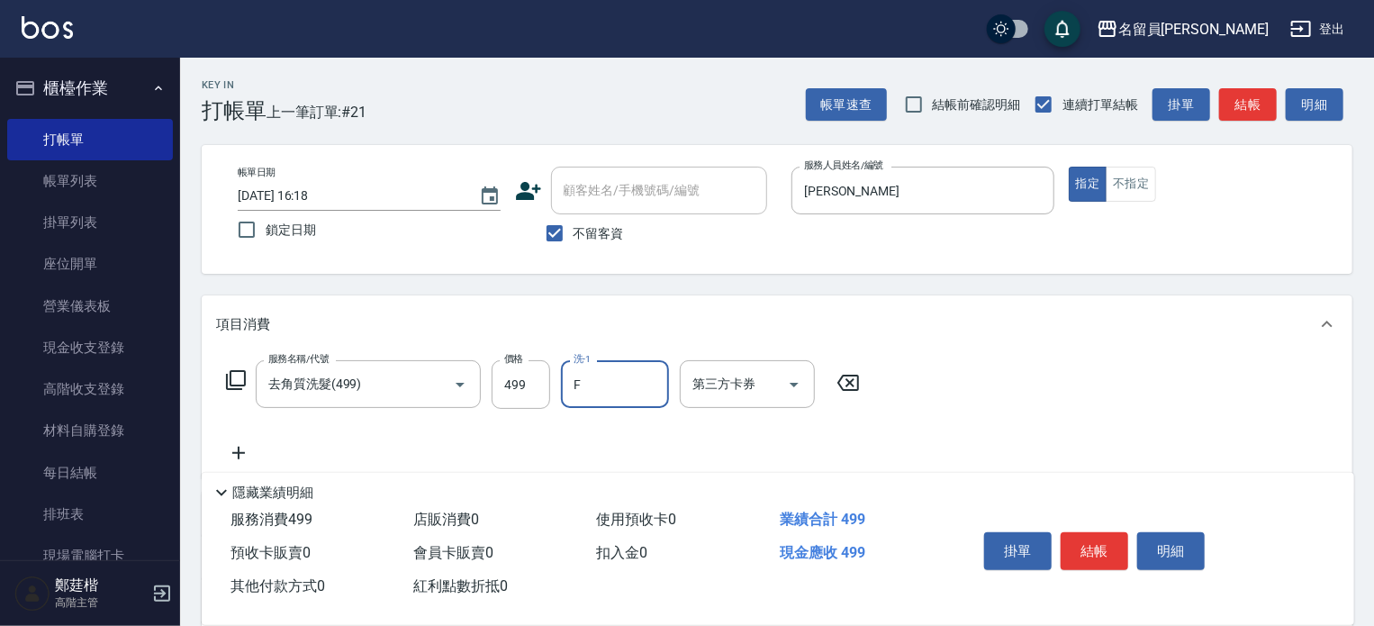
type input "[PERSON_NAME]-F"
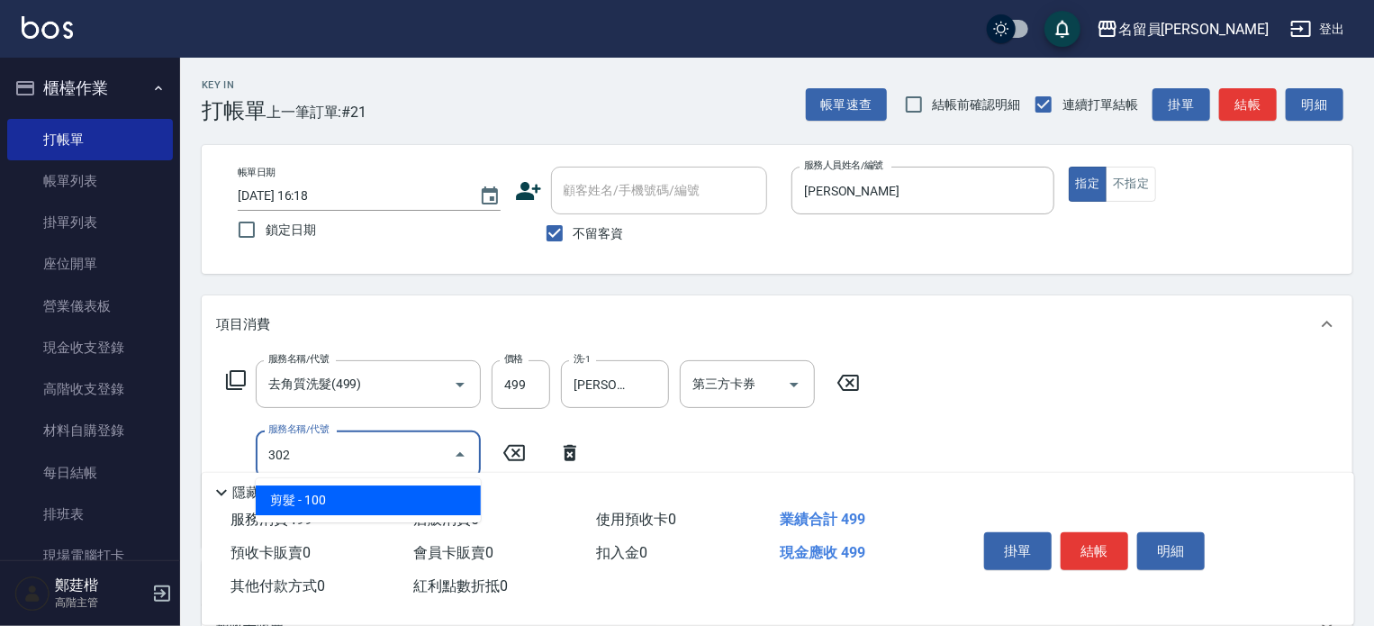
type input "剪髮(302)"
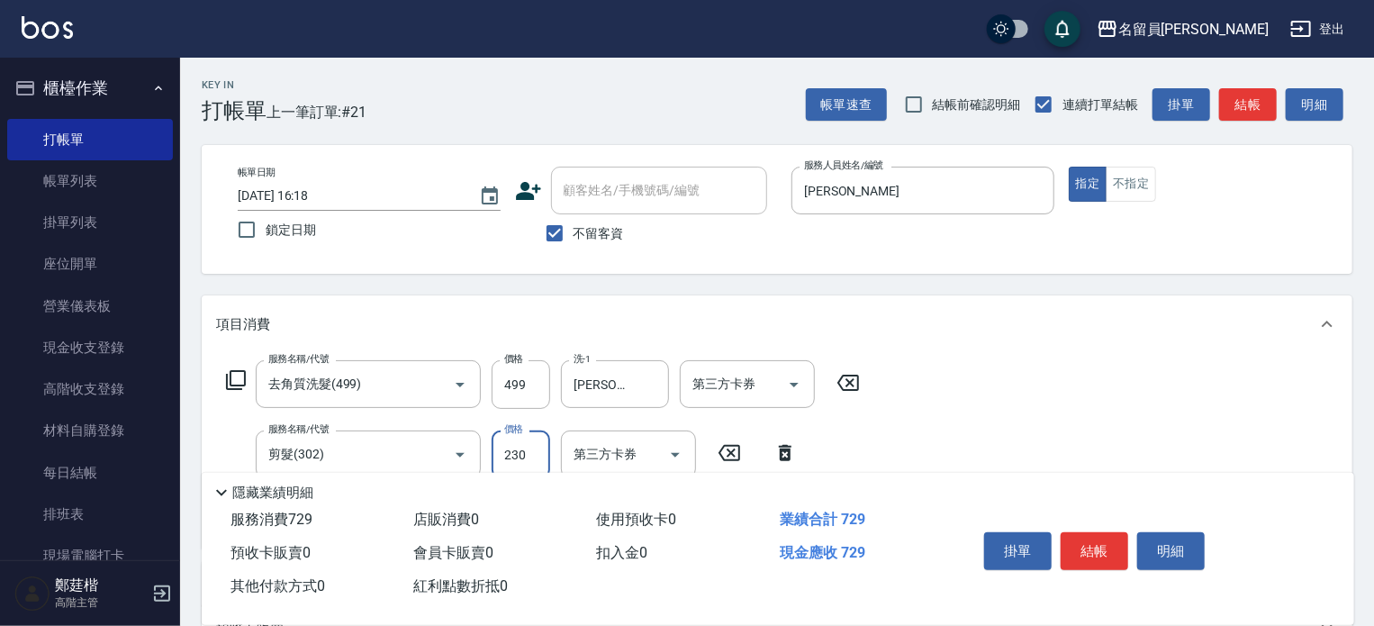
type input "230"
click at [1081, 549] on button "結帳" at bounding box center [1095, 551] width 68 height 38
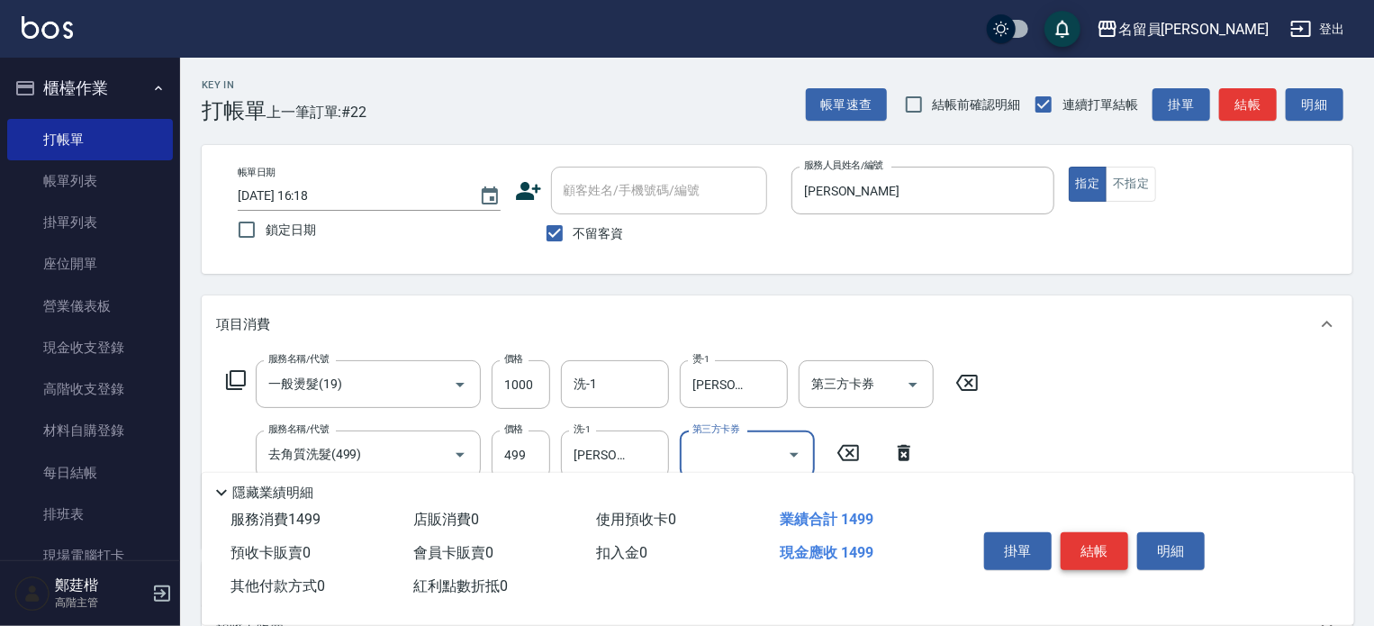
click at [1081, 549] on button "結帳" at bounding box center [1095, 551] width 68 height 38
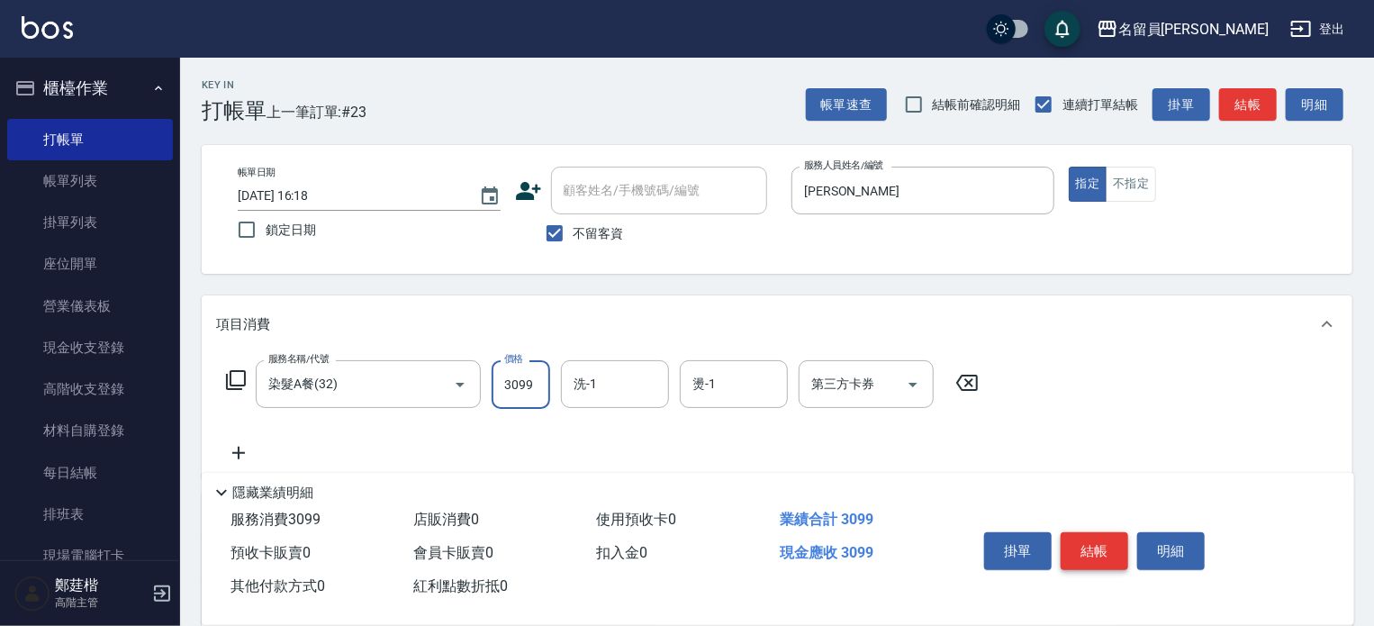
click at [1081, 549] on button "結帳" at bounding box center [1095, 551] width 68 height 38
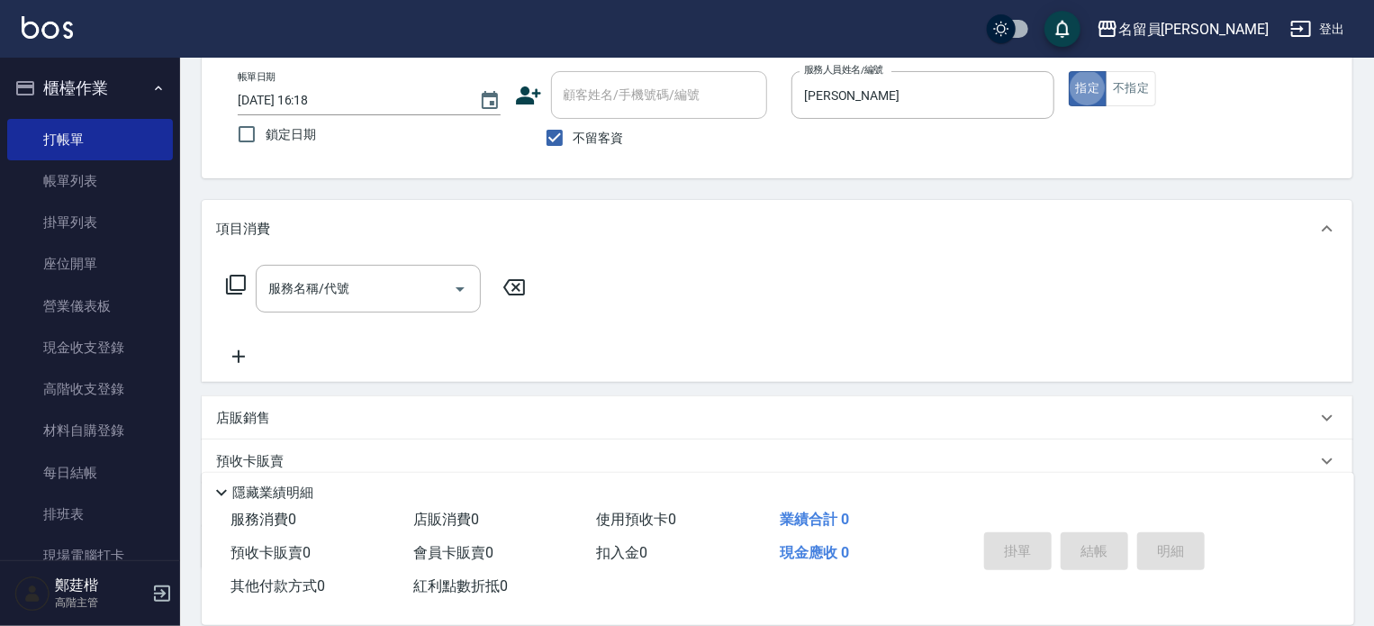
scroll to position [209, 0]
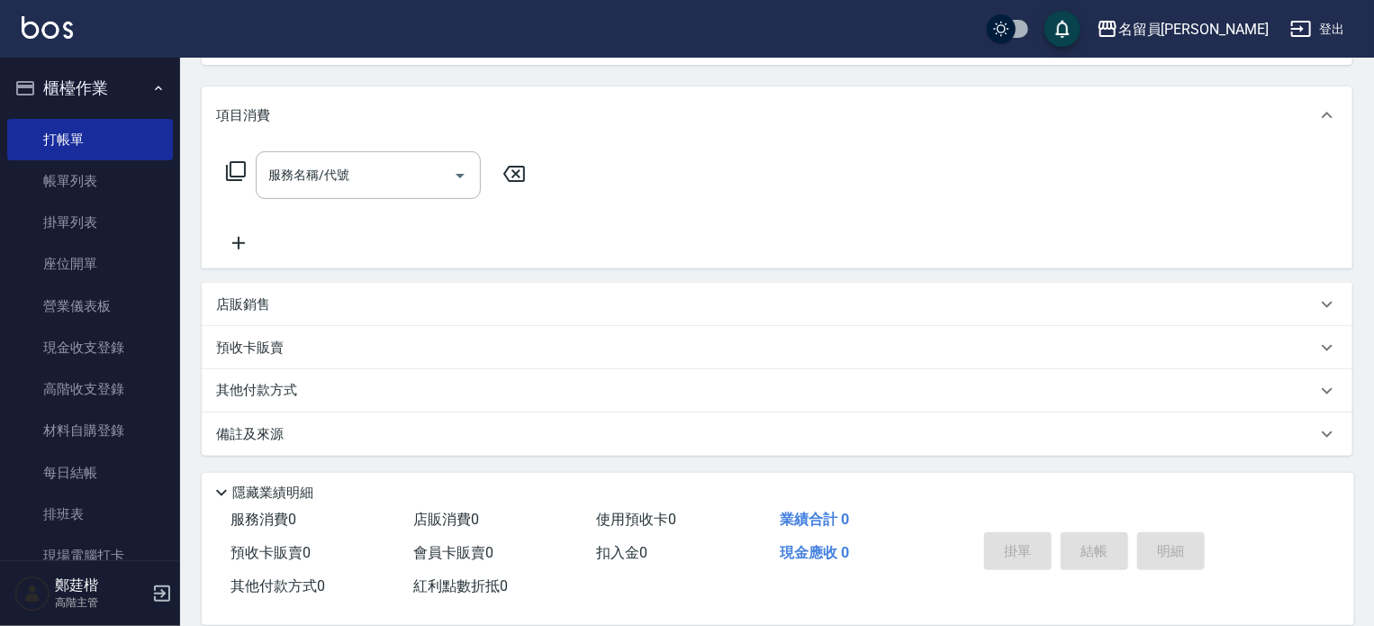
click at [778, 290] on div "店販銷售" at bounding box center [777, 304] width 1151 height 43
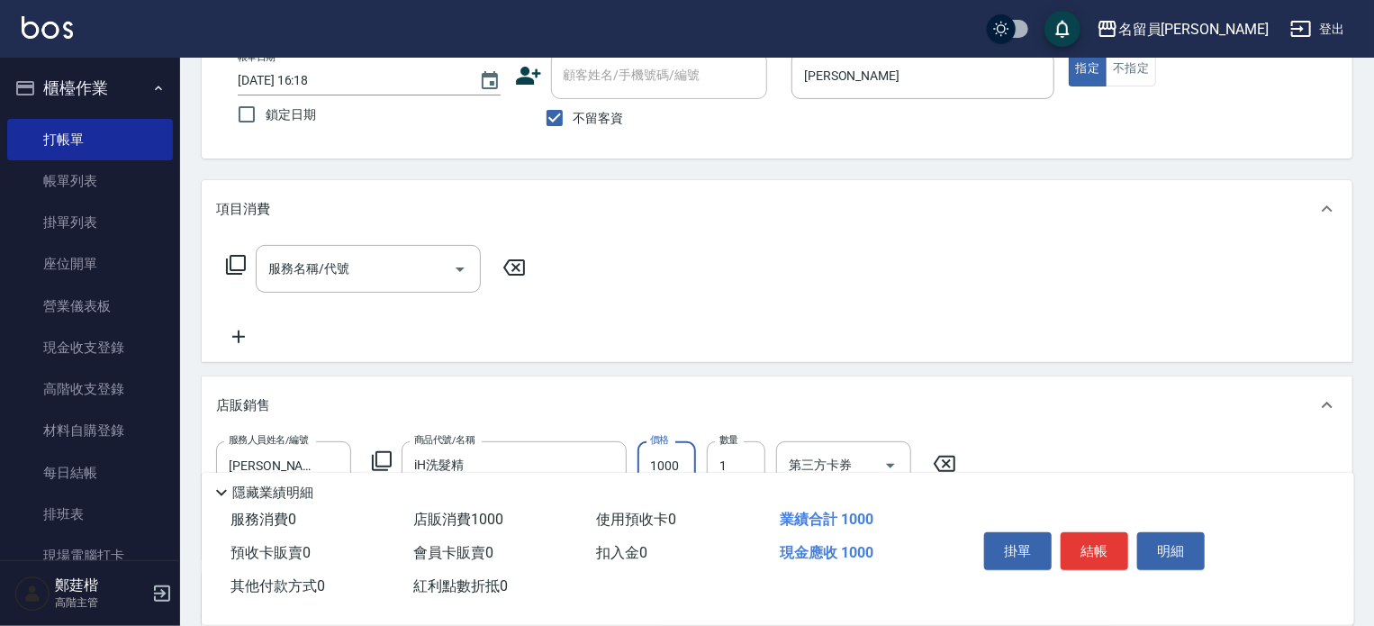
scroll to position [29, 0]
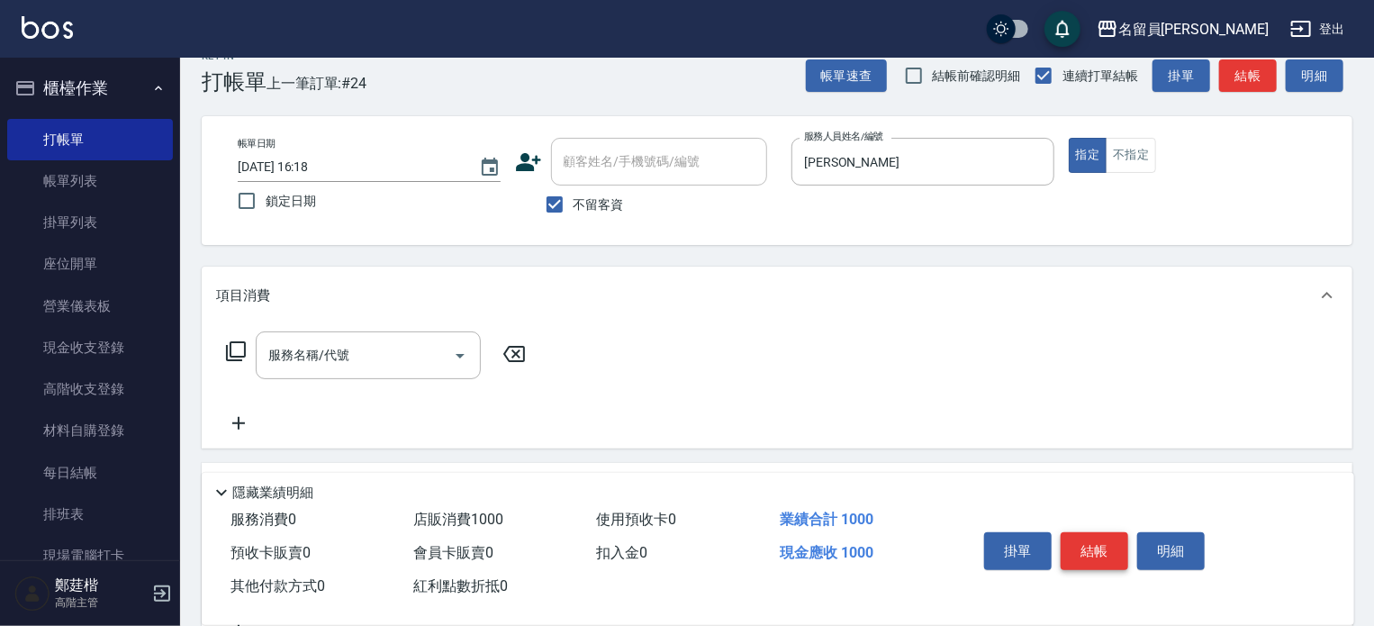
click at [1076, 528] on div "掛單 結帳 明細" at bounding box center [1094, 553] width 235 height 57
click at [1076, 537] on button "結帳" at bounding box center [1095, 551] width 68 height 38
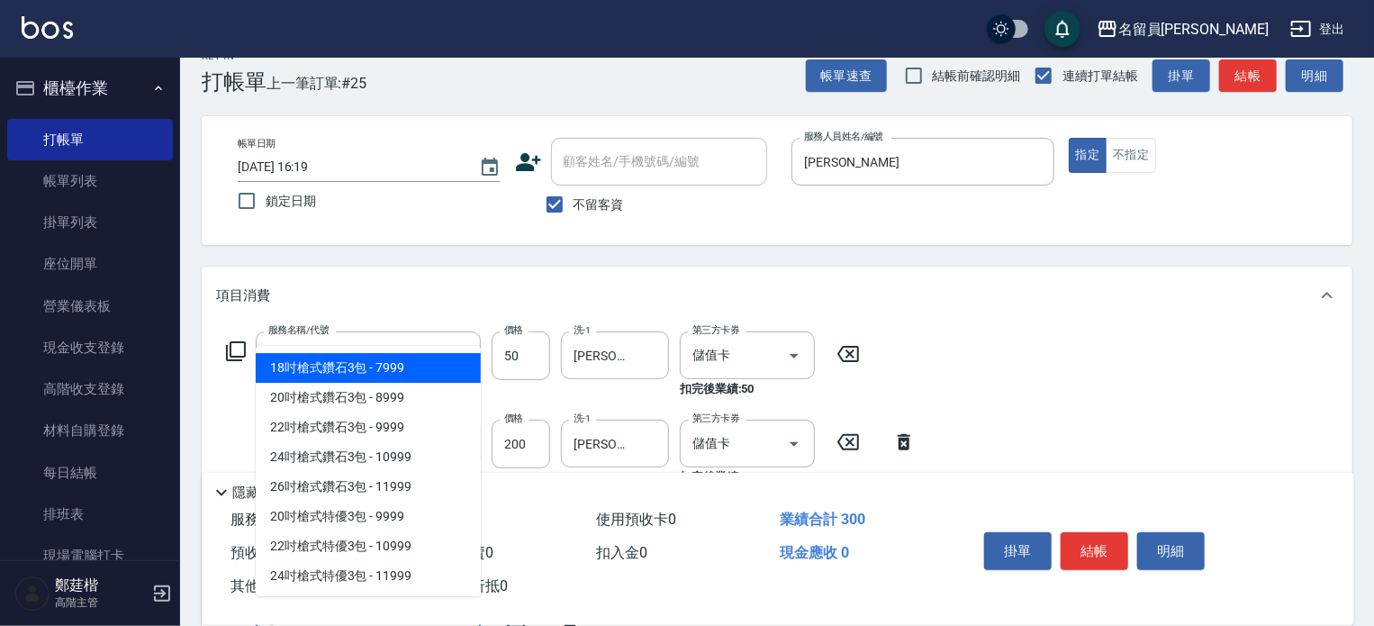
scroll to position [39, 0]
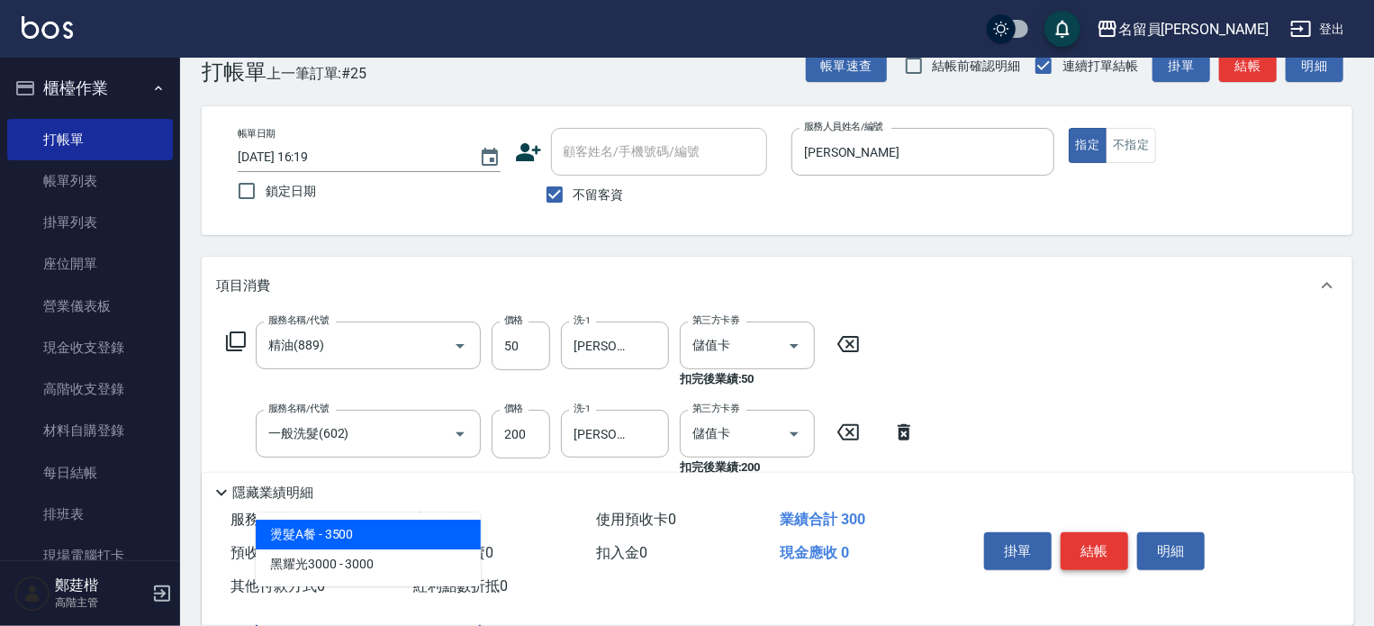
click at [1064, 536] on button "結帳" at bounding box center [1095, 551] width 68 height 38
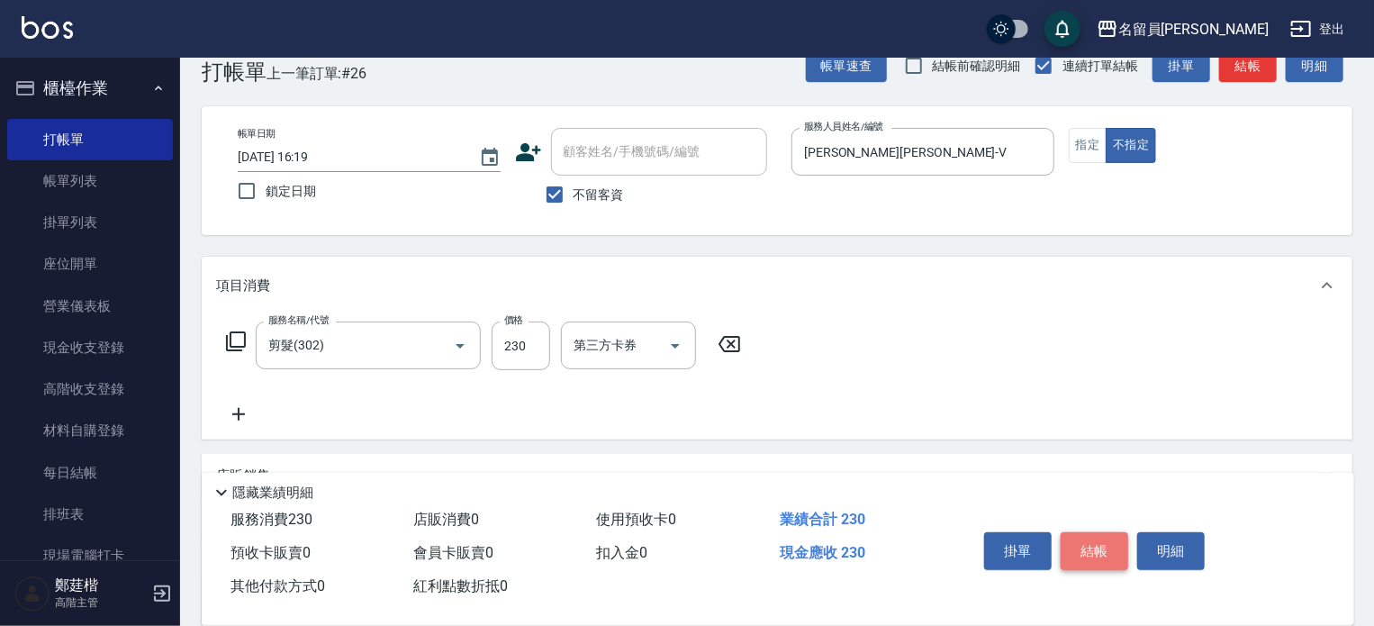
click at [1064, 536] on button "結帳" at bounding box center [1095, 551] width 68 height 38
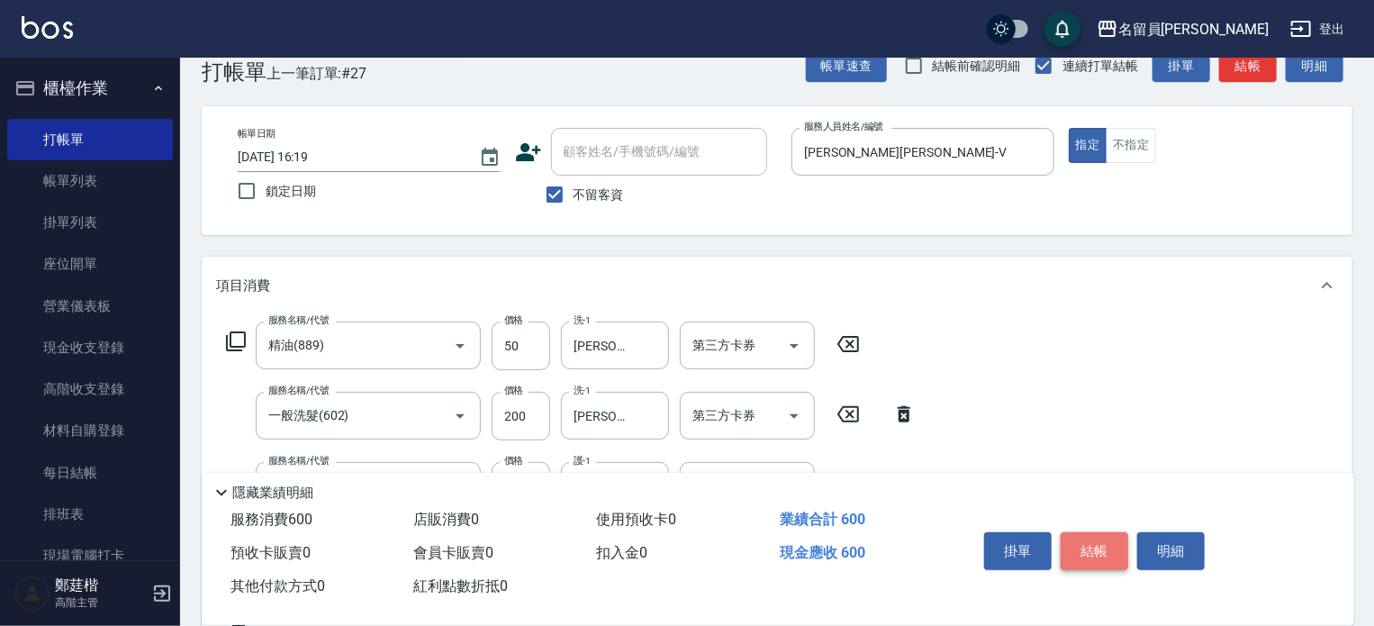
click at [1064, 536] on button "結帳" at bounding box center [1095, 551] width 68 height 38
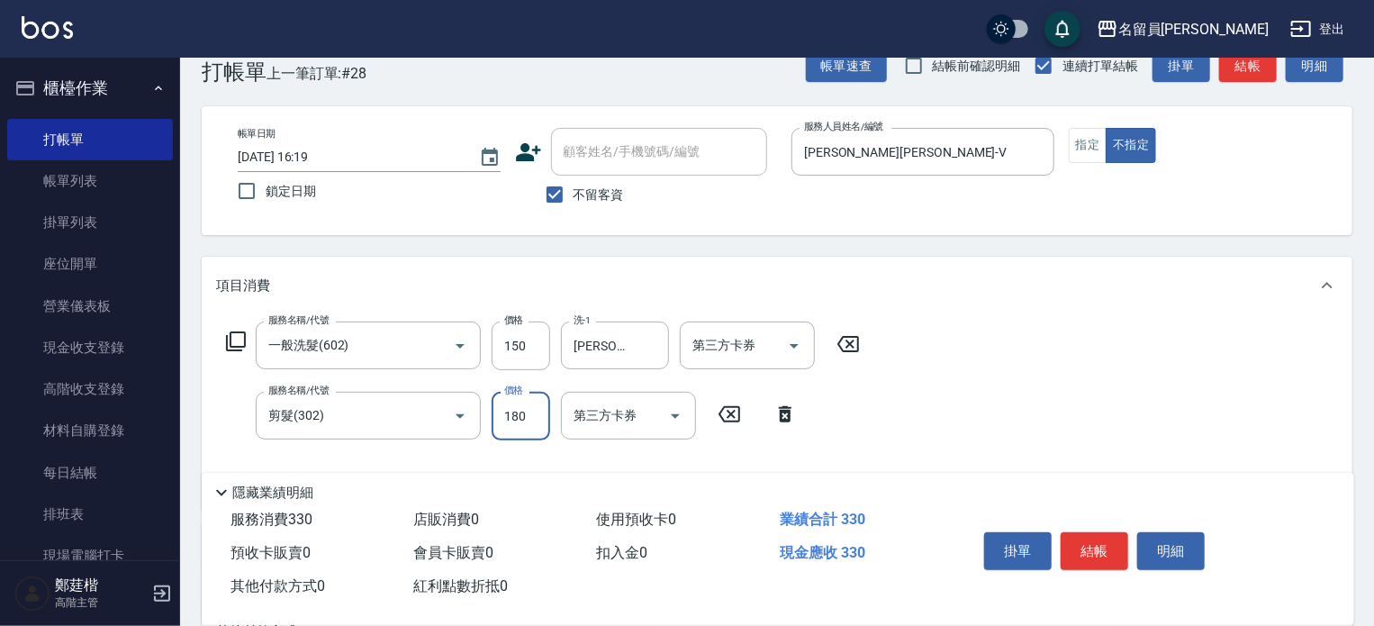
click at [1064, 536] on button "結帳" at bounding box center [1095, 551] width 68 height 38
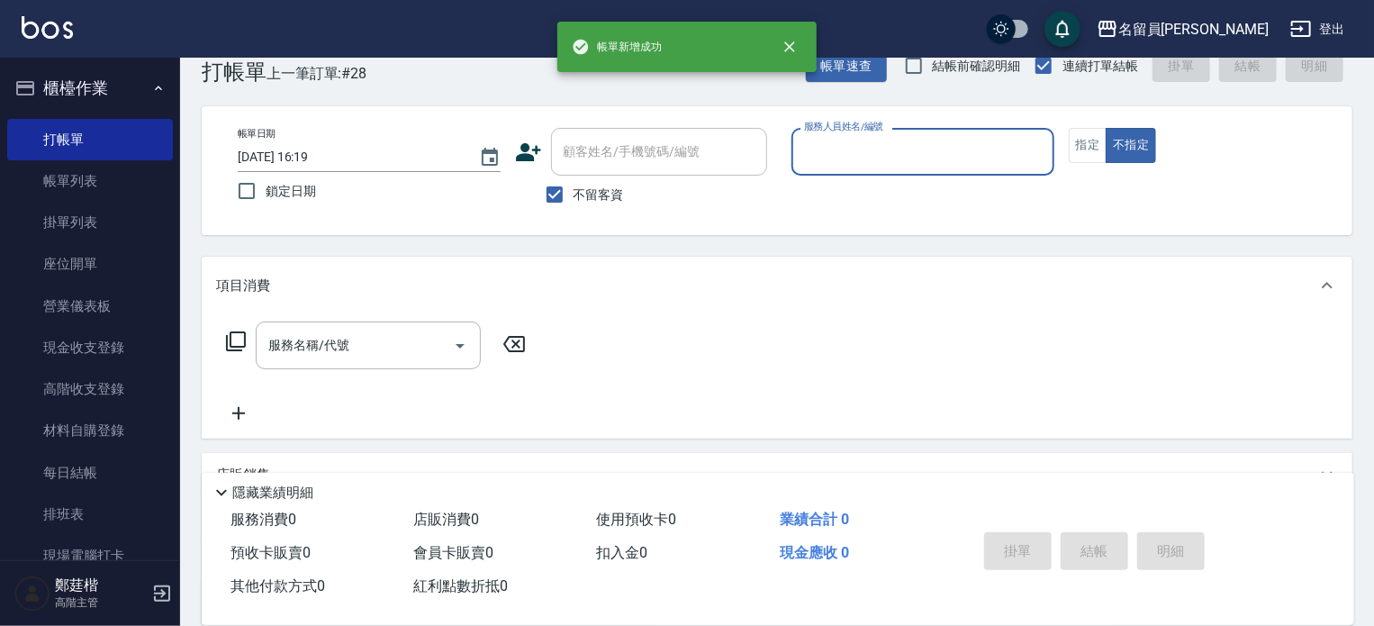
scroll to position [0, 0]
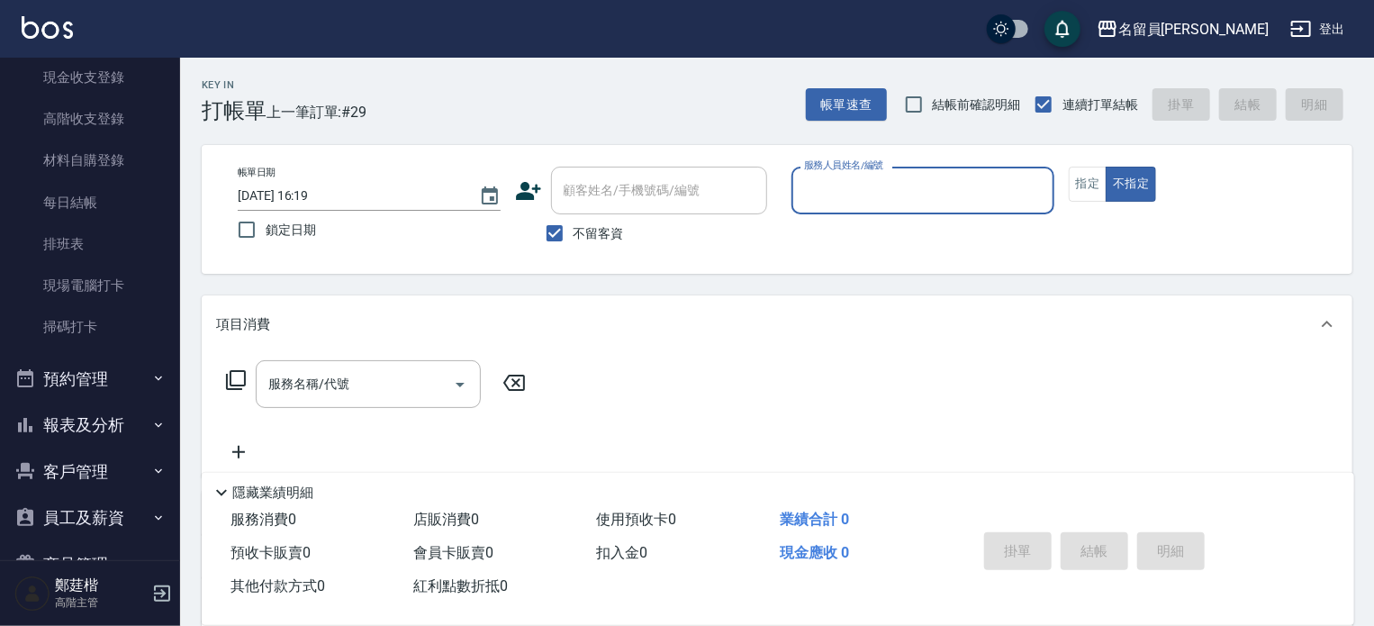
click at [104, 431] on button "報表及分析" at bounding box center [90, 425] width 166 height 47
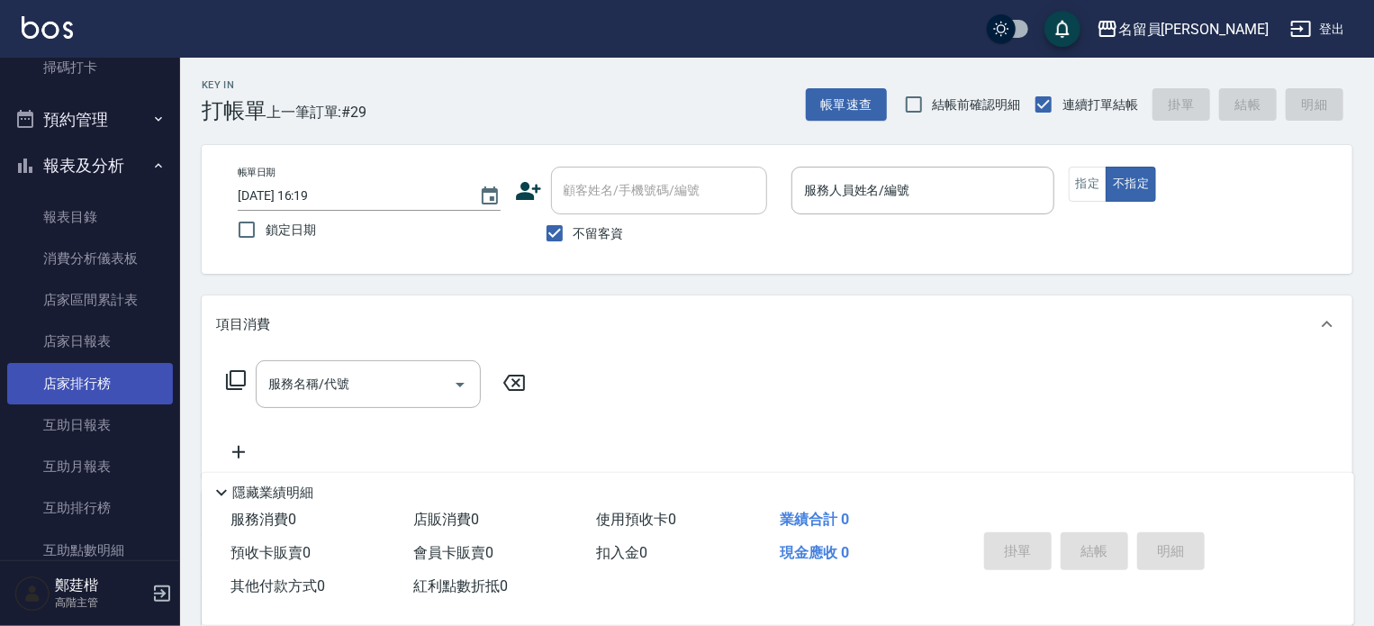
scroll to position [540, 0]
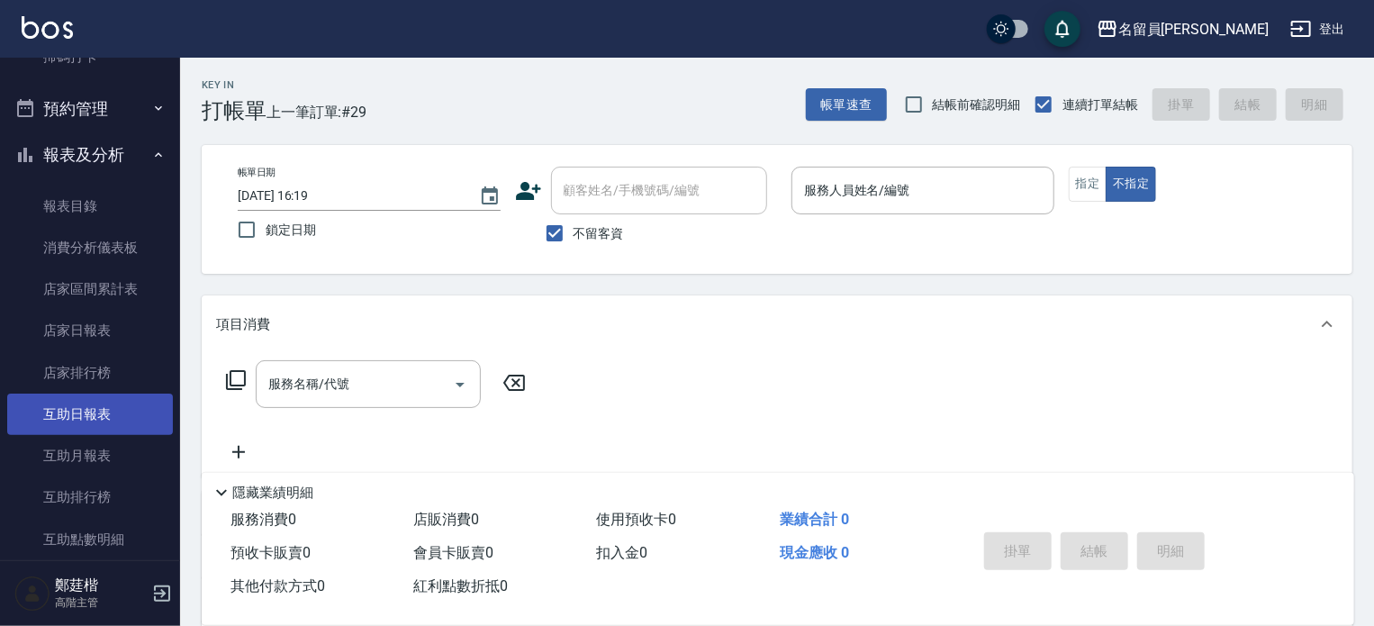
click at [90, 428] on link "互助日報表" at bounding box center [90, 413] width 166 height 41
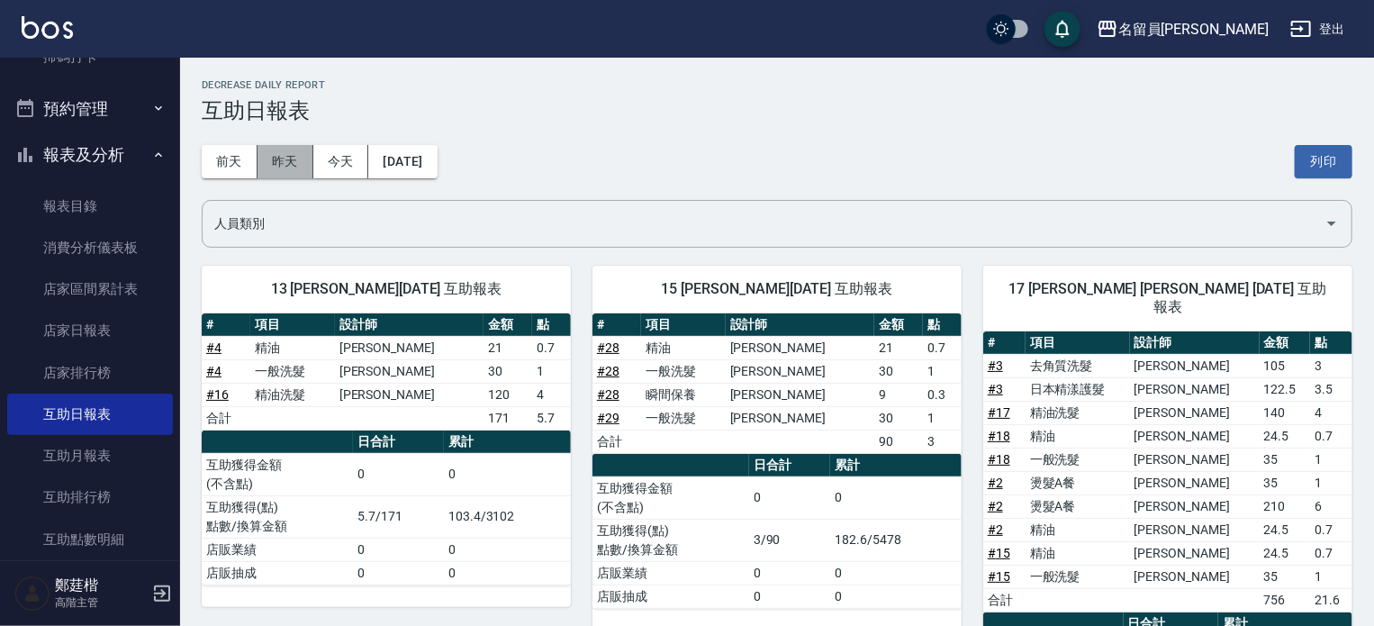
click at [281, 164] on button "昨天" at bounding box center [286, 161] width 56 height 33
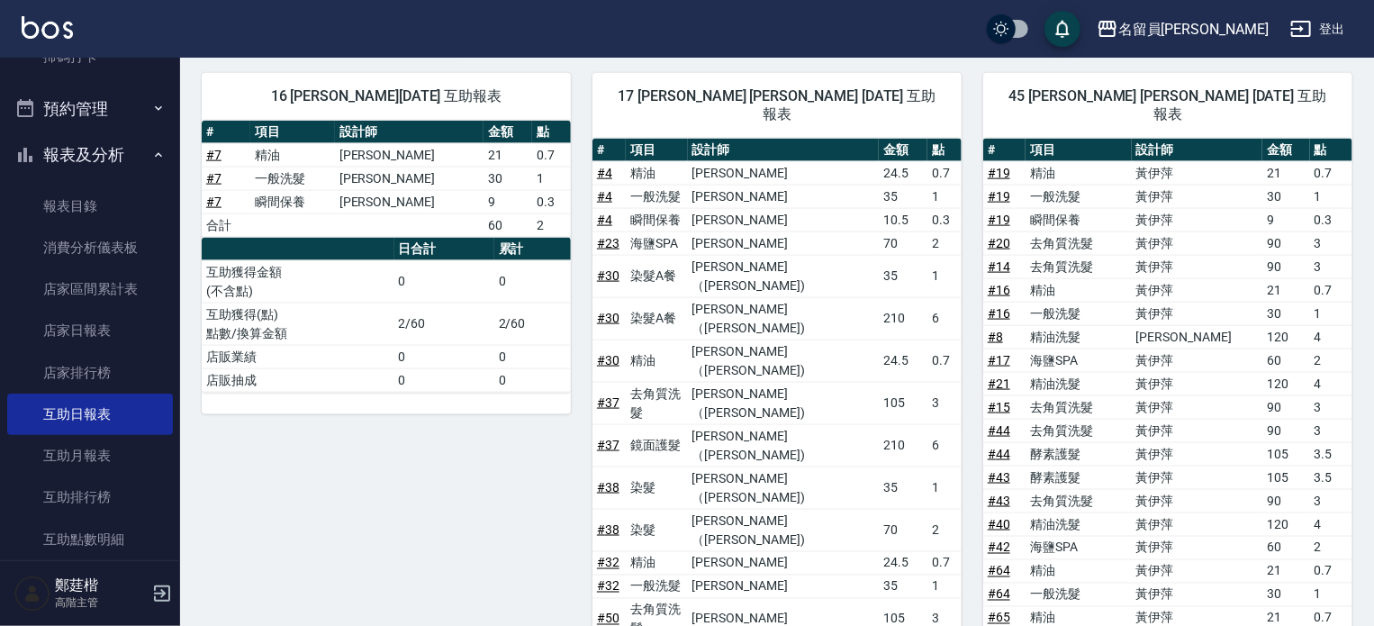
scroll to position [1261, 0]
